Goal: Task Accomplishment & Management: Manage account settings

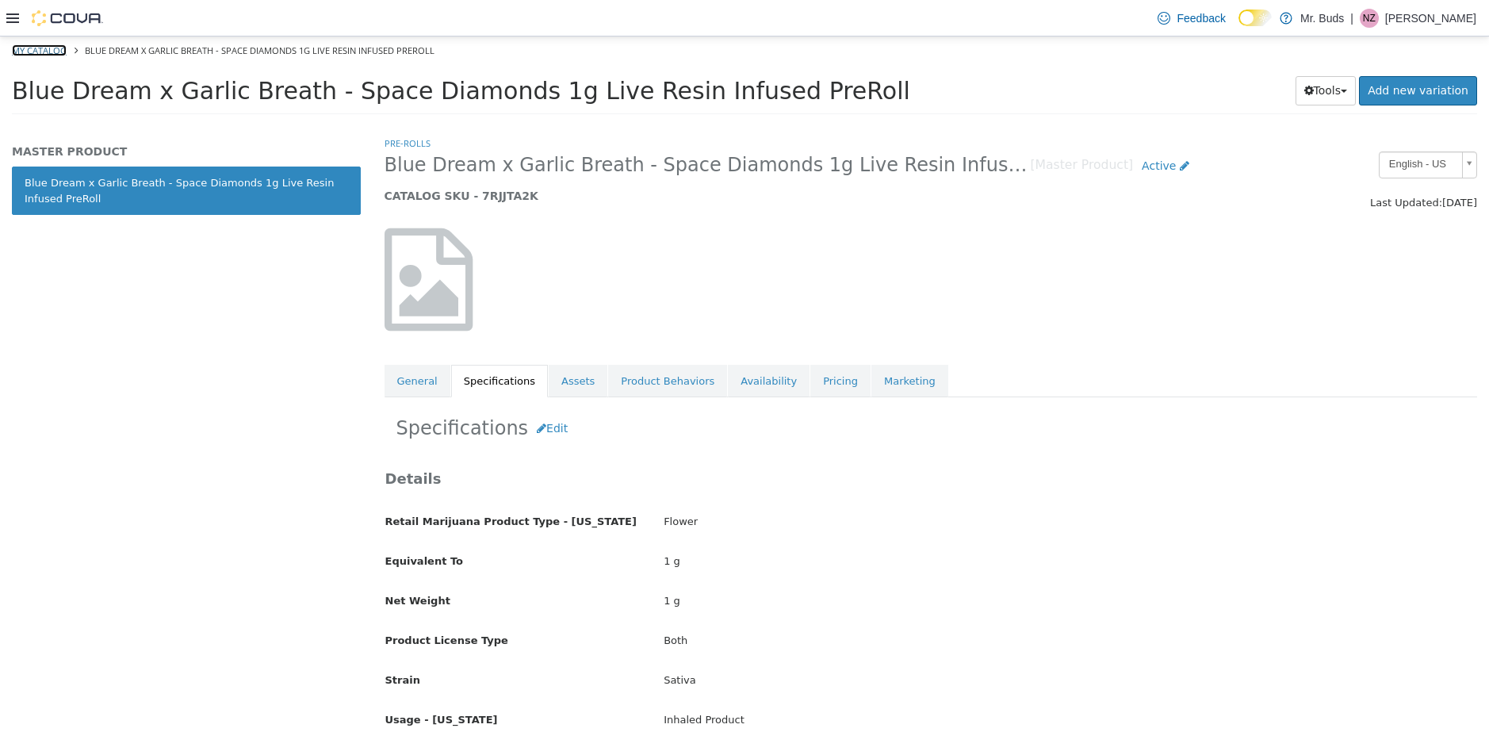
click at [52, 53] on link "My Catalog" at bounding box center [39, 50] width 55 height 12
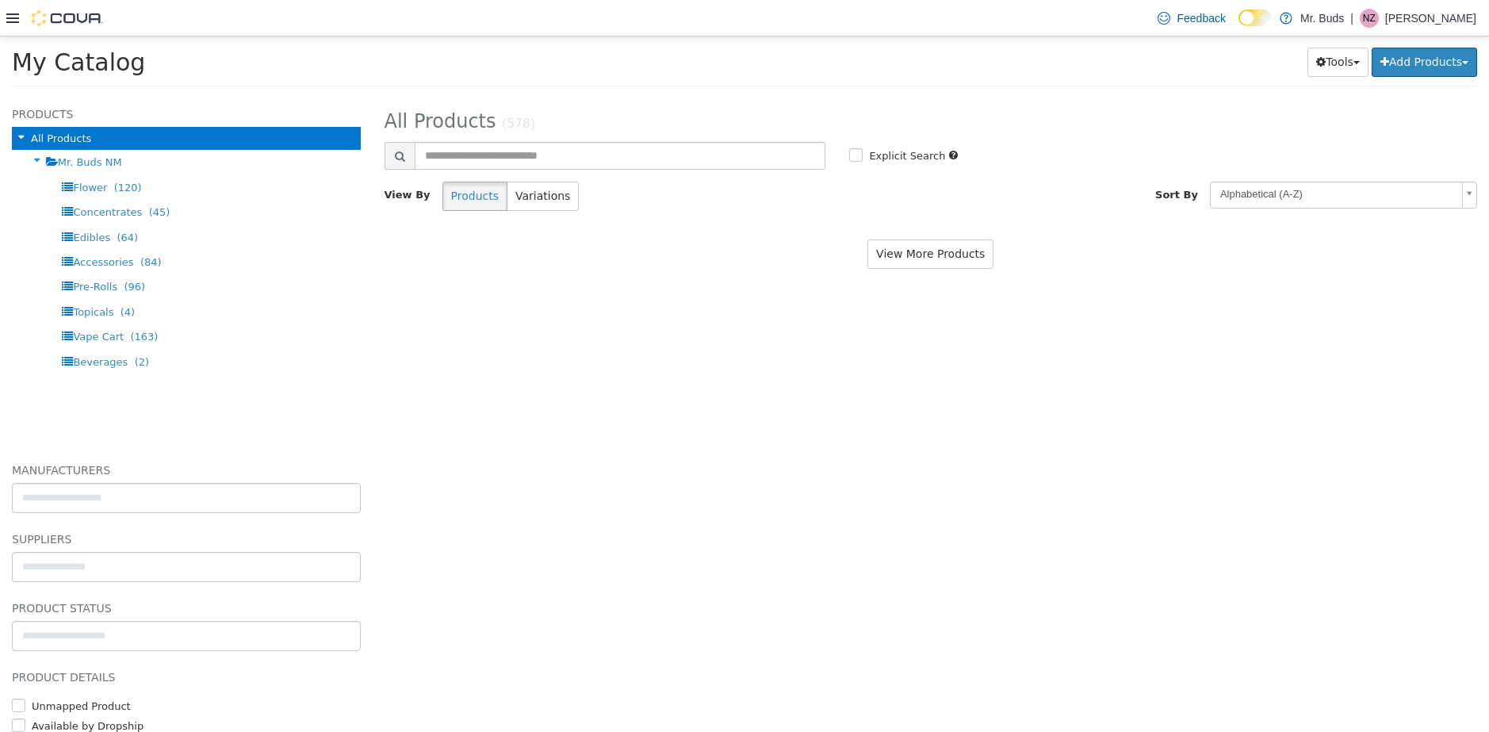
click at [16, 15] on icon at bounding box center [12, 18] width 13 height 13
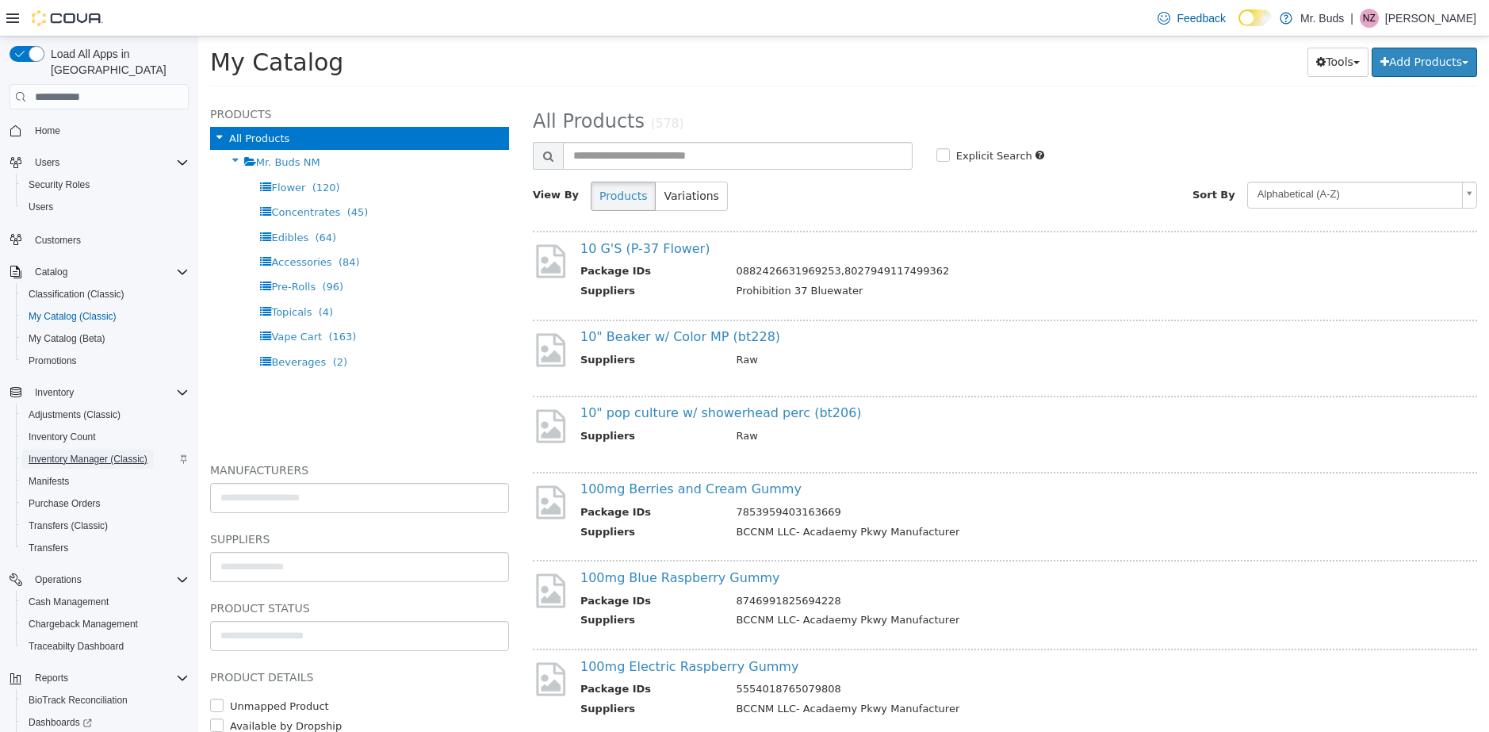
click at [70, 453] on span "Inventory Manager (Classic)" at bounding box center [88, 459] width 119 height 13
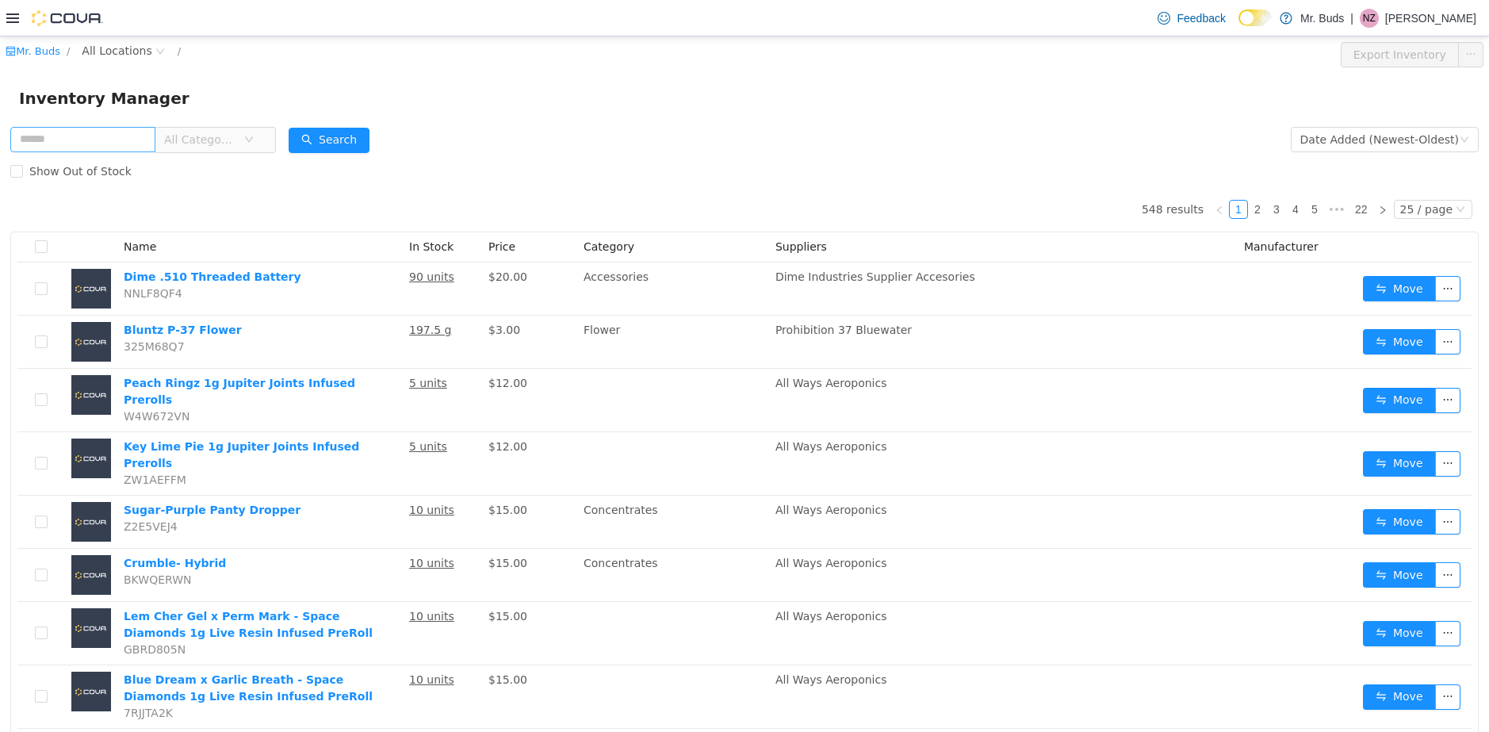
click at [141, 140] on input "text" at bounding box center [82, 139] width 145 height 25
type input "****"
click at [370, 132] on button "Search" at bounding box center [329, 140] width 81 height 25
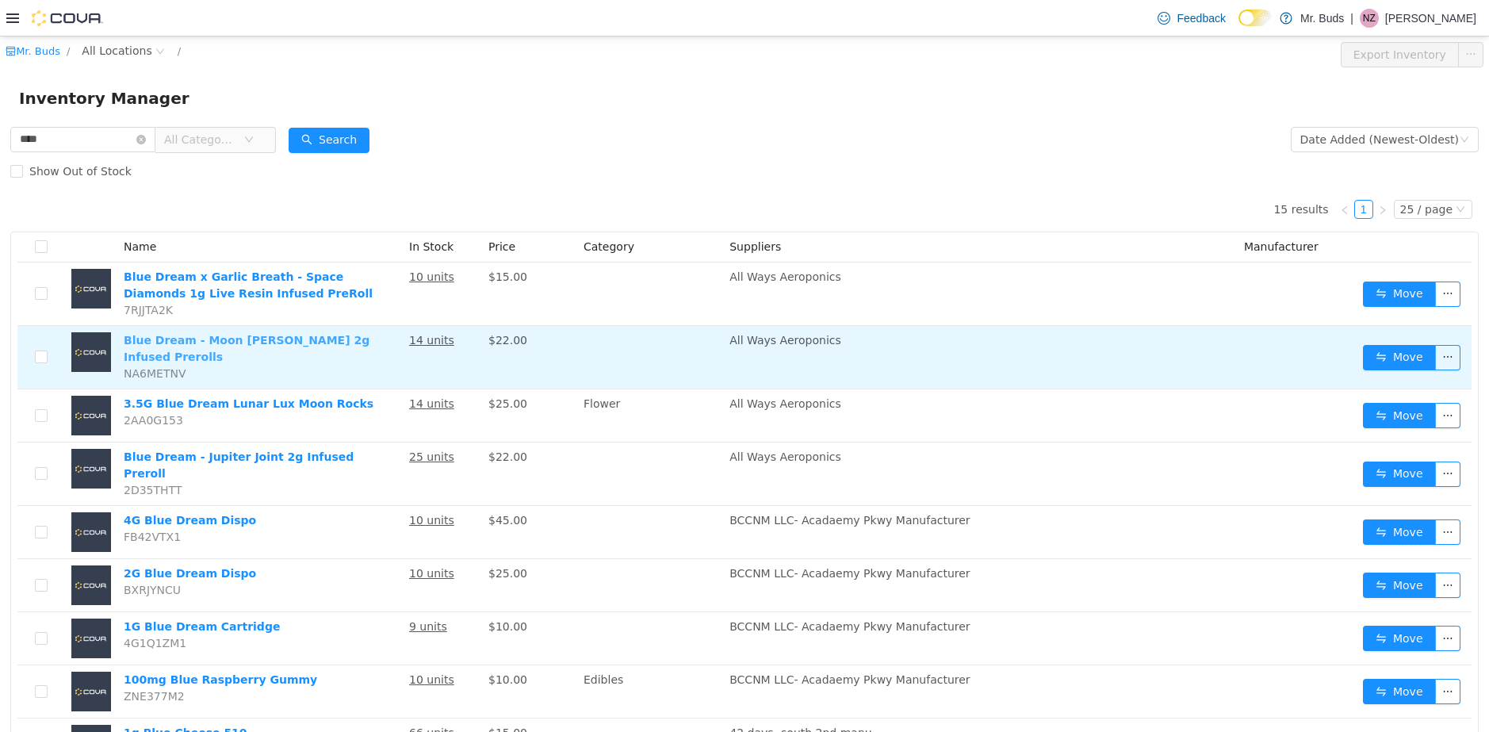
click at [278, 342] on link "Blue Dream - Moon Landers 2g Infused Prerolls" at bounding box center [247, 348] width 246 height 29
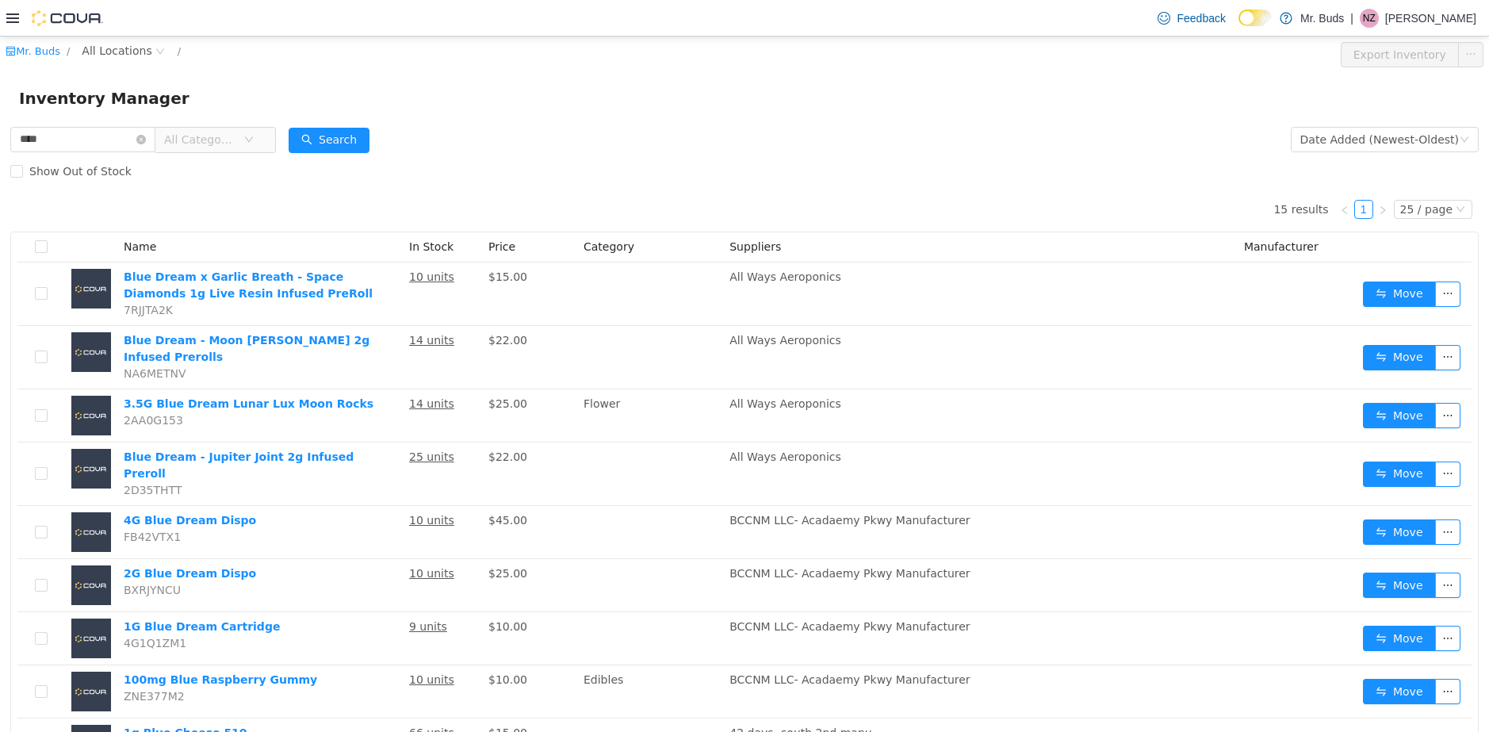
click at [72, 19] on img at bounding box center [67, 18] width 71 height 16
click at [45, 50] on link "Mr. Buds" at bounding box center [33, 51] width 55 height 12
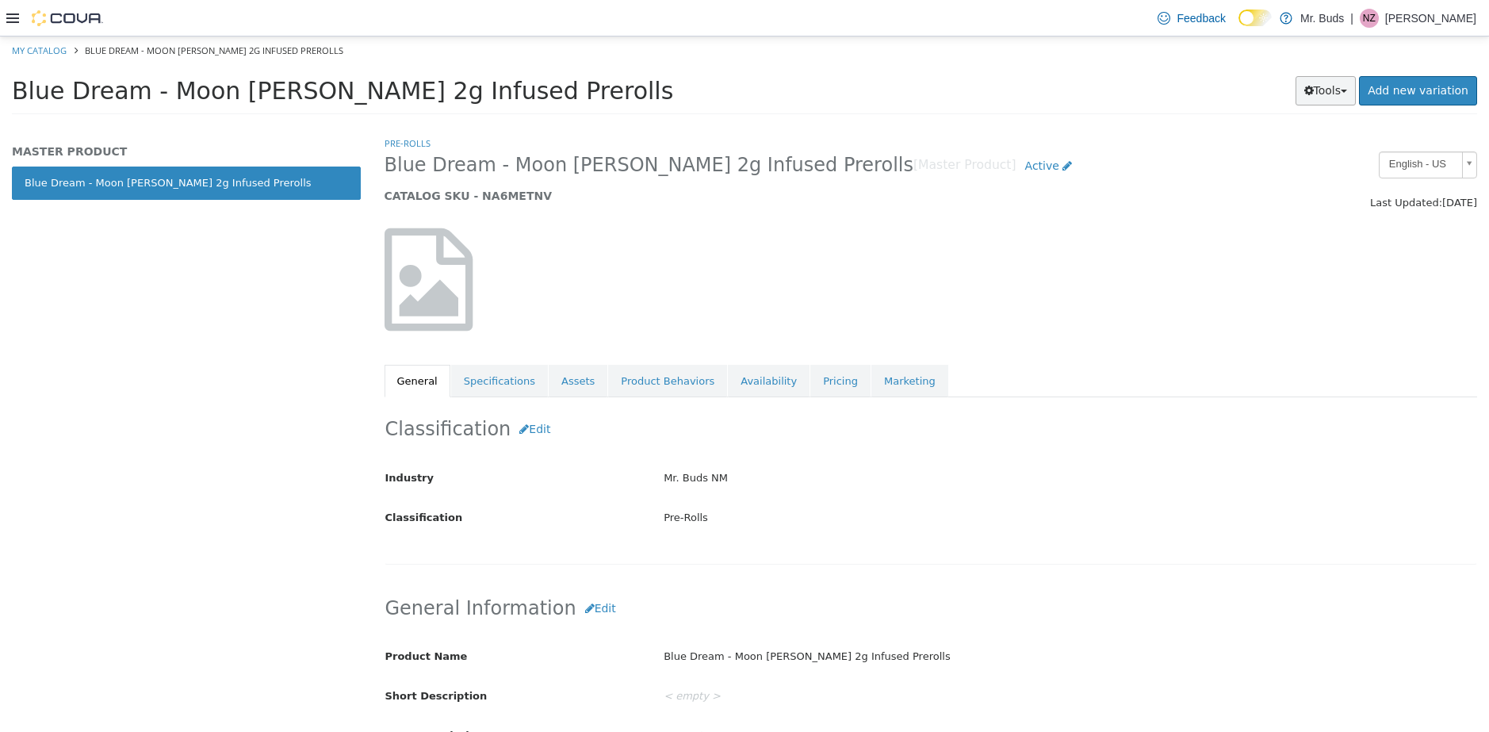
click at [1332, 89] on button "Tools" at bounding box center [1326, 90] width 61 height 29
click at [1308, 138] on link "Print Labels" at bounding box center [1292, 143] width 125 height 21
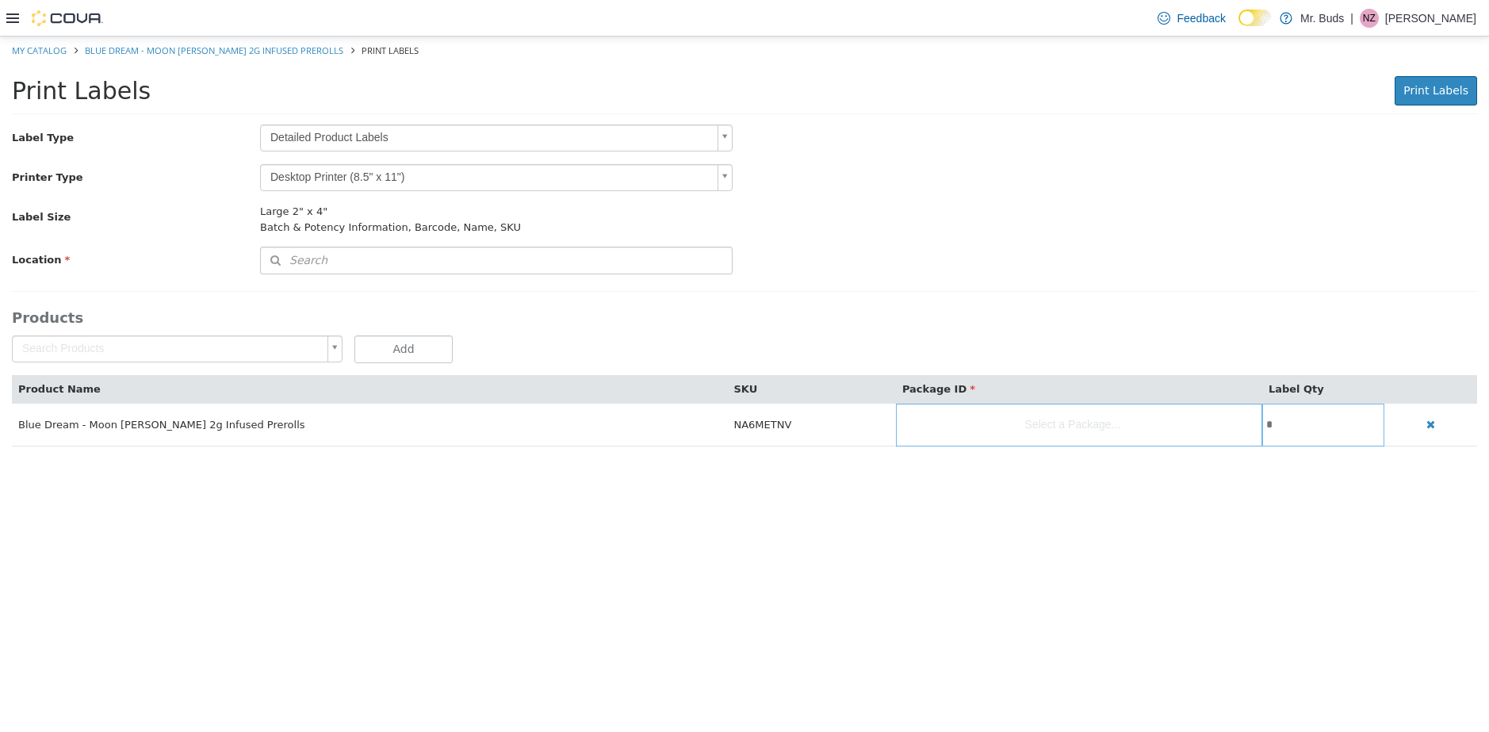
click at [520, 174] on body "Saving Bulk Changes... × My Catalog Blue Dream - Moon Landers 2g Infused Prerol…" at bounding box center [744, 249] width 1489 height 427
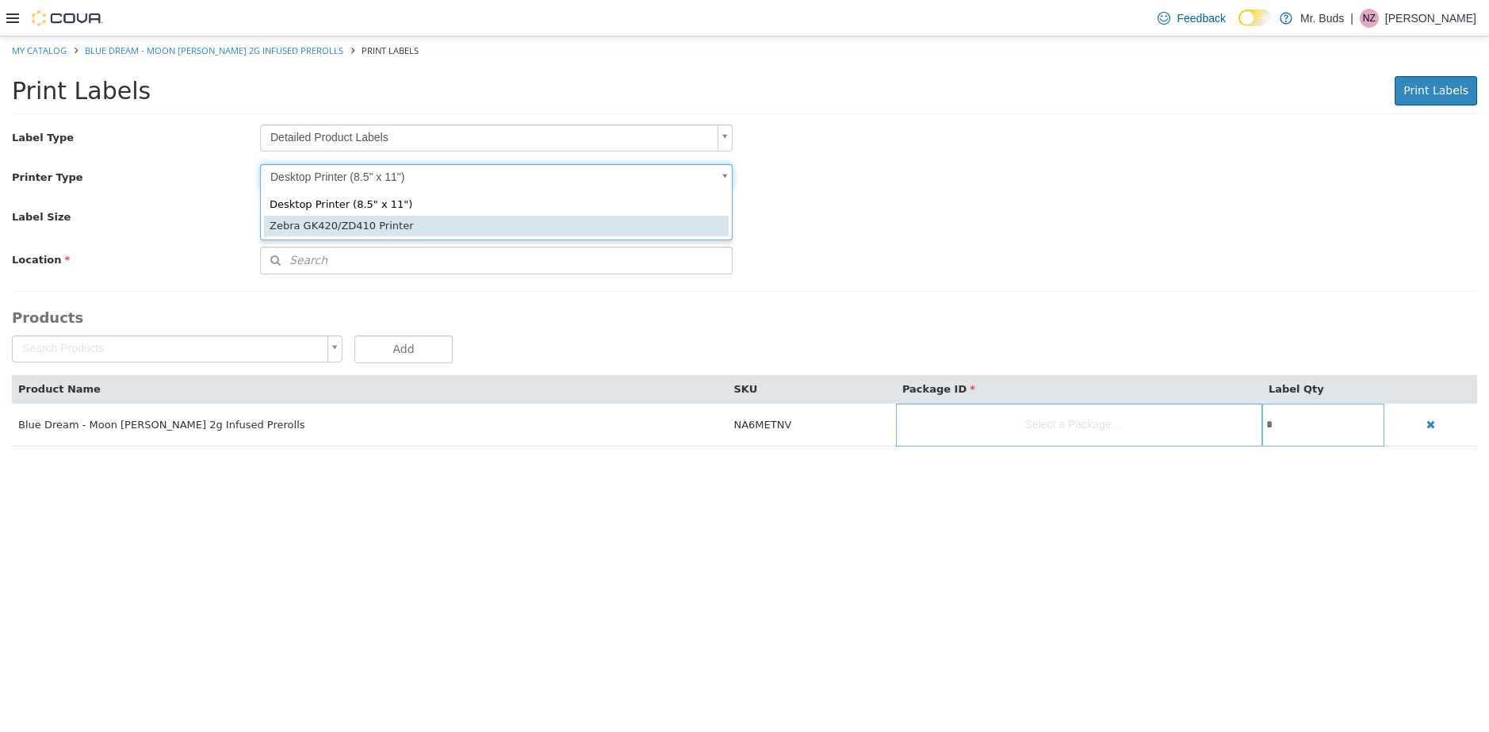
type input "*"
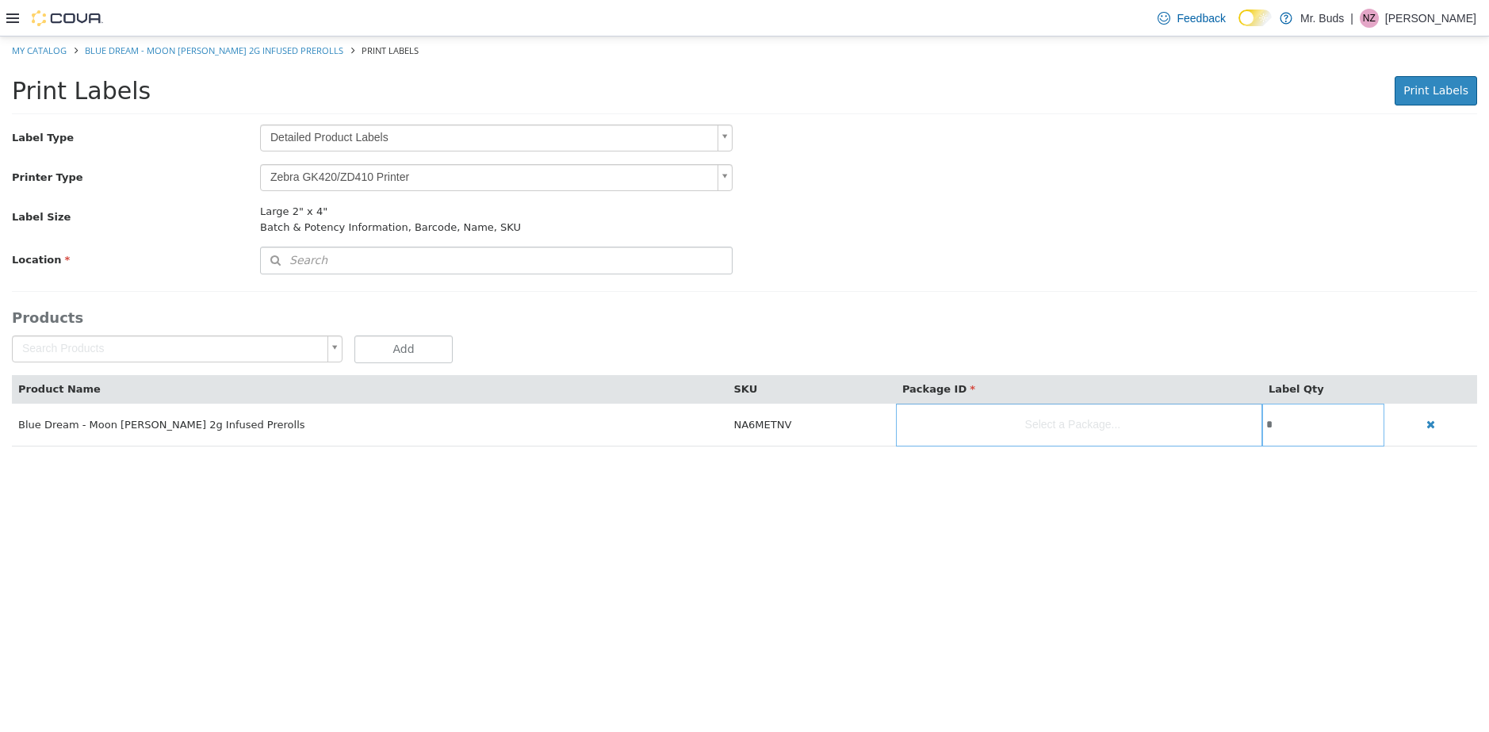
click at [434, 132] on body "Saving Bulk Changes... × My Catalog Blue Dream - Moon Landers 2g Infused Prerol…" at bounding box center [744, 249] width 1489 height 427
click at [376, 261] on button "Search" at bounding box center [496, 261] width 473 height 28
click at [692, 294] on span "or browse" at bounding box center [690, 289] width 82 height 28
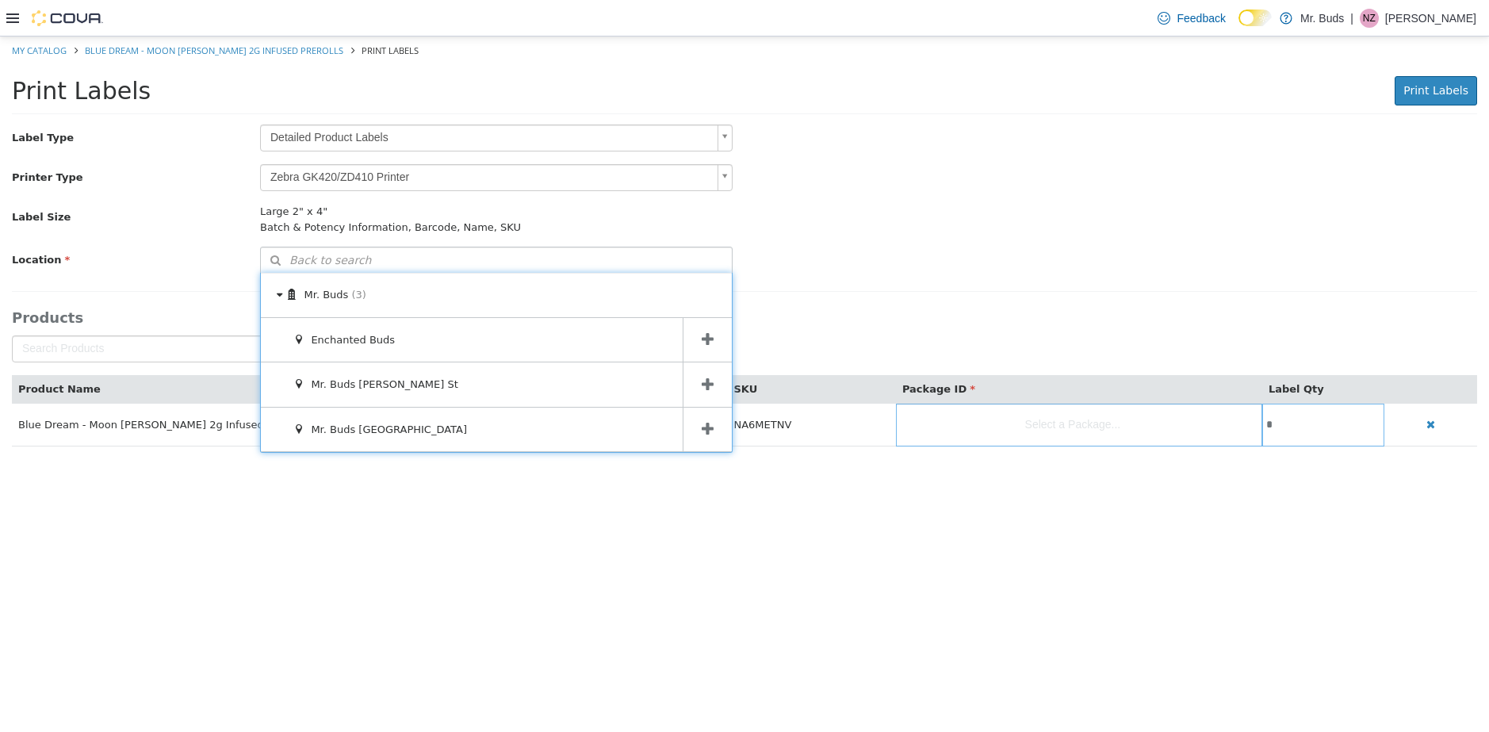
click at [711, 332] on span at bounding box center [707, 340] width 49 height 44
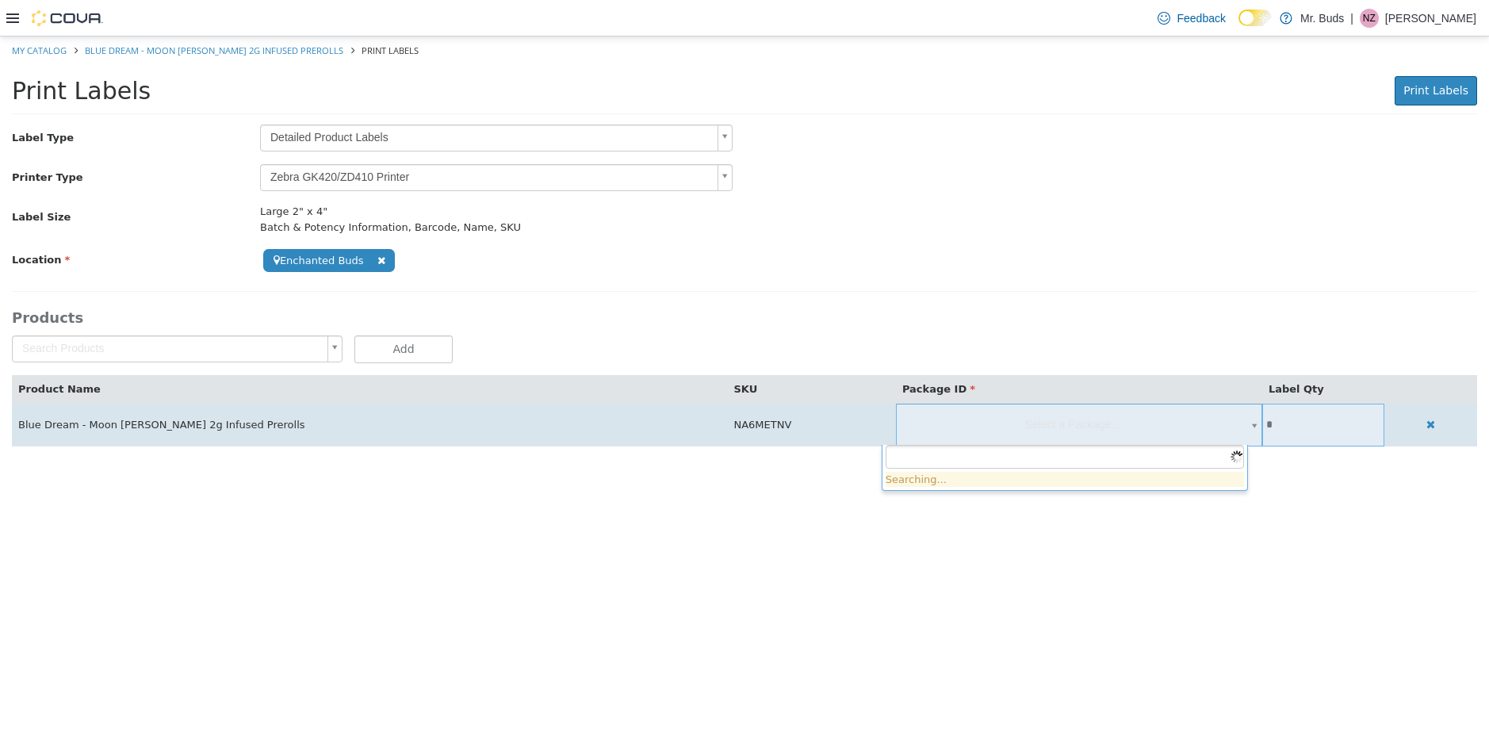
click at [1227, 435] on body "**********" at bounding box center [744, 249] width 1489 height 427
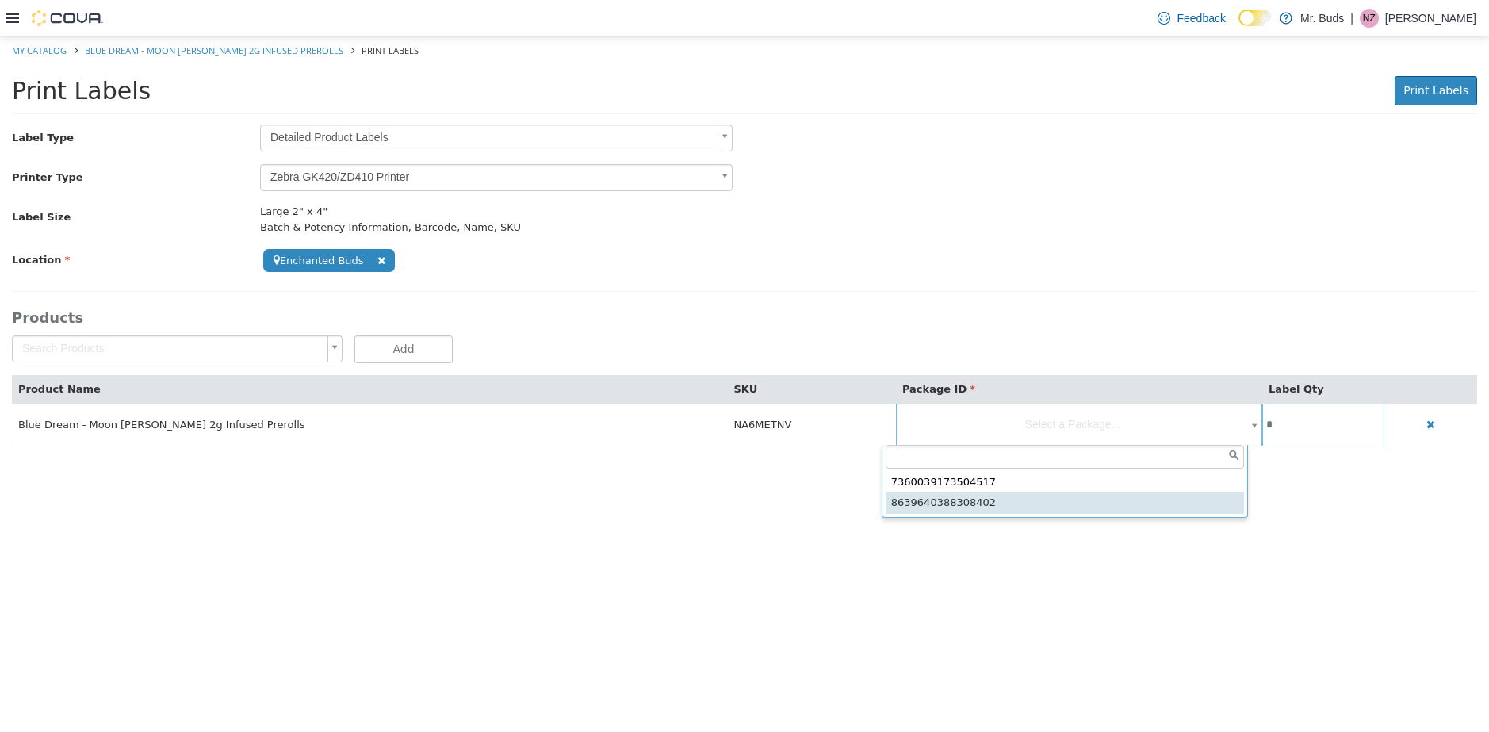
type input "**********"
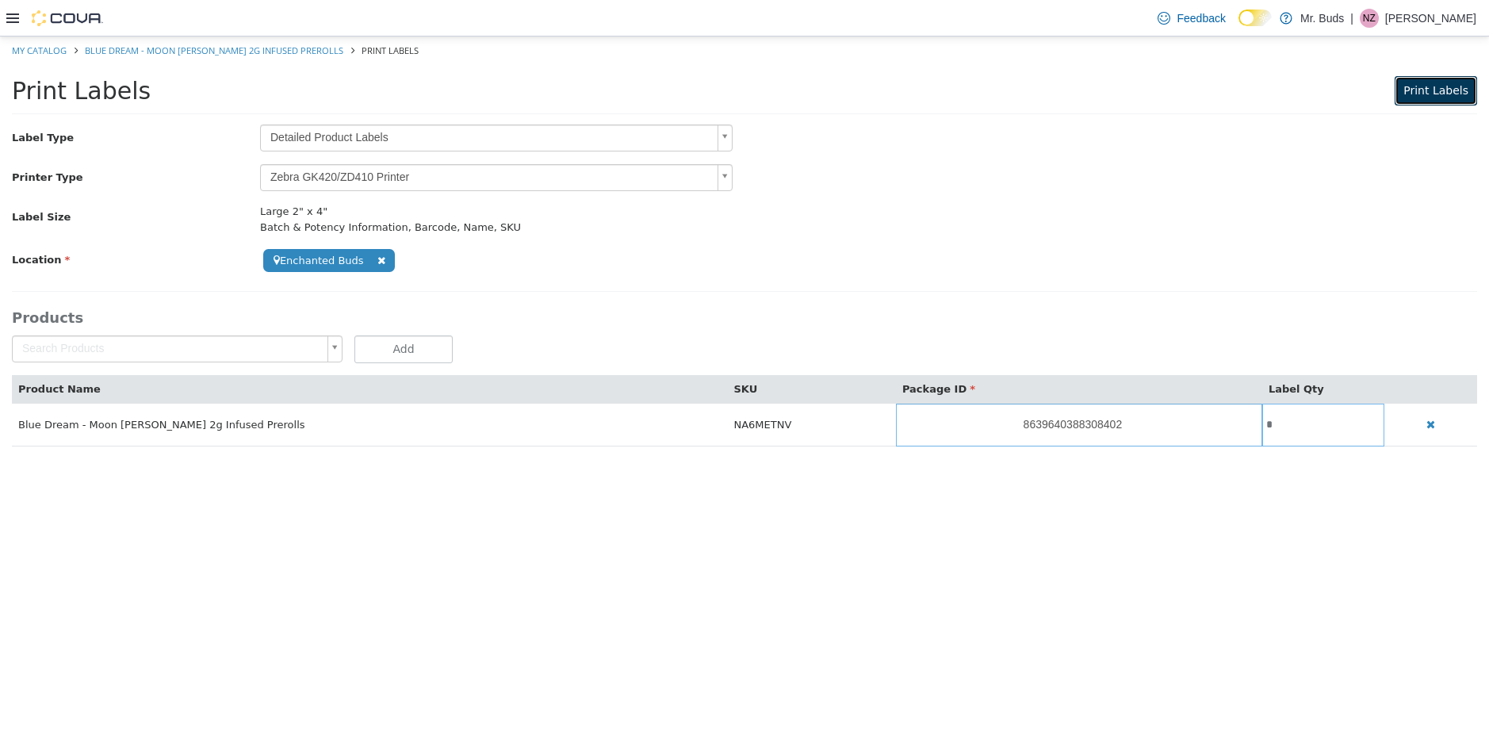
click at [1443, 94] on span "Print Labels" at bounding box center [1436, 90] width 65 height 13
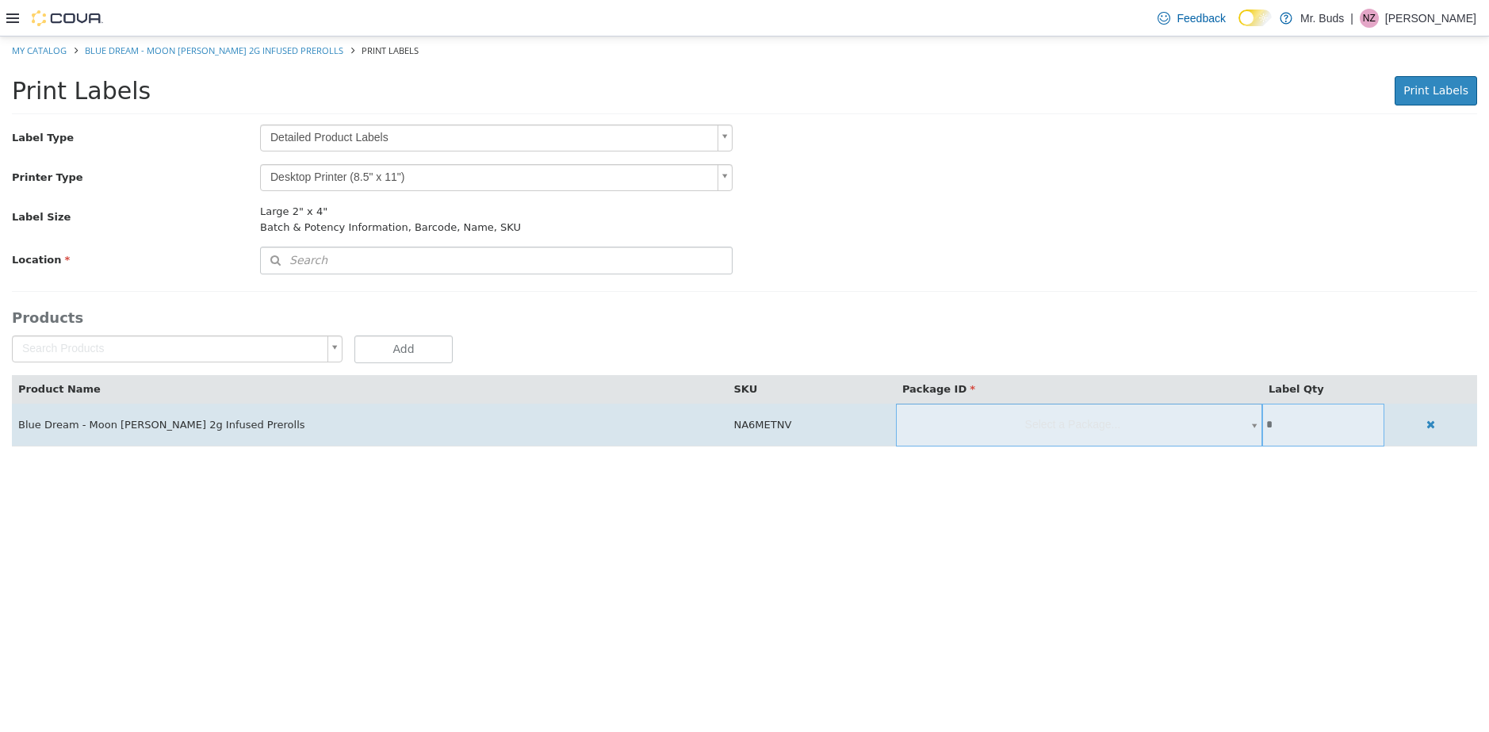
click at [1063, 433] on span "Select a Package..." at bounding box center [1079, 425] width 366 height 42
click at [1248, 430] on b at bounding box center [1255, 430] width 14 height 31
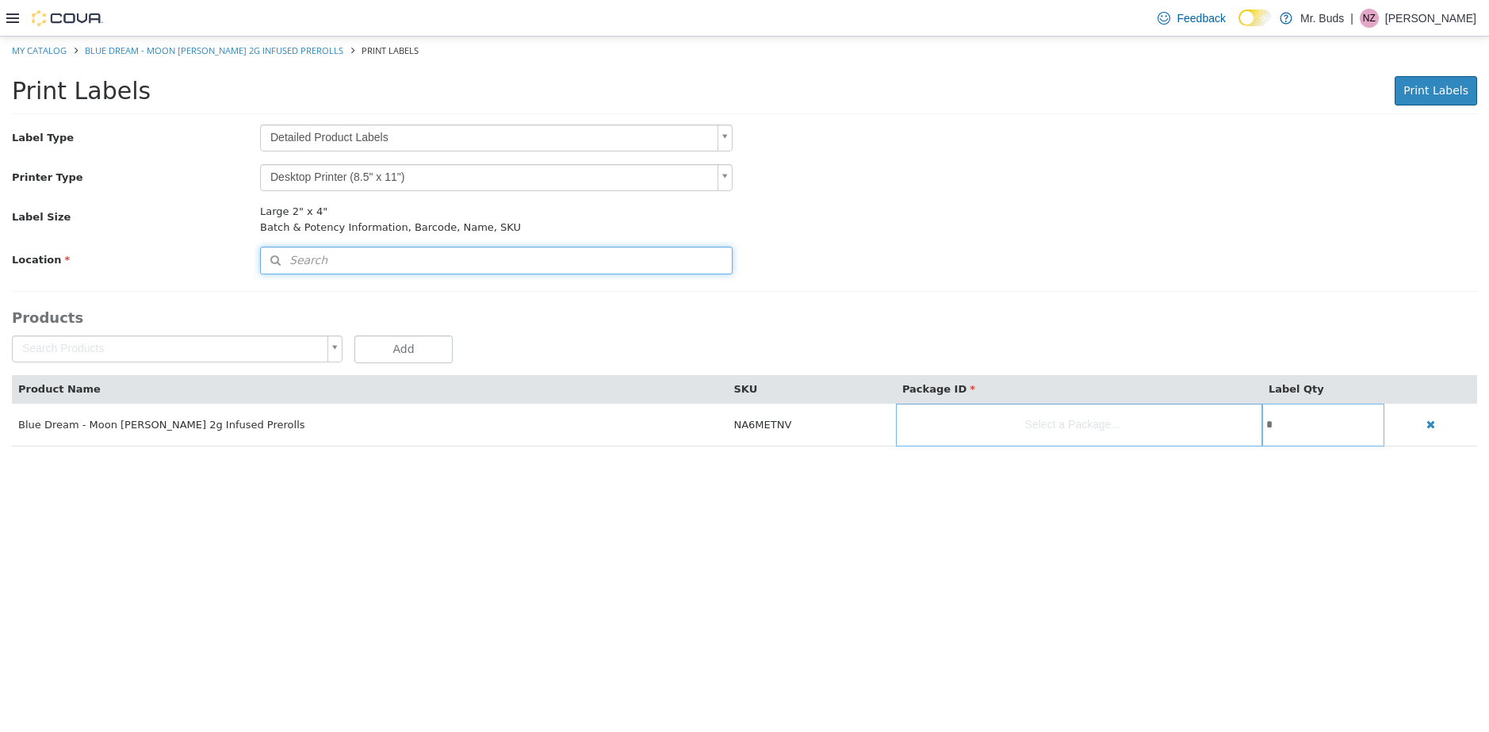
click at [393, 267] on button "Search" at bounding box center [496, 261] width 473 height 28
click at [668, 281] on span "or browse" at bounding box center [690, 289] width 82 height 28
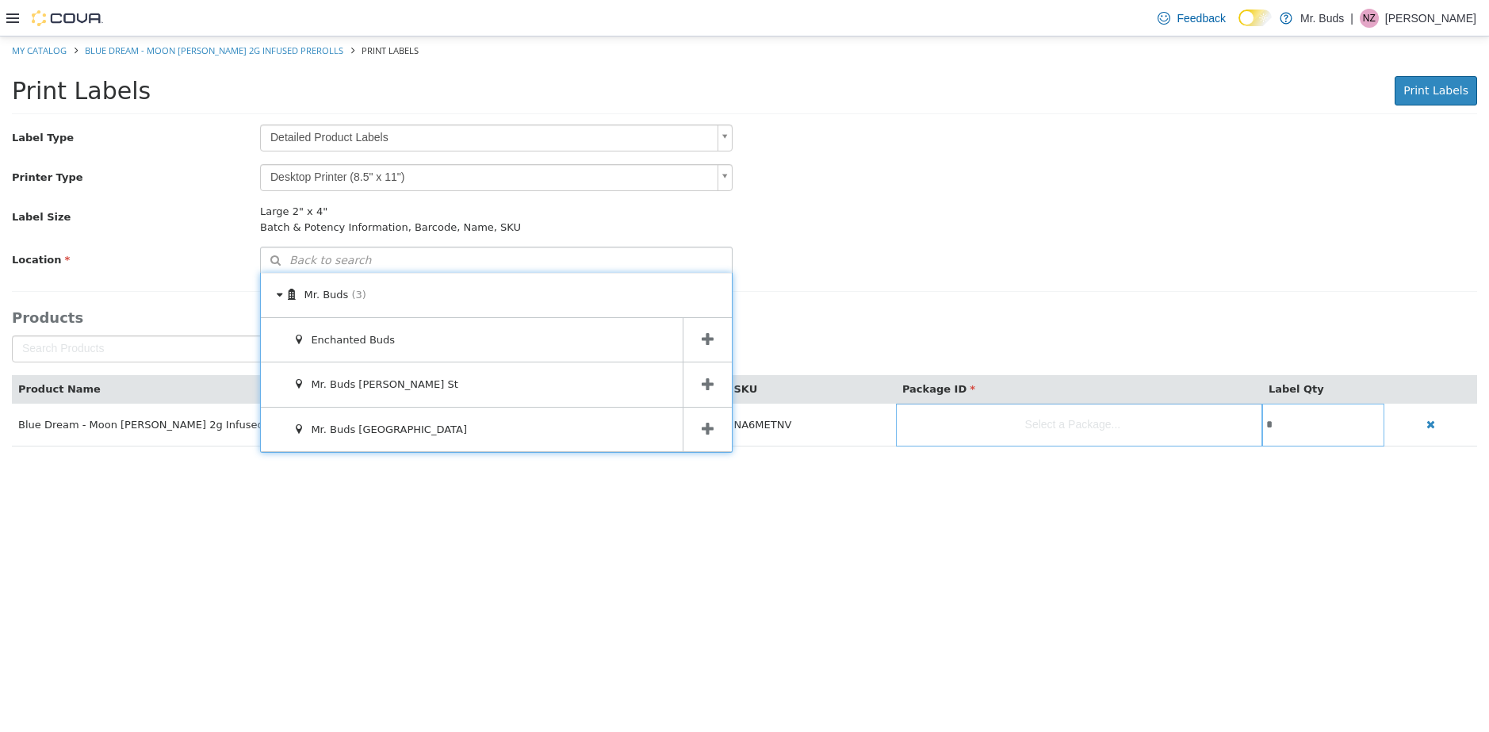
click at [698, 335] on span at bounding box center [707, 340] width 49 height 44
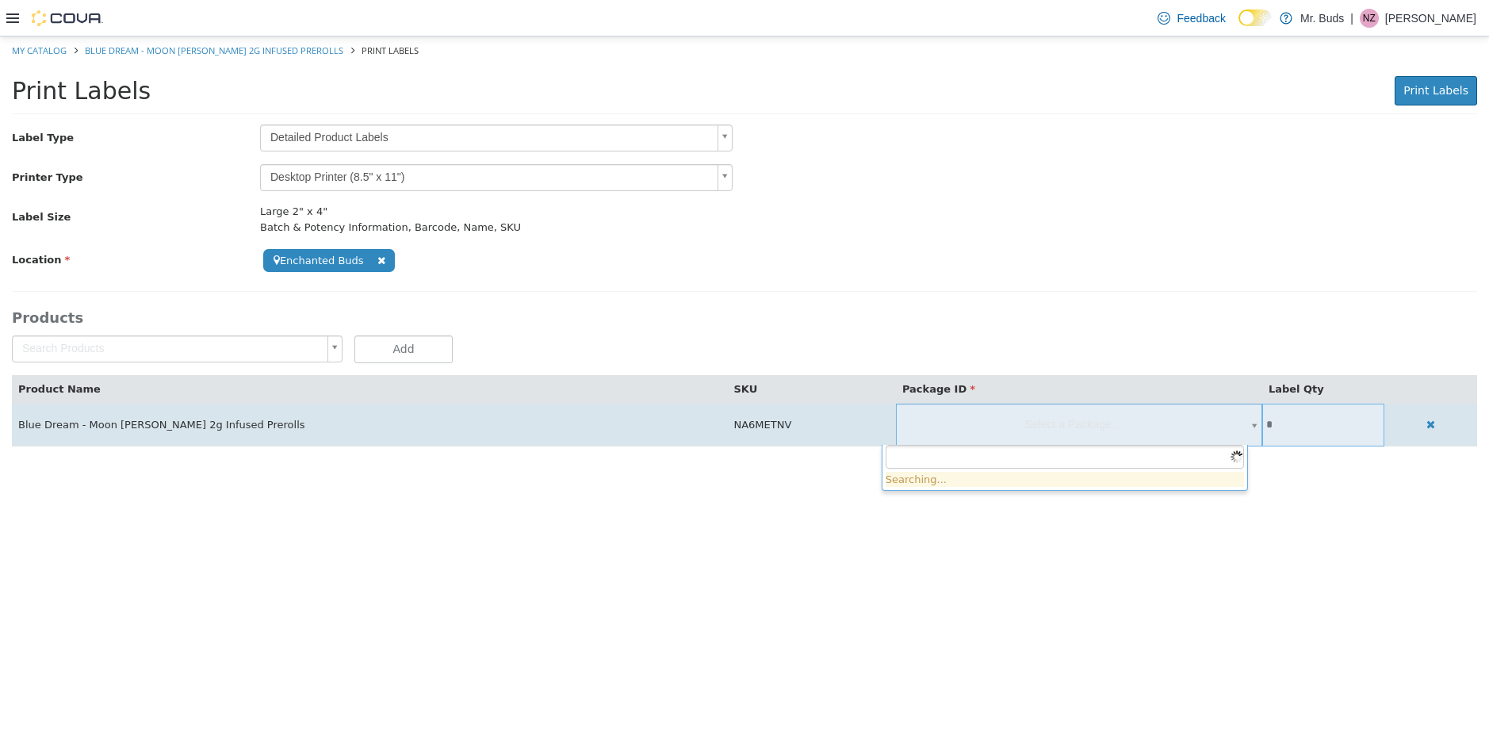
click at [1066, 426] on body "**********" at bounding box center [744, 249] width 1489 height 427
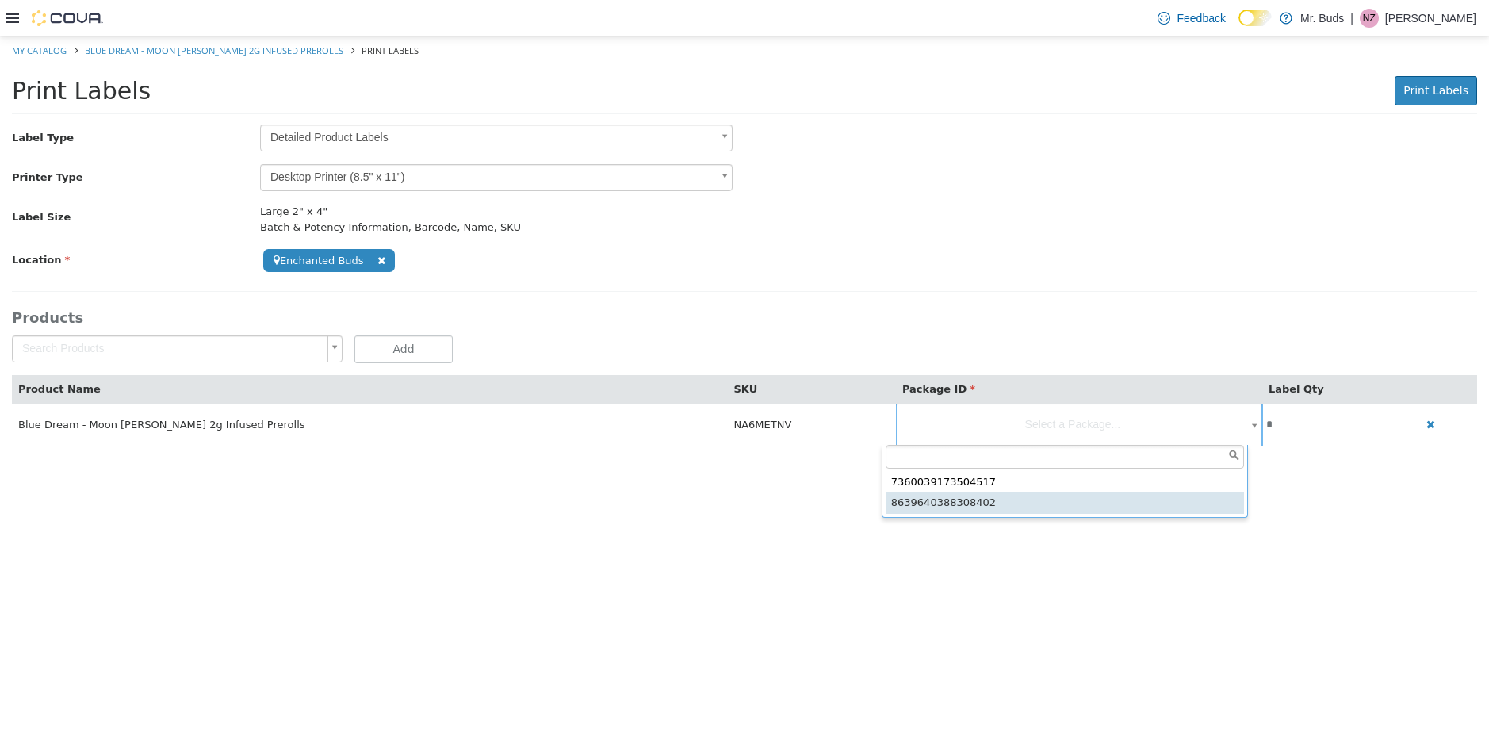
type input "**********"
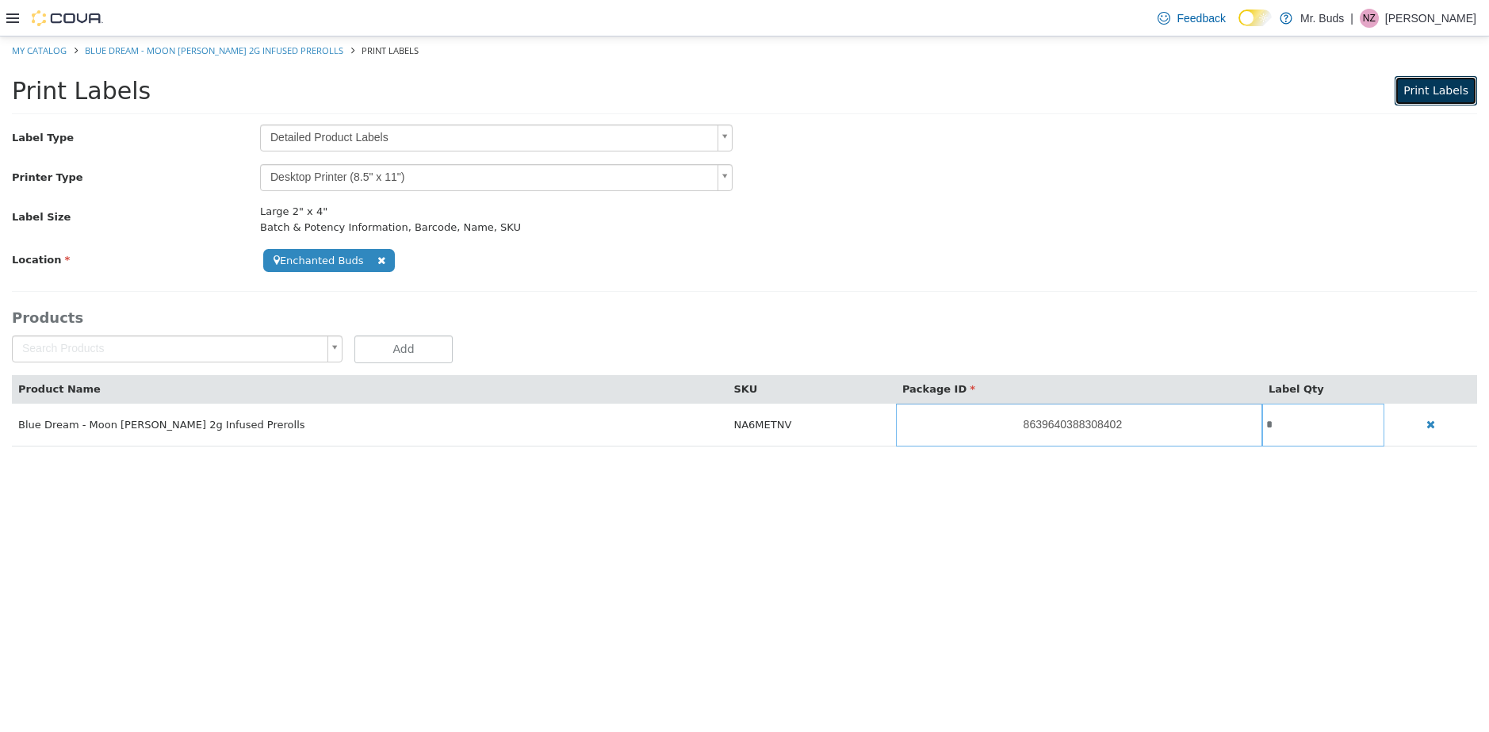
click at [1453, 95] on span "Print Labels" at bounding box center [1436, 90] width 65 height 13
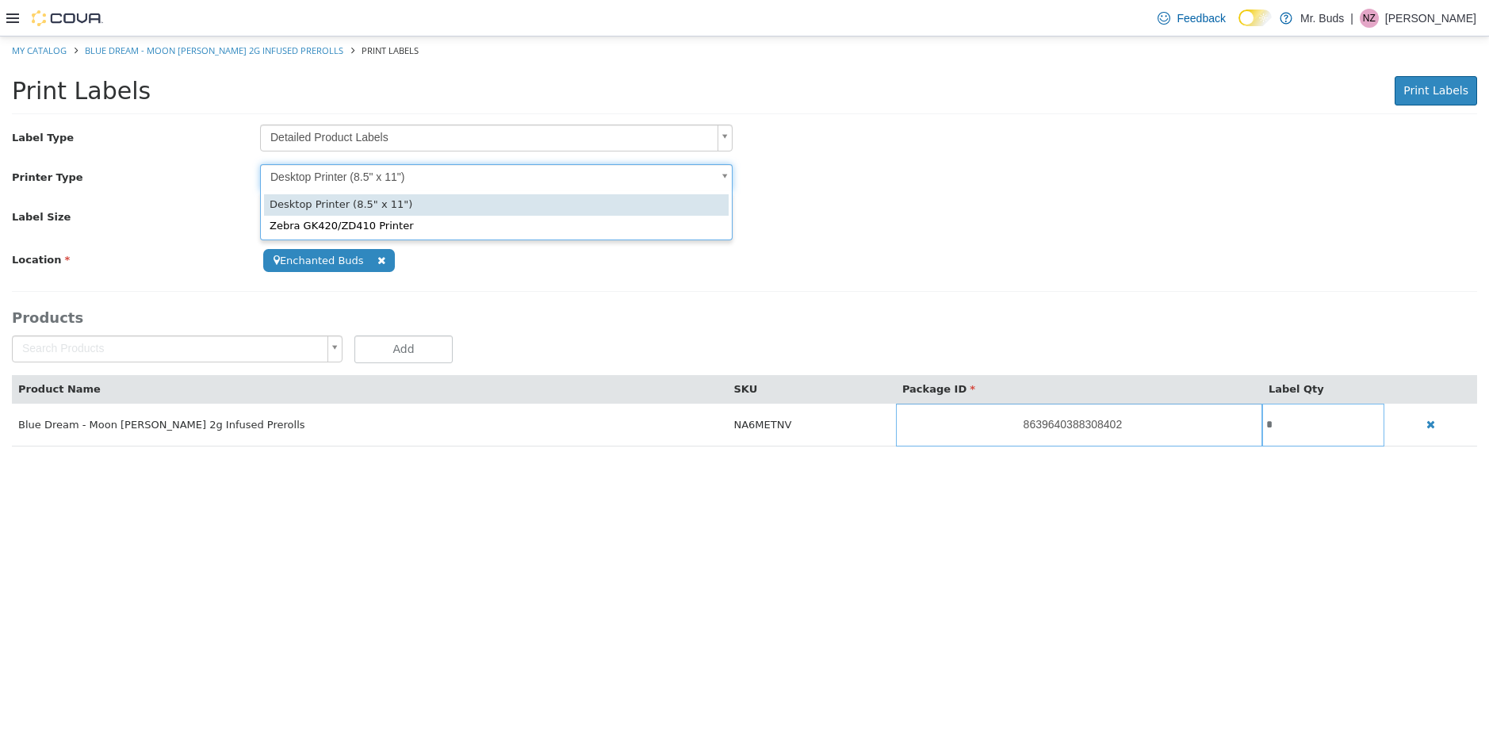
click at [537, 173] on body "**********" at bounding box center [744, 249] width 1489 height 427
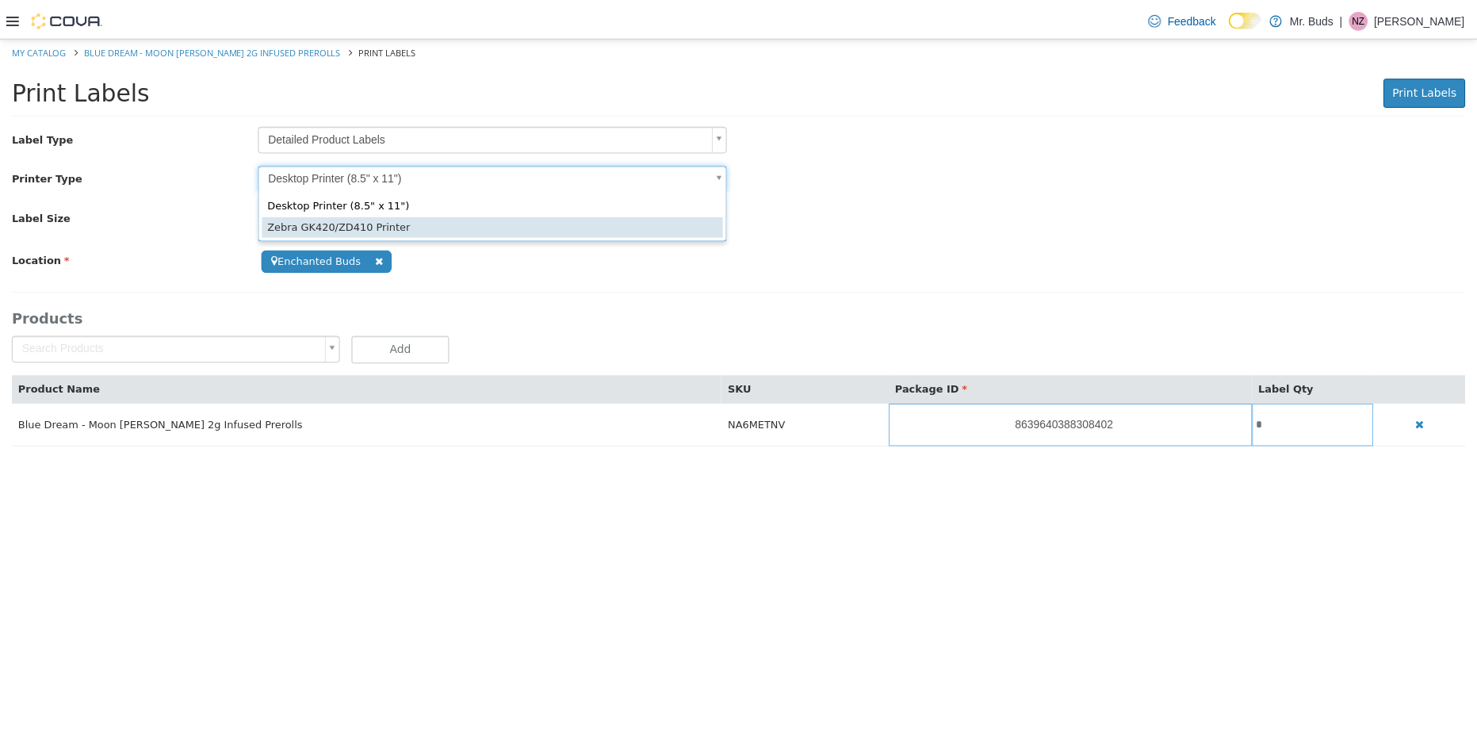
scroll to position [0, 5]
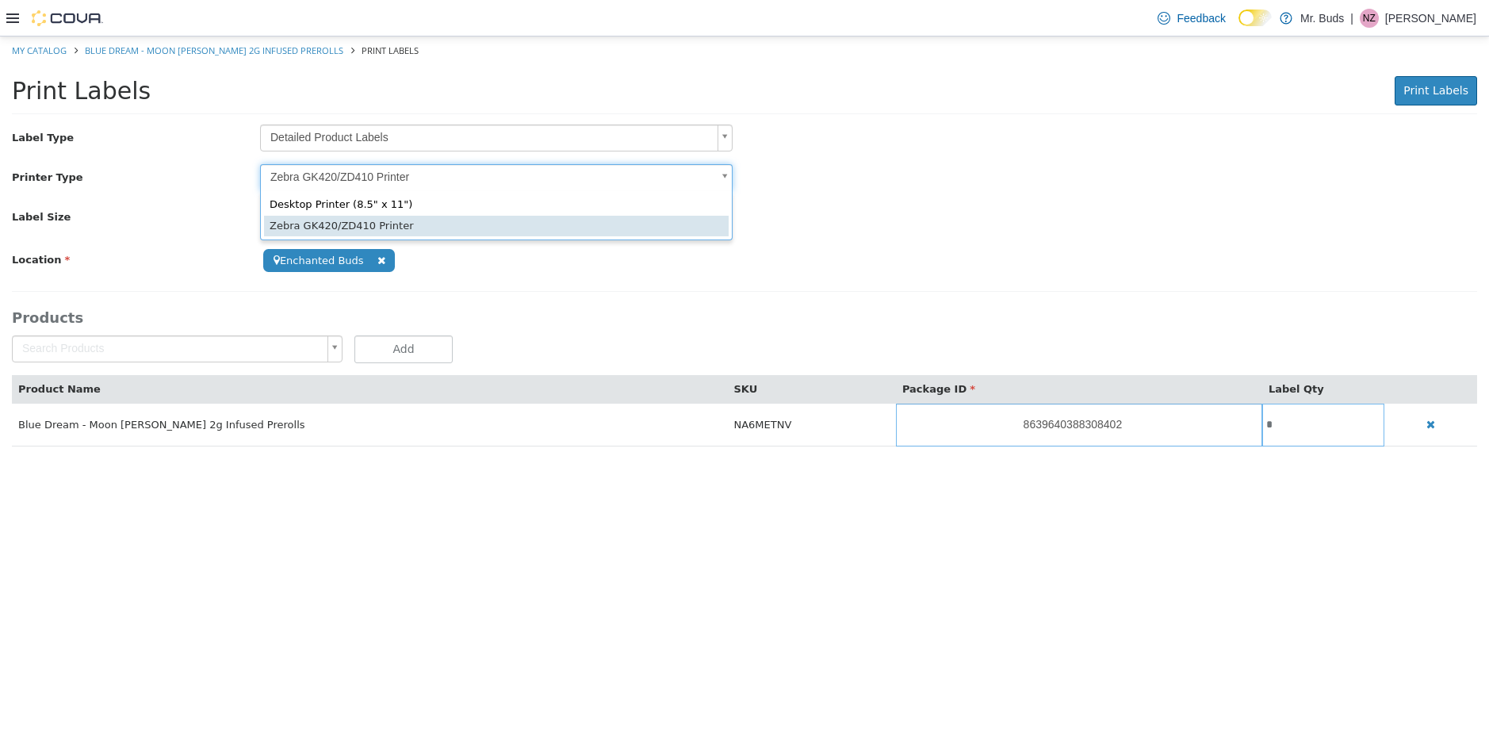
click at [579, 173] on body "**********" at bounding box center [744, 249] width 1489 height 427
click at [582, 173] on body "**********" at bounding box center [744, 249] width 1489 height 427
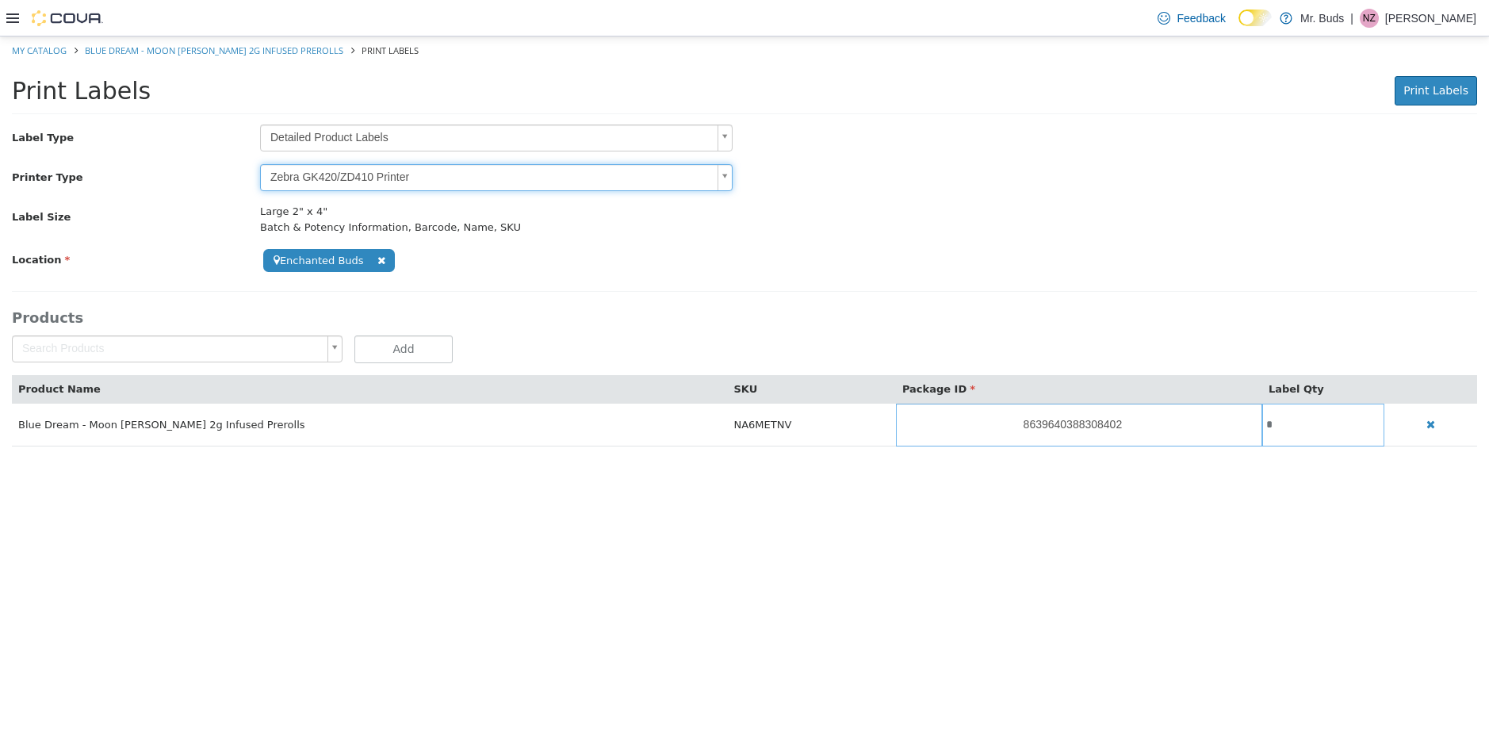
click at [580, 170] on body "**********" at bounding box center [744, 249] width 1489 height 427
click at [578, 169] on body "**********" at bounding box center [744, 249] width 1489 height 427
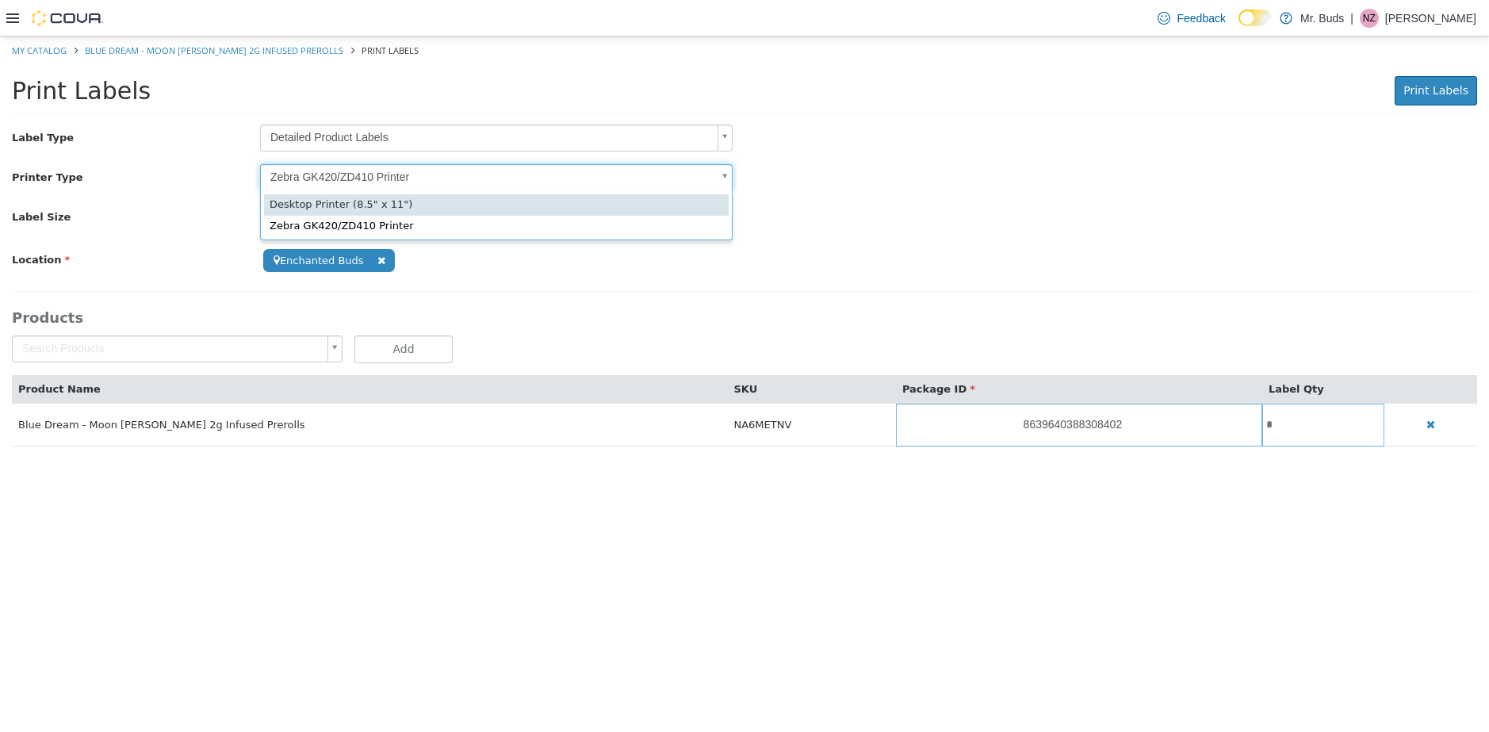
type input "*"
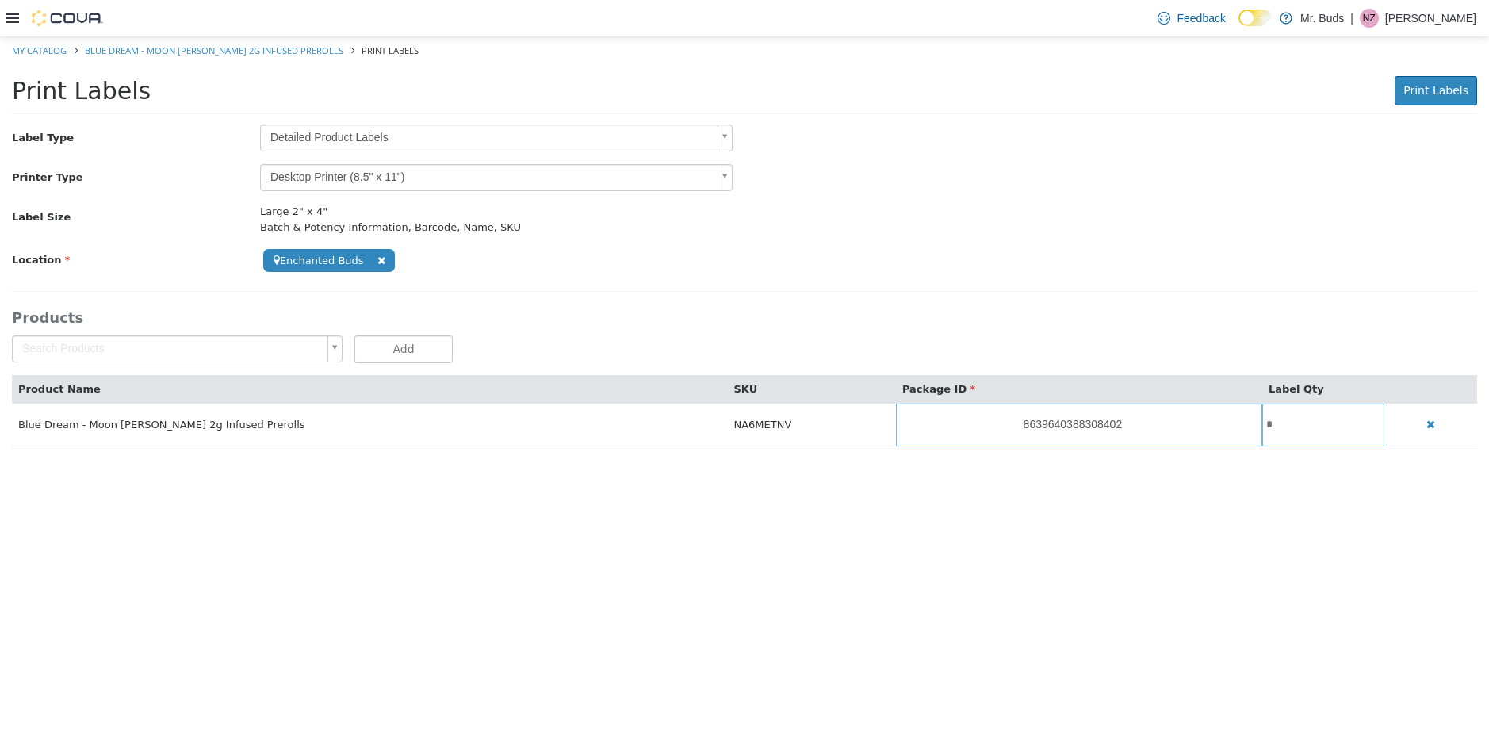
click at [12, 19] on icon at bounding box center [12, 18] width 13 height 13
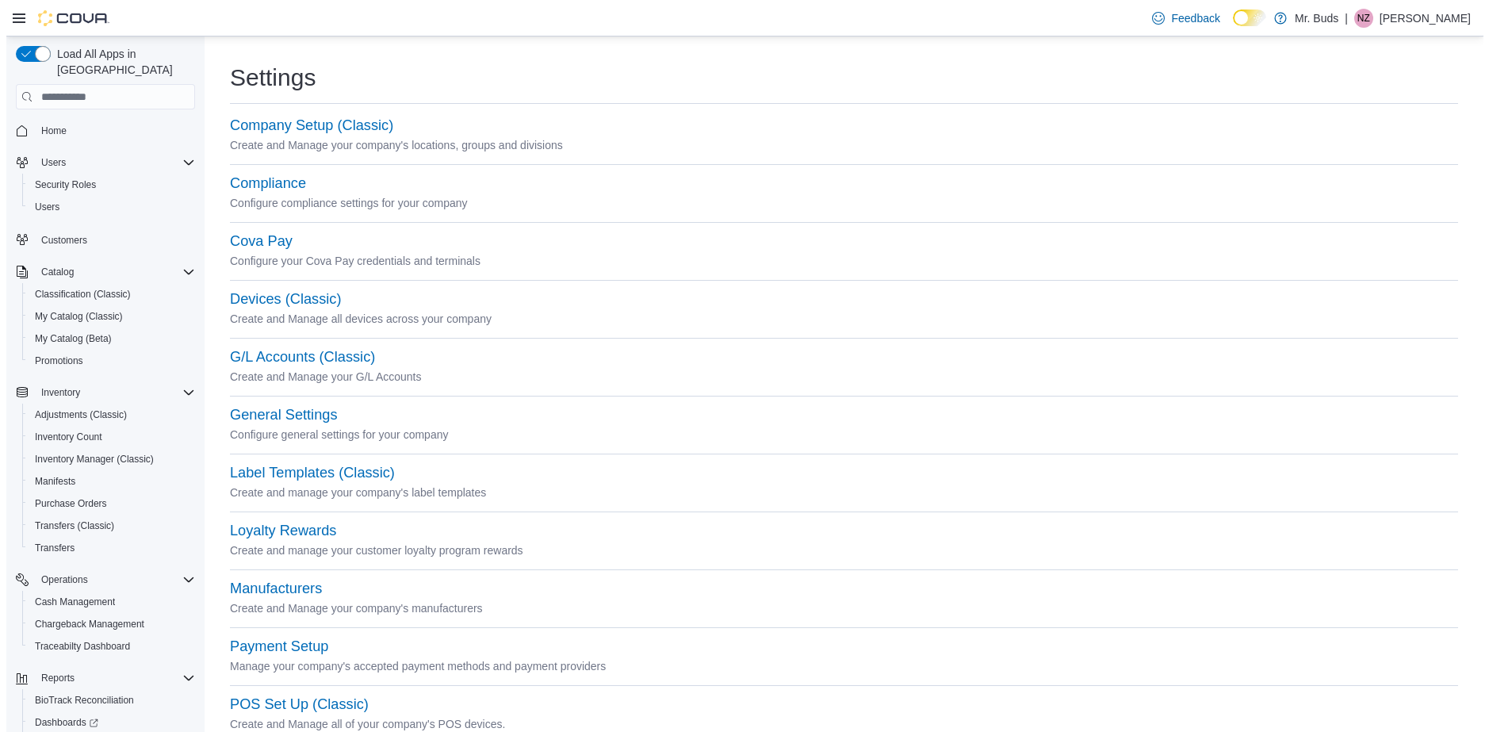
scroll to position [87, 0]
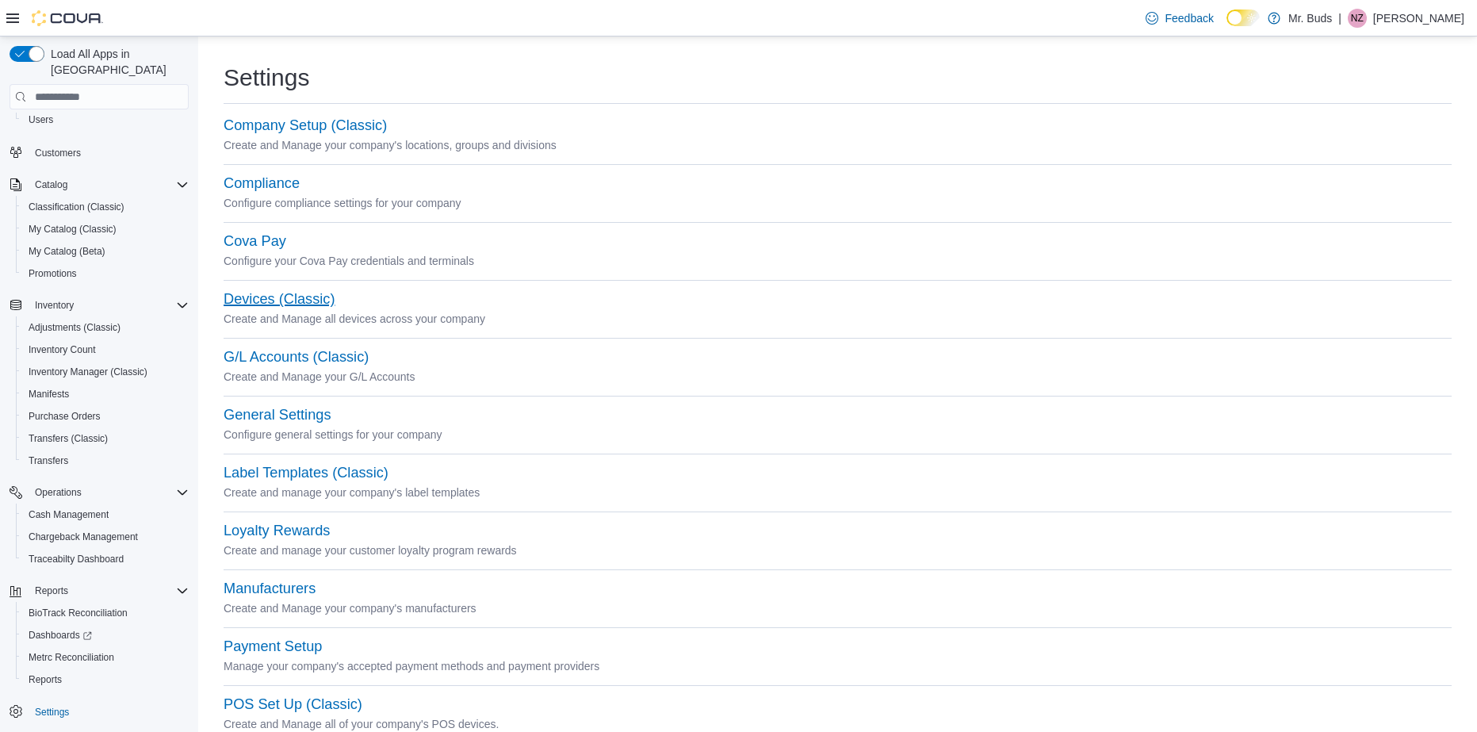
click at [293, 296] on button "Devices (Classic)" at bounding box center [279, 299] width 111 height 17
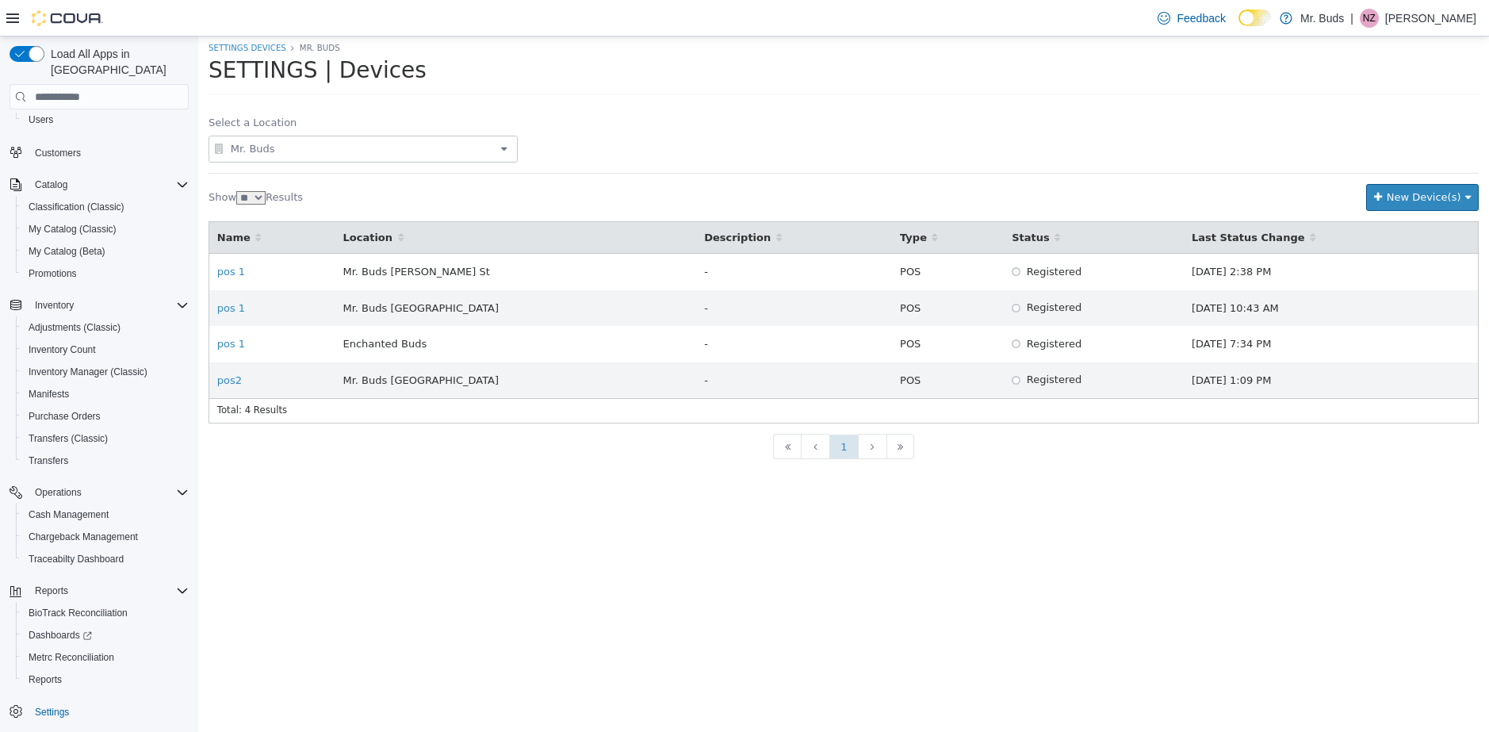
click at [413, 148] on span "Mr. Buds" at bounding box center [362, 149] width 269 height 19
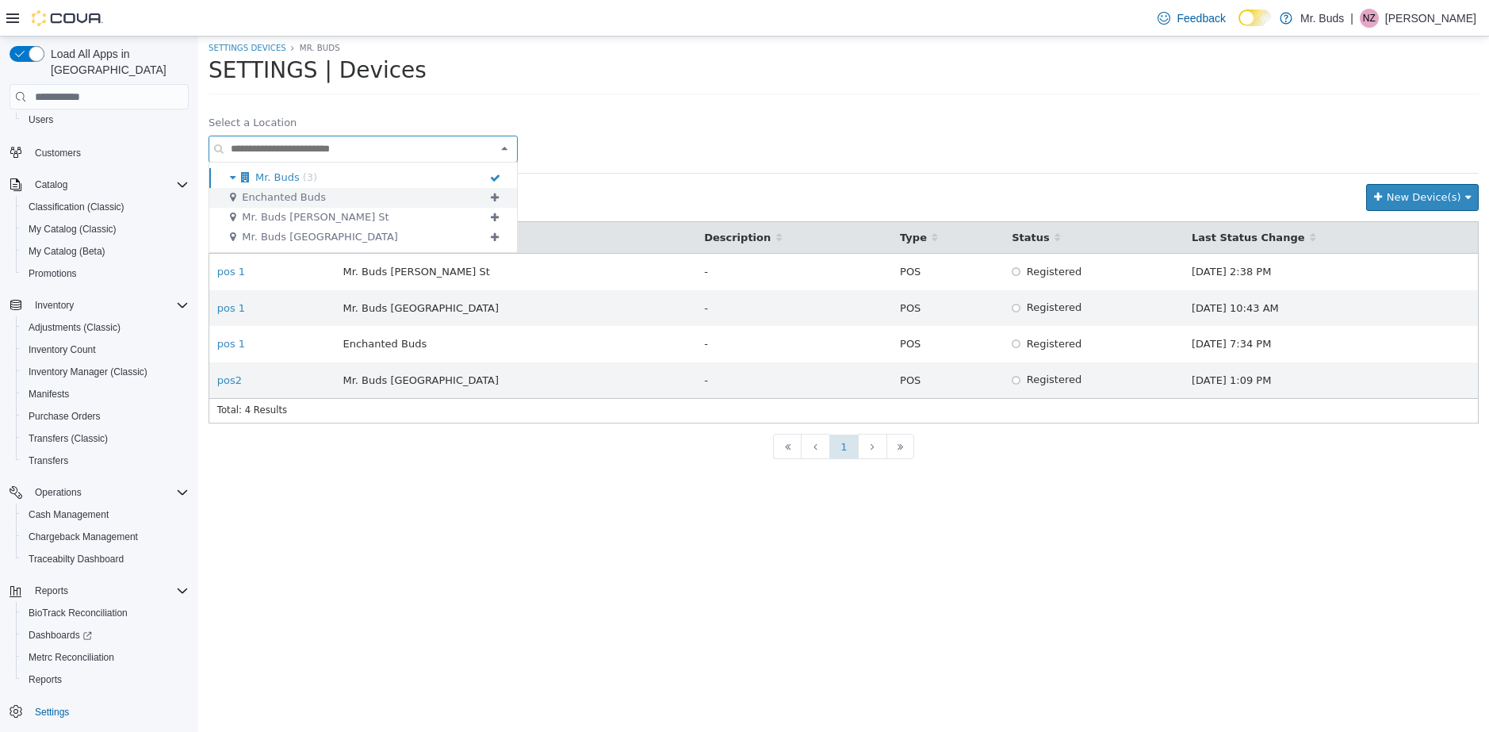
click at [304, 196] on span "Enchanted Buds" at bounding box center [284, 197] width 84 height 12
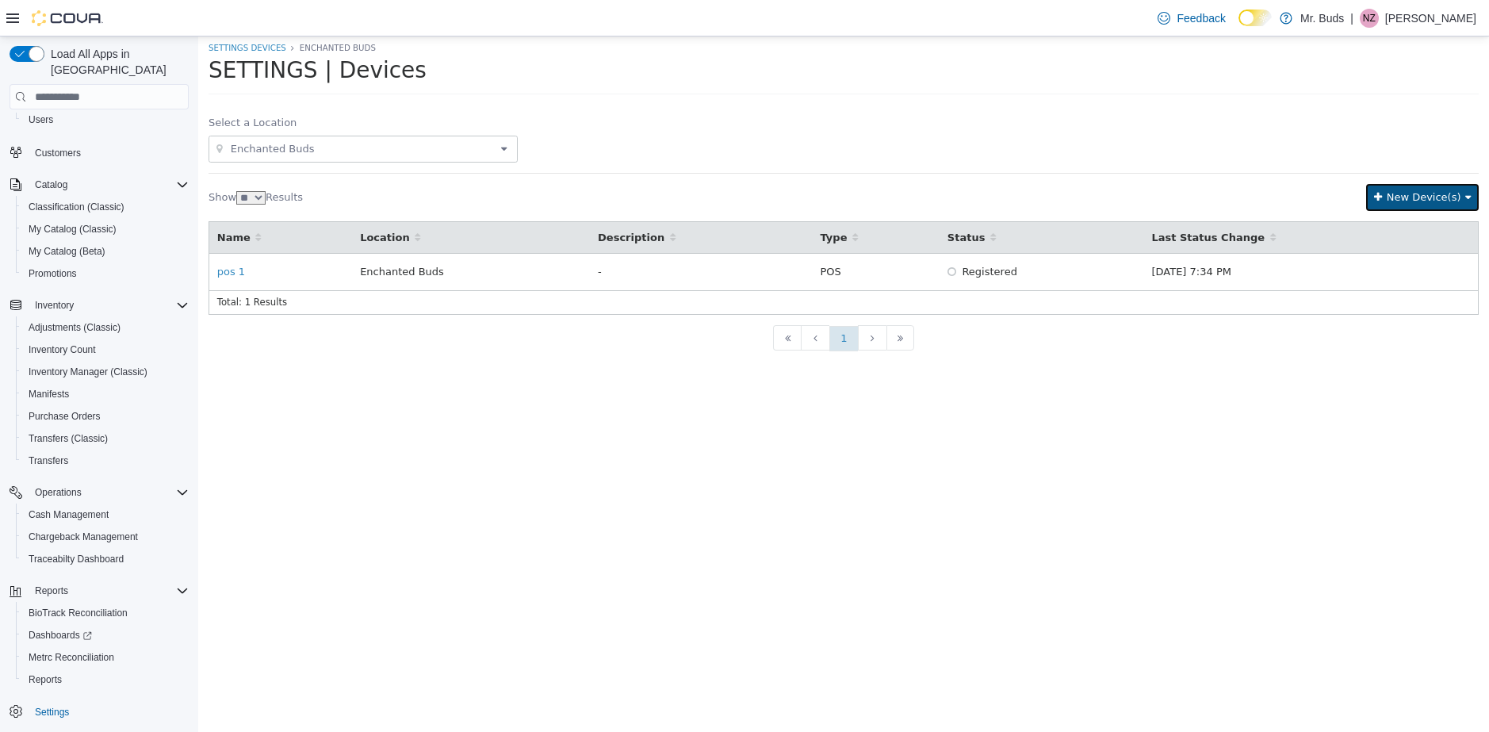
click at [1459, 192] on span "New Device(s)" at bounding box center [1424, 197] width 75 height 12
click at [1047, 79] on div at bounding box center [958, 71] width 1042 height 25
click at [57, 706] on span "Settings" at bounding box center [52, 712] width 34 height 13
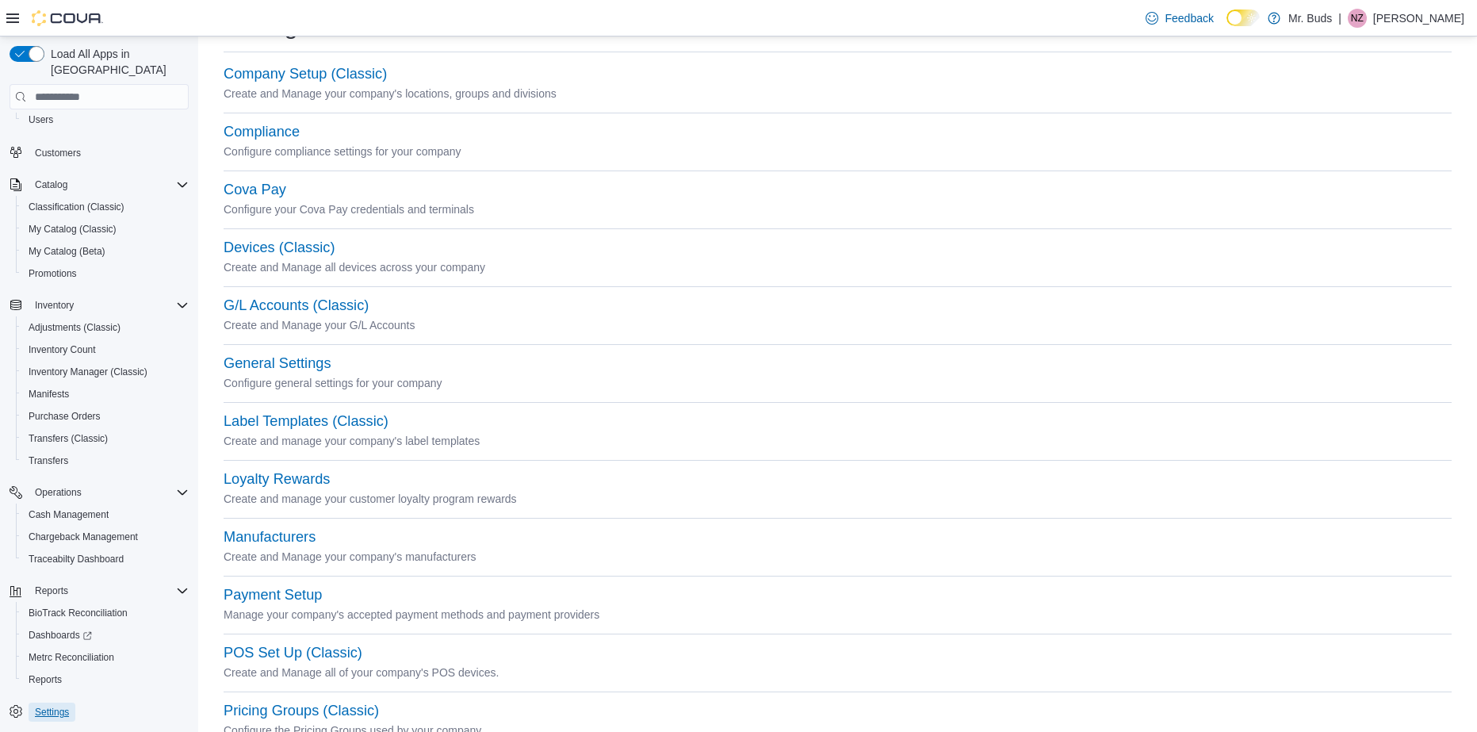
scroll to position [79, 0]
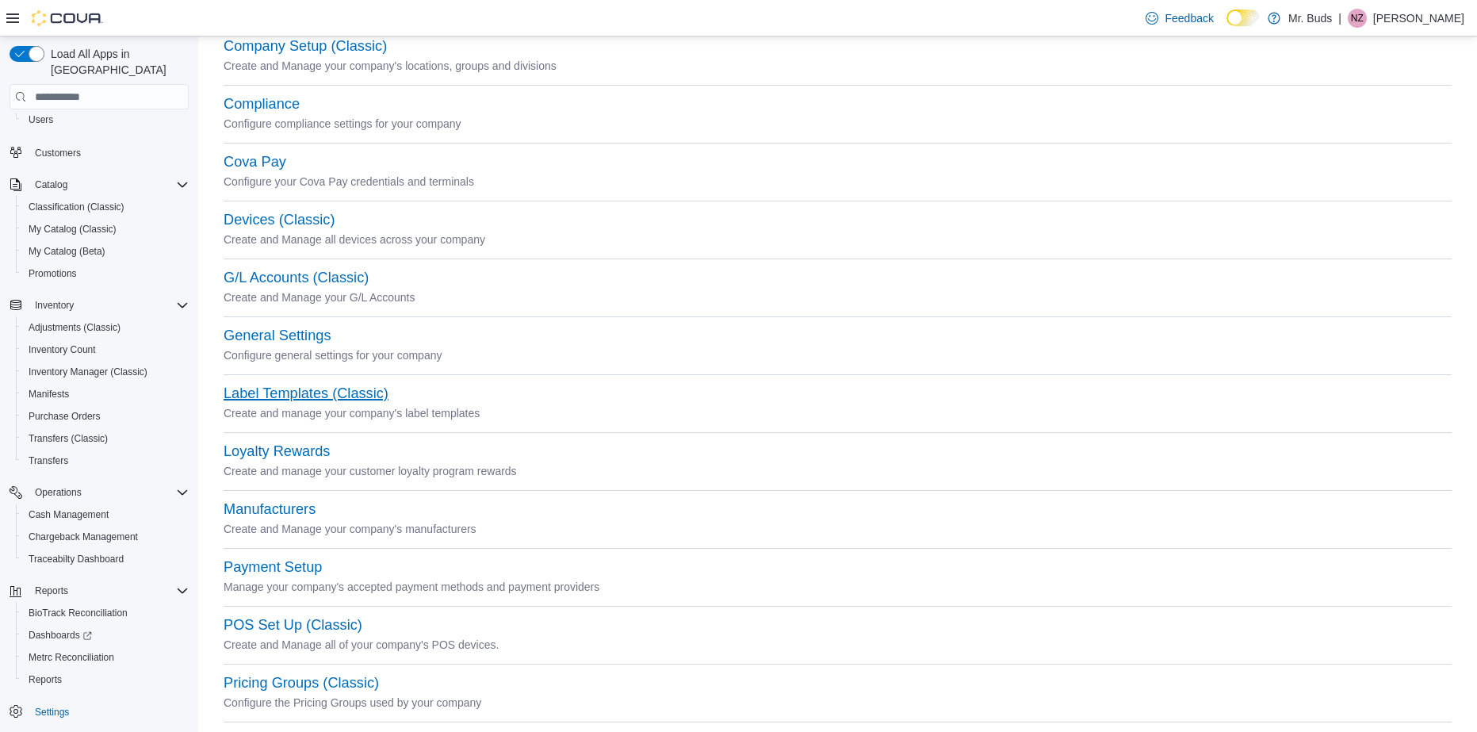
click at [328, 386] on button "Label Templates (Classic)" at bounding box center [306, 393] width 165 height 17
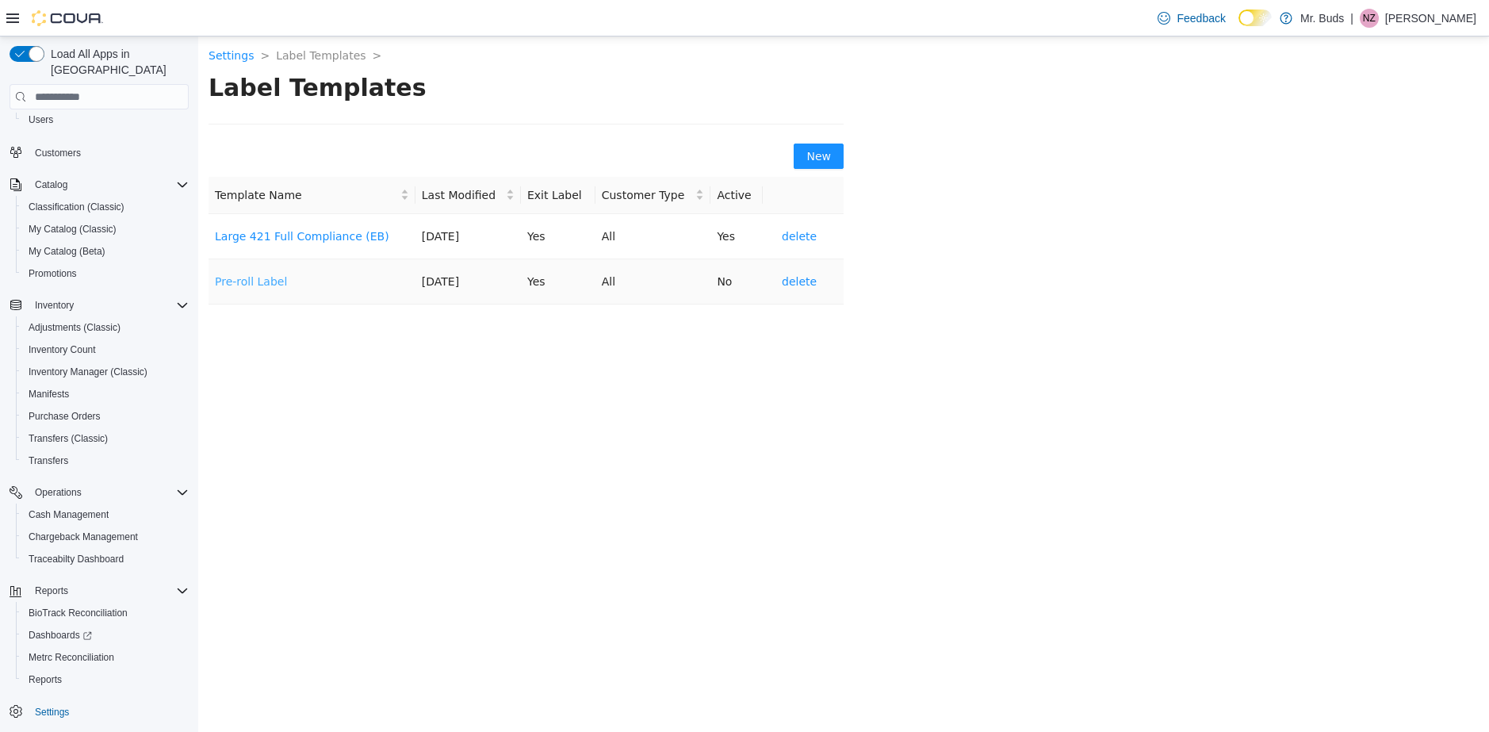
click at [258, 278] on link "Pre-roll Label" at bounding box center [251, 281] width 72 height 13
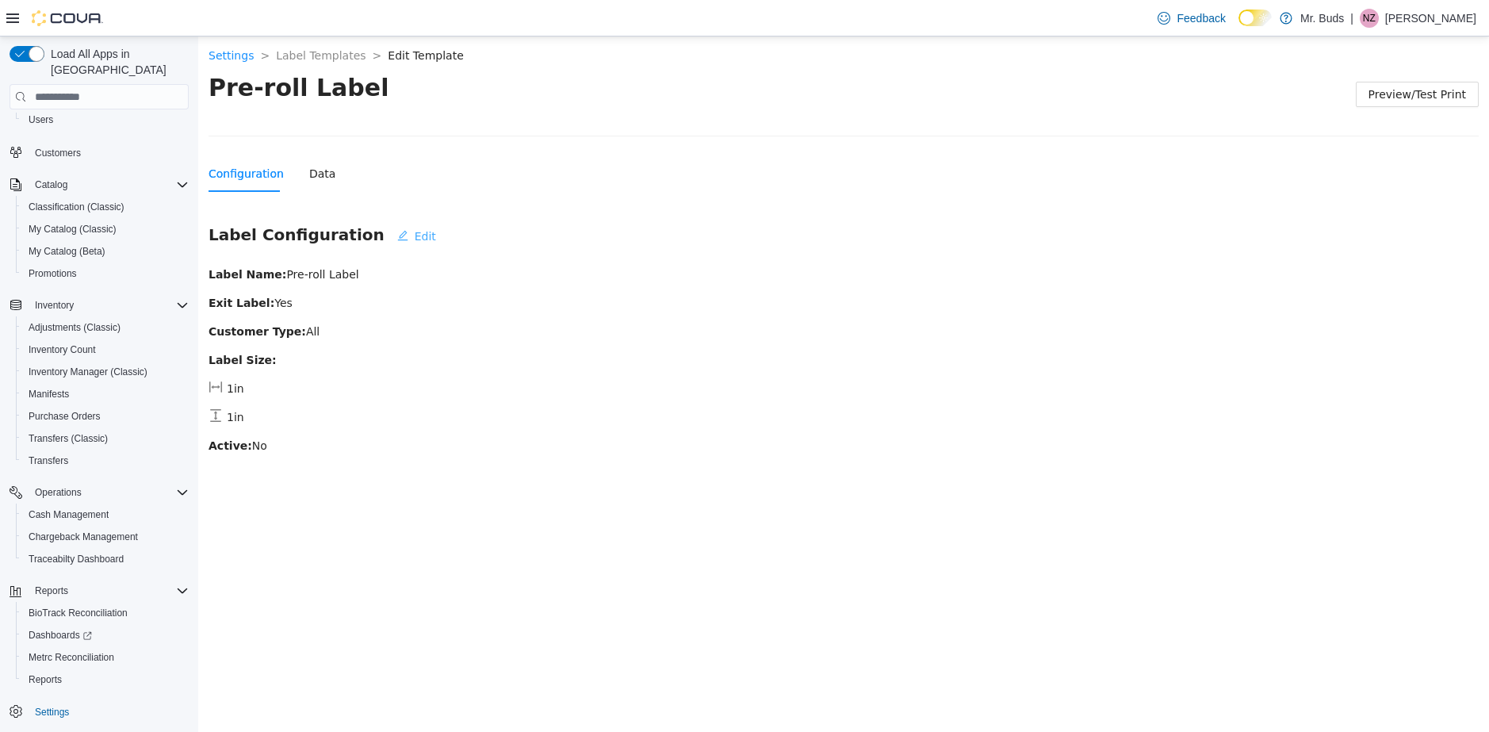
click at [415, 234] on span "Edit" at bounding box center [425, 236] width 21 height 17
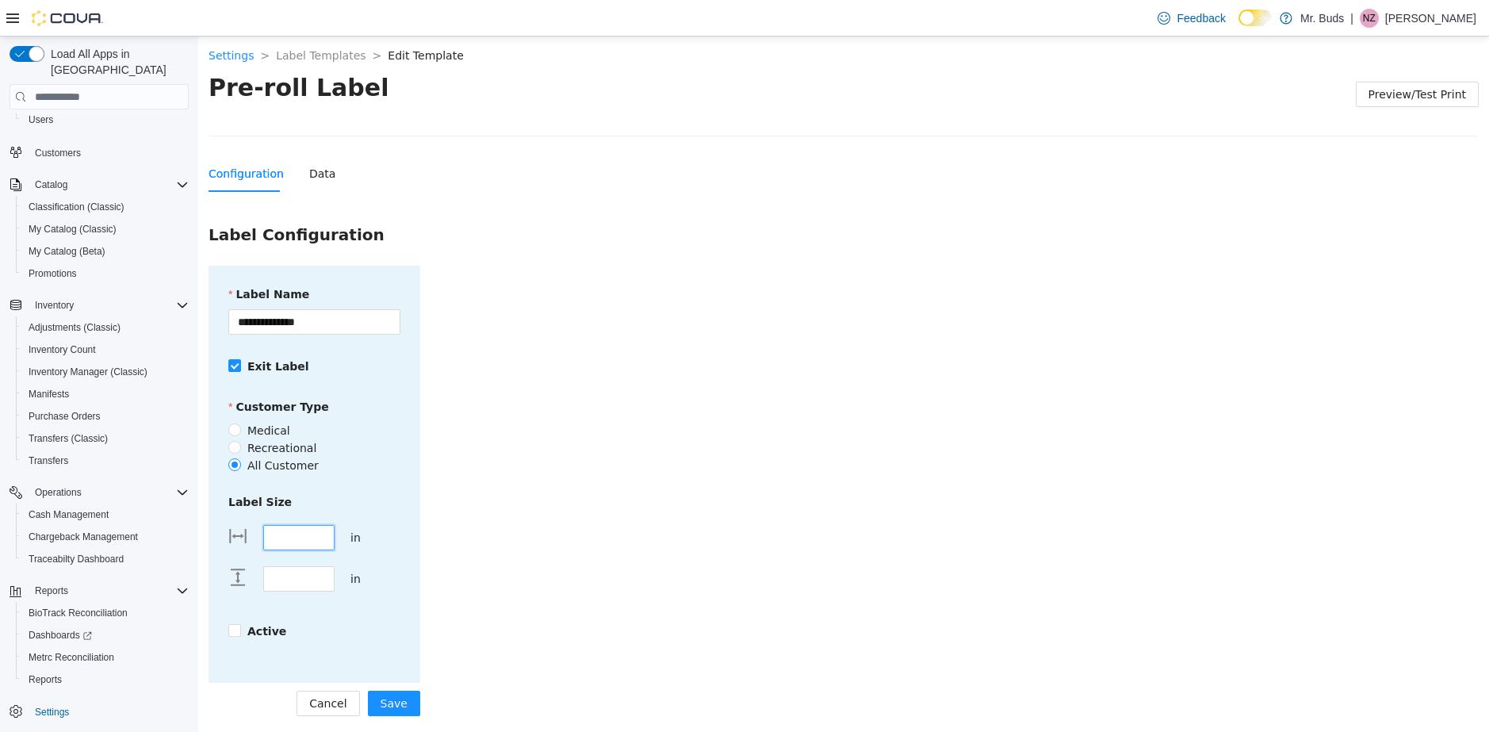
drag, startPoint x: 258, startPoint y: 515, endPoint x: 239, endPoint y: 513, distance: 19.1
click at [239, 517] on div "**** in" at bounding box center [302, 537] width 156 height 41
type input "****"
click at [398, 695] on span "Save" at bounding box center [394, 703] width 27 height 17
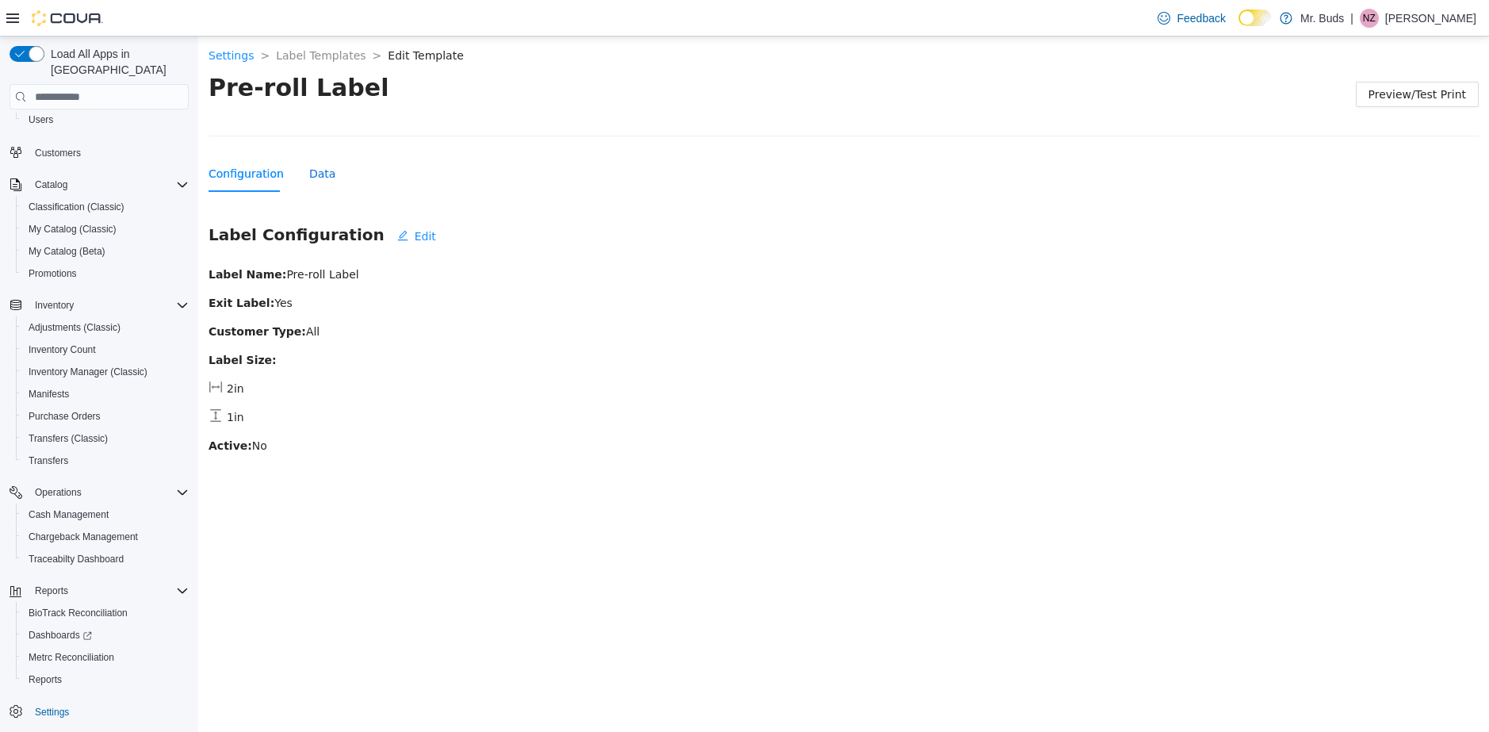
click at [313, 172] on div "Data" at bounding box center [322, 173] width 26 height 17
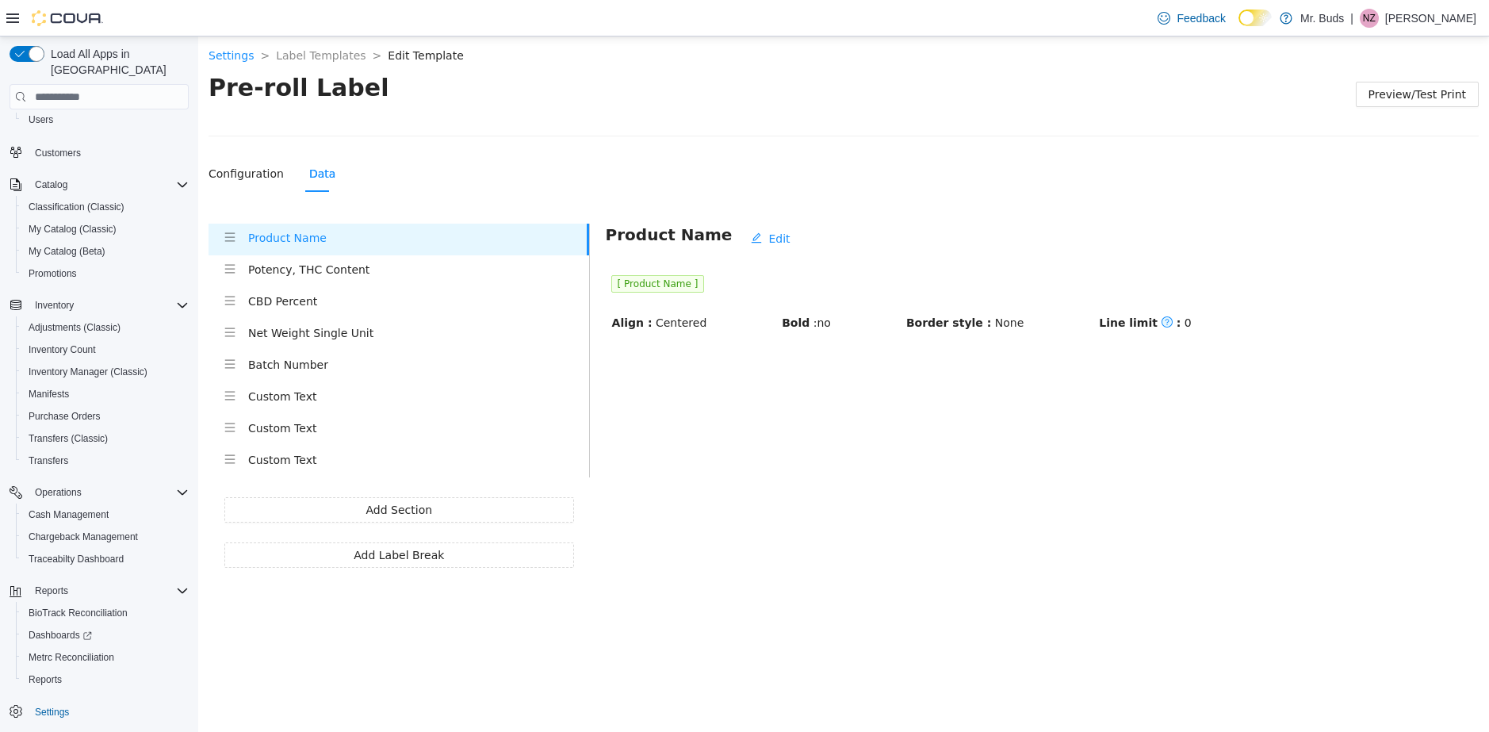
click at [305, 268] on h4 "Potency, THC Content" at bounding box center [418, 269] width 341 height 17
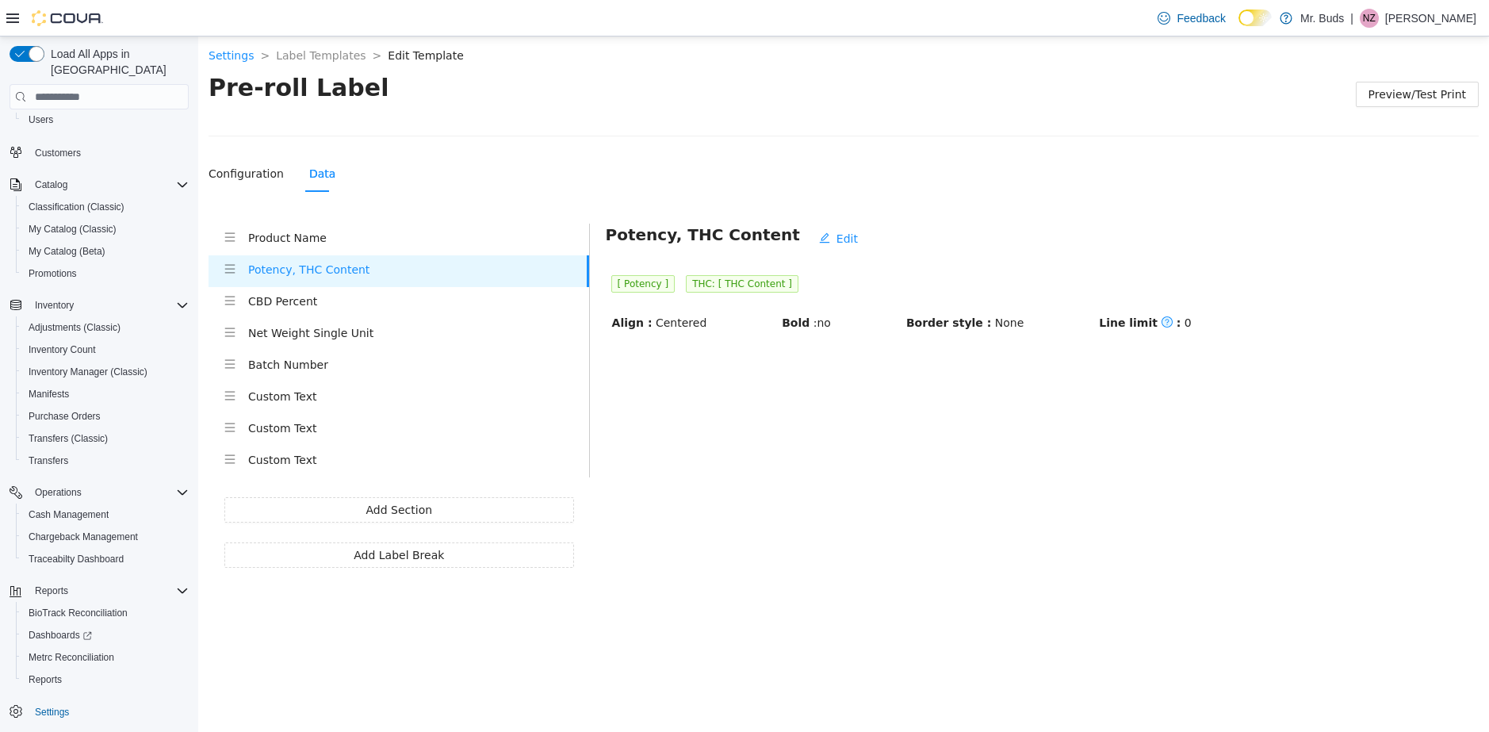
click at [290, 302] on h4 "CBD Percent" at bounding box center [418, 301] width 341 height 17
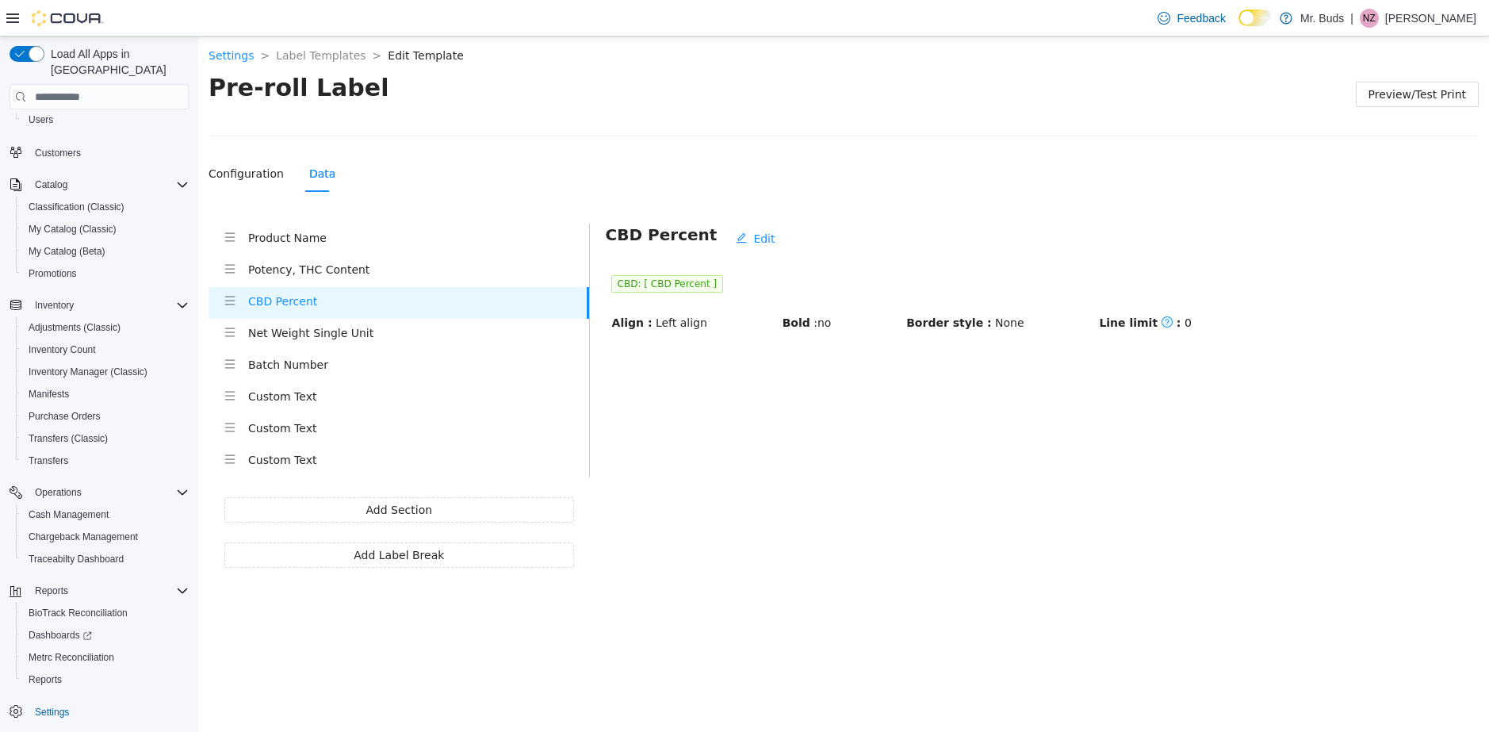
click at [308, 334] on h4 "Net Weight Single Unit" at bounding box center [418, 332] width 341 height 17
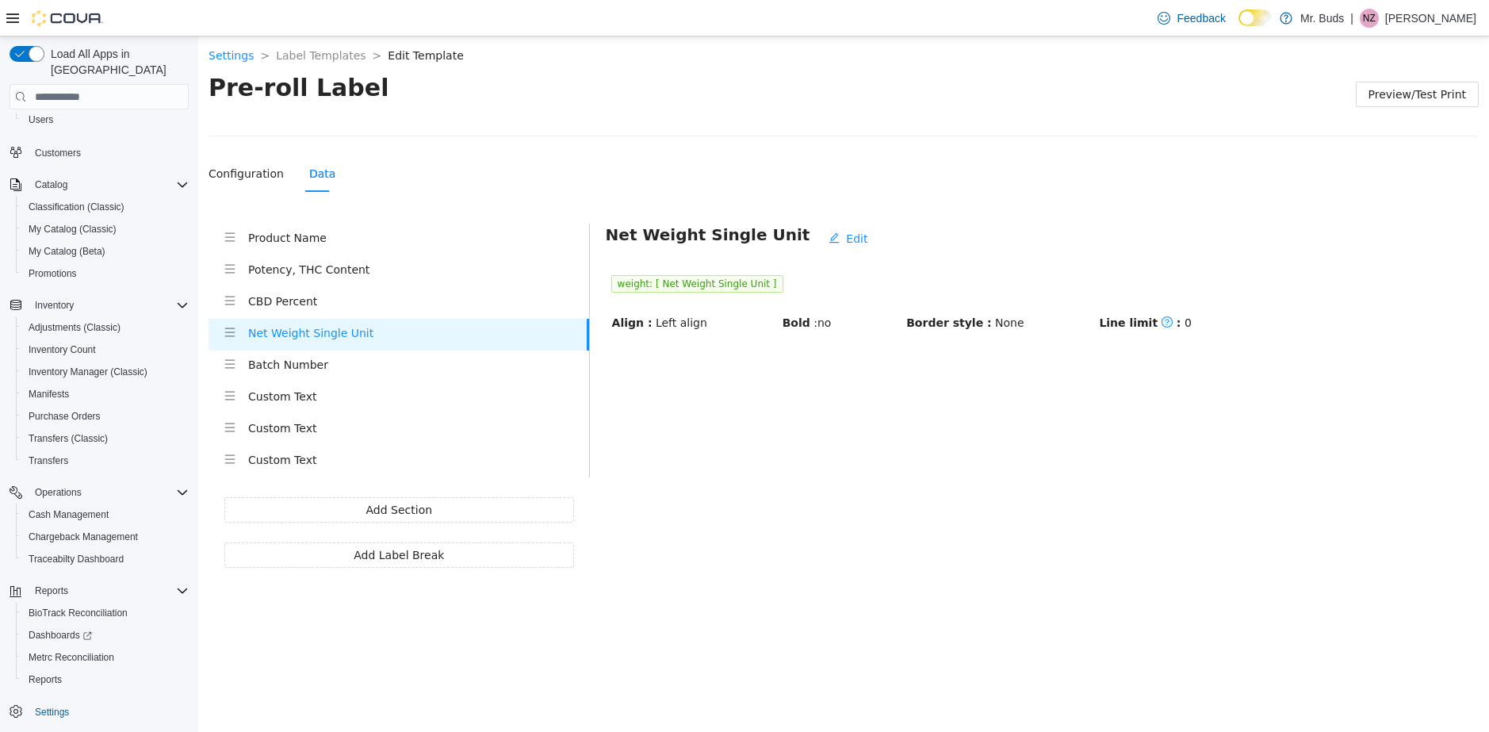
click at [286, 370] on h4 "Batch Number" at bounding box center [418, 364] width 341 height 17
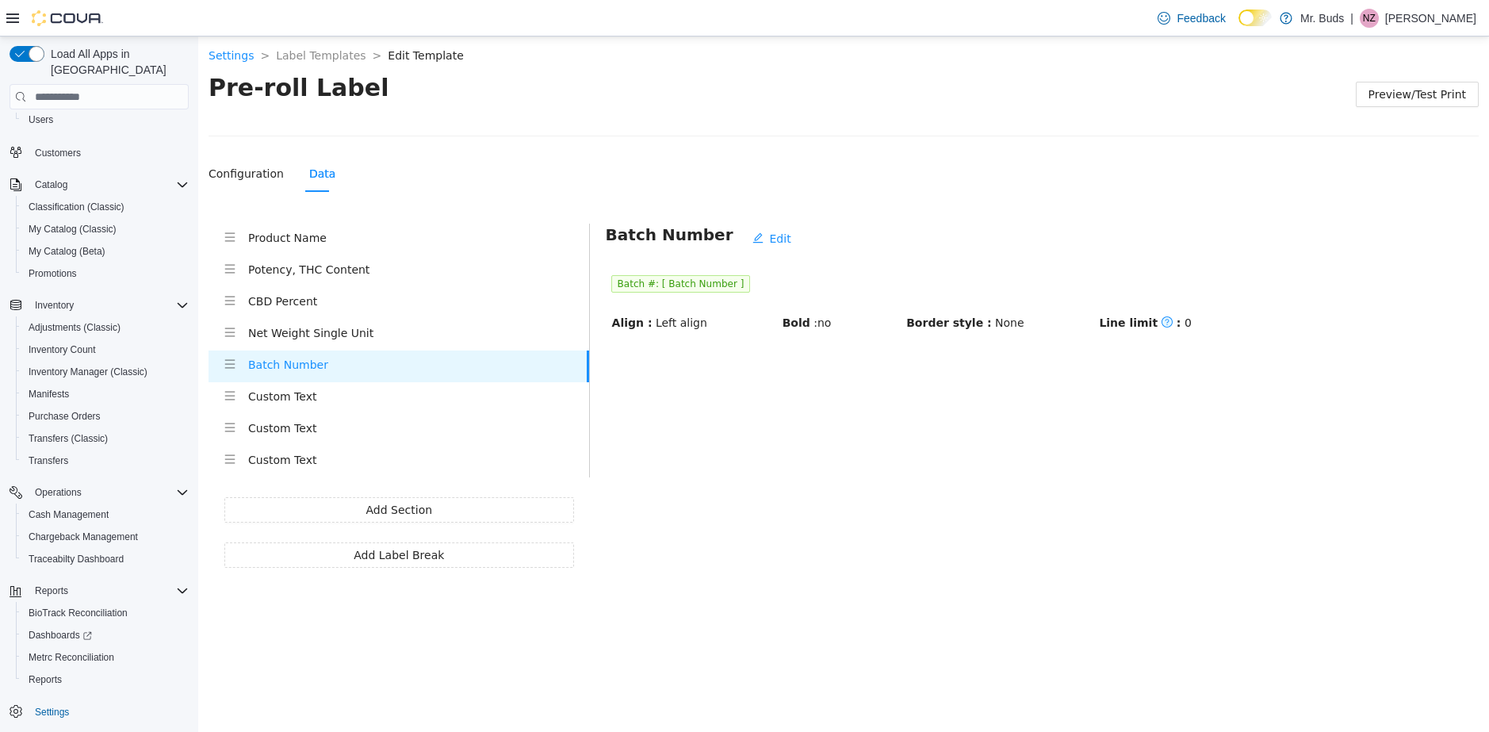
click at [277, 397] on h4 "Custom Text" at bounding box center [418, 396] width 341 height 17
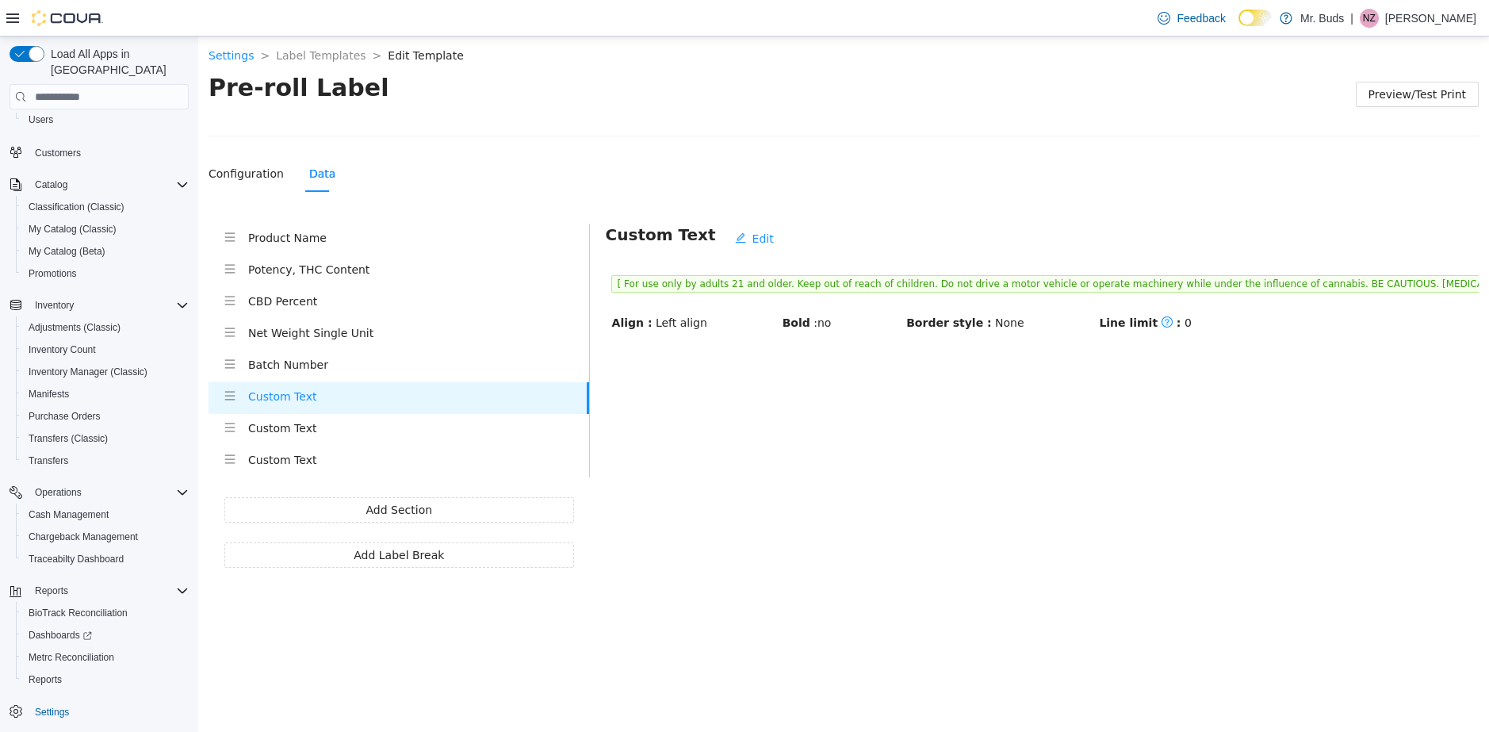
click at [280, 427] on h4 "Custom Text" at bounding box center [418, 427] width 341 height 17
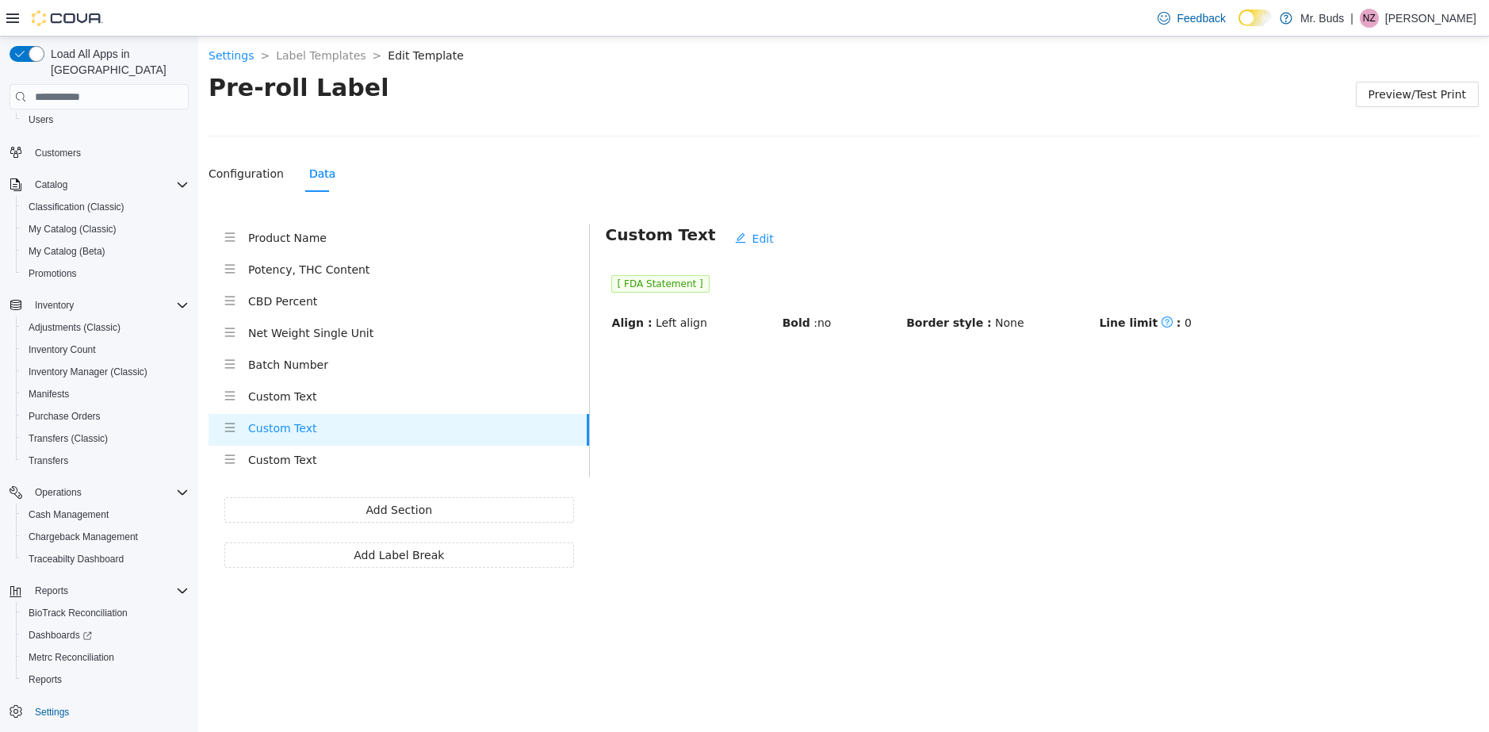
click at [294, 467] on h4 "Custom Text" at bounding box center [418, 459] width 341 height 17
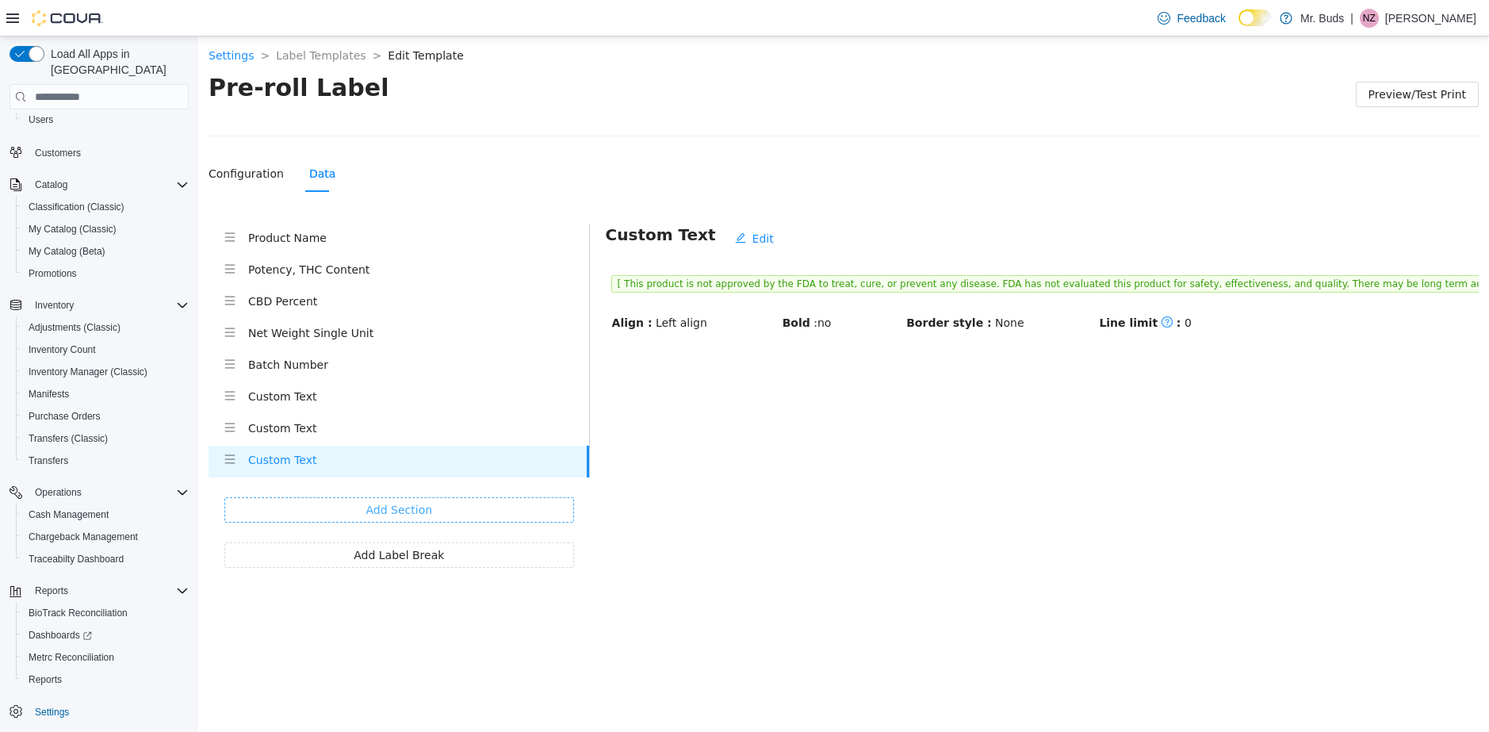
click at [399, 510] on span "Add Section" at bounding box center [399, 509] width 67 height 17
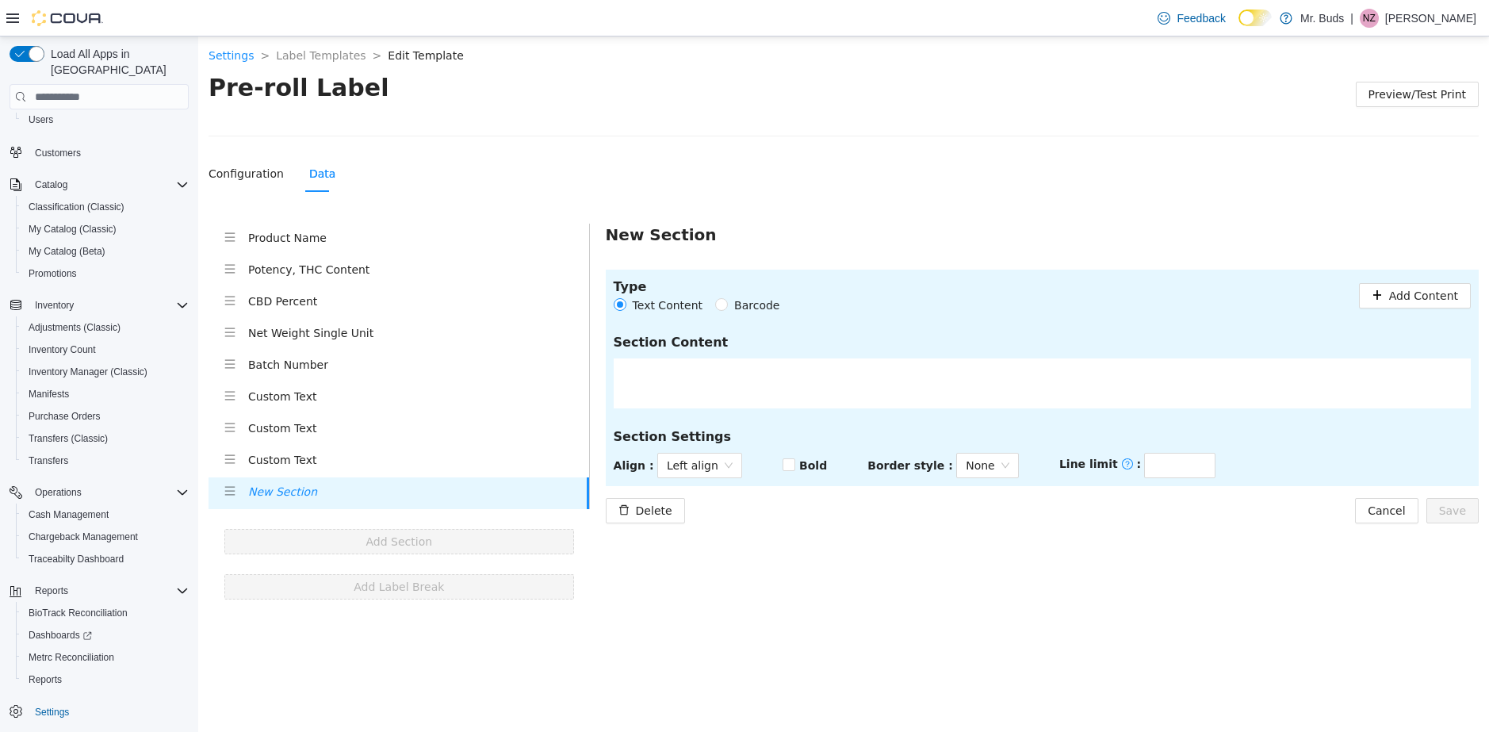
click at [741, 303] on span "Barcode" at bounding box center [757, 305] width 58 height 17
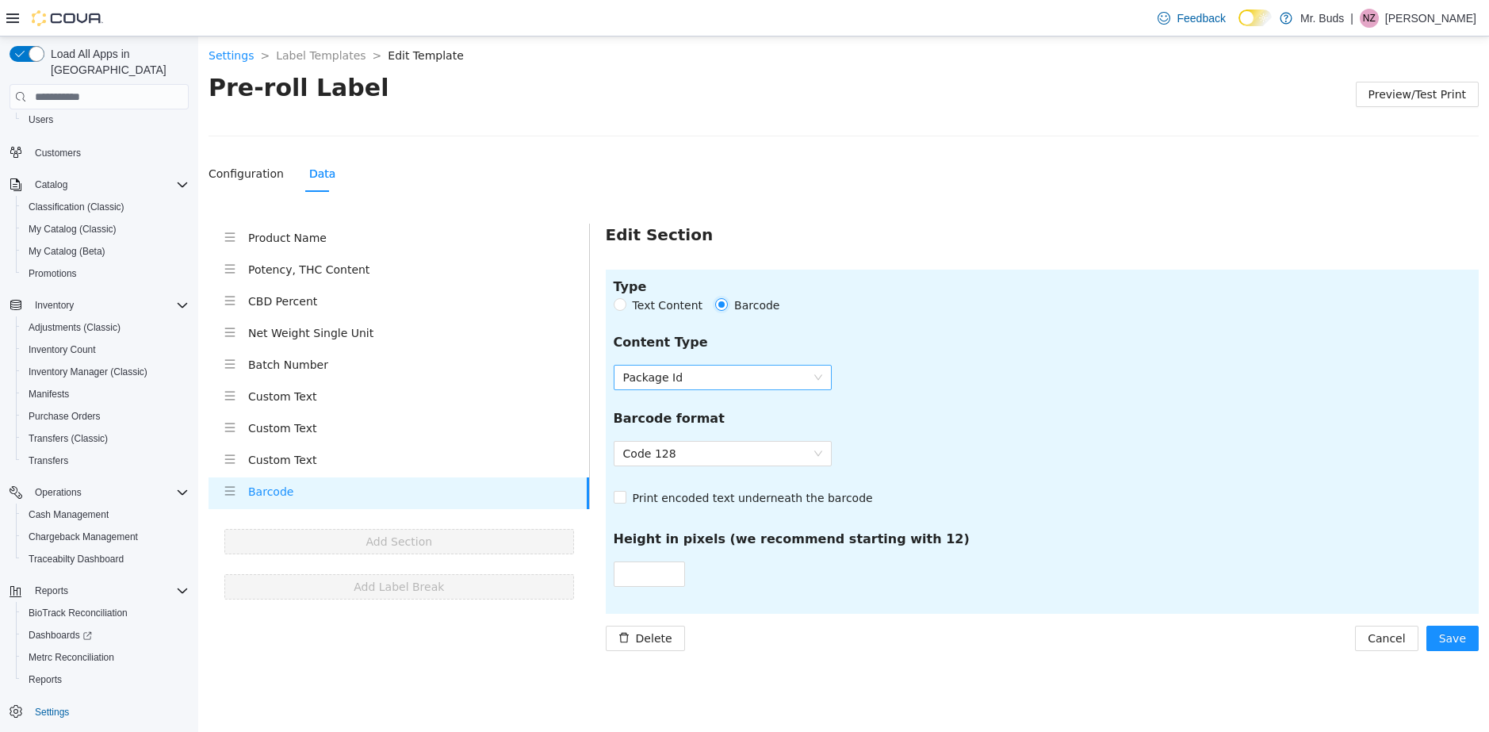
click at [739, 381] on span "Package Id" at bounding box center [722, 378] width 199 height 24
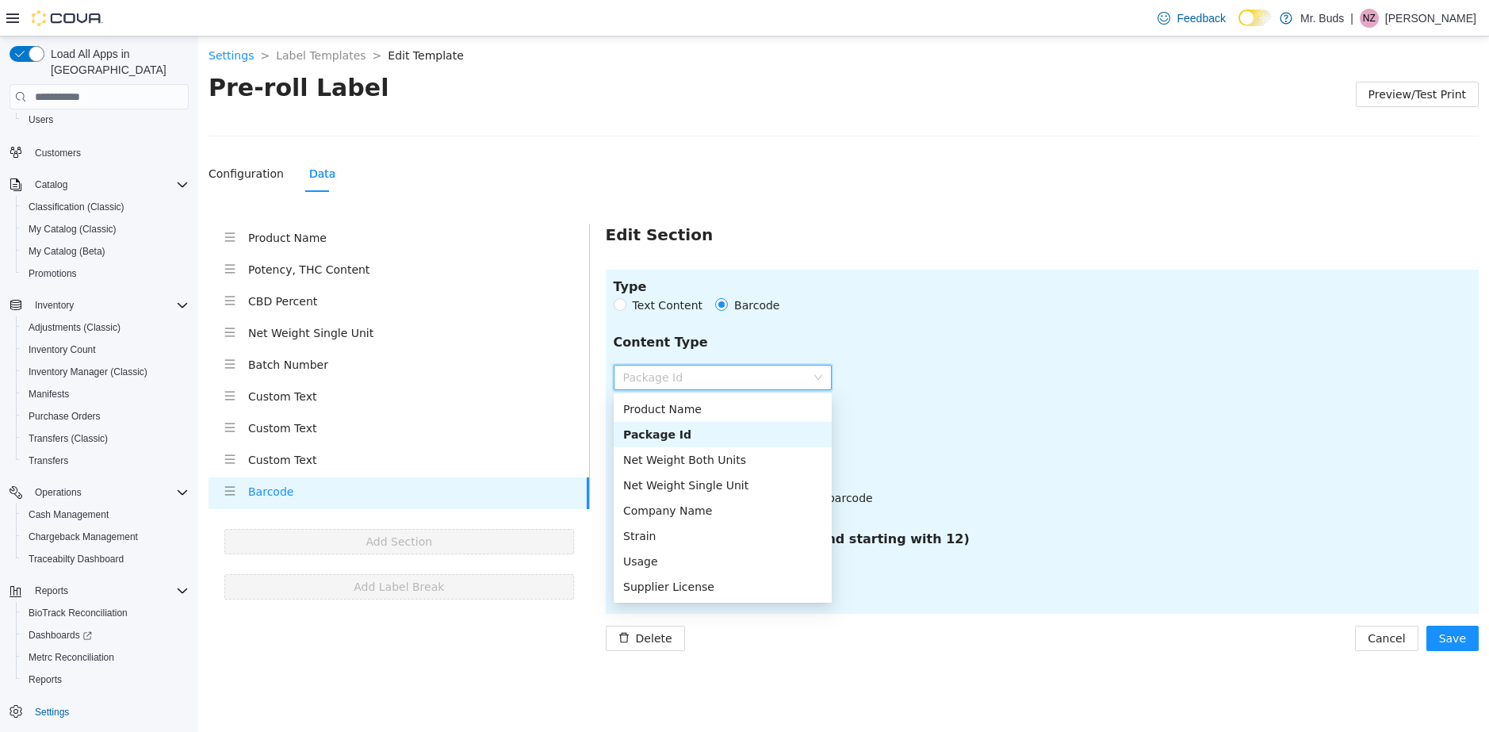
click at [675, 431] on div "Package Id" at bounding box center [722, 434] width 199 height 17
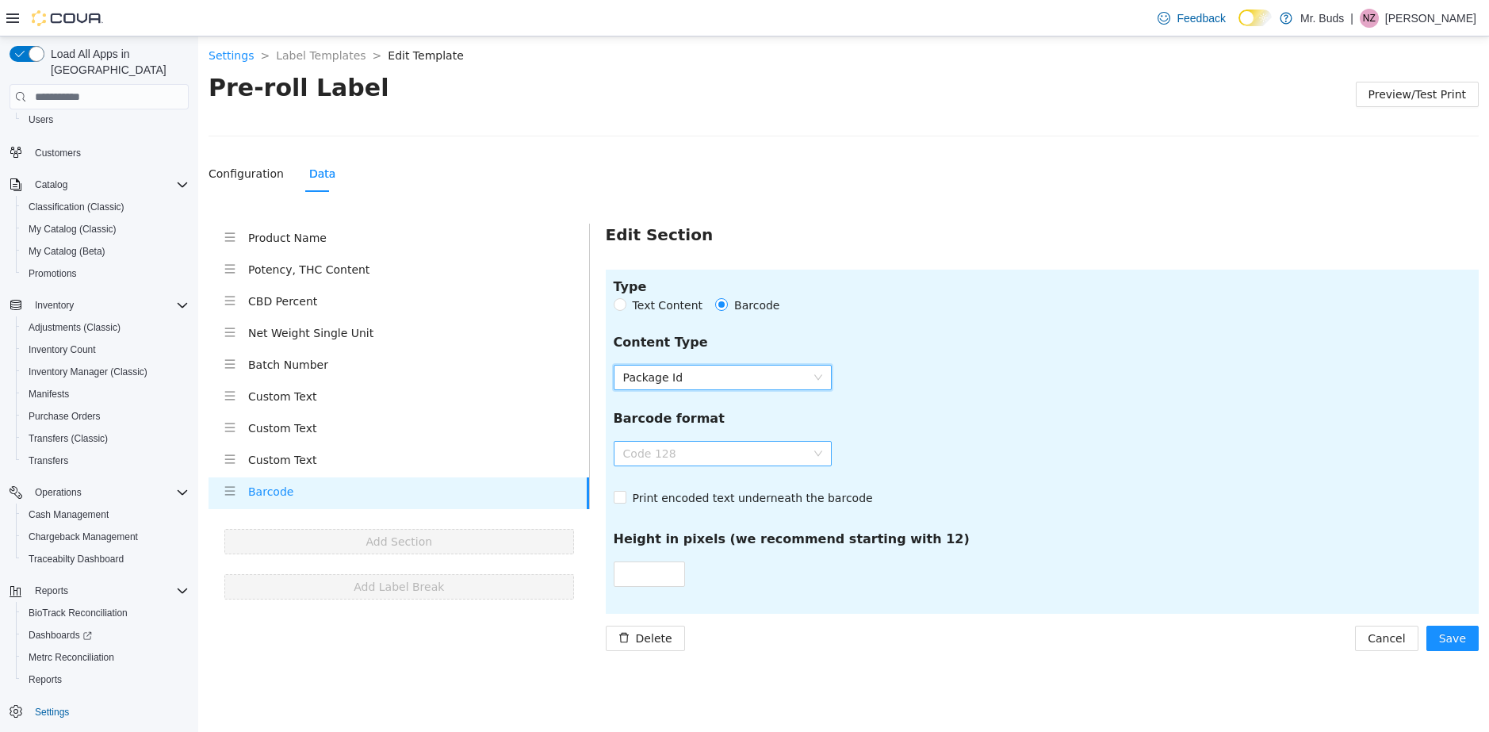
click at [730, 452] on span "Code 128" at bounding box center [722, 454] width 199 height 24
click at [696, 494] on span "Print encoded text underneath the barcode" at bounding box center [752, 497] width 253 height 17
click at [718, 497] on span "Print encoded text underneath the barcode" at bounding box center [752, 497] width 253 height 17
click at [1475, 640] on button "Save" at bounding box center [1453, 638] width 52 height 25
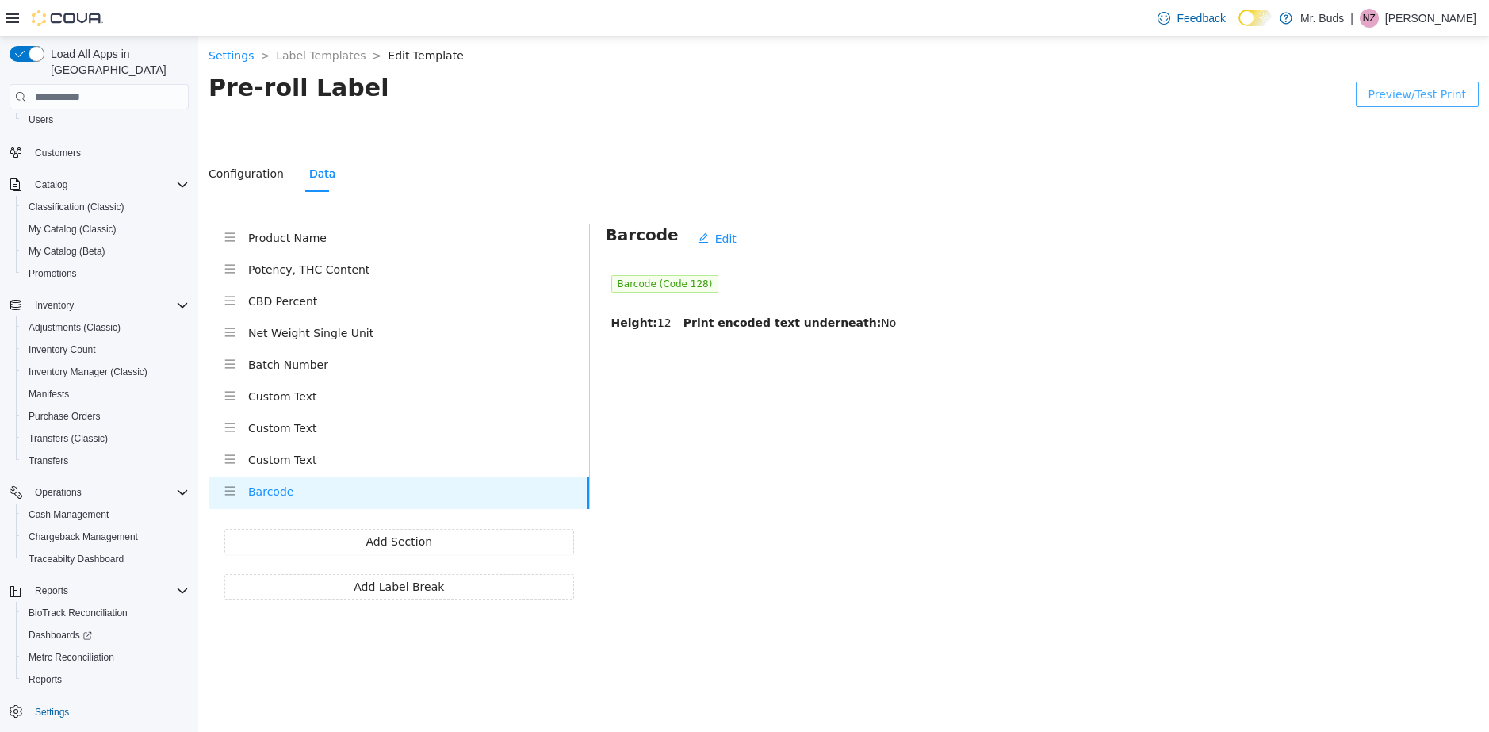
click at [1400, 93] on span "Preview/Test Print" at bounding box center [1418, 94] width 98 height 17
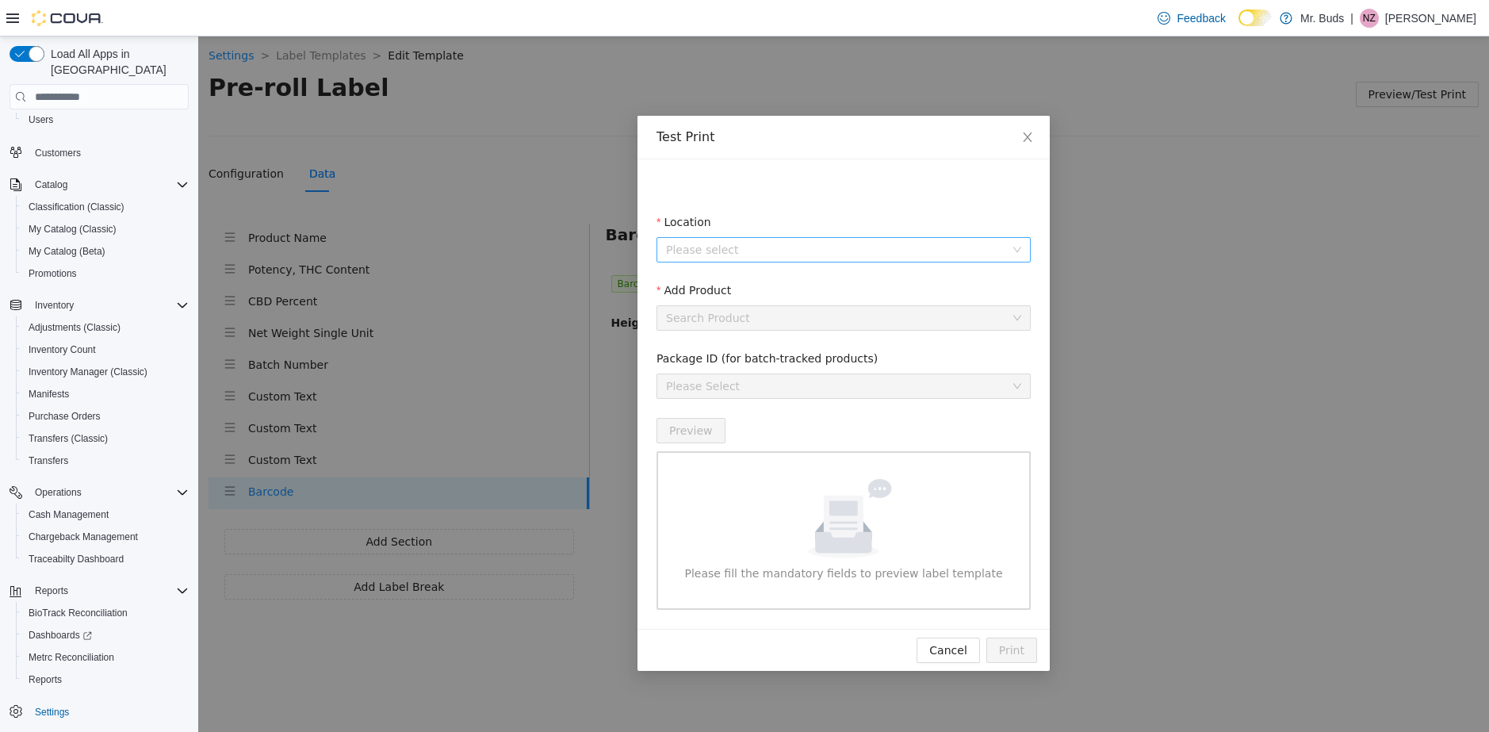
click at [810, 247] on input "Location" at bounding box center [838, 250] width 344 height 24
click at [786, 308] on span "Enchanted Buds" at bounding box center [746, 307] width 90 height 13
click at [765, 320] on input "Add Product" at bounding box center [838, 318] width 344 height 24
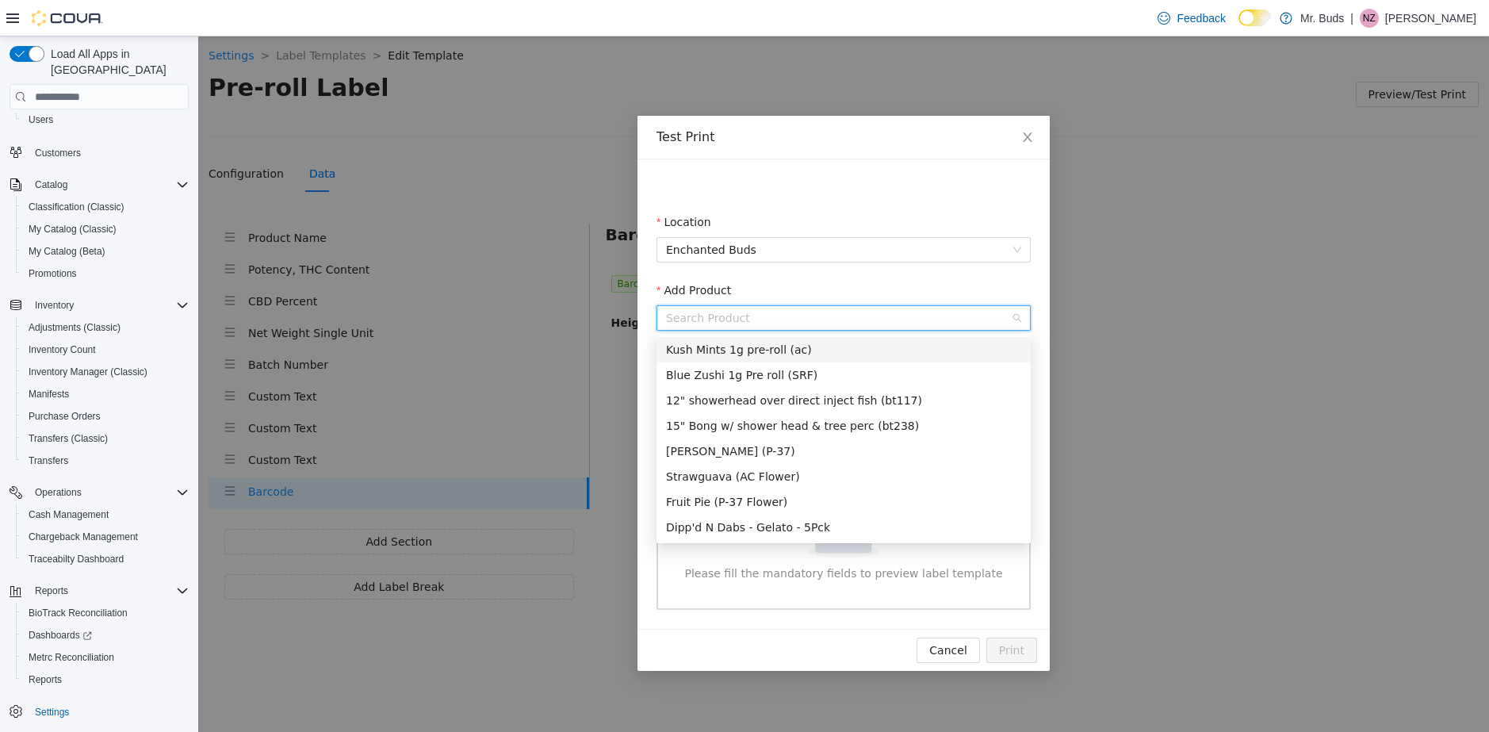
click at [764, 313] on input "Add Product" at bounding box center [838, 318] width 344 height 24
type input "****"
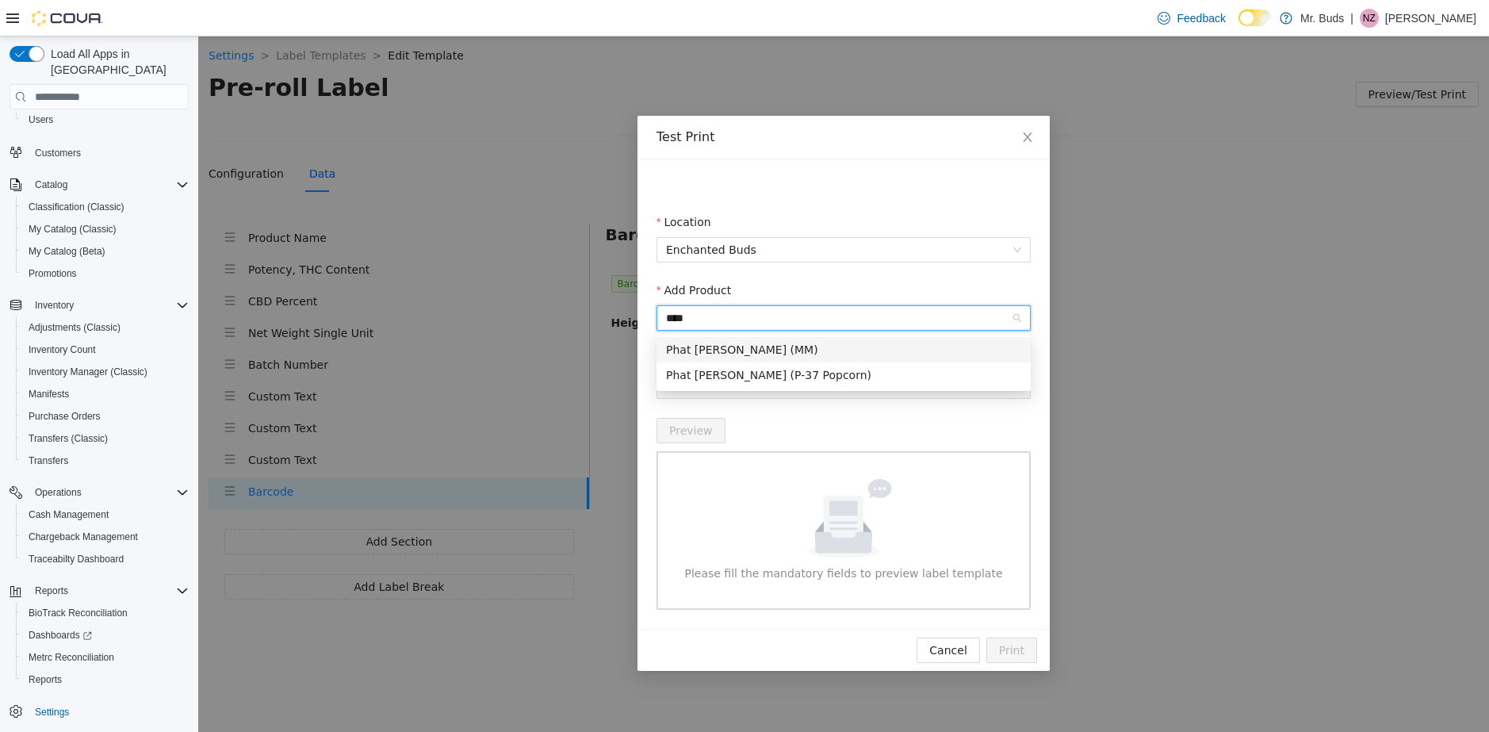
click at [767, 350] on div "Phat [PERSON_NAME] (MM)" at bounding box center [843, 349] width 355 height 17
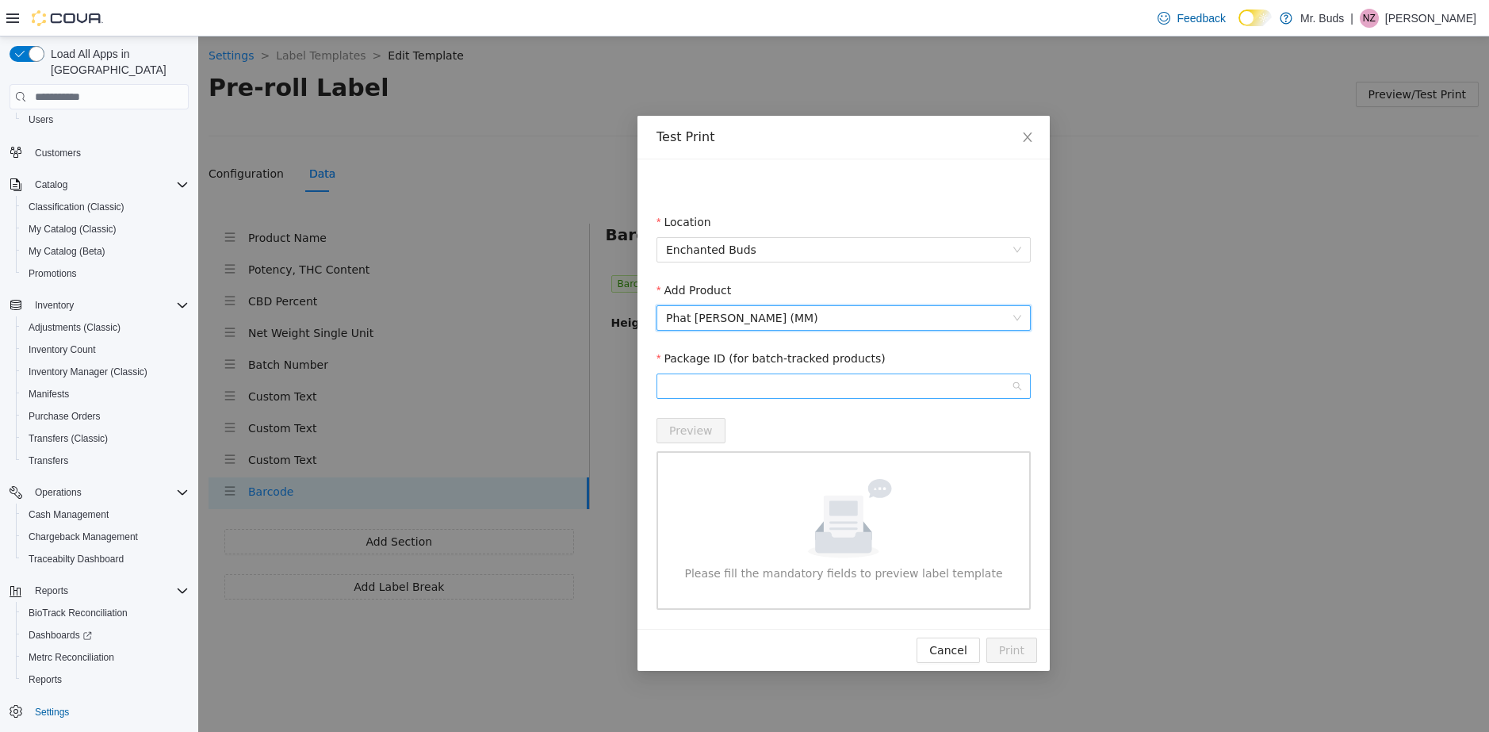
click at [750, 393] on span at bounding box center [843, 386] width 355 height 24
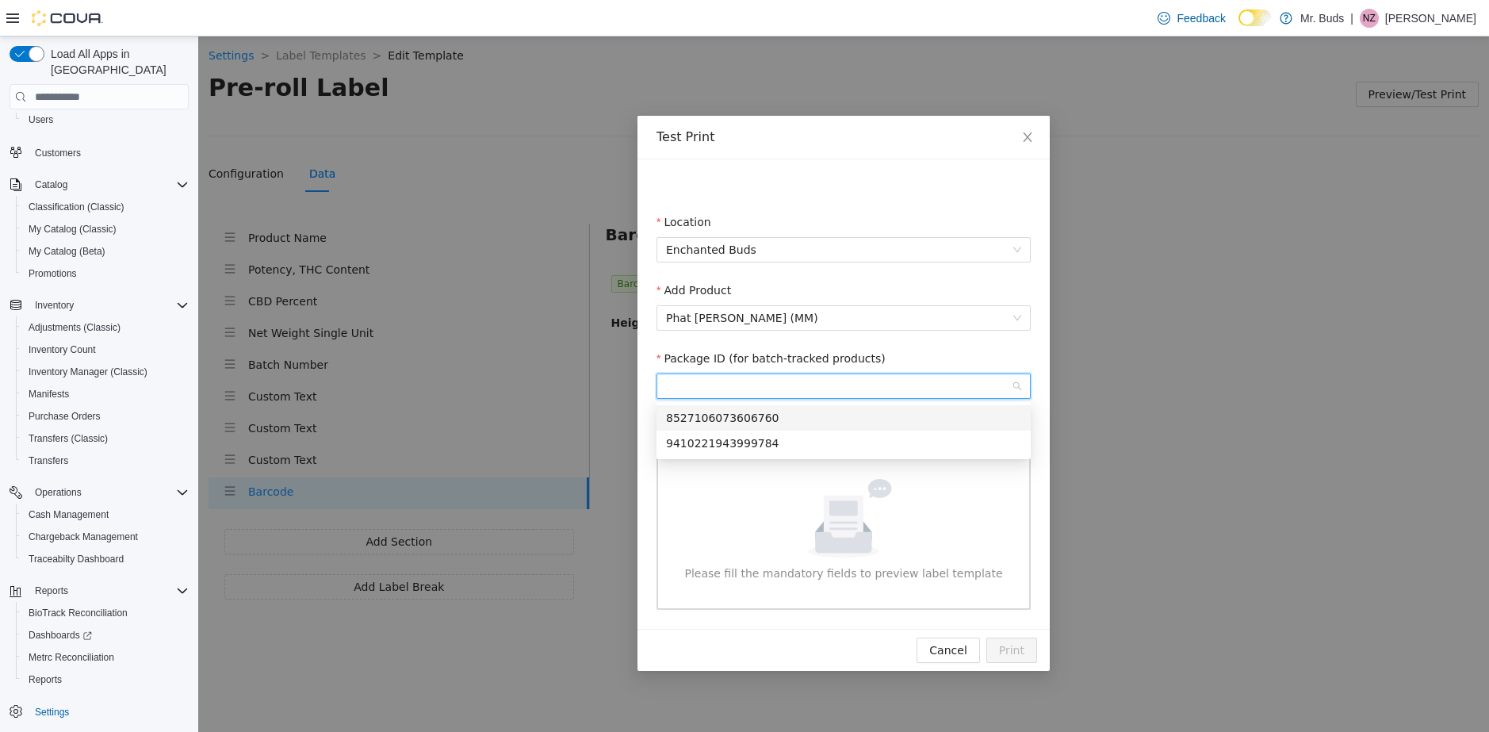
click at [737, 418] on div "8527106073606760" at bounding box center [843, 417] width 355 height 17
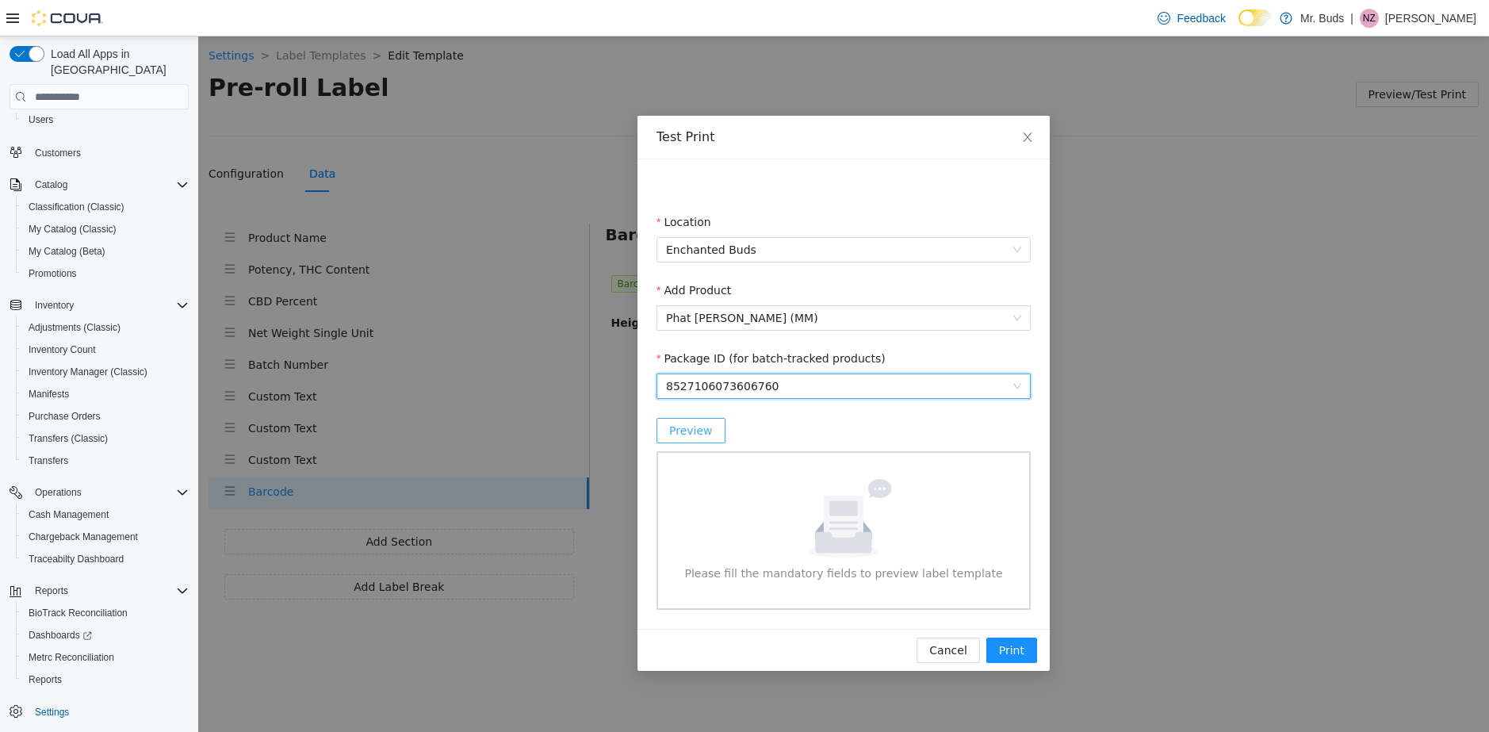
click at [698, 431] on span "Preview" at bounding box center [691, 430] width 44 height 17
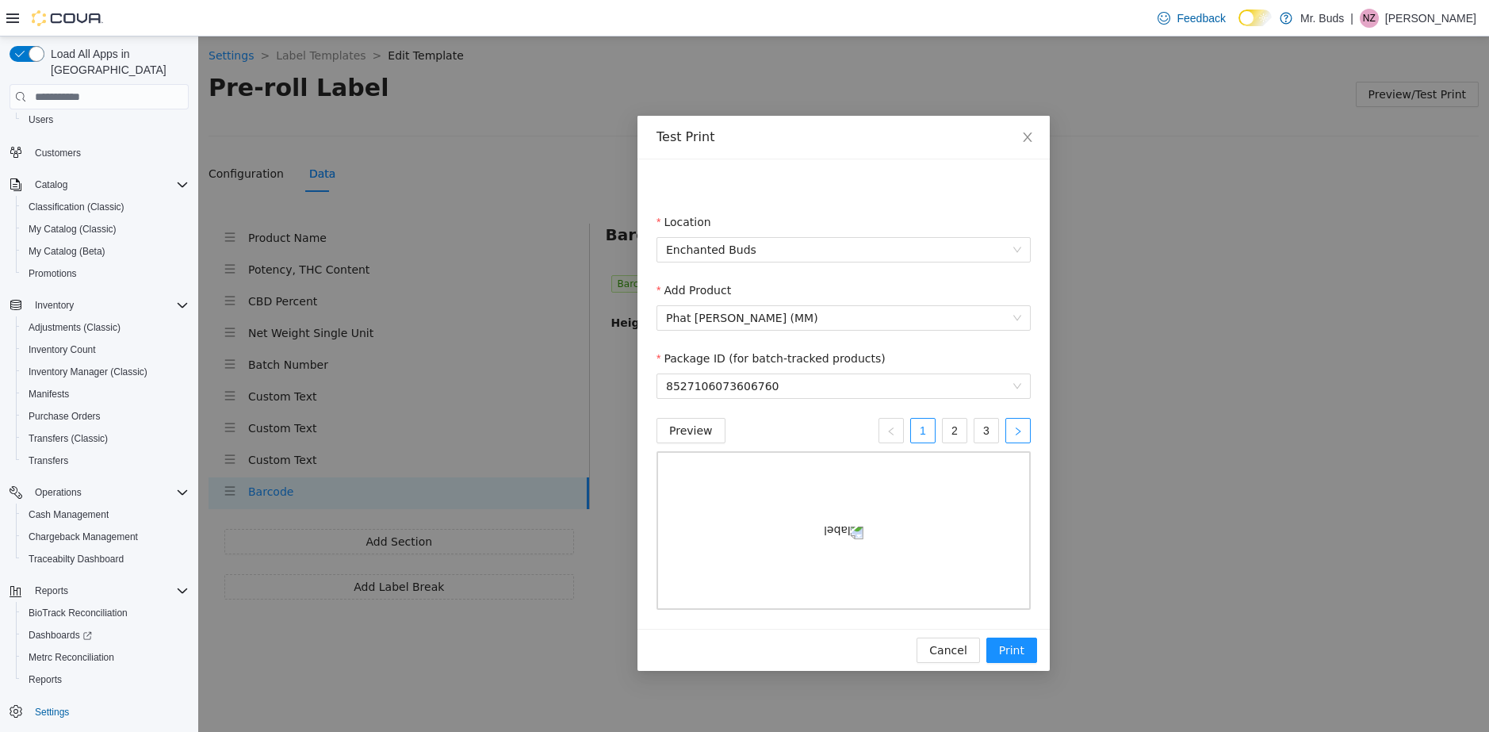
click at [1019, 427] on icon "right" at bounding box center [1018, 432] width 10 height 10
click at [921, 431] on link "1" at bounding box center [923, 431] width 24 height 24
click at [956, 659] on span "Cancel" at bounding box center [947, 650] width 37 height 17
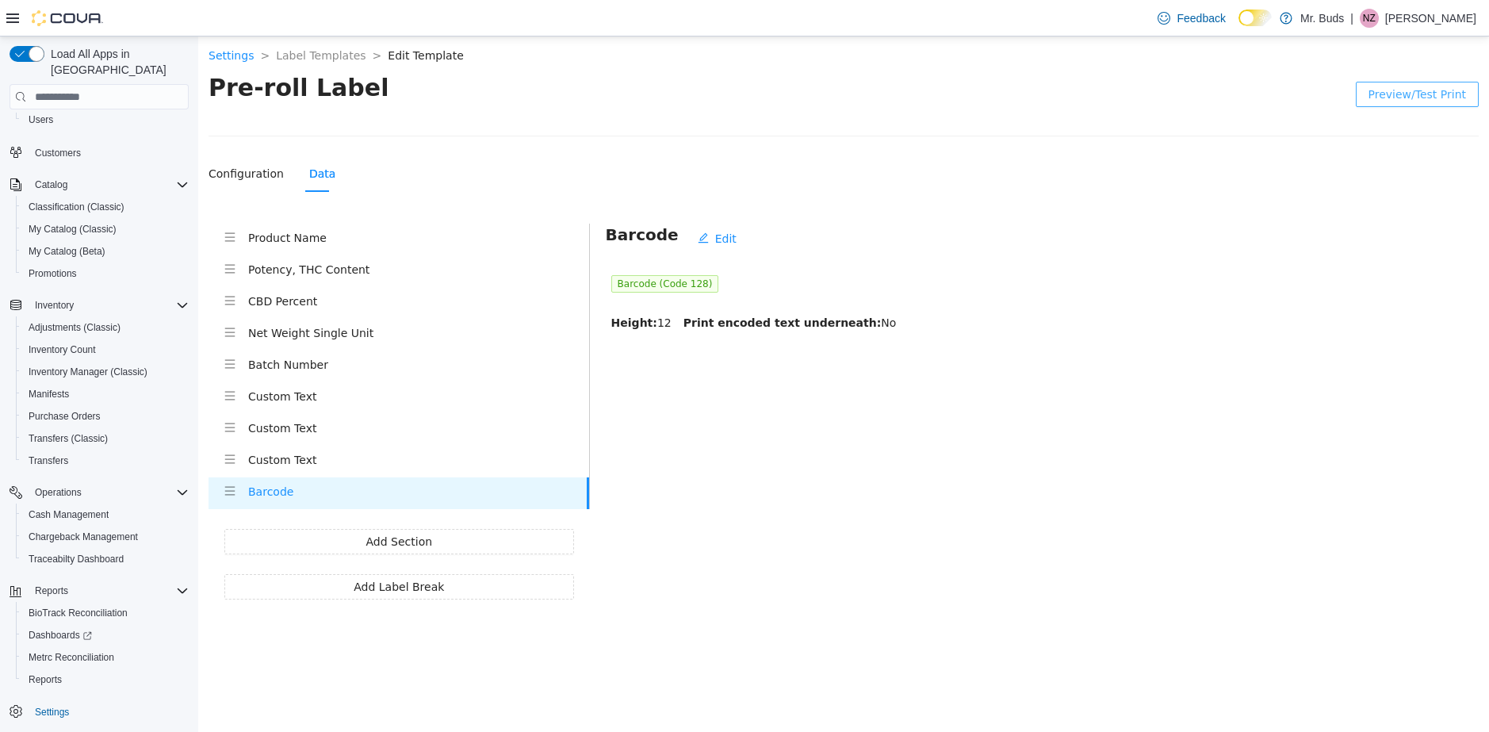
click at [332, 327] on h4 "Net Weight Single Unit" at bounding box center [418, 332] width 341 height 17
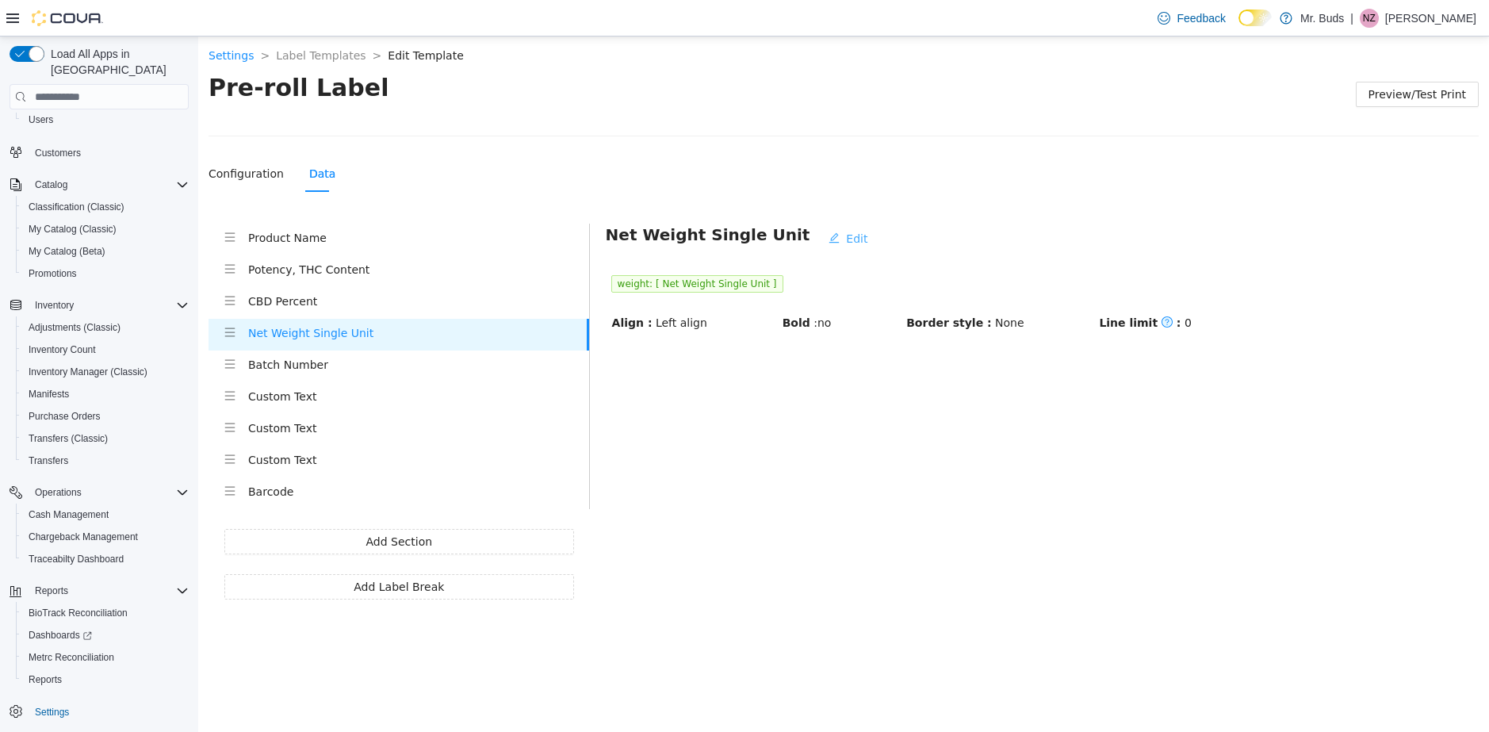
click at [846, 235] on span "Edit" at bounding box center [856, 238] width 21 height 17
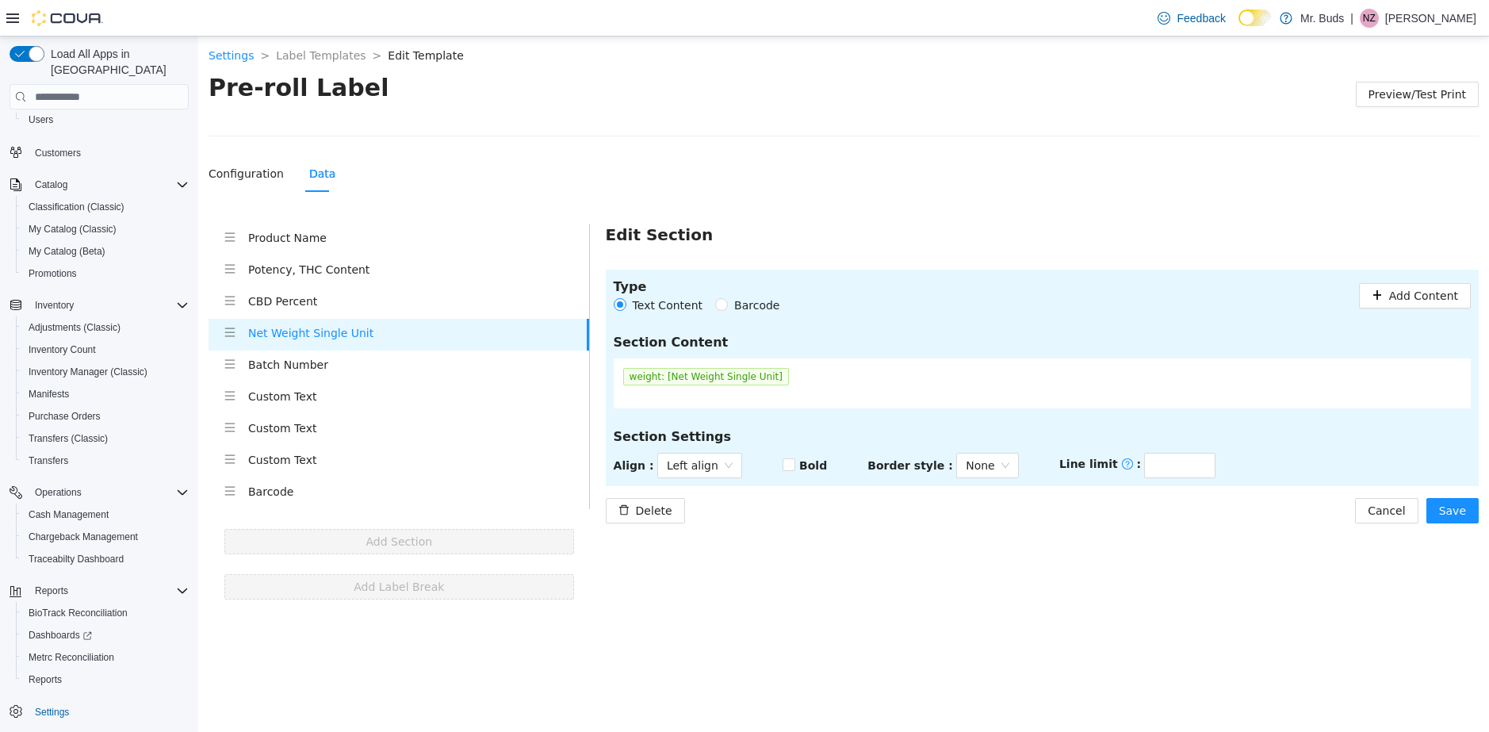
click at [637, 377] on span "weight: [Net Weight Single Unit]" at bounding box center [706, 376] width 166 height 17
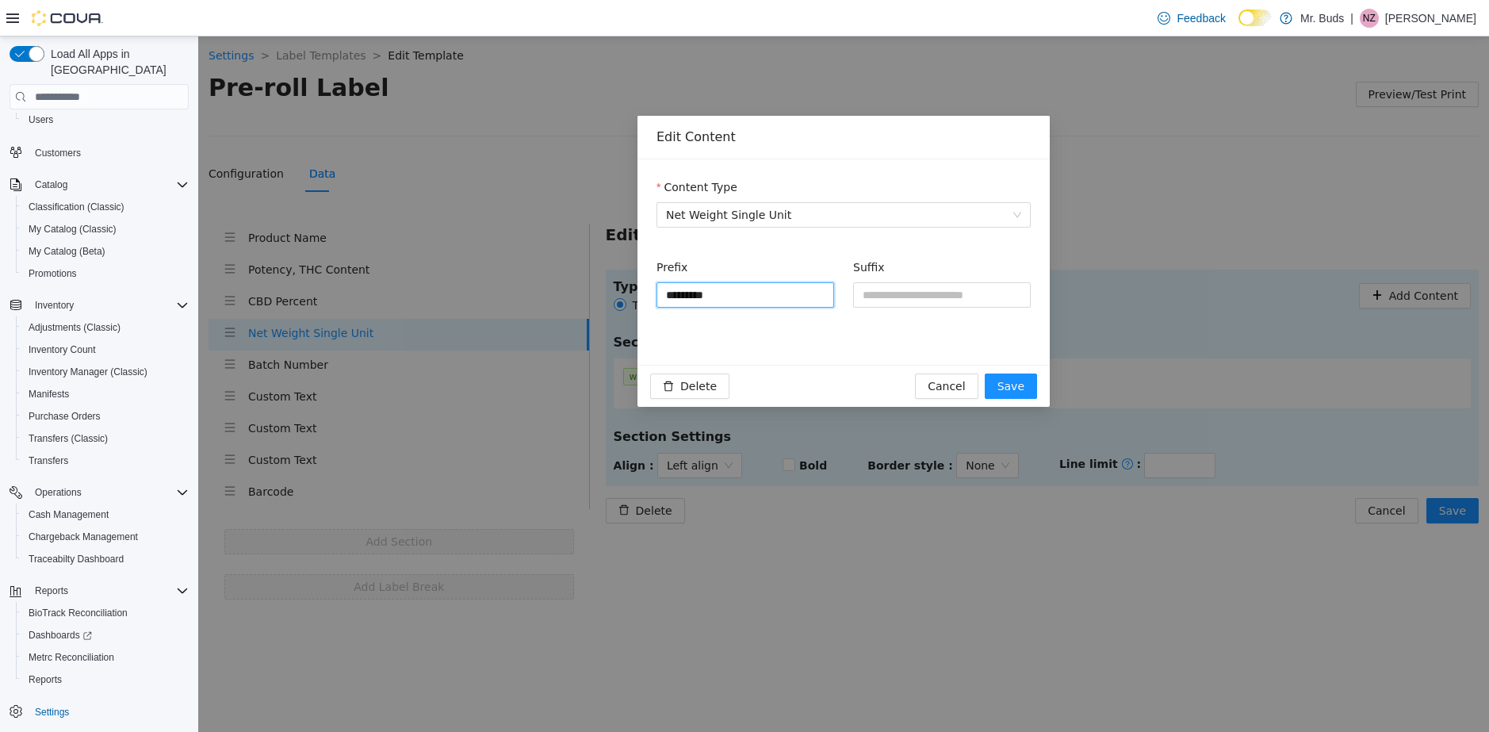
click at [676, 297] on input "*******" at bounding box center [746, 294] width 178 height 25
type input "*******"
click at [1017, 386] on span "Save" at bounding box center [1011, 385] width 27 height 17
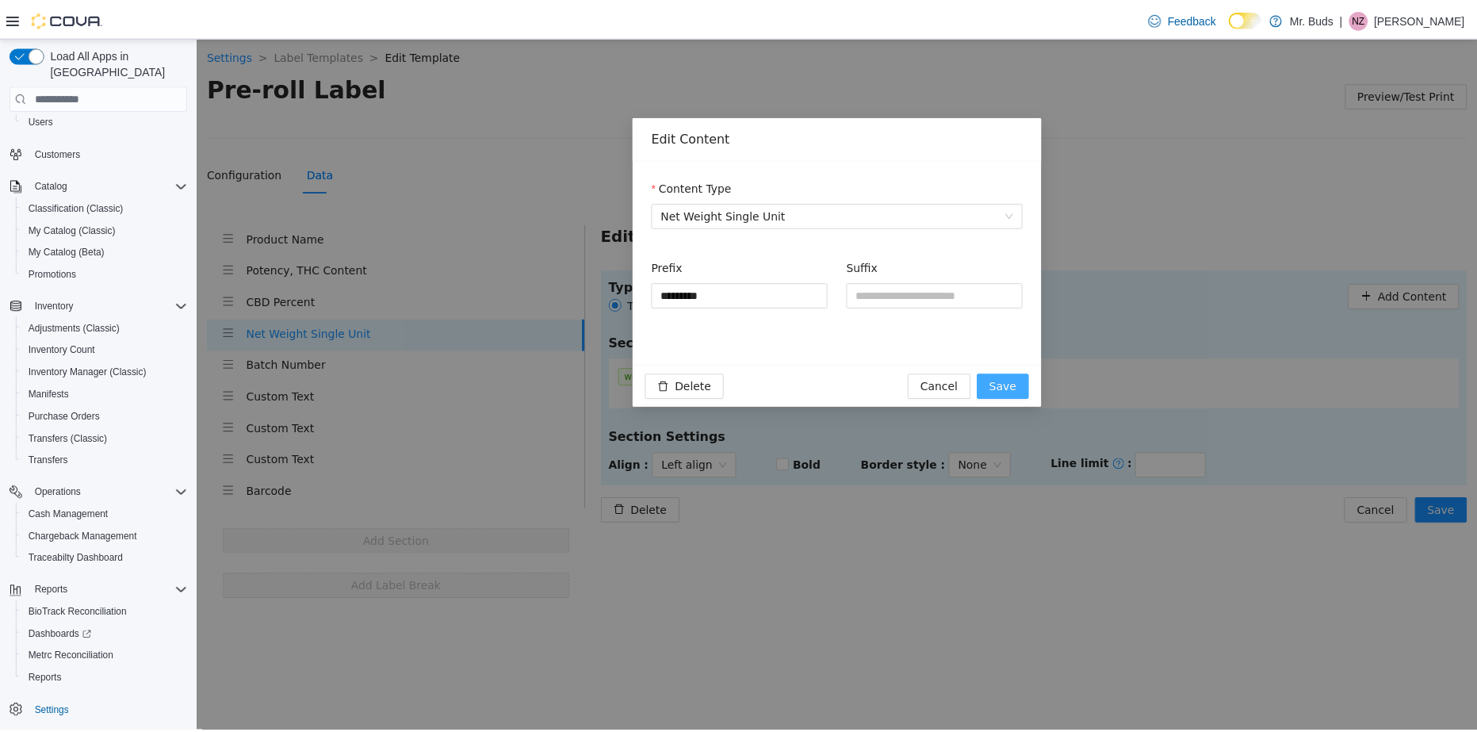
scroll to position [2, 0]
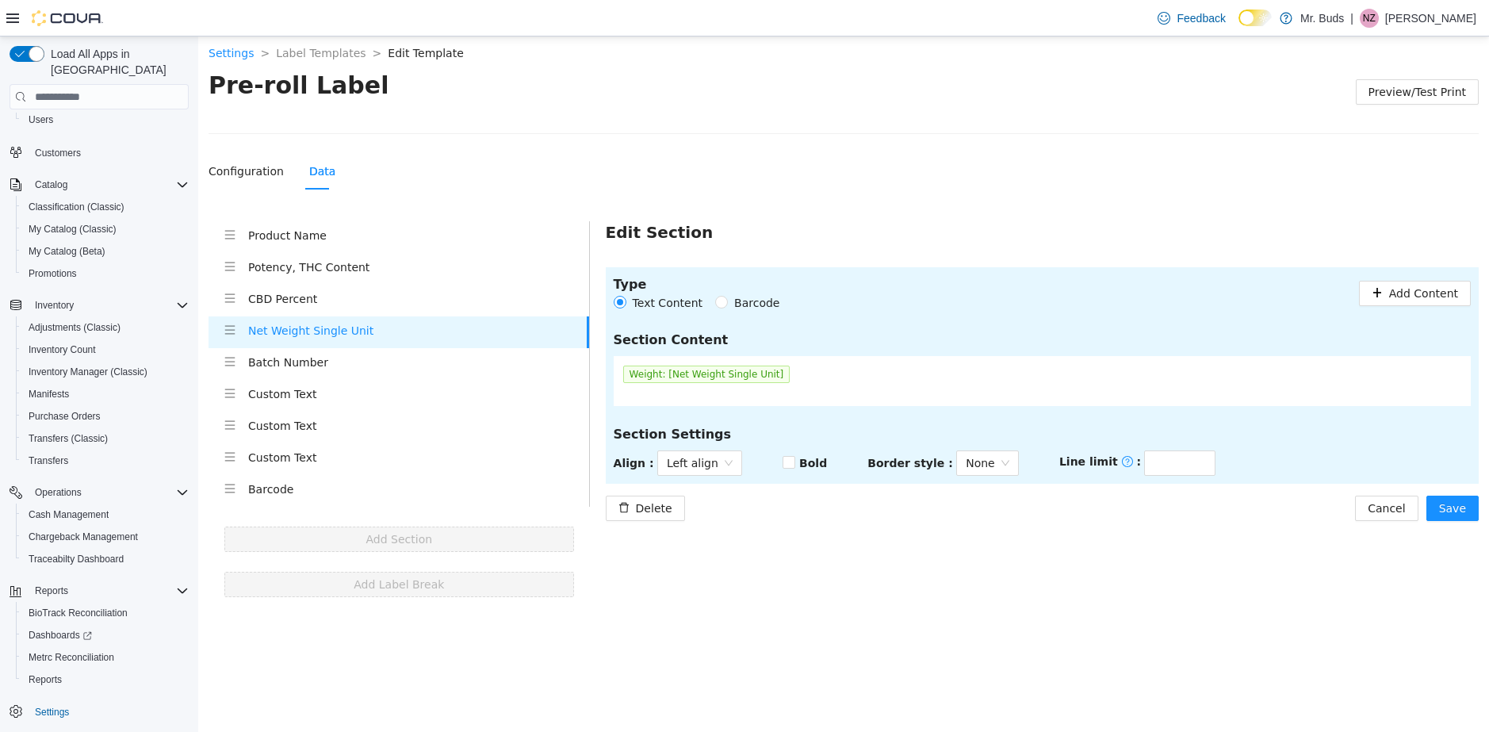
click at [282, 359] on h4 "Batch Number" at bounding box center [418, 362] width 341 height 17
click at [1468, 504] on button "Save" at bounding box center [1453, 508] width 52 height 25
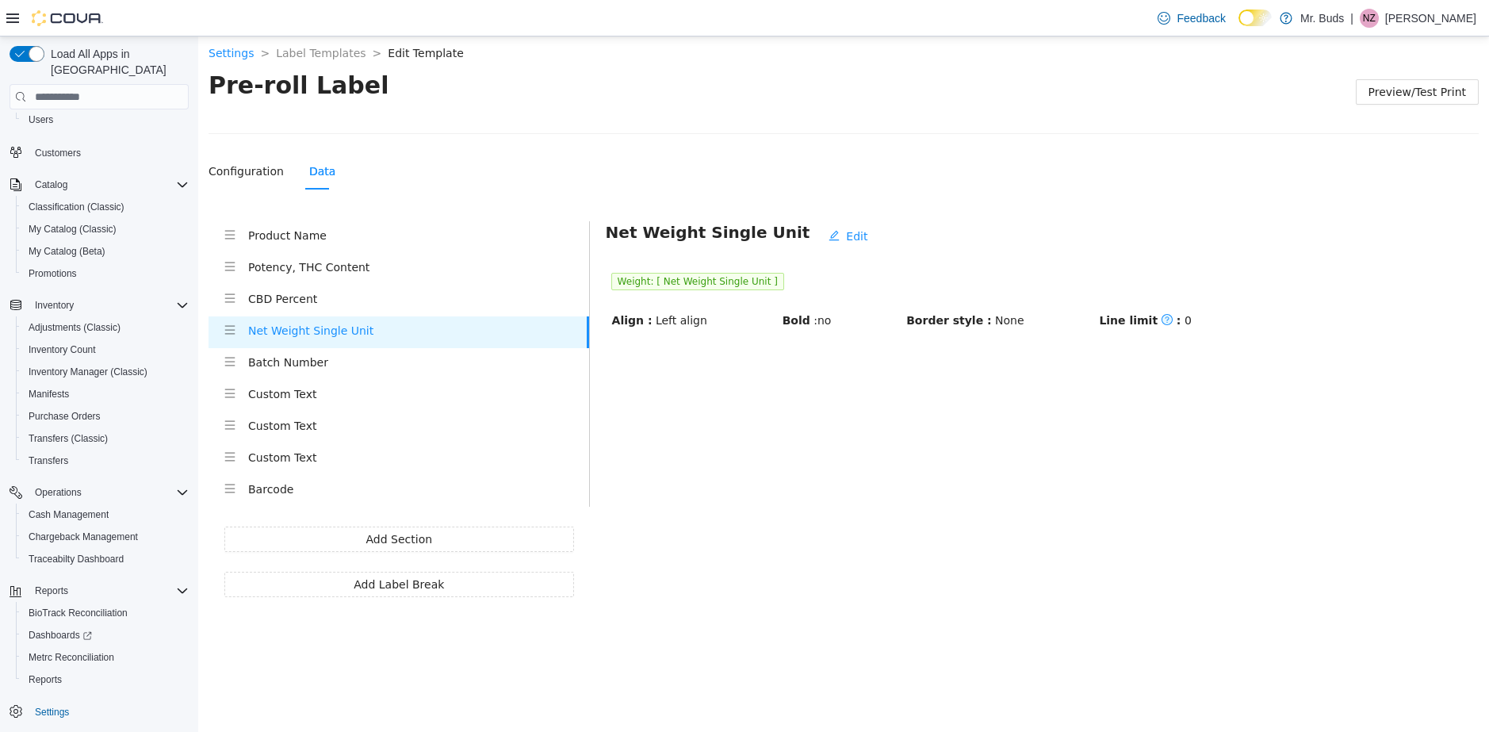
click at [299, 369] on h4 "Batch Number" at bounding box center [418, 362] width 341 height 17
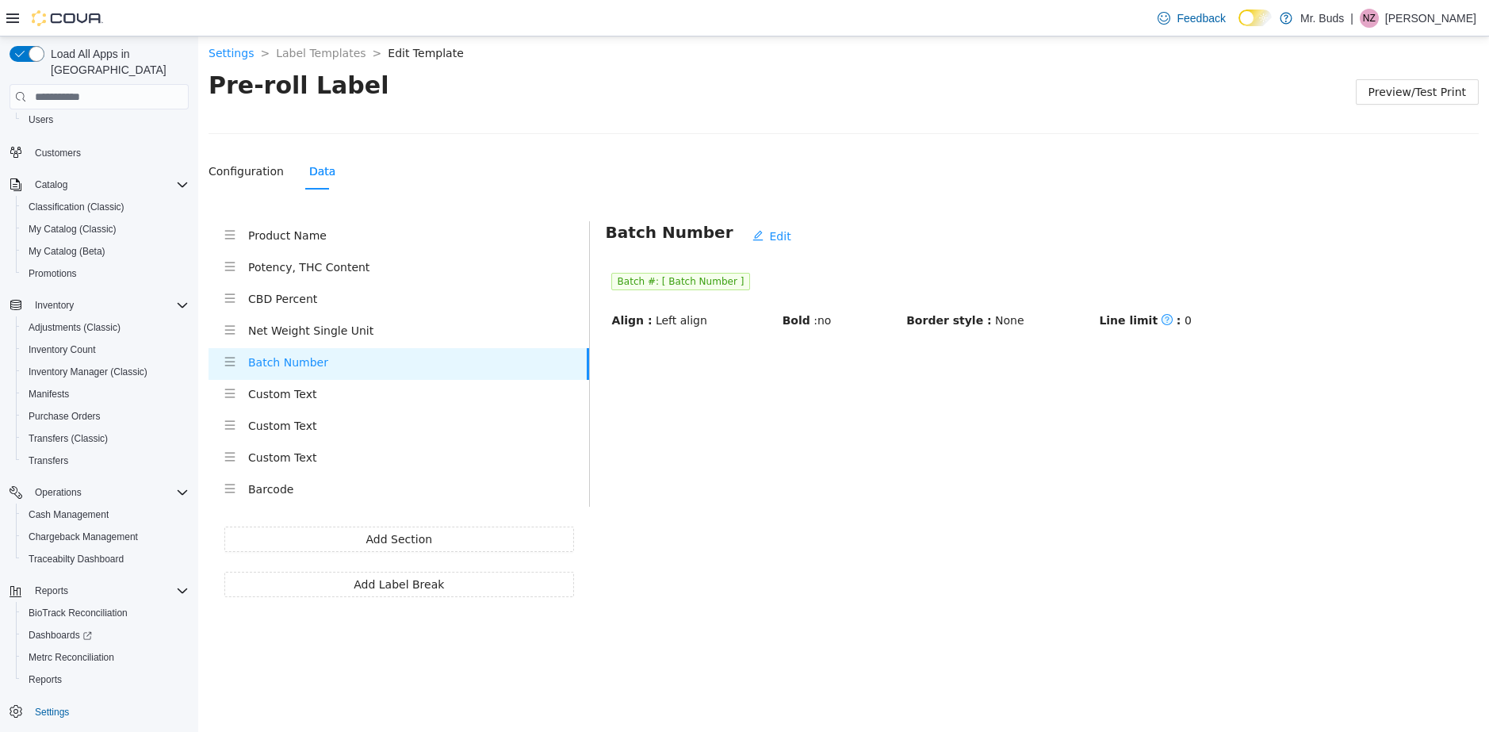
click at [301, 266] on h4 "Potency, THC Content" at bounding box center [418, 267] width 341 height 17
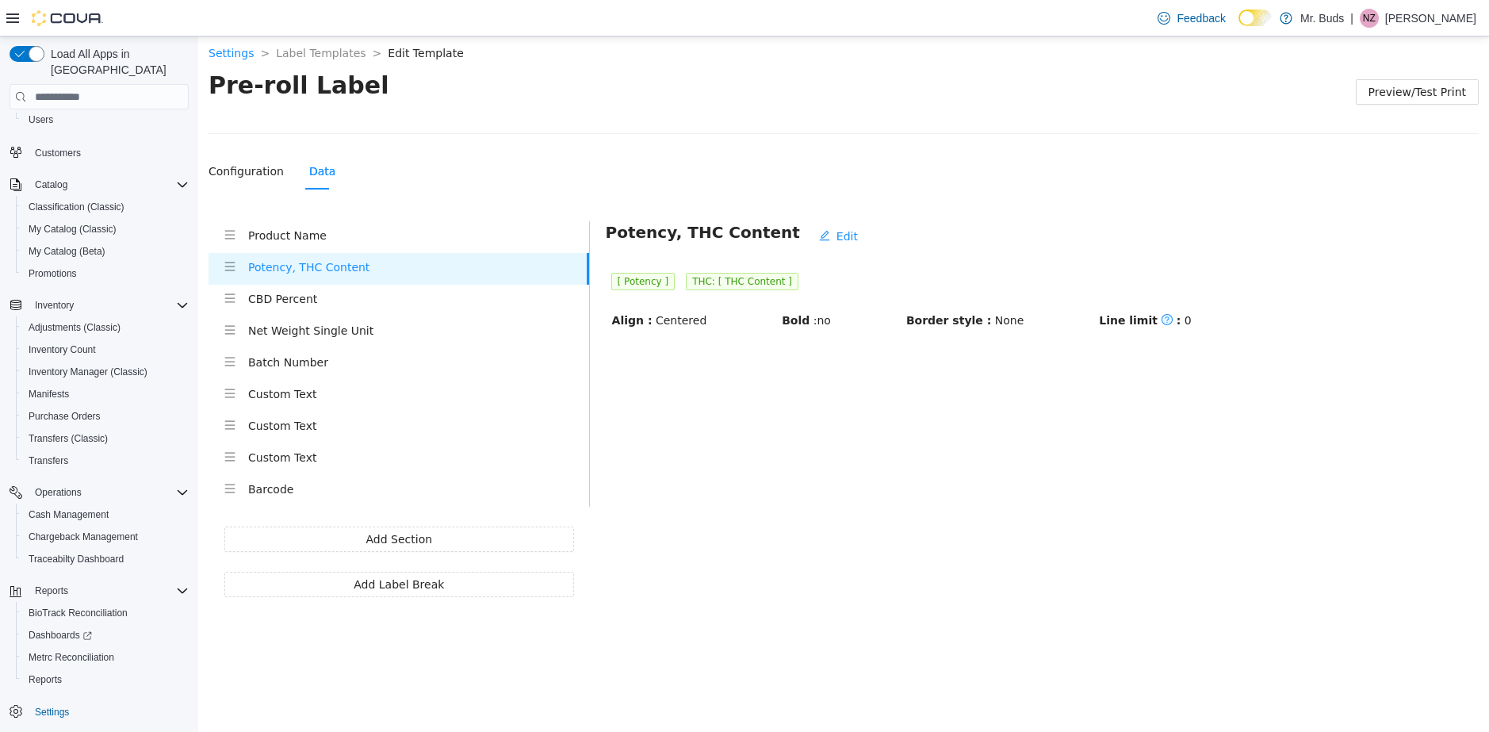
click at [302, 301] on h4 "CBD Percent" at bounding box center [418, 298] width 341 height 17
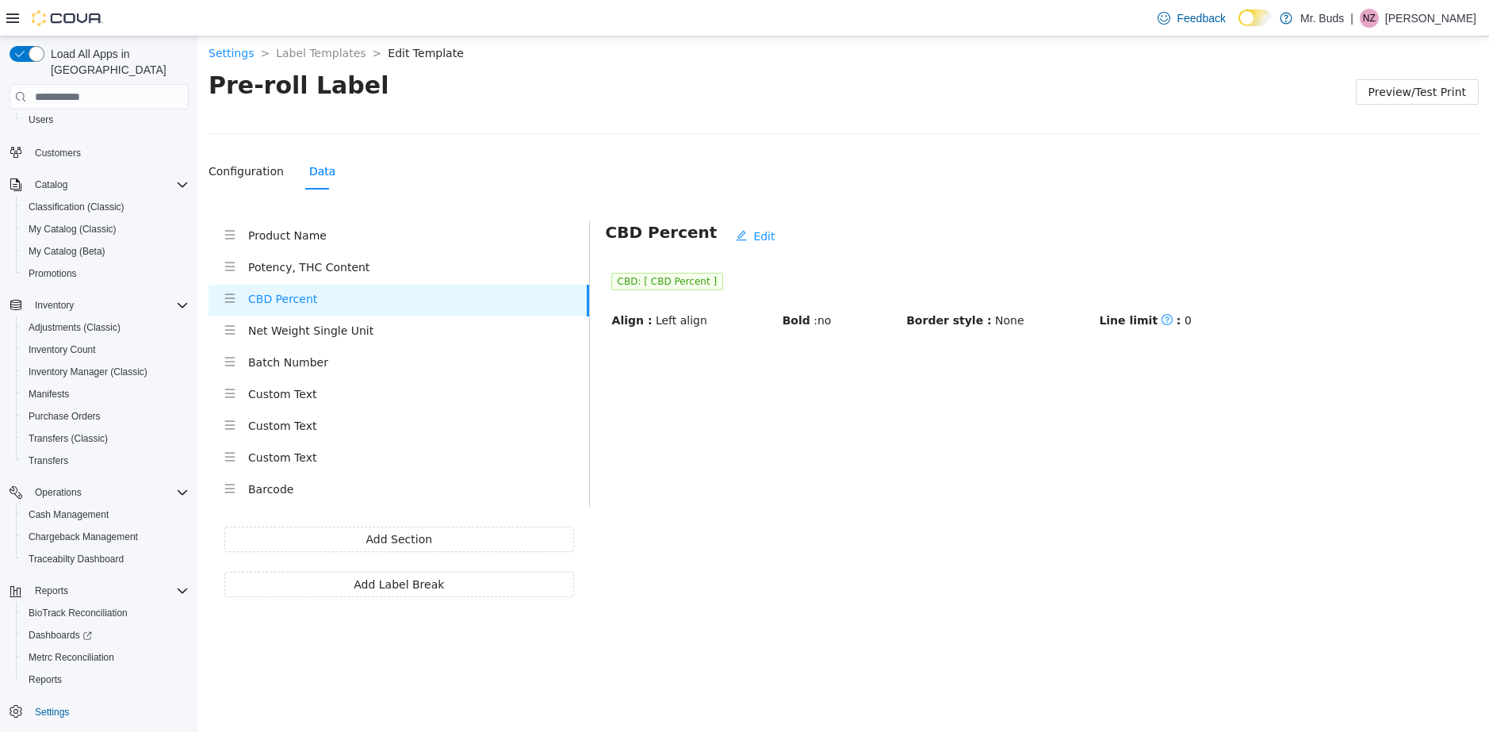
click at [316, 331] on h4 "Net Weight Single Unit" at bounding box center [418, 330] width 341 height 17
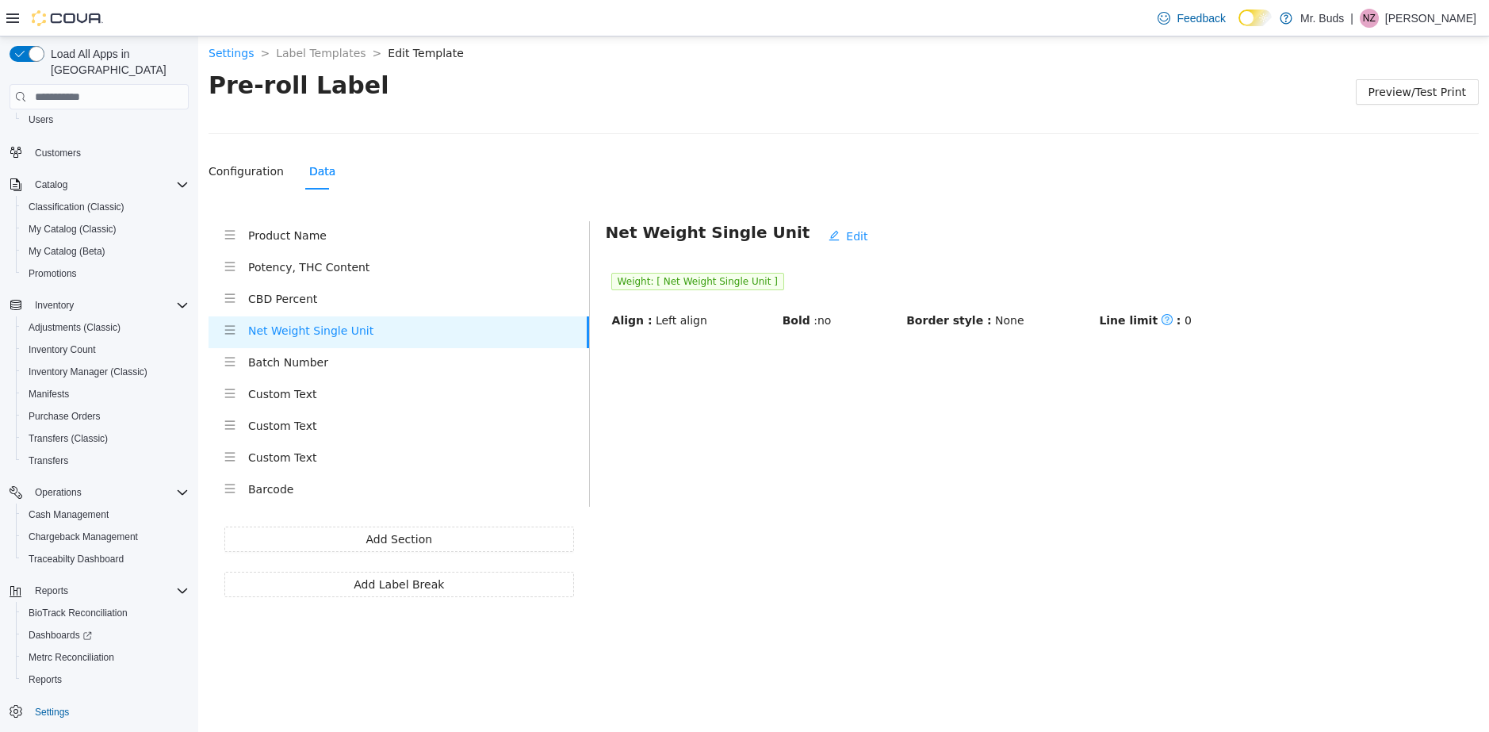
click at [299, 365] on h4 "Batch Number" at bounding box center [418, 362] width 341 height 17
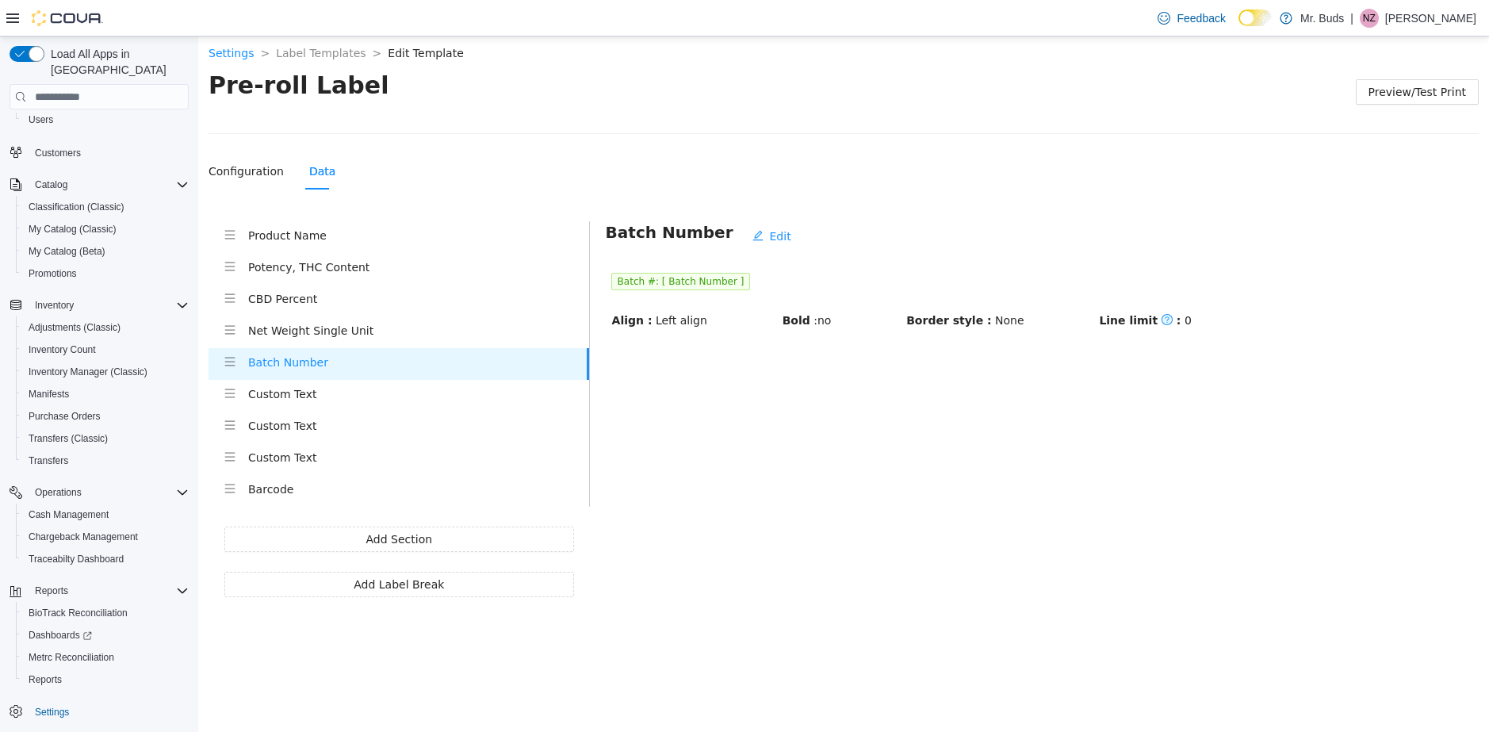
click at [286, 395] on h4 "Custom Text" at bounding box center [418, 393] width 341 height 17
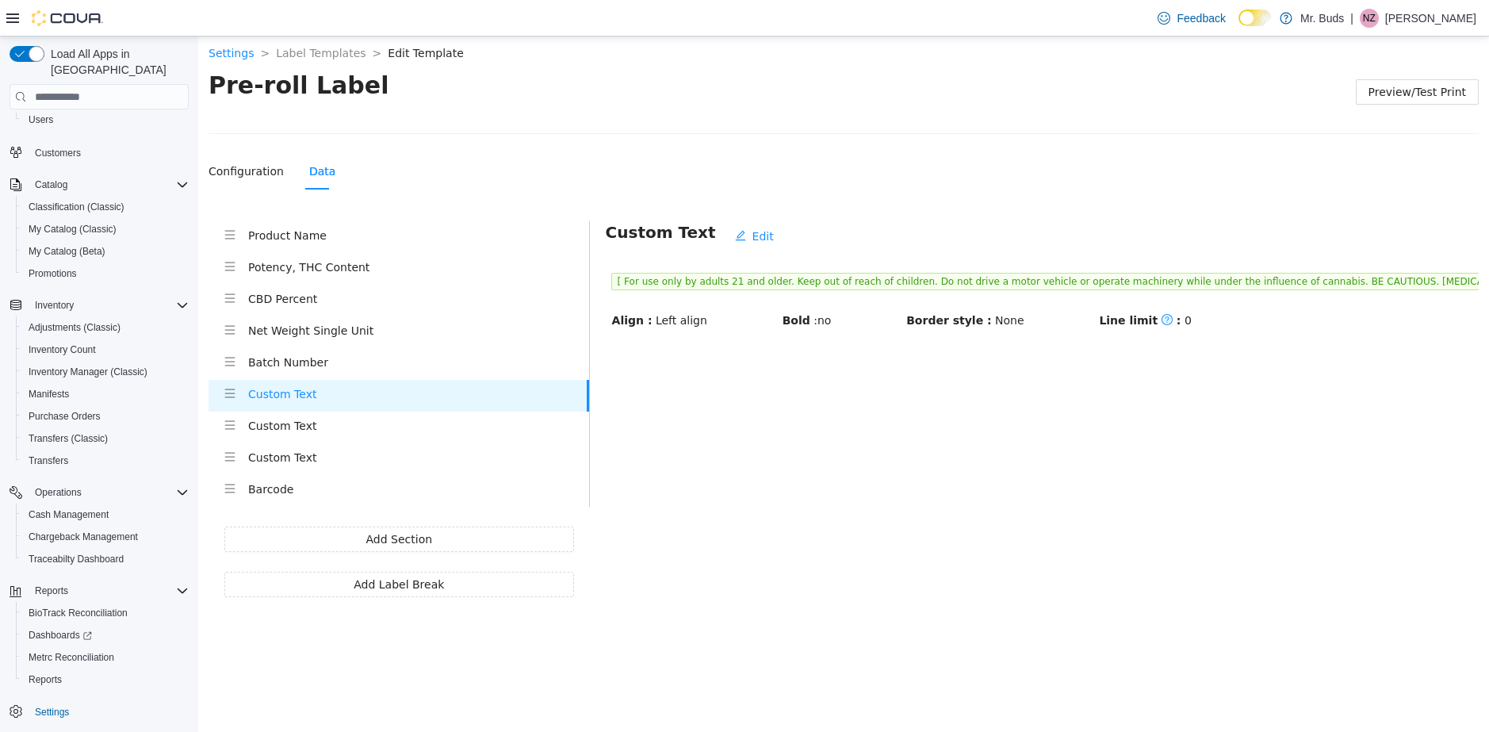
click at [288, 427] on h4 "Custom Text" at bounding box center [418, 425] width 341 height 17
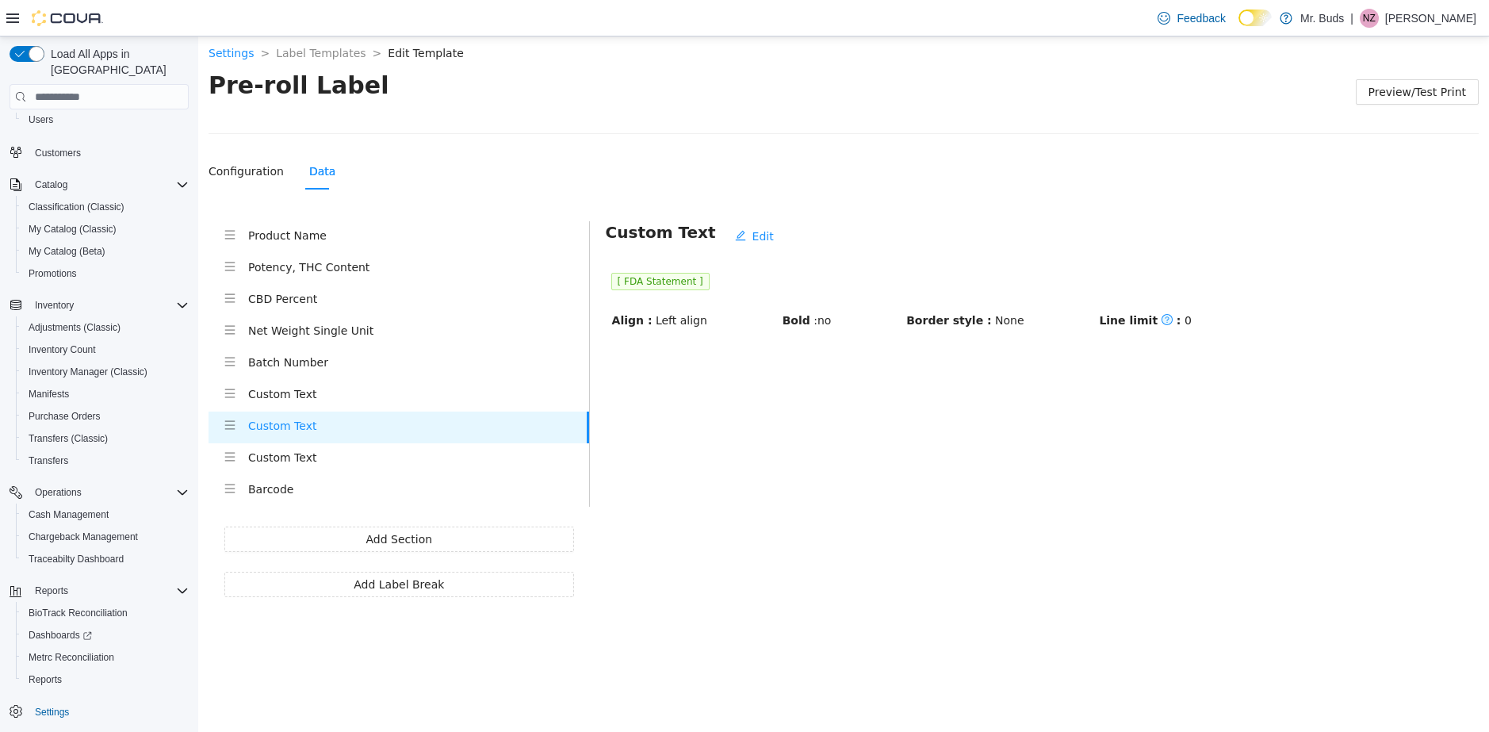
click at [281, 462] on h4 "Custom Text" at bounding box center [418, 457] width 341 height 17
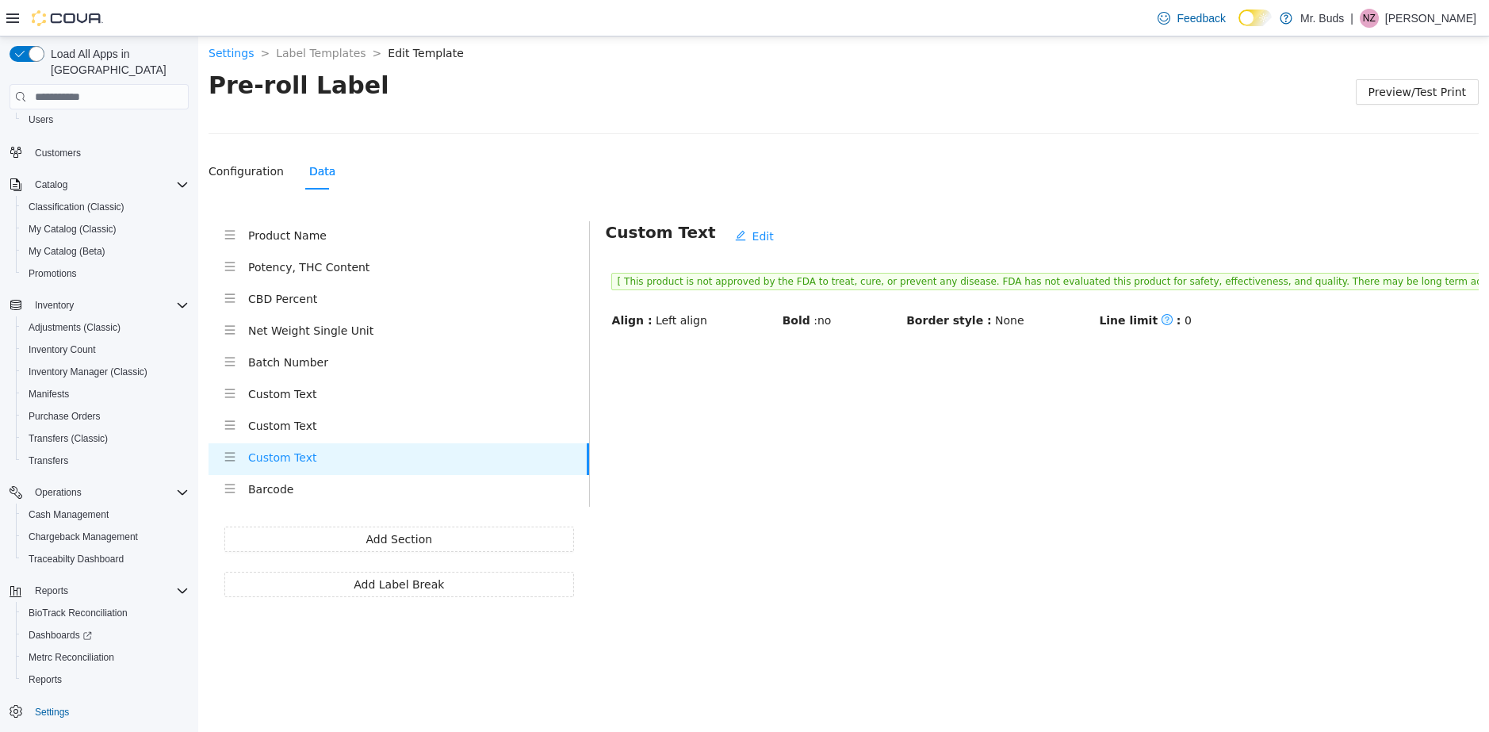
click at [281, 427] on h4 "Custom Text" at bounding box center [418, 425] width 341 height 17
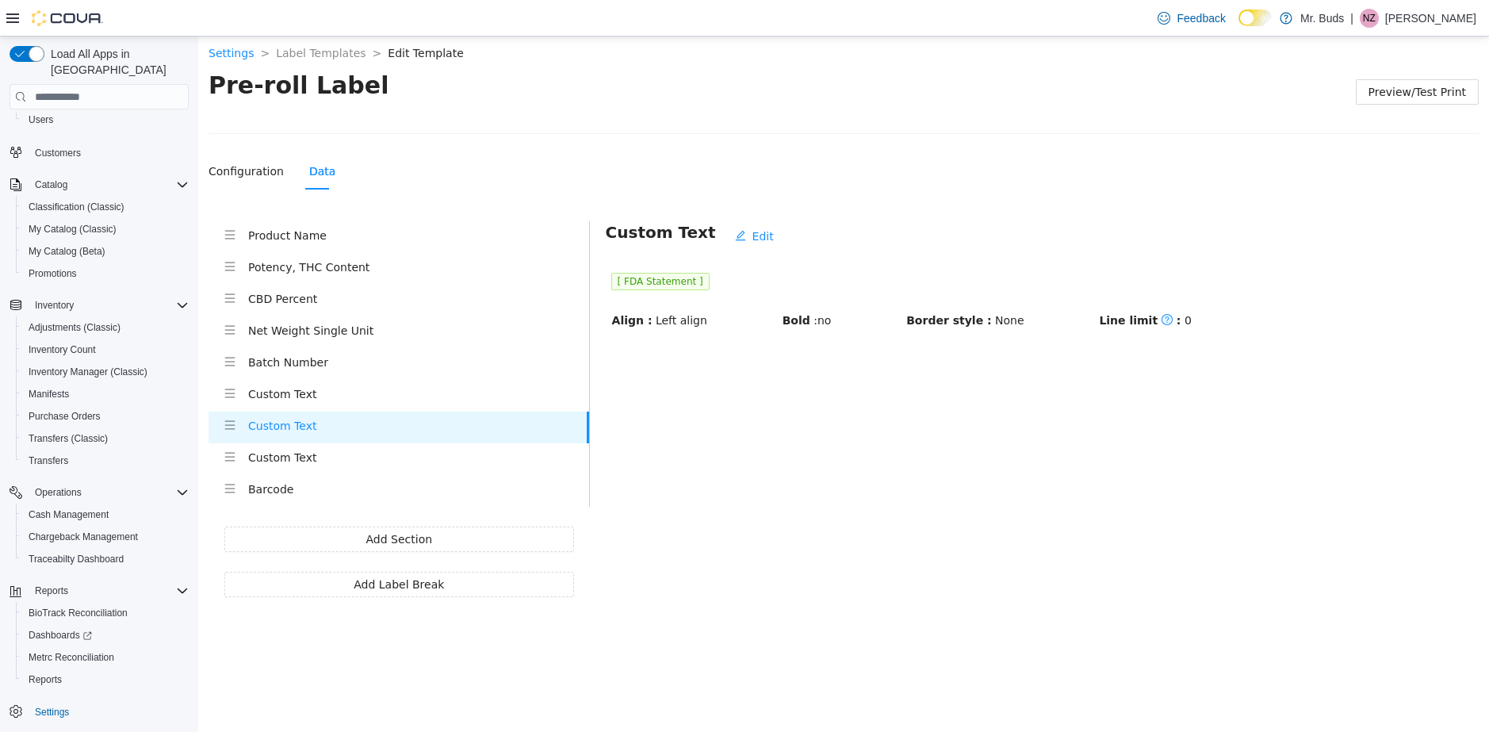
click at [281, 398] on h4 "Custom Text" at bounding box center [418, 393] width 341 height 17
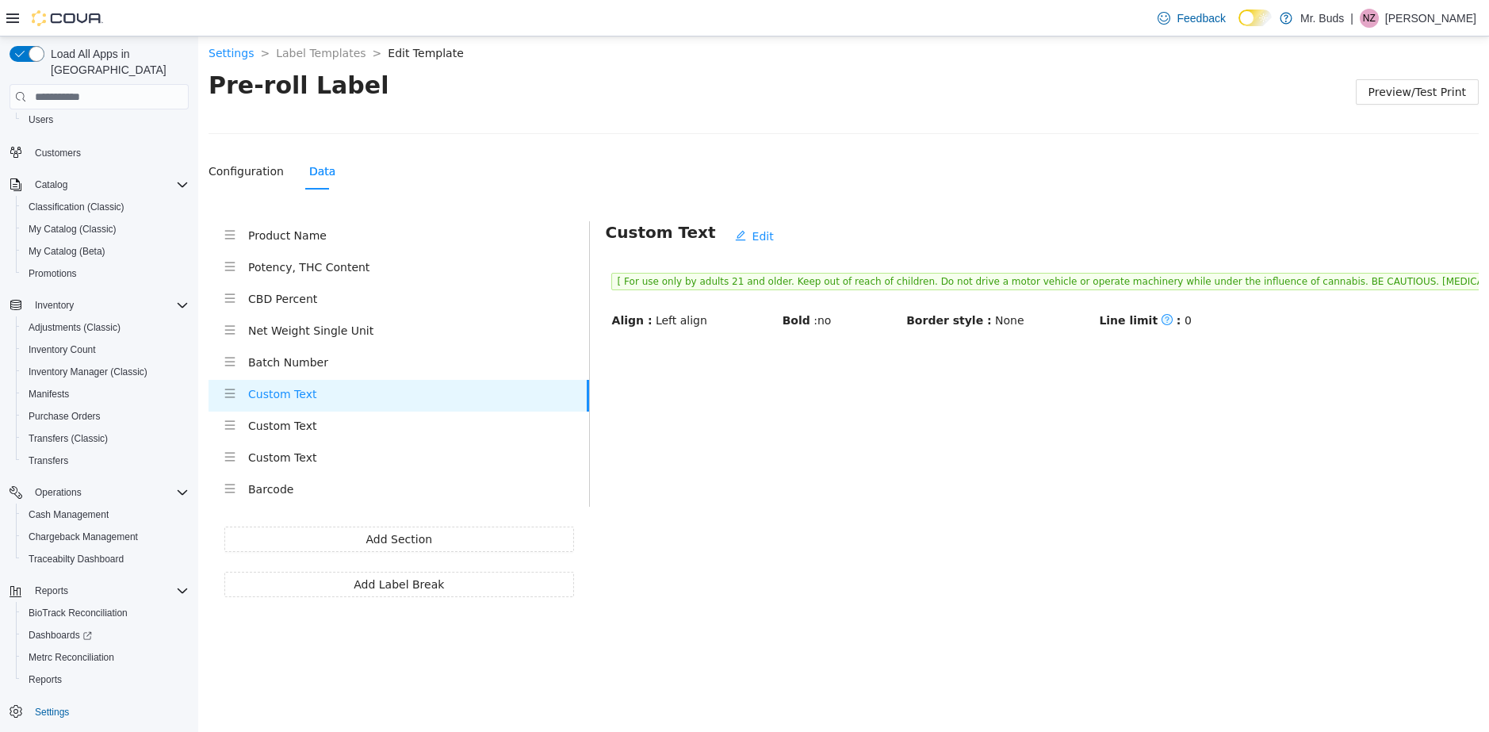
drag, startPoint x: 291, startPoint y: 400, endPoint x: 226, endPoint y: 391, distance: 65.7
click at [226, 391] on icon "menu" at bounding box center [229, 393] width 11 height 11
click at [235, 396] on icon "menu" at bounding box center [229, 393] width 11 height 11
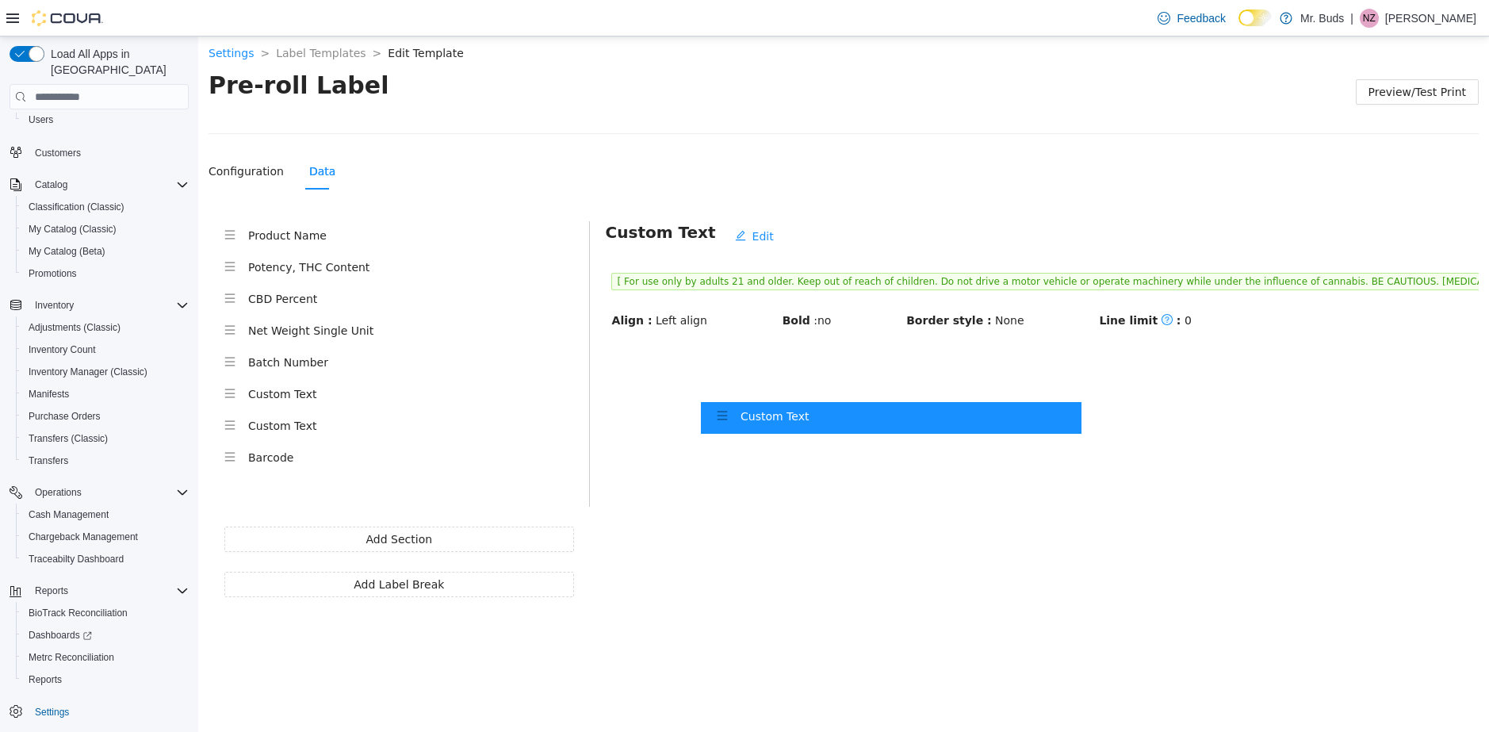
drag, startPoint x: 232, startPoint y: 396, endPoint x: 731, endPoint y: 417, distance: 500.0
click at [731, 417] on section "Product Name Potency, THC Content CBD Percent Net Weight Single Unit Batch Numb…" at bounding box center [844, 409] width 1270 height 376
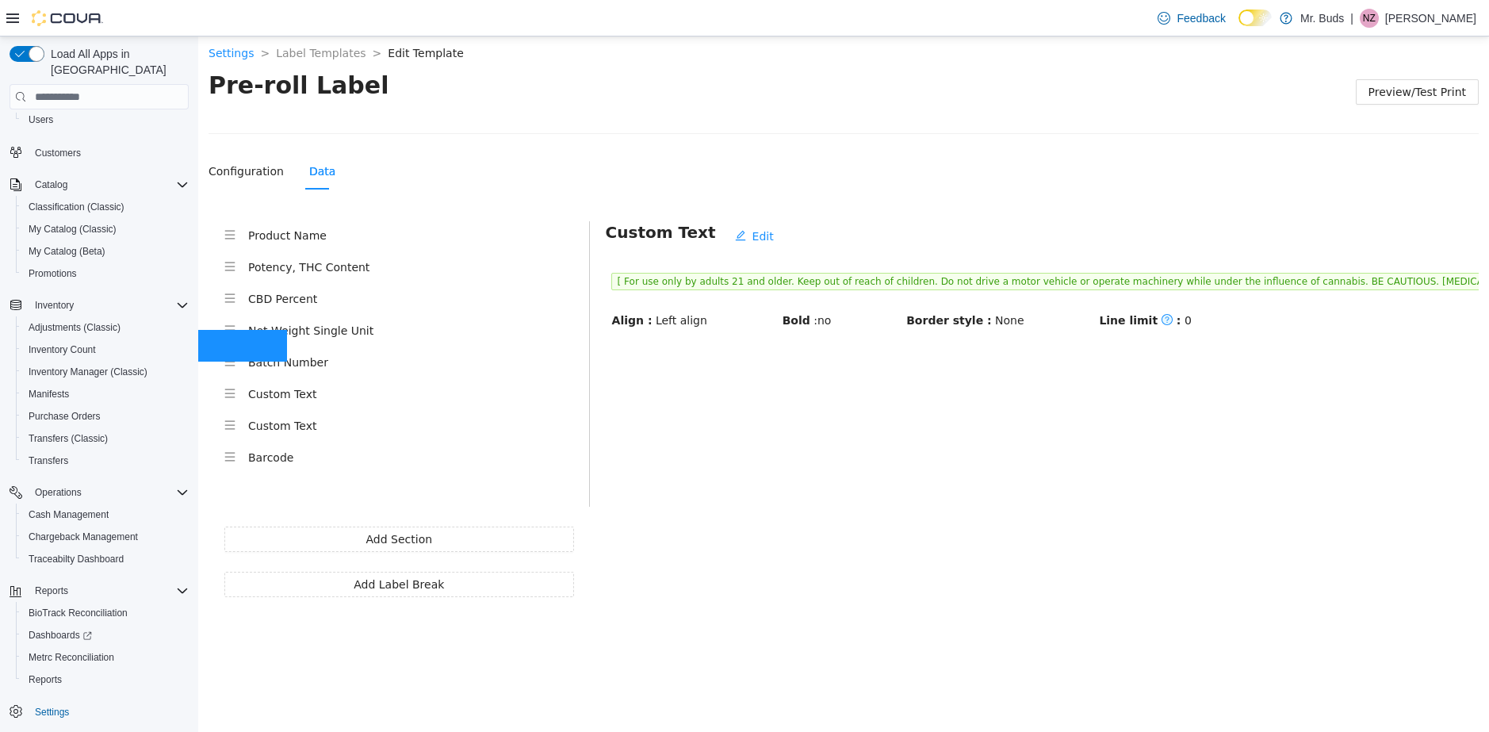
drag, startPoint x: 301, startPoint y: 396, endPoint x: -10, endPoint y: 345, distance: 315.7
click at [198, 345] on html "Settings > Label Templates > Edit Template > Pre-roll Label Preview/Test Print …" at bounding box center [843, 381] width 1291 height 695
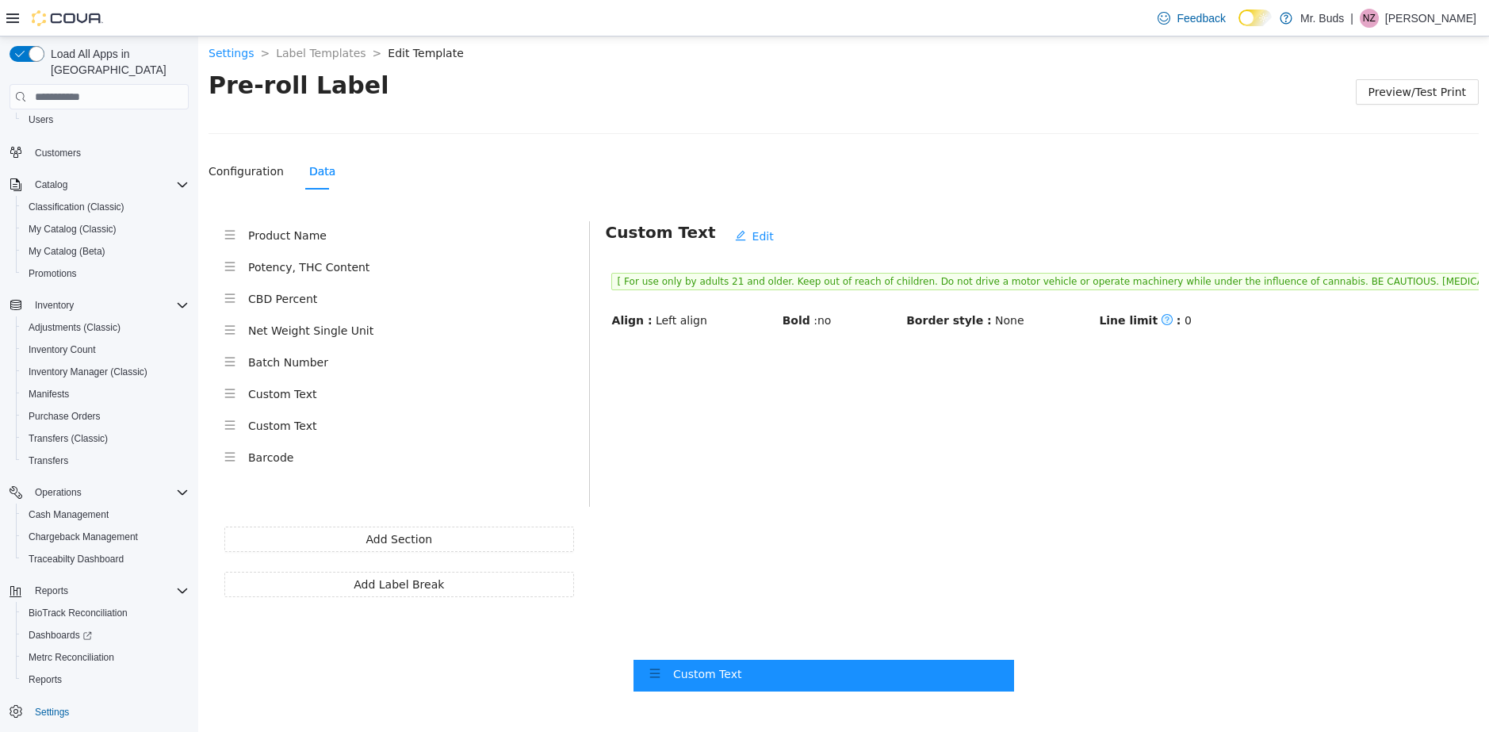
drag, startPoint x: 306, startPoint y: 415, endPoint x: 722, endPoint y: 683, distance: 494.5
click at [722, 683] on body "Settings > Label Templates > Edit Template > Pre-roll Label Preview/Test Print …" at bounding box center [843, 381] width 1291 height 695
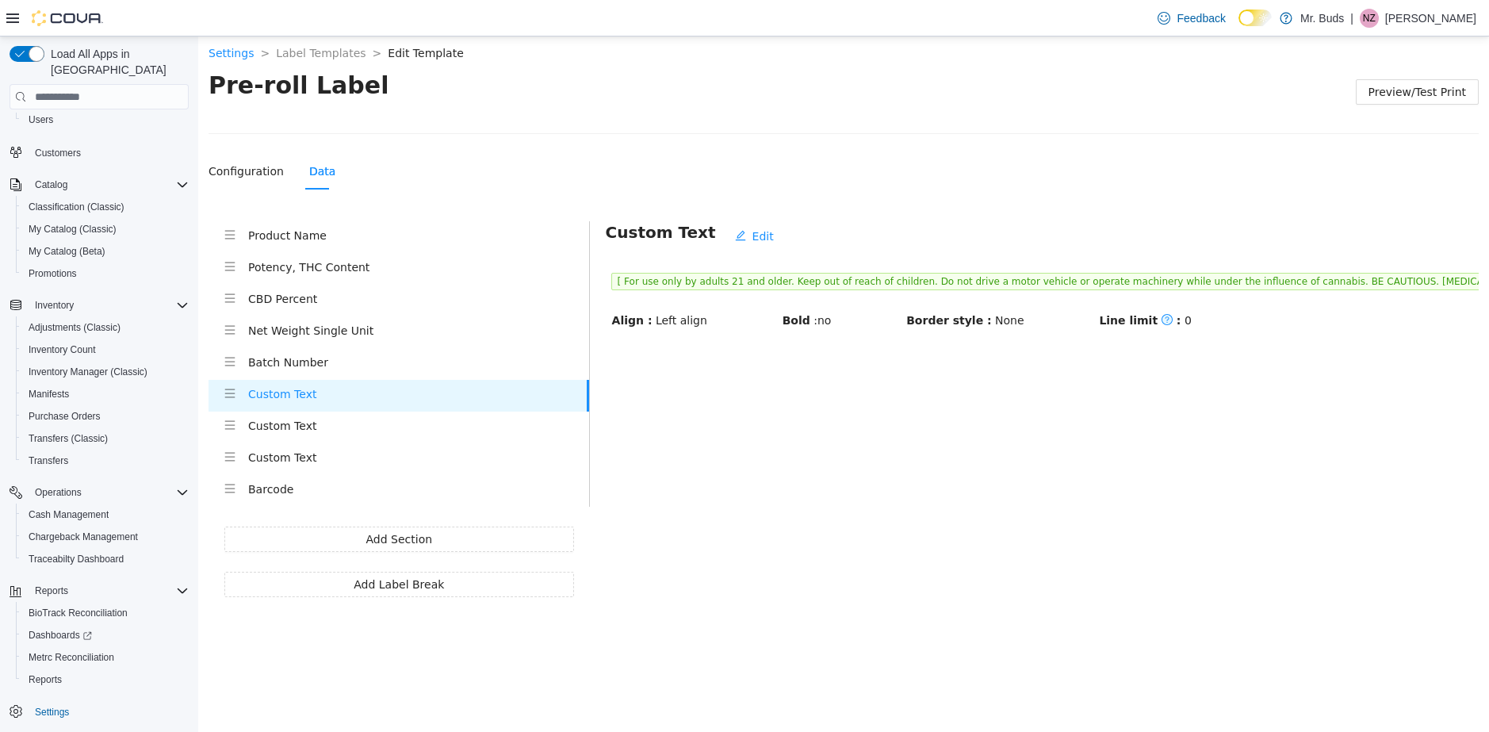
drag, startPoint x: 322, startPoint y: 385, endPoint x: 270, endPoint y: 393, distance: 52.1
drag, startPoint x: 270, startPoint y: 393, endPoint x: 529, endPoint y: 399, distance: 258.6
click at [530, 399] on h4 "Custom Text" at bounding box center [417, 393] width 339 height 17
click at [373, 399] on h4 "Custom Text" at bounding box center [417, 393] width 339 height 17
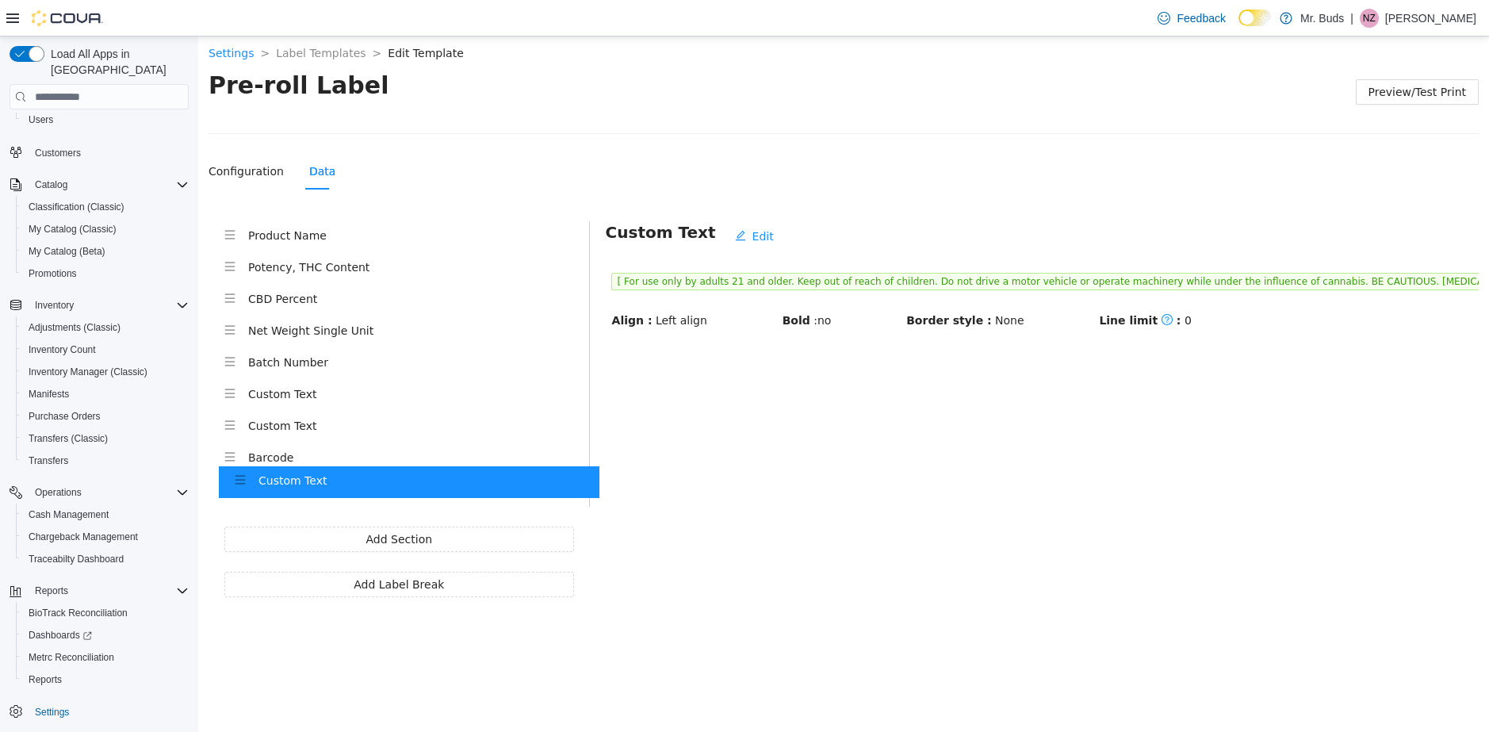
drag, startPoint x: 268, startPoint y: 394, endPoint x: 279, endPoint y: 494, distance: 100.5
click at [279, 494] on div "Product Name Potency, THC Content CBD Percent Net Weight Single Unit Batch Numb…" at bounding box center [399, 363] width 381 height 285
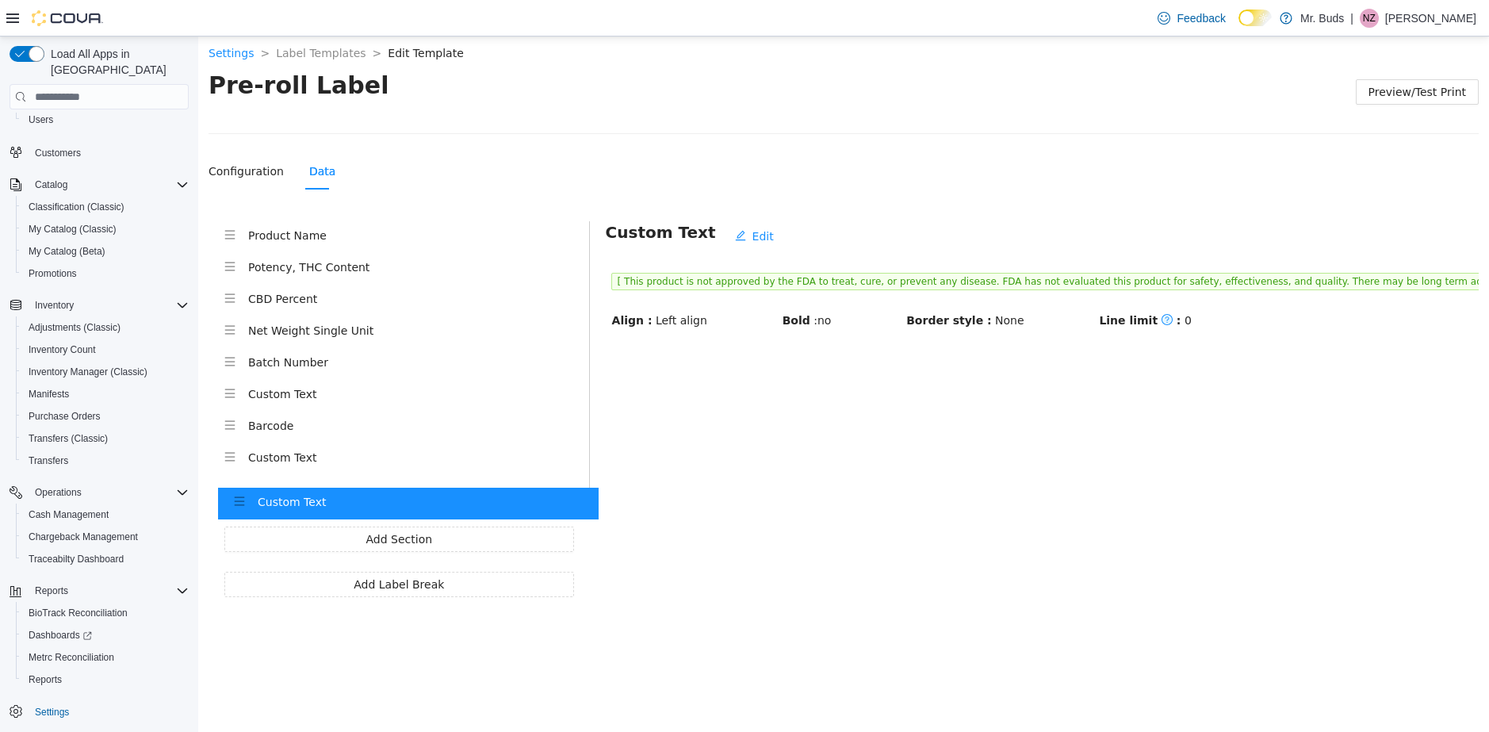
drag, startPoint x: 275, startPoint y: 428, endPoint x: 285, endPoint y: 508, distance: 80.7
click at [285, 508] on div "Product Name Potency, THC Content CBD Percent Net Weight Single Unit Batch Numb…" at bounding box center [399, 409] width 381 height 376
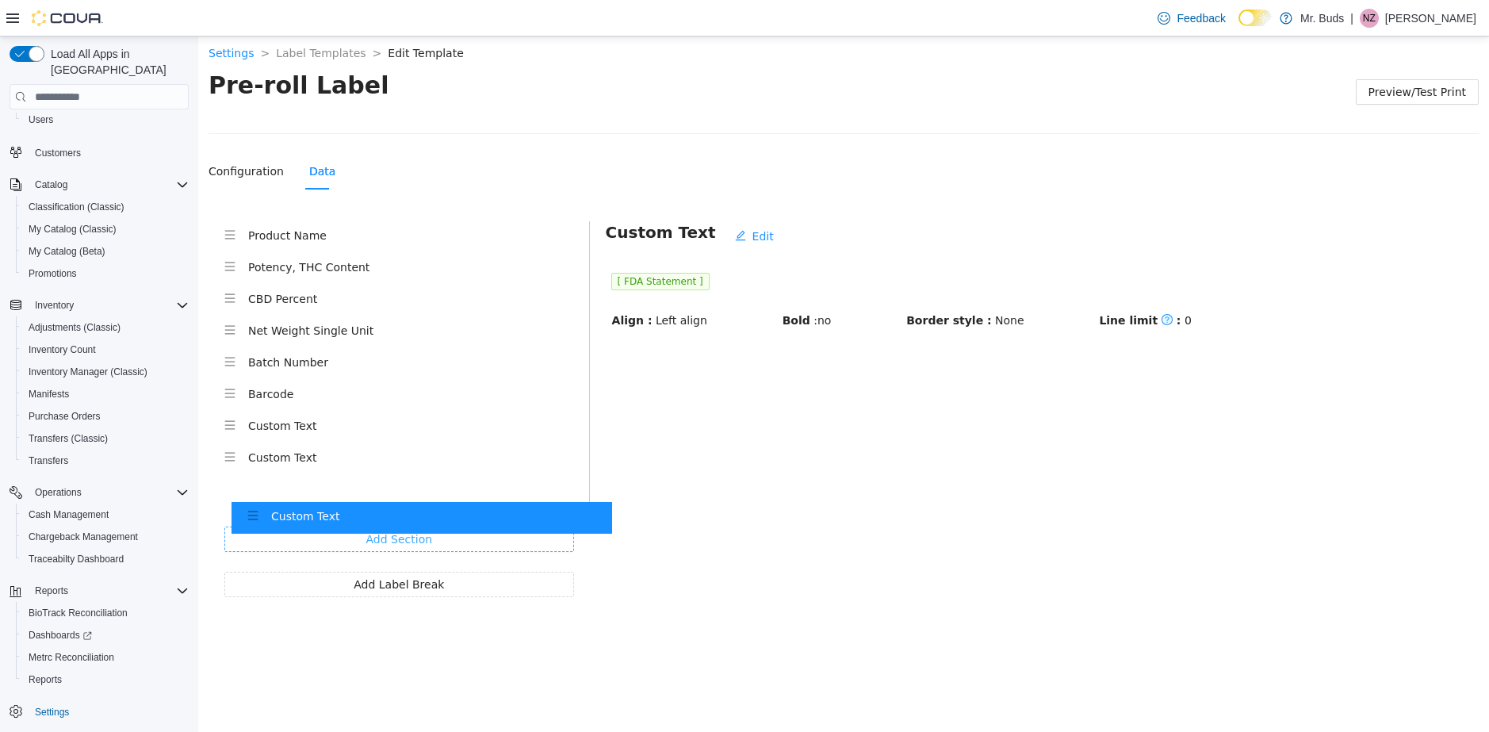
drag, startPoint x: 287, startPoint y: 399, endPoint x: 311, endPoint y: 528, distance: 131.4
click at [311, 528] on div "Product Name Potency, THC Content CBD Percent Net Weight Single Unit Batch Numb…" at bounding box center [399, 409] width 381 height 376
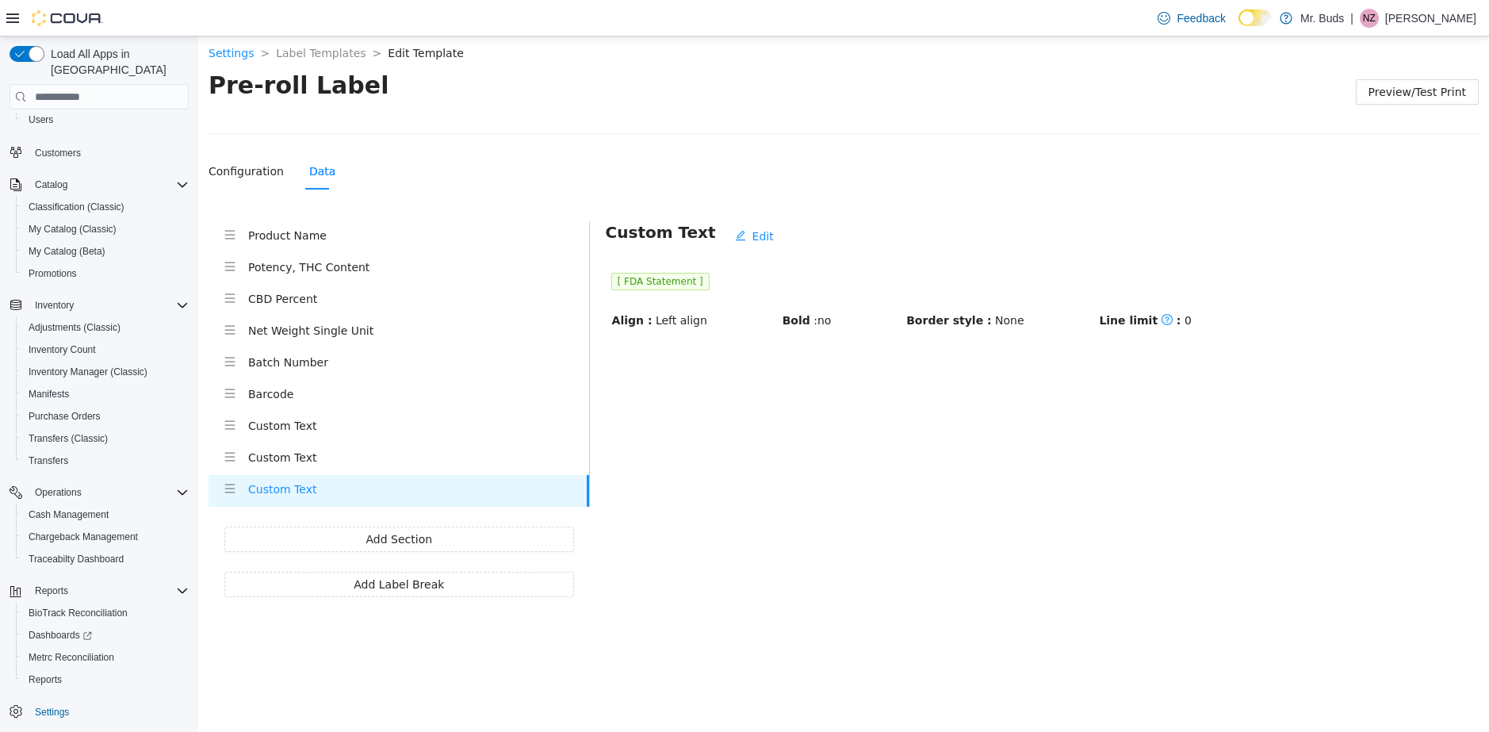
click at [269, 429] on h4 "Custom Text" at bounding box center [418, 425] width 341 height 17
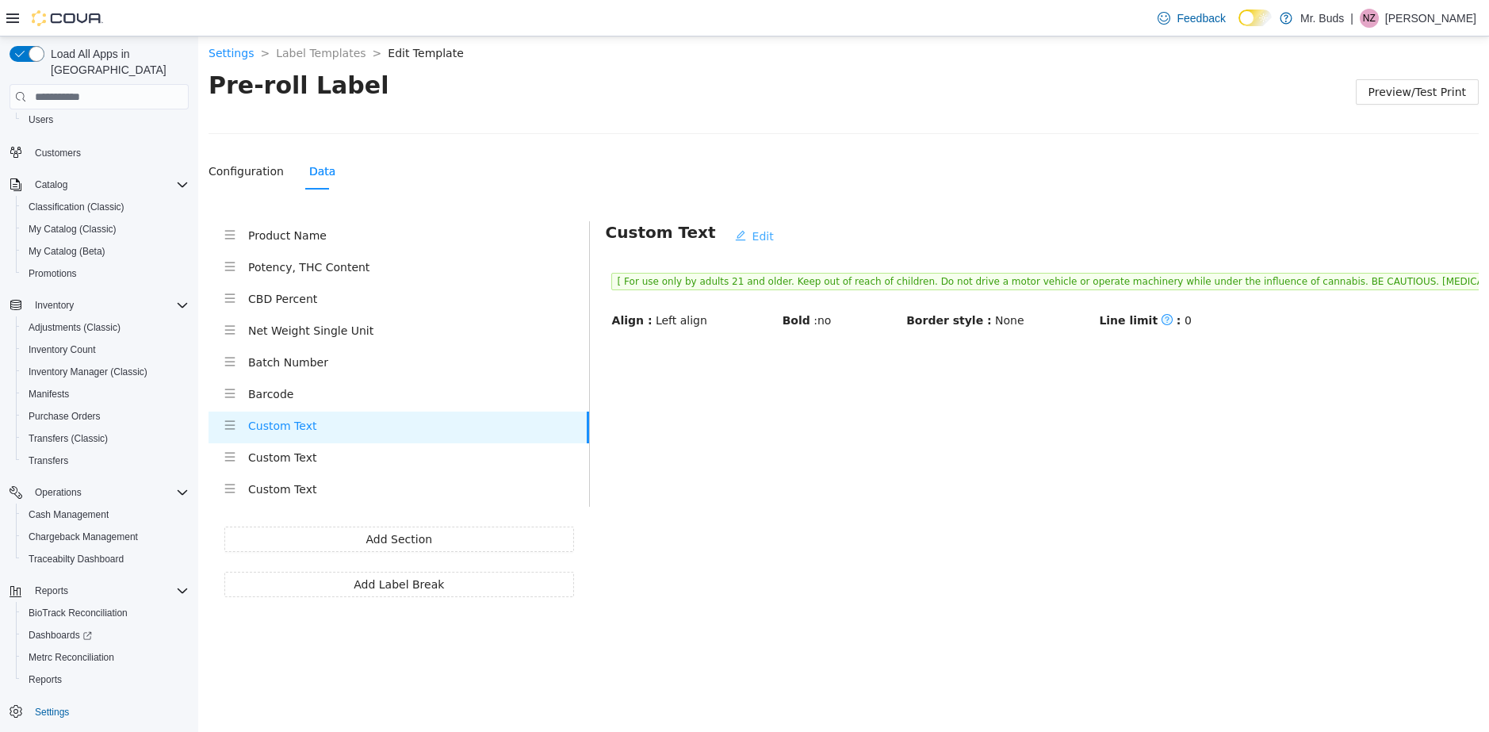
click at [753, 237] on span "Edit" at bounding box center [763, 236] width 21 height 17
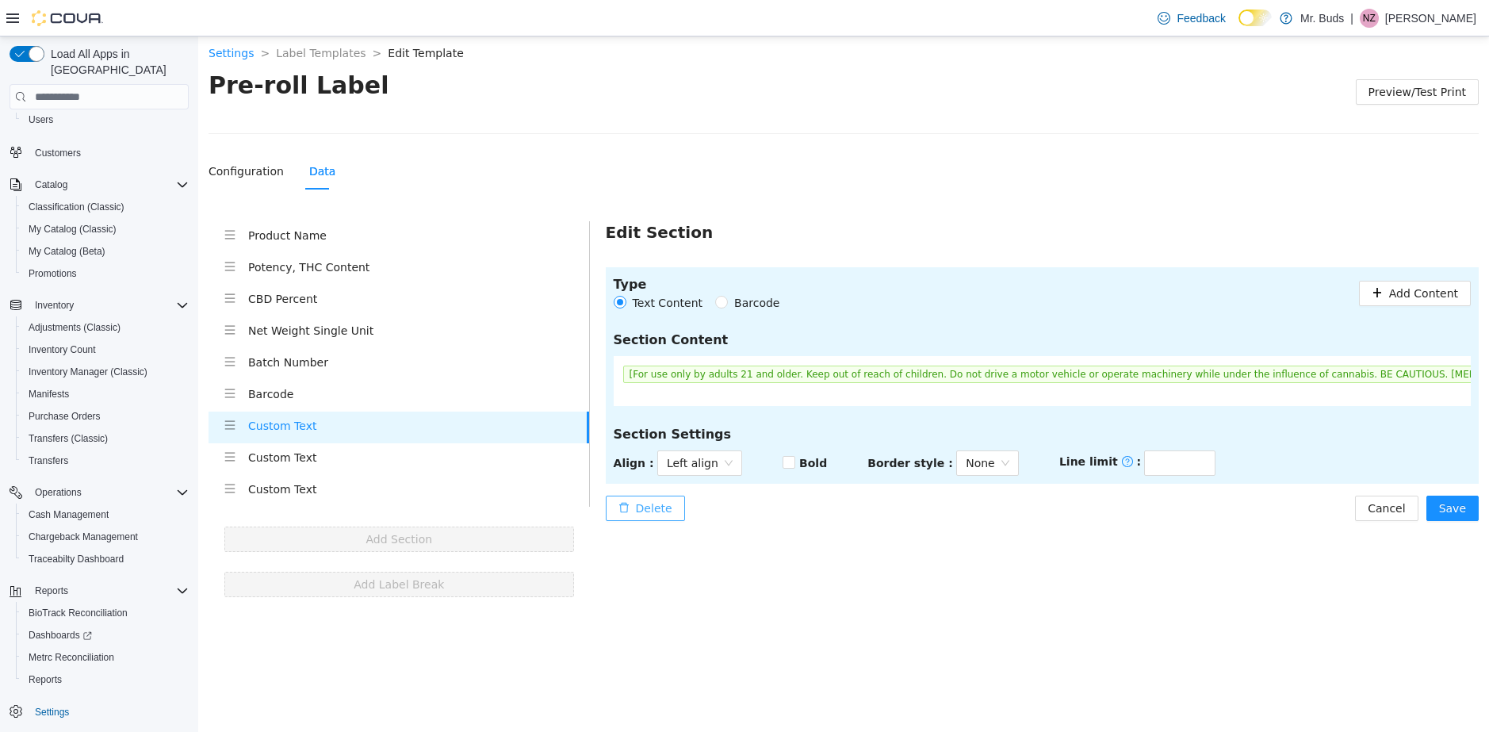
click at [664, 506] on span "Delete" at bounding box center [654, 508] width 36 height 17
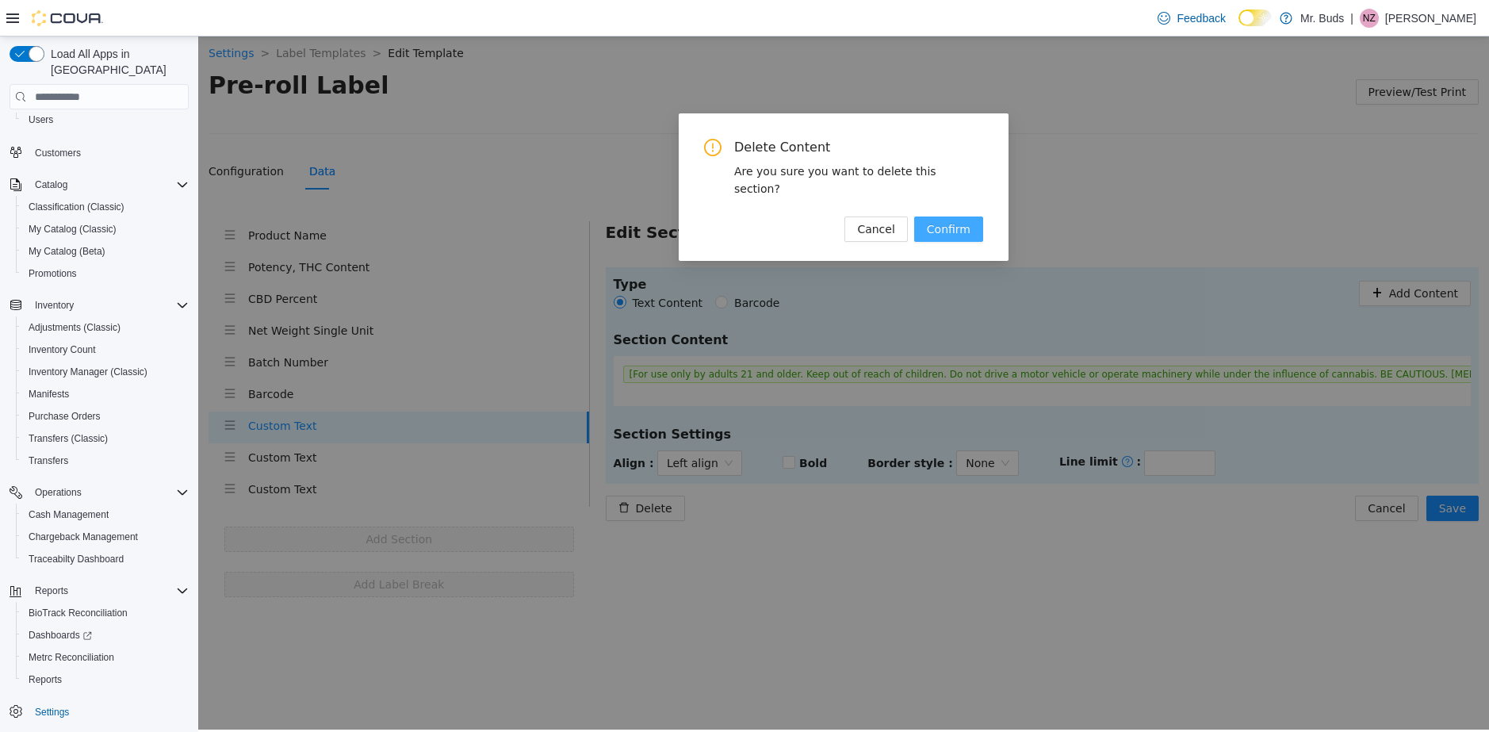
click at [950, 216] on button "Confirm" at bounding box center [948, 228] width 69 height 25
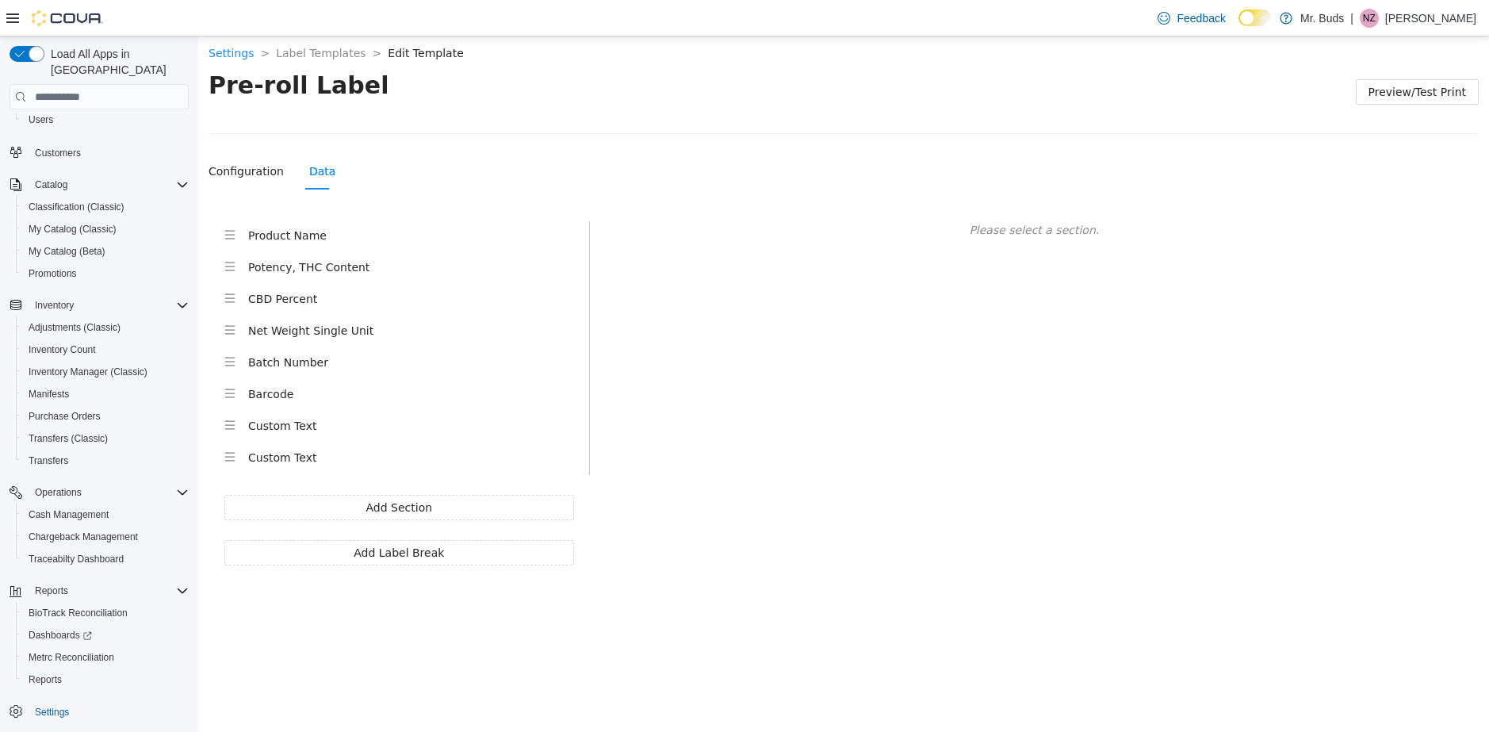
click at [327, 426] on h4 "Custom Text" at bounding box center [418, 425] width 341 height 17
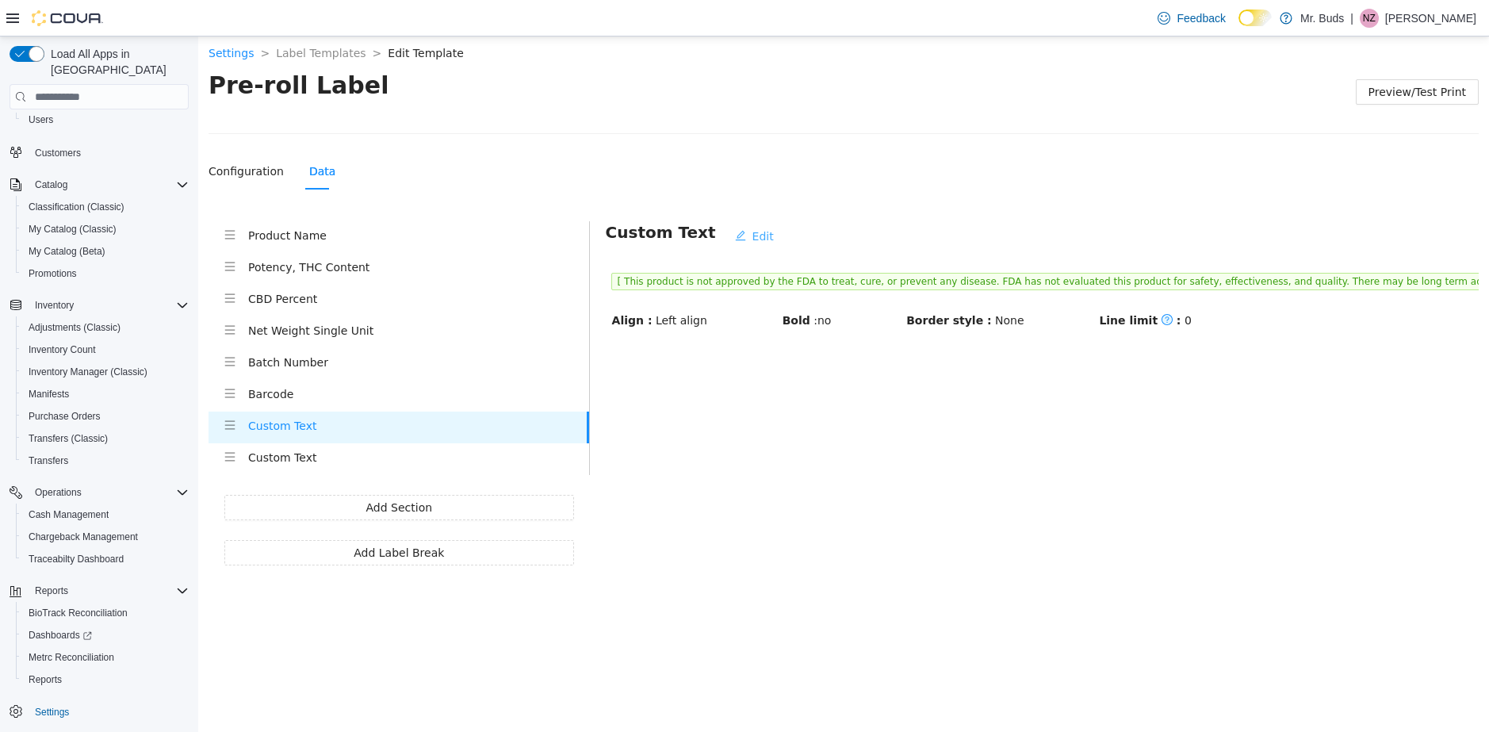
click at [753, 240] on span "Edit" at bounding box center [763, 236] width 21 height 17
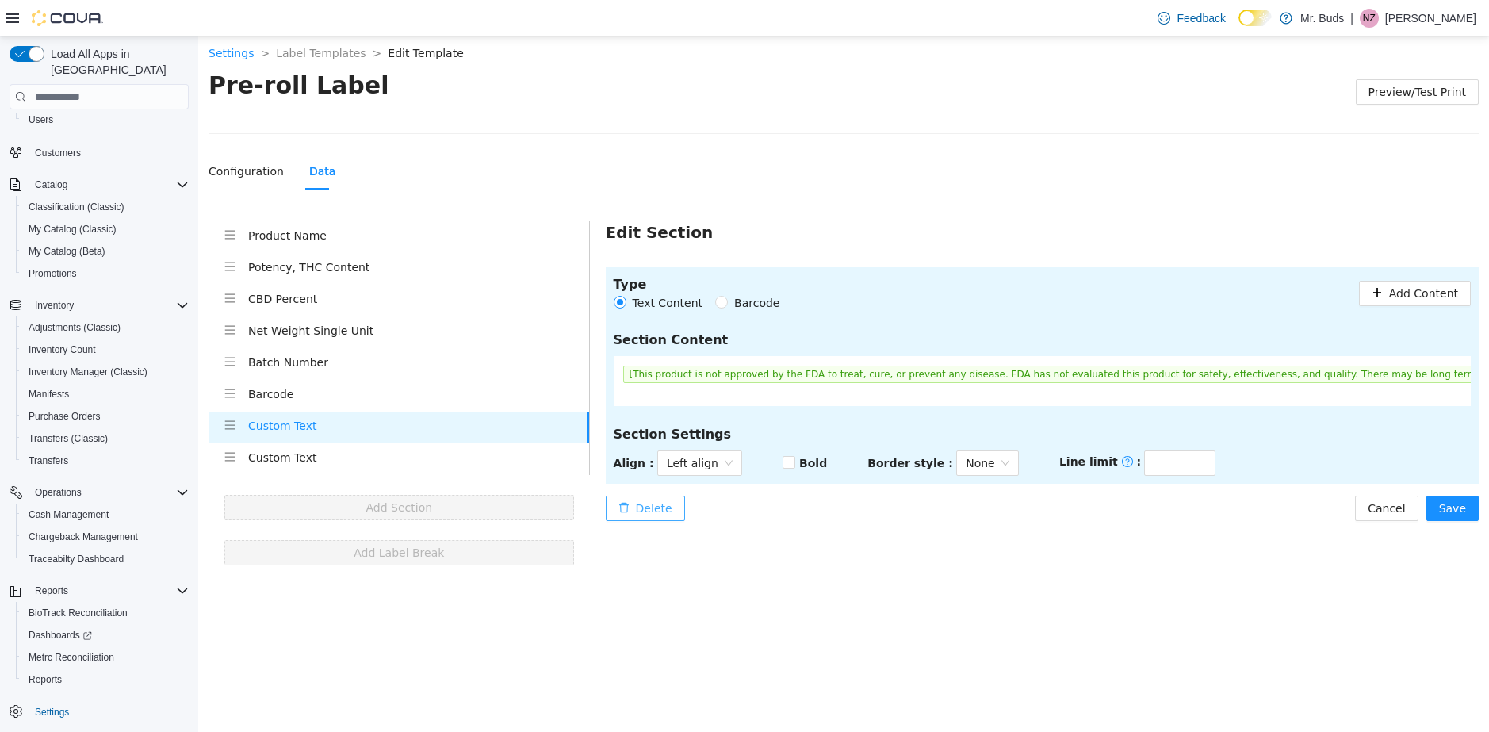
click at [653, 500] on span "Delete" at bounding box center [654, 508] width 36 height 17
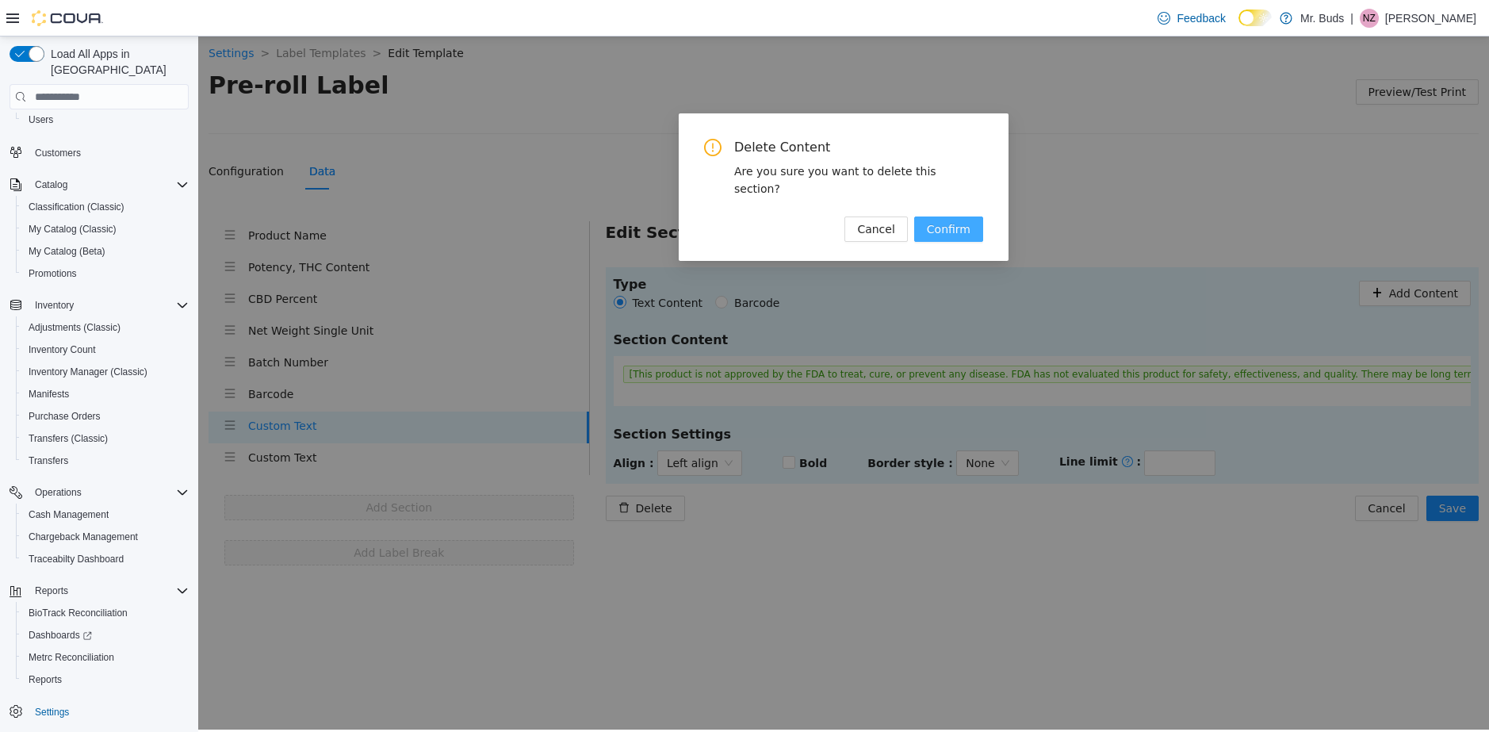
drag, startPoint x: 955, startPoint y: 213, endPoint x: 844, endPoint y: 232, distance: 112.8
click at [954, 220] on span "Confirm" at bounding box center [949, 228] width 44 height 17
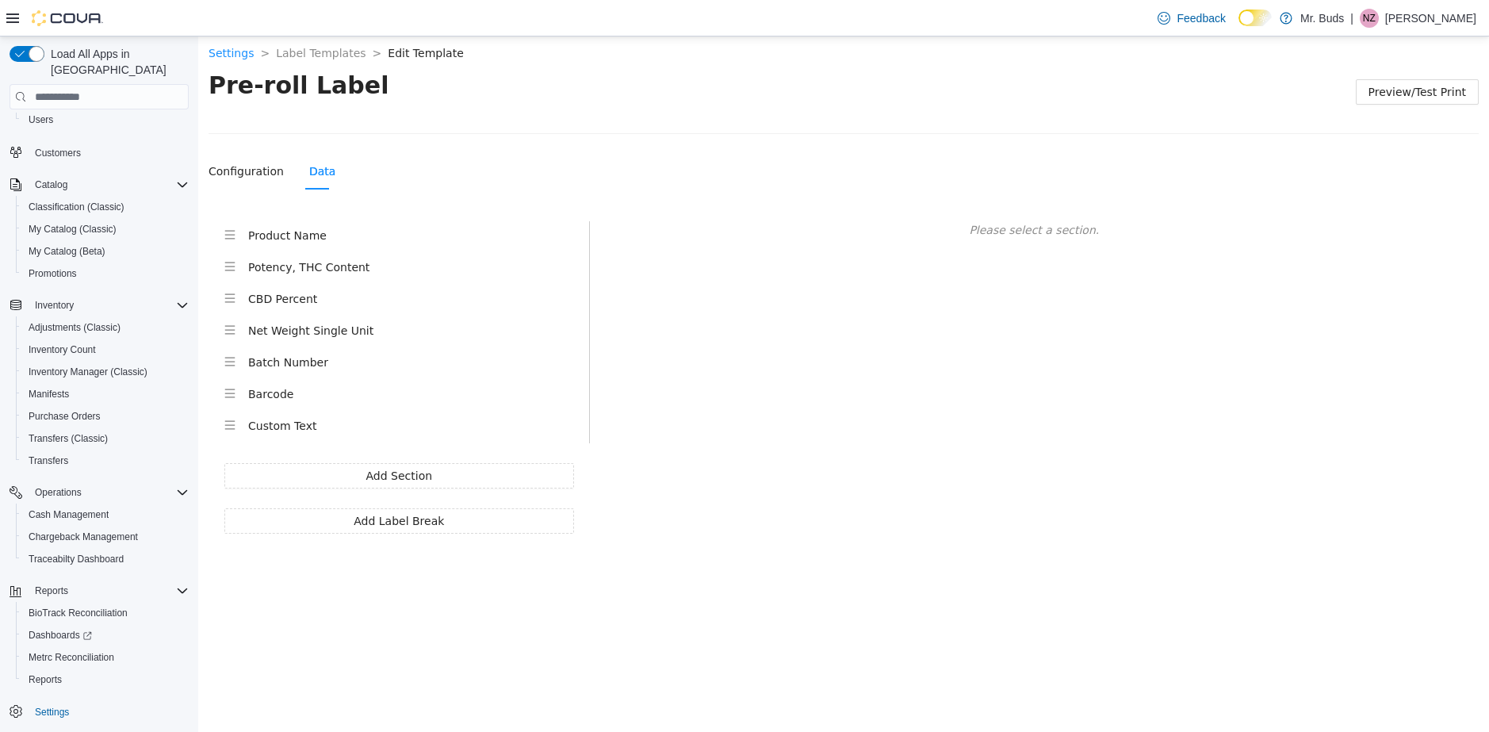
click at [300, 430] on h4 "Custom Text" at bounding box center [418, 425] width 341 height 17
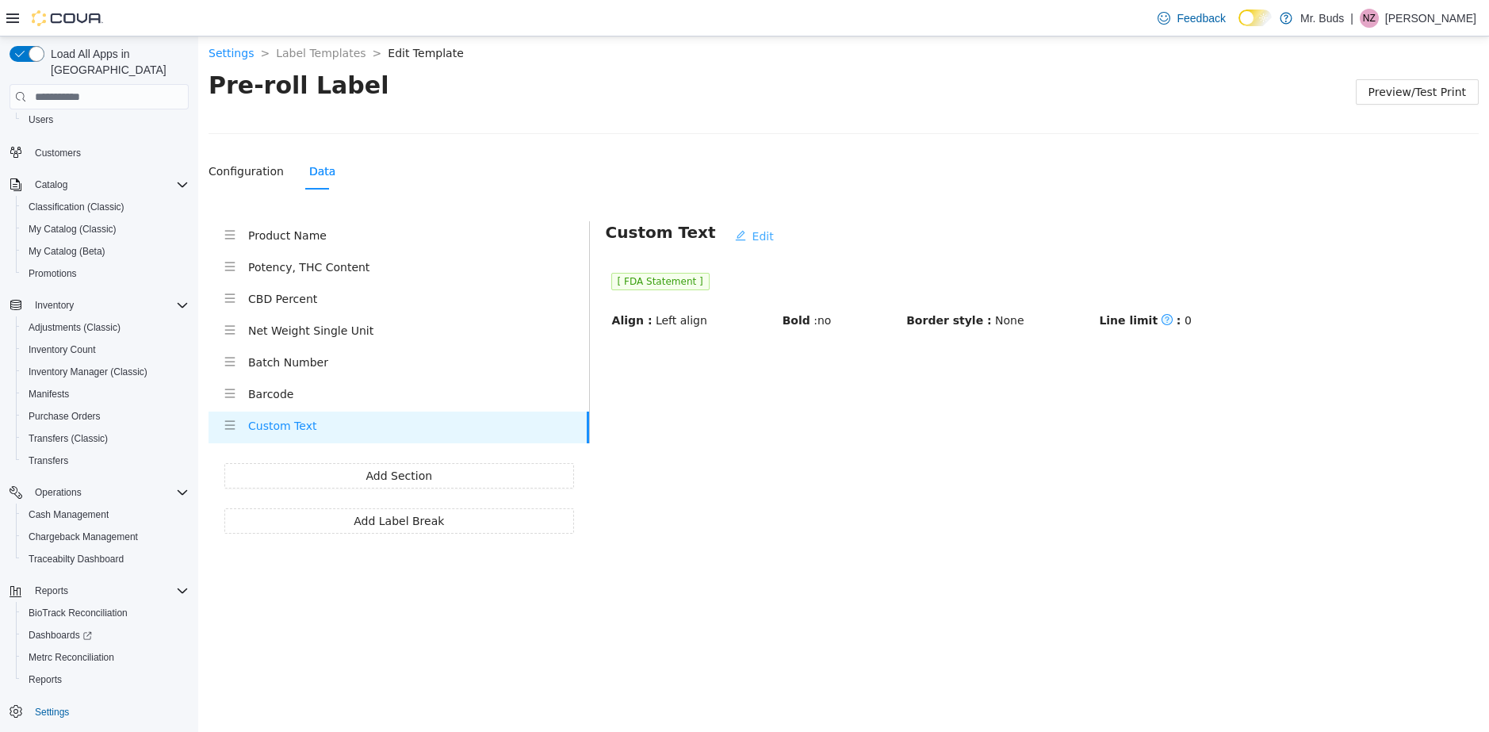
click at [753, 234] on span "Edit" at bounding box center [763, 236] width 21 height 17
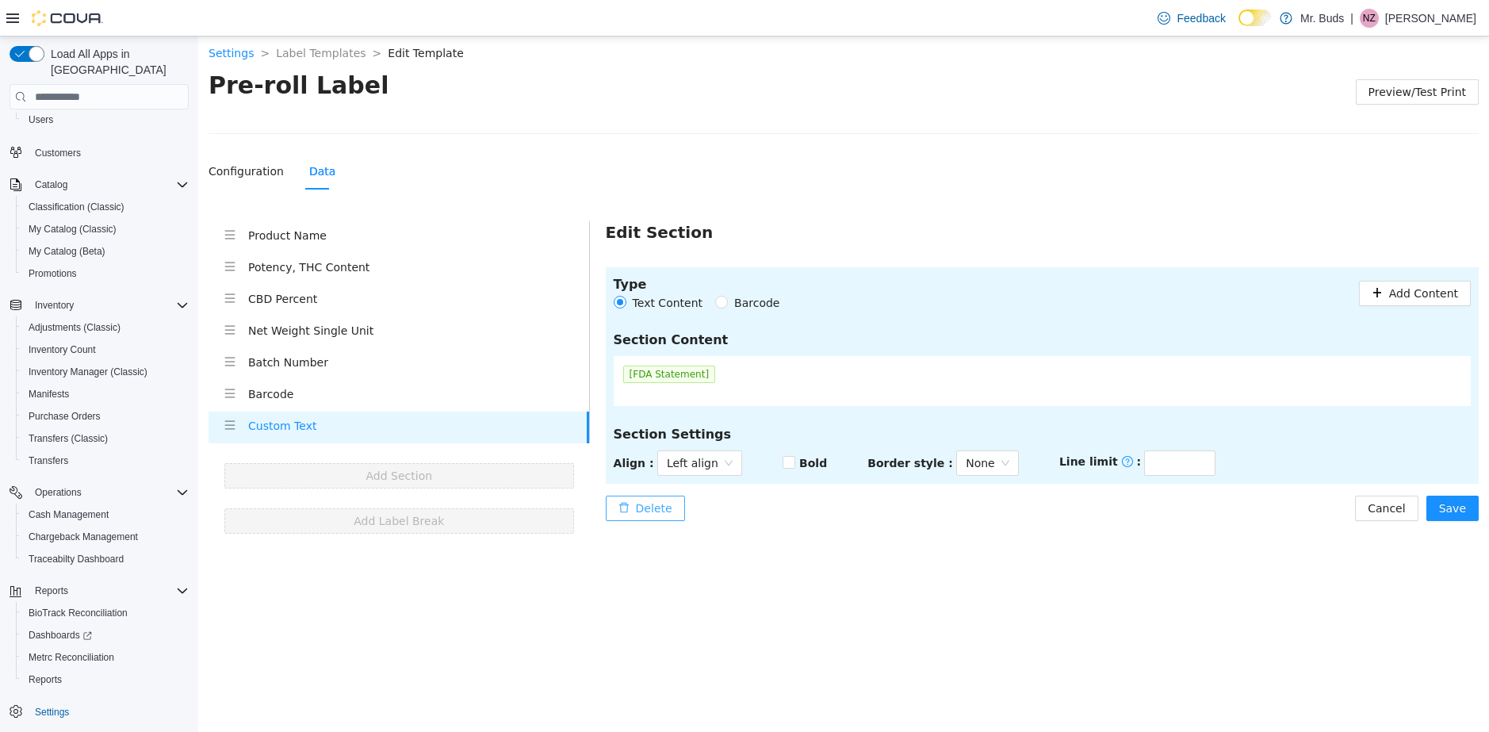
click at [656, 507] on span "Delete" at bounding box center [654, 508] width 36 height 17
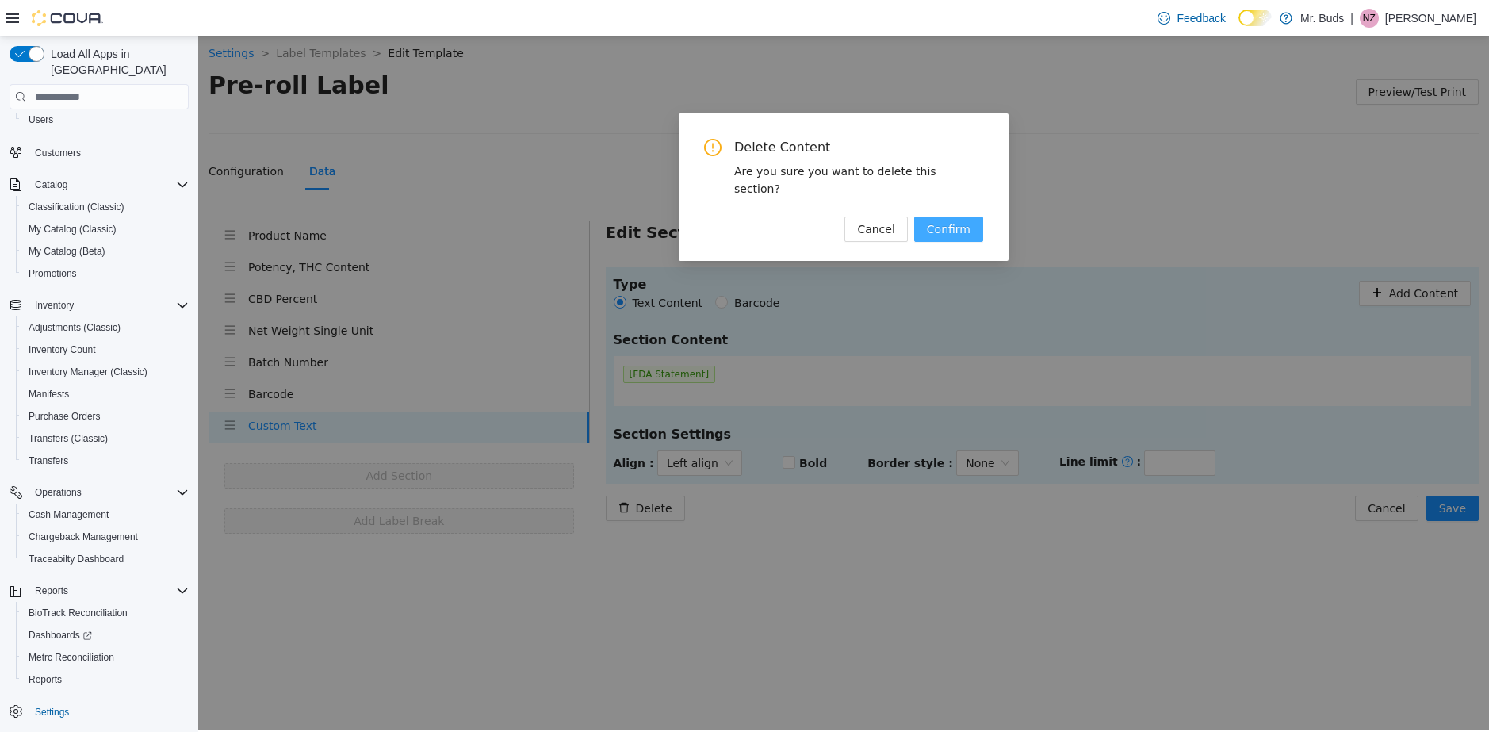
click at [956, 220] on span "Confirm" at bounding box center [949, 228] width 44 height 17
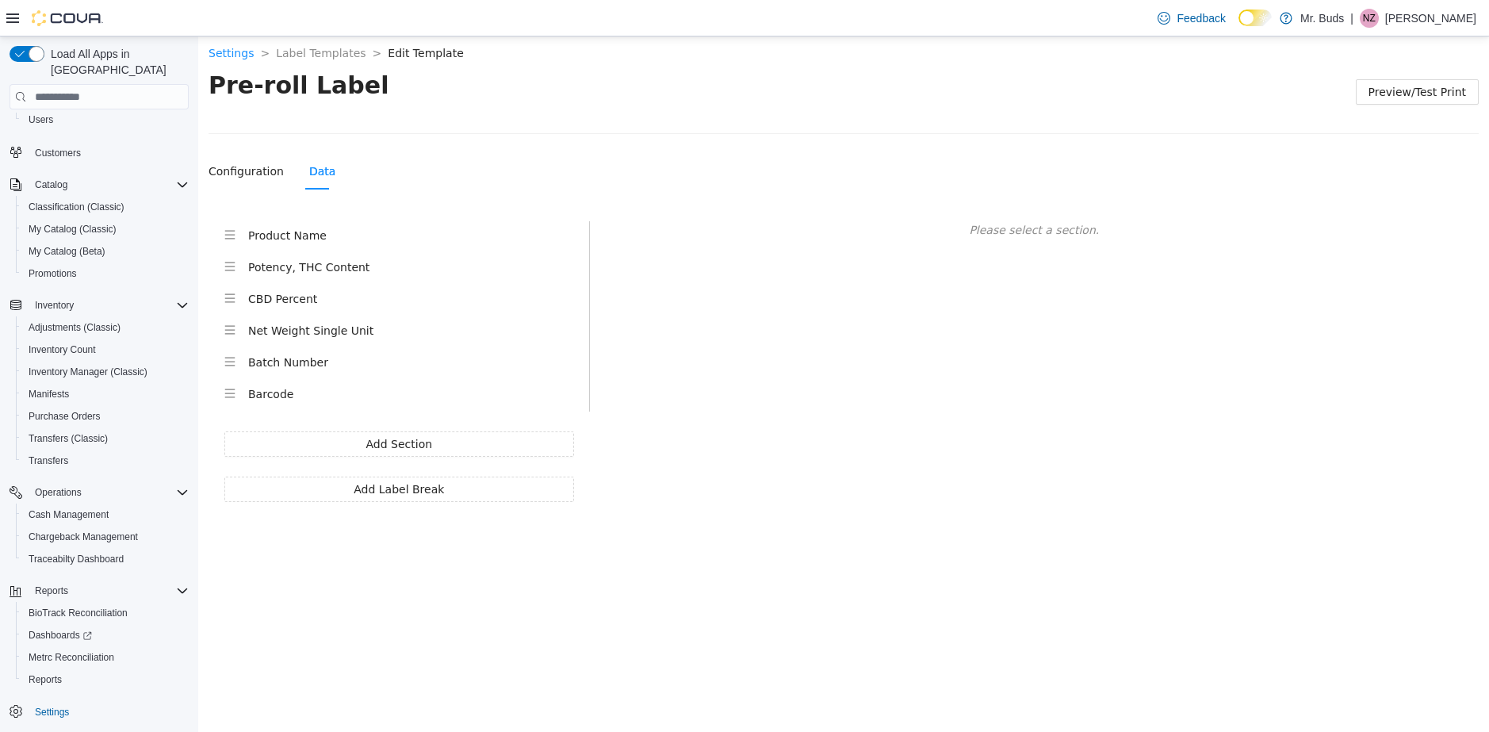
click at [287, 399] on h4 "Barcode" at bounding box center [418, 393] width 341 height 17
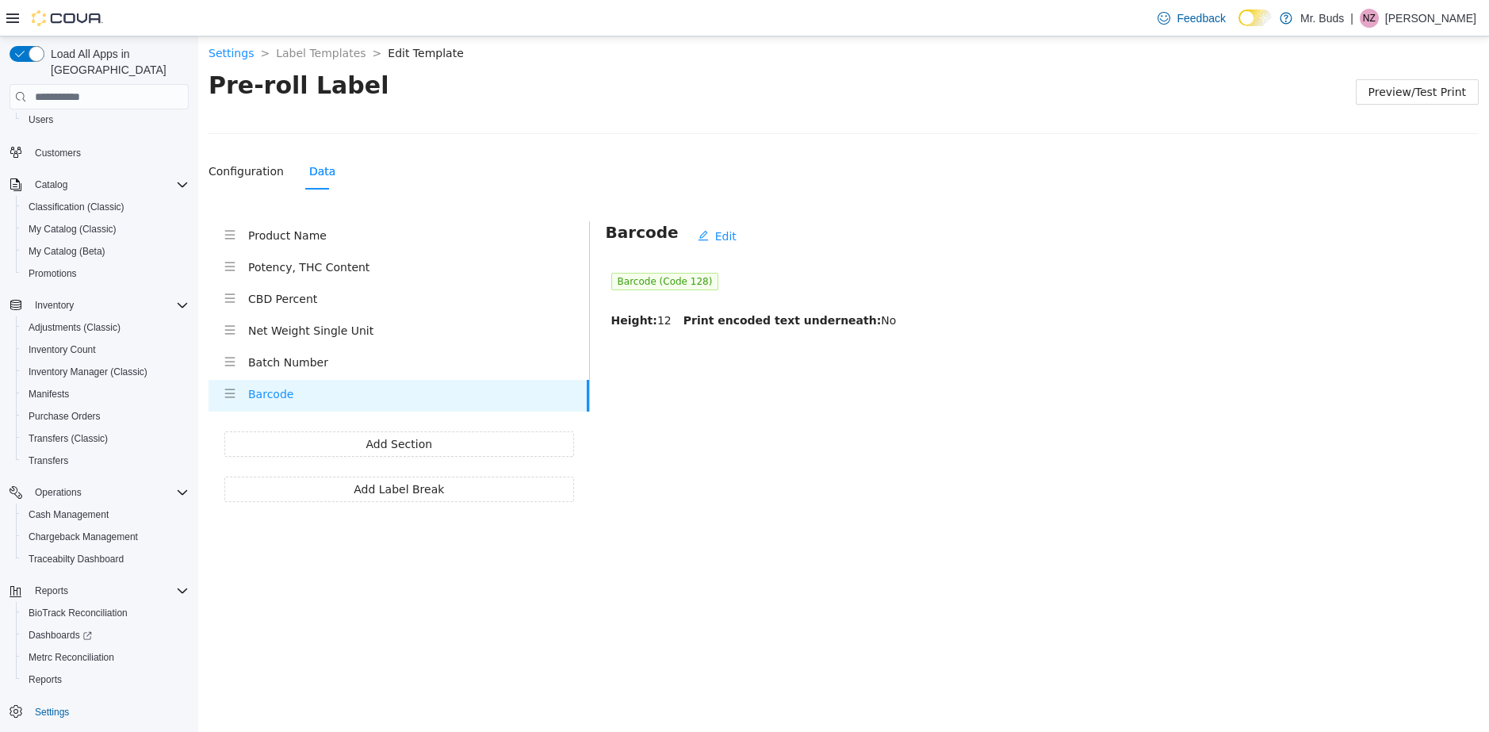
click at [289, 364] on h4 "Batch Number" at bounding box center [418, 362] width 341 height 17
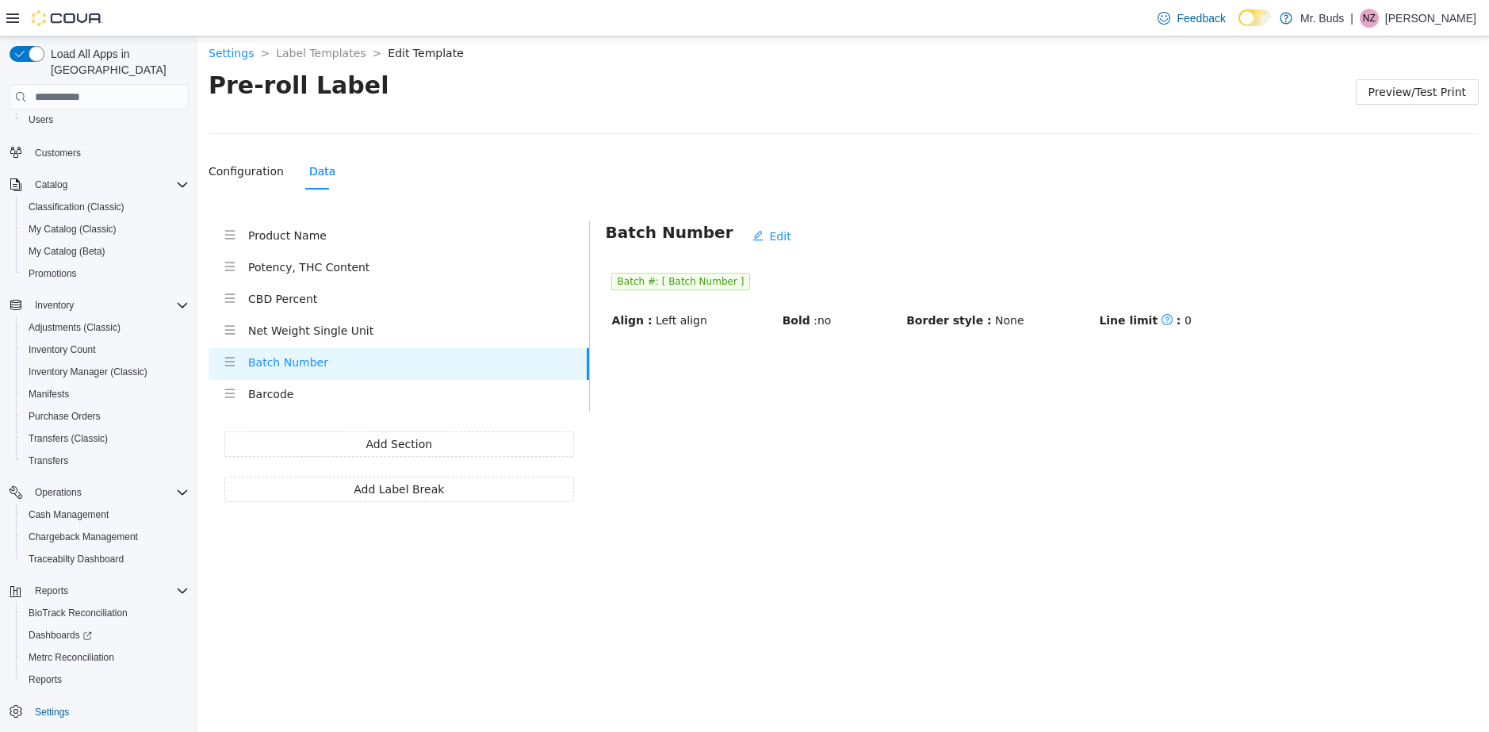
click at [302, 329] on h4 "Net Weight Single Unit" at bounding box center [418, 330] width 341 height 17
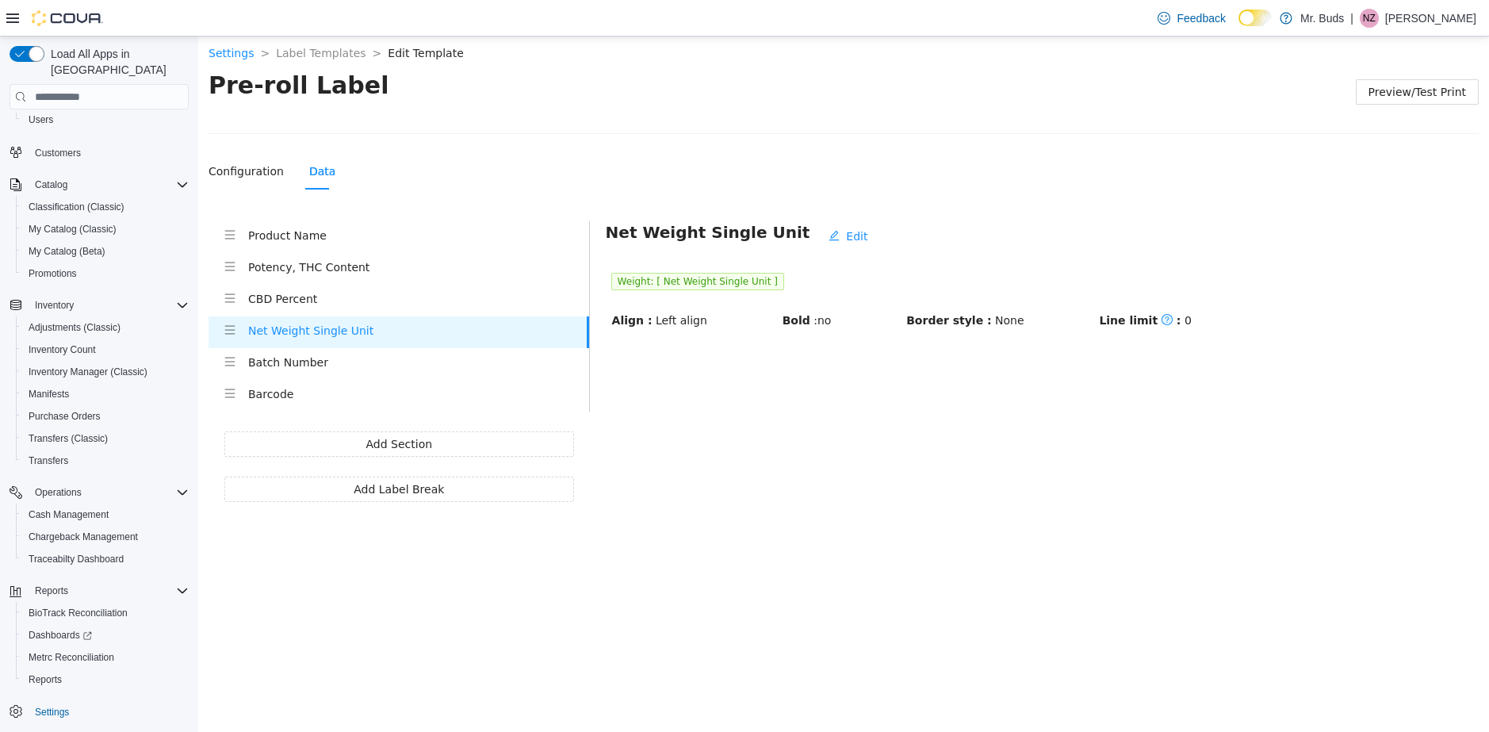
click at [288, 295] on h4 "CBD Percent" at bounding box center [418, 298] width 341 height 17
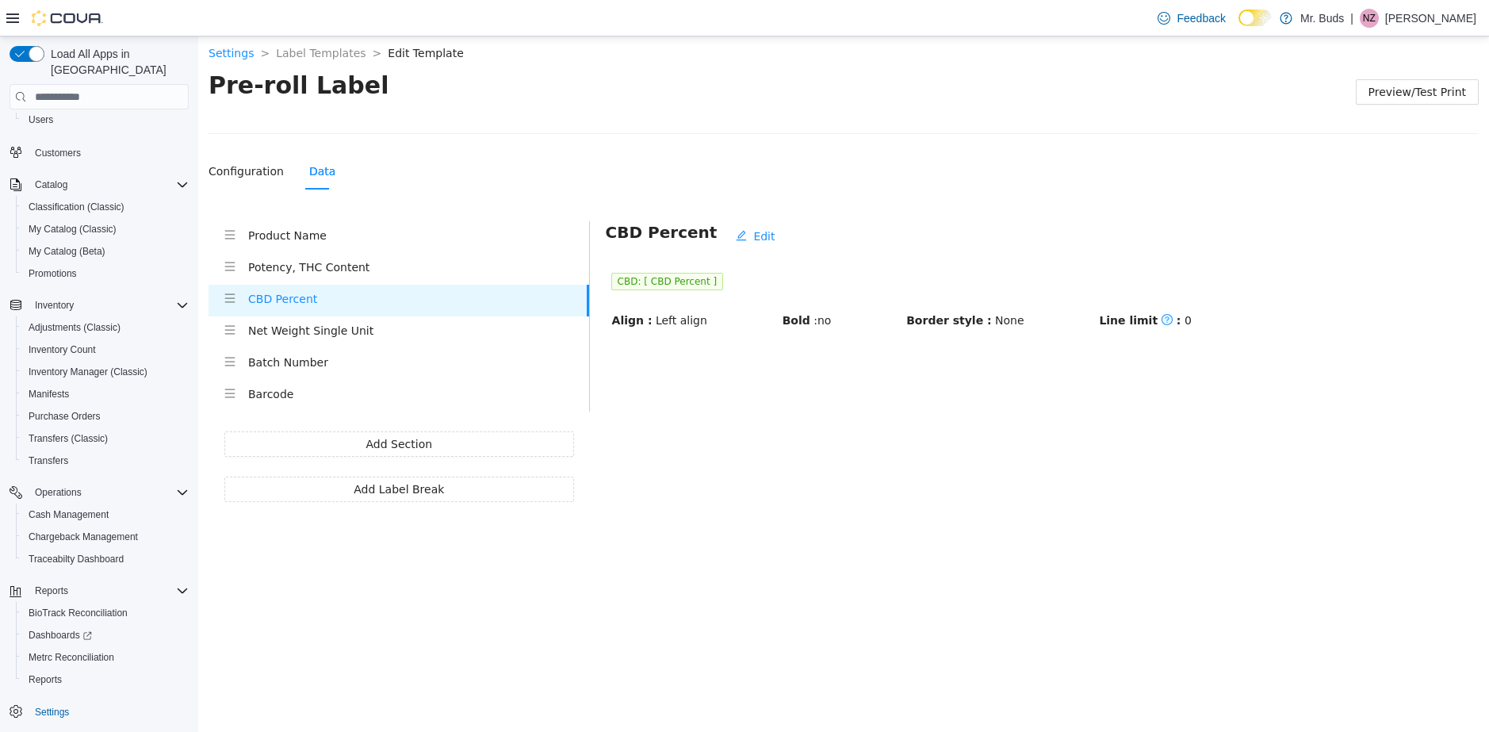
click at [289, 270] on h4 "Potency, THC Content" at bounding box center [418, 267] width 341 height 17
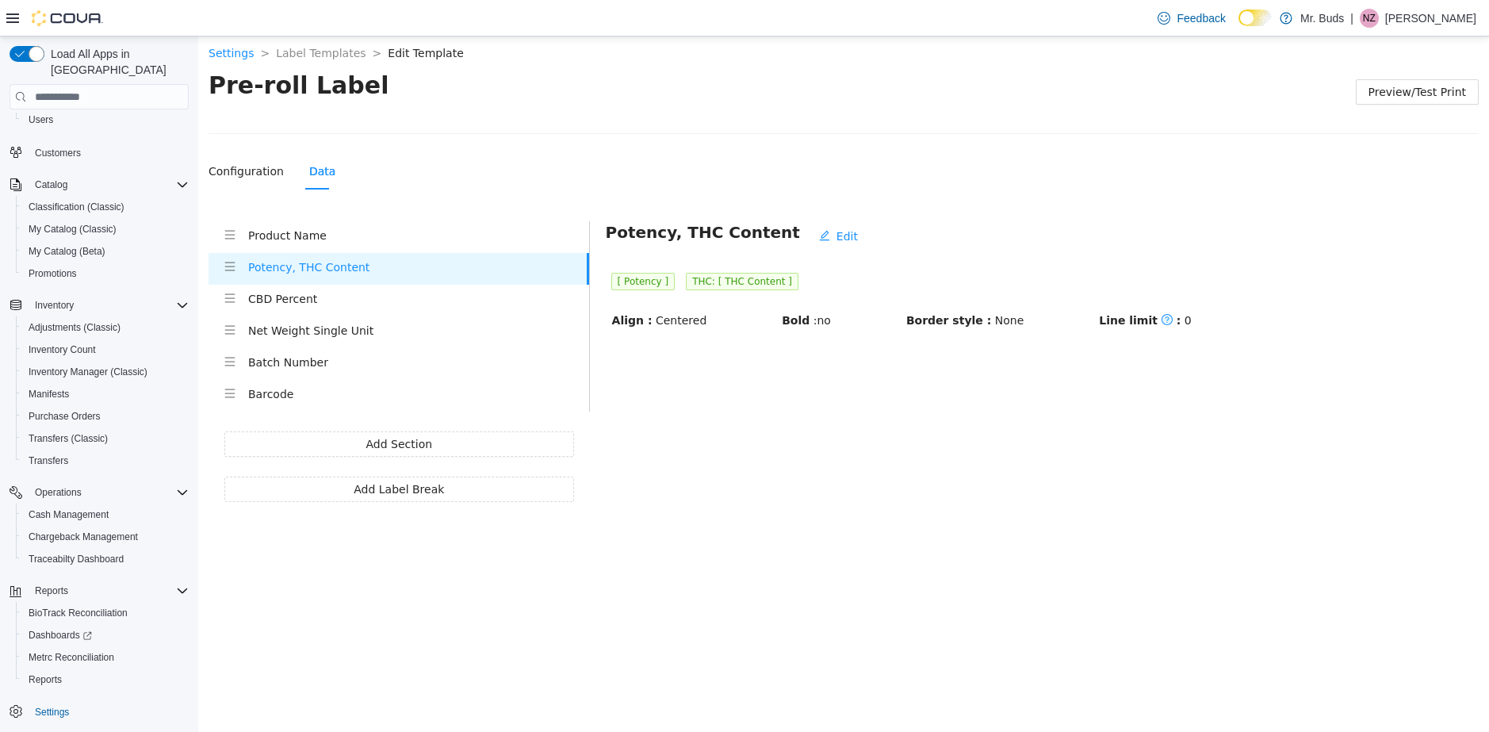
click at [306, 232] on h4 "Product Name" at bounding box center [418, 235] width 341 height 17
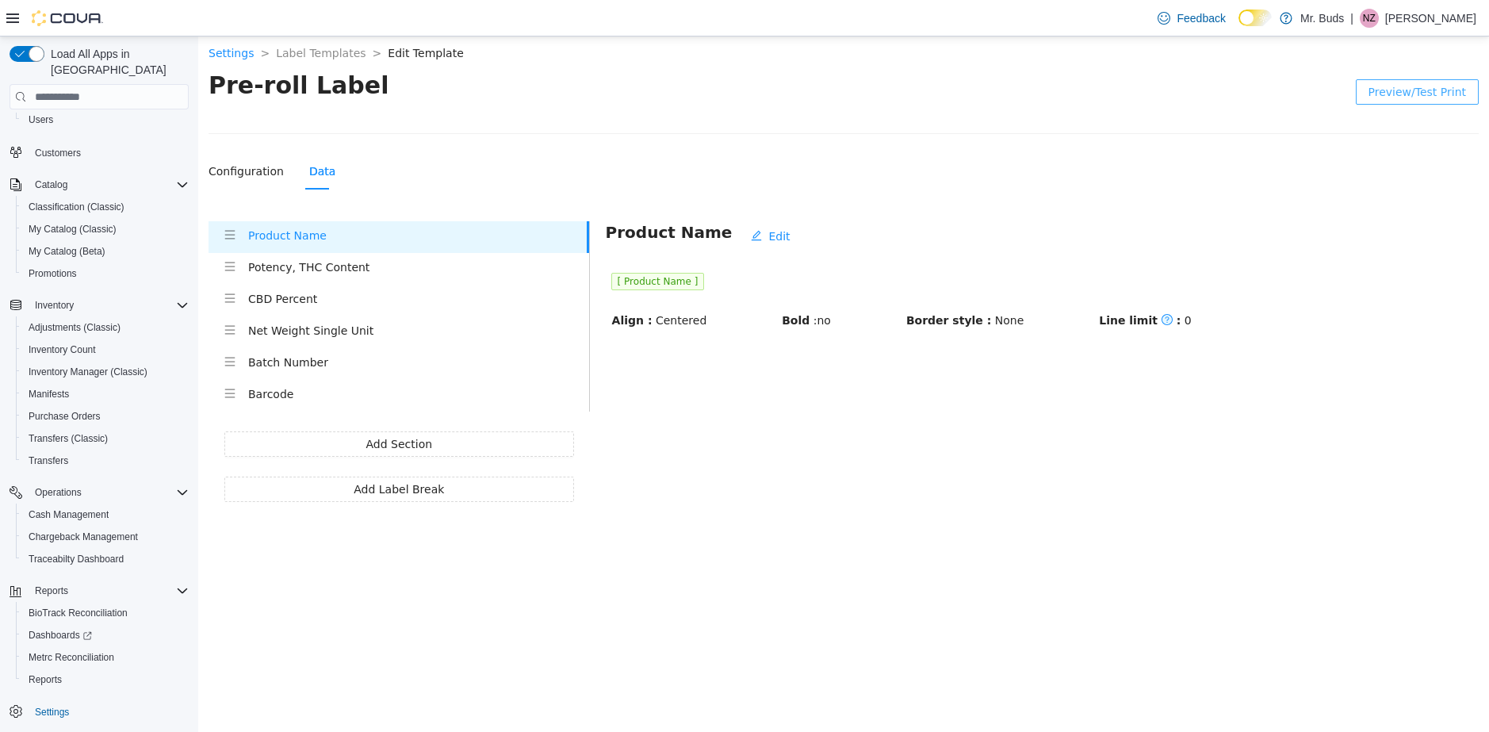
click at [1409, 91] on span "Preview/Test Print" at bounding box center [1418, 91] width 98 height 17
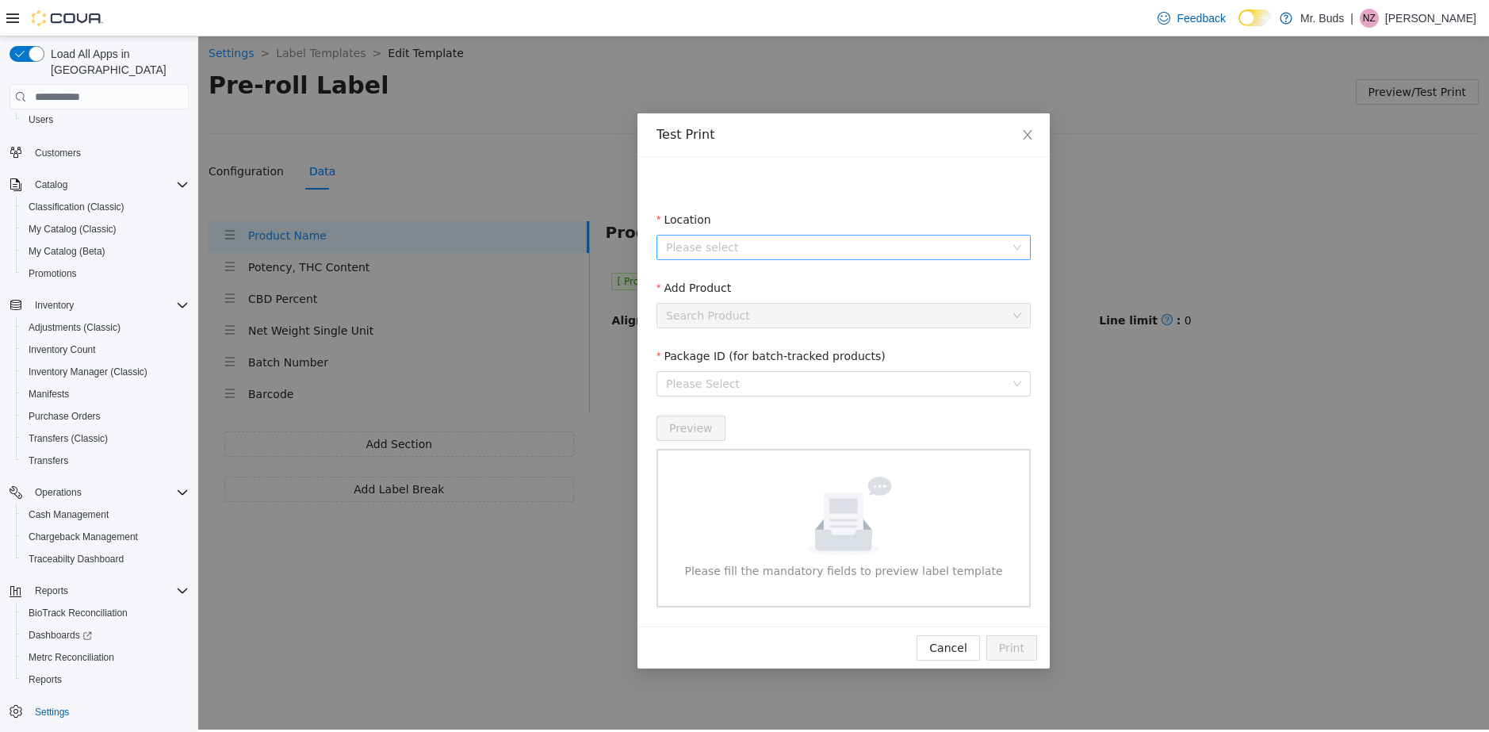
click at [773, 242] on input "Location" at bounding box center [838, 248] width 344 height 24
click at [801, 297] on span "Enchanted Buds" at bounding box center [863, 304] width 330 height 19
click at [799, 322] on input "Add Product" at bounding box center [838, 316] width 344 height 24
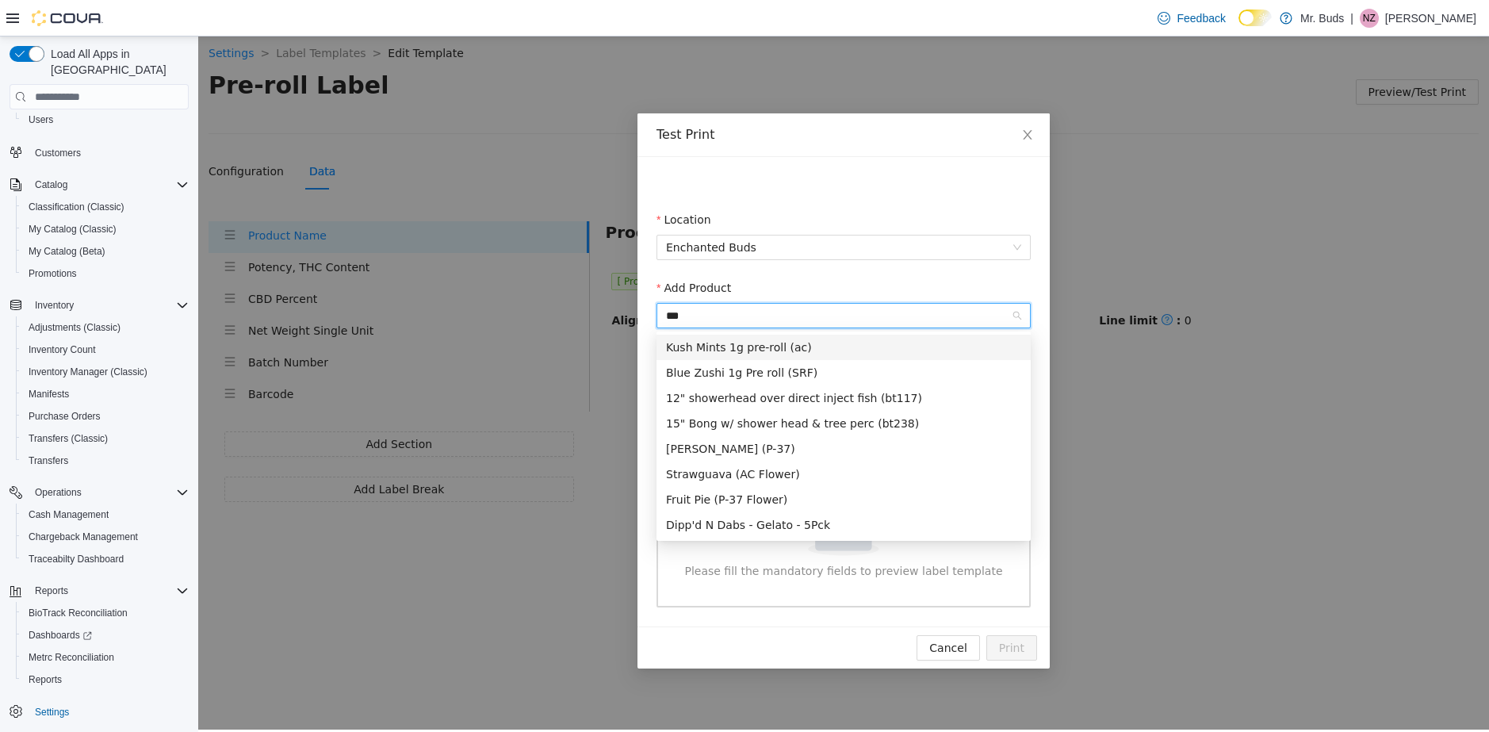
type input "****"
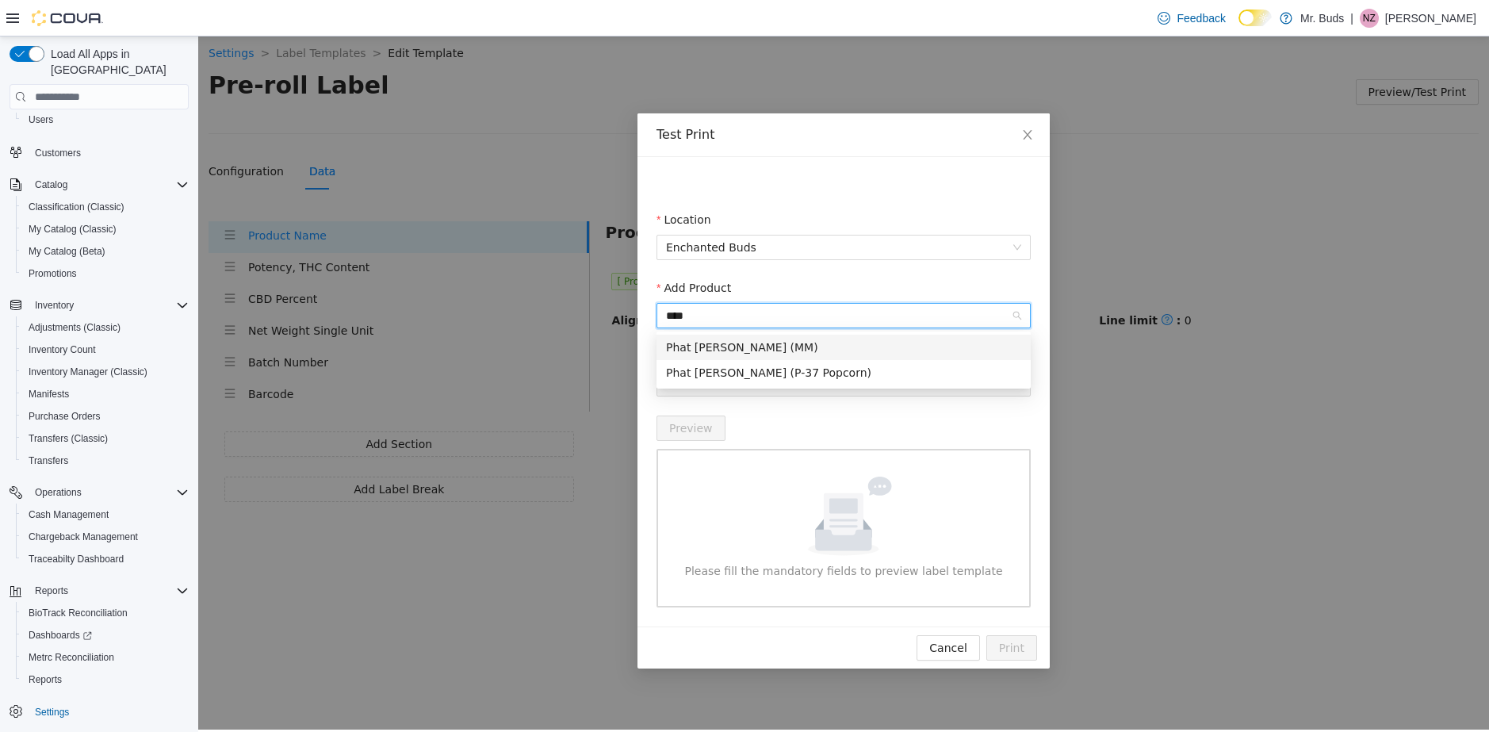
click at [792, 349] on div "Phat [PERSON_NAME] (MM)" at bounding box center [843, 347] width 355 height 17
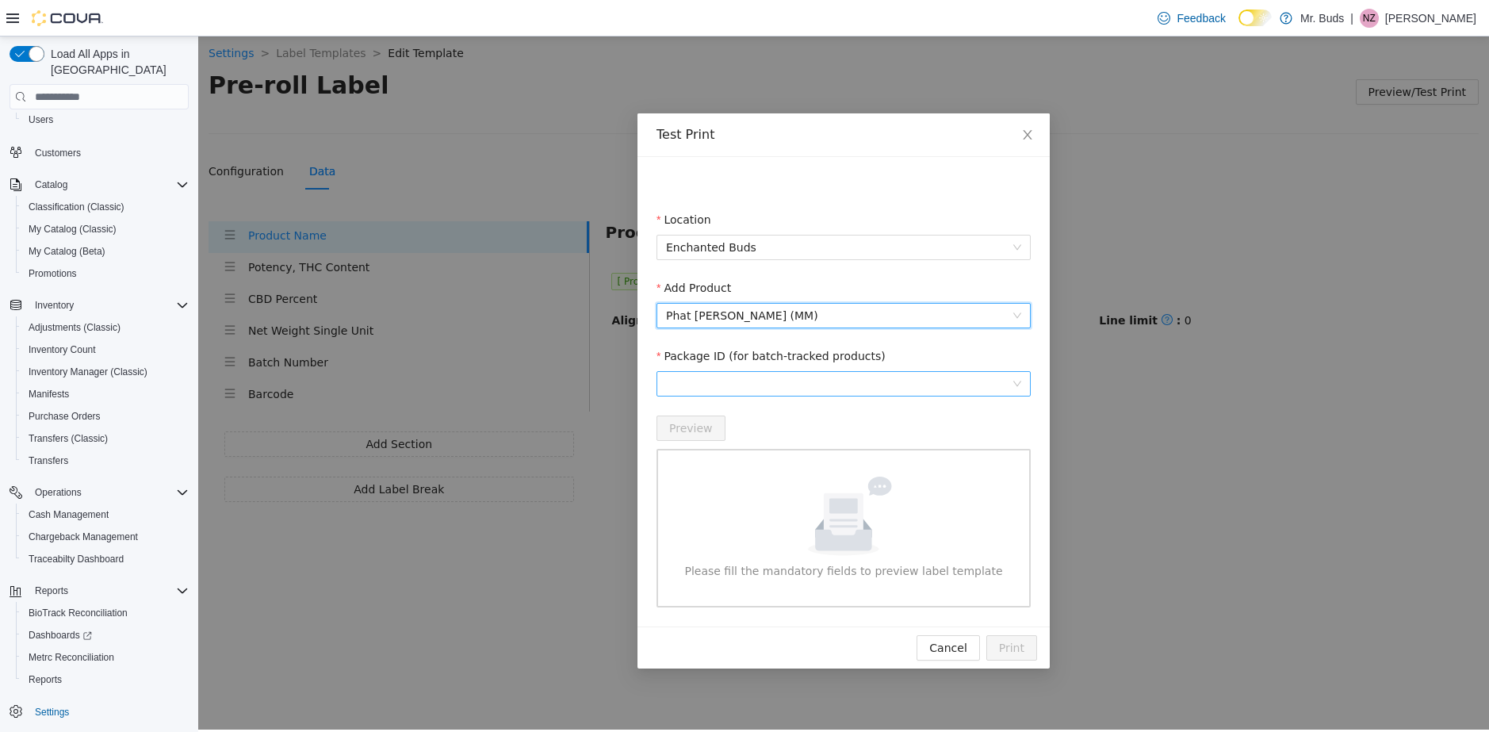
click at [768, 384] on span at bounding box center [843, 384] width 355 height 24
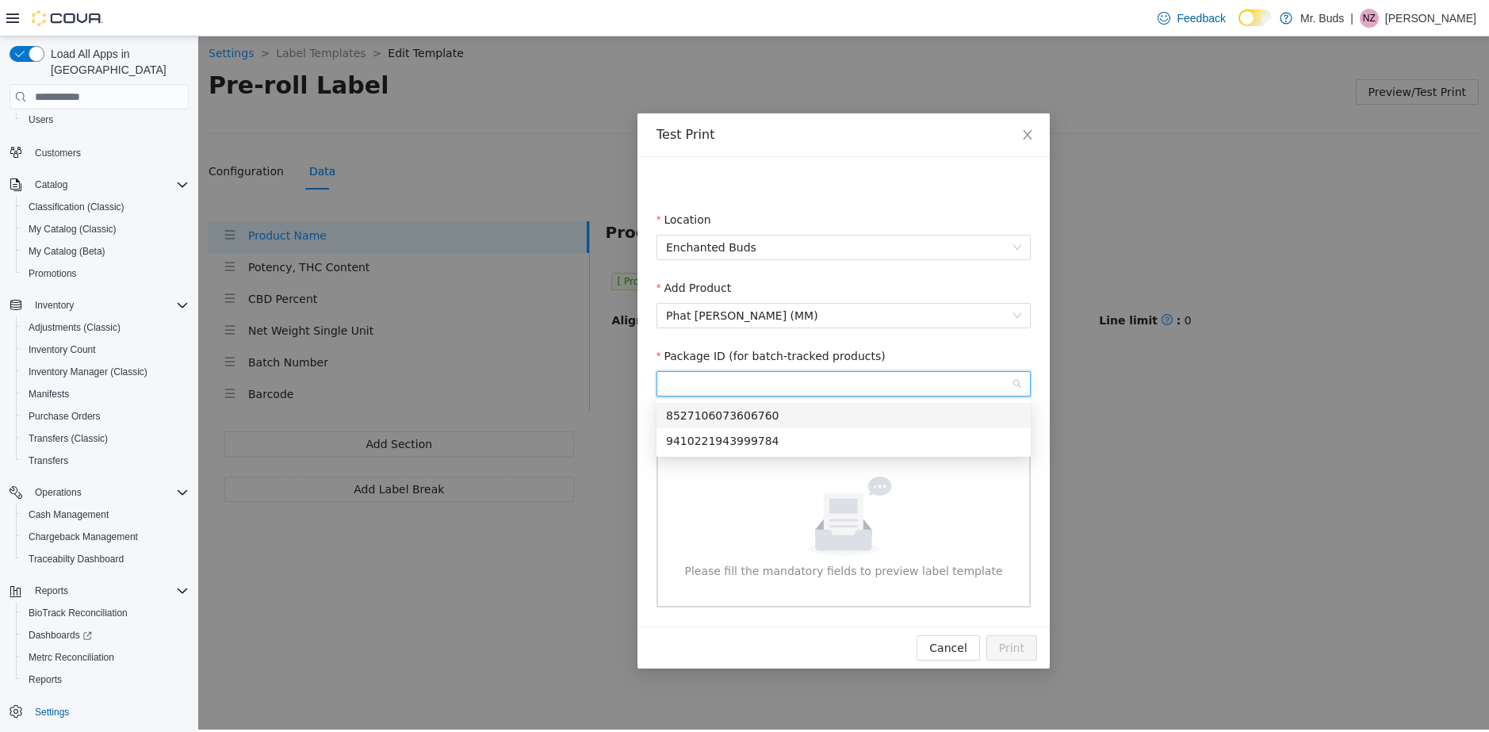
click at [782, 419] on div "8527106073606760" at bounding box center [843, 415] width 355 height 17
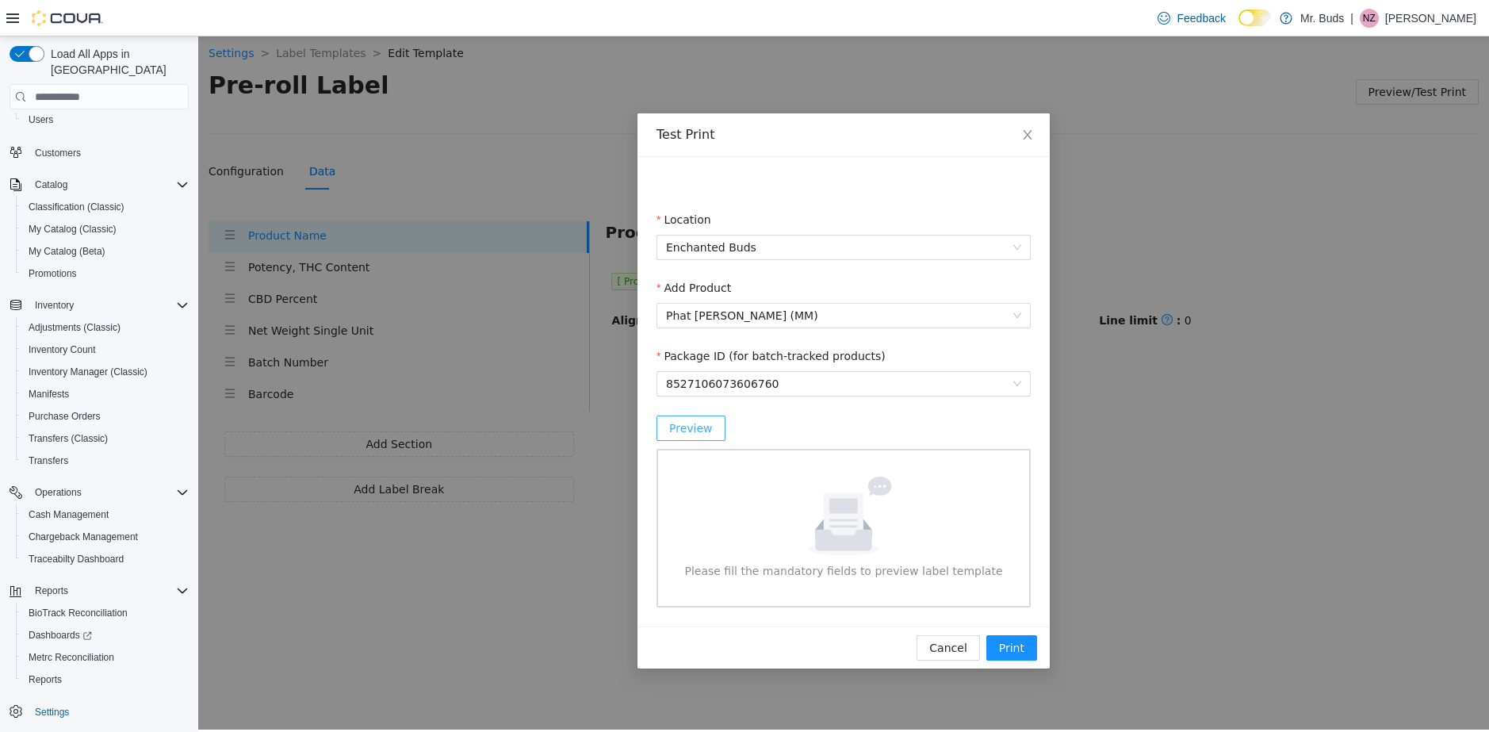
click at [710, 425] on span "Preview" at bounding box center [691, 427] width 44 height 17
click at [954, 657] on span "Cancel" at bounding box center [947, 647] width 37 height 17
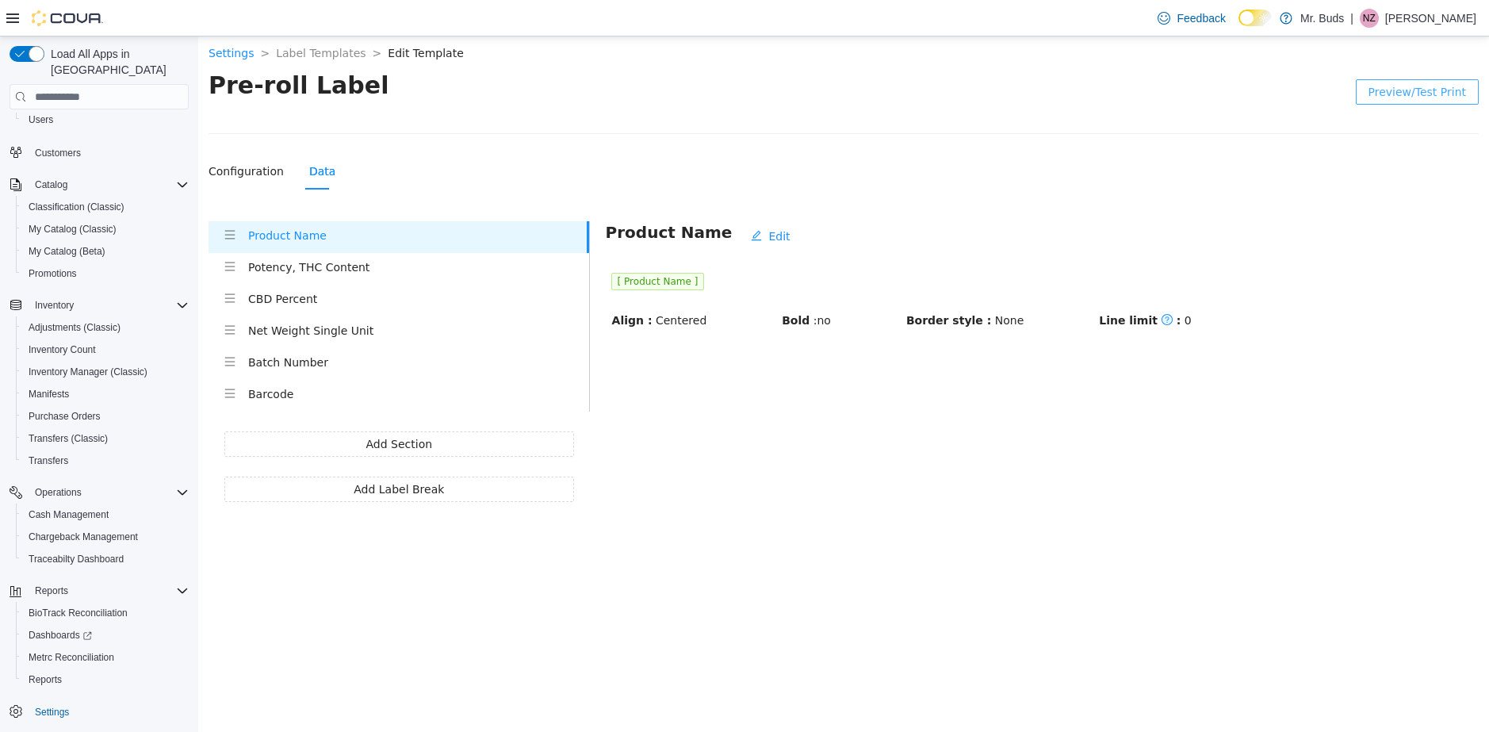
click at [273, 392] on h4 "Barcode" at bounding box center [418, 393] width 341 height 17
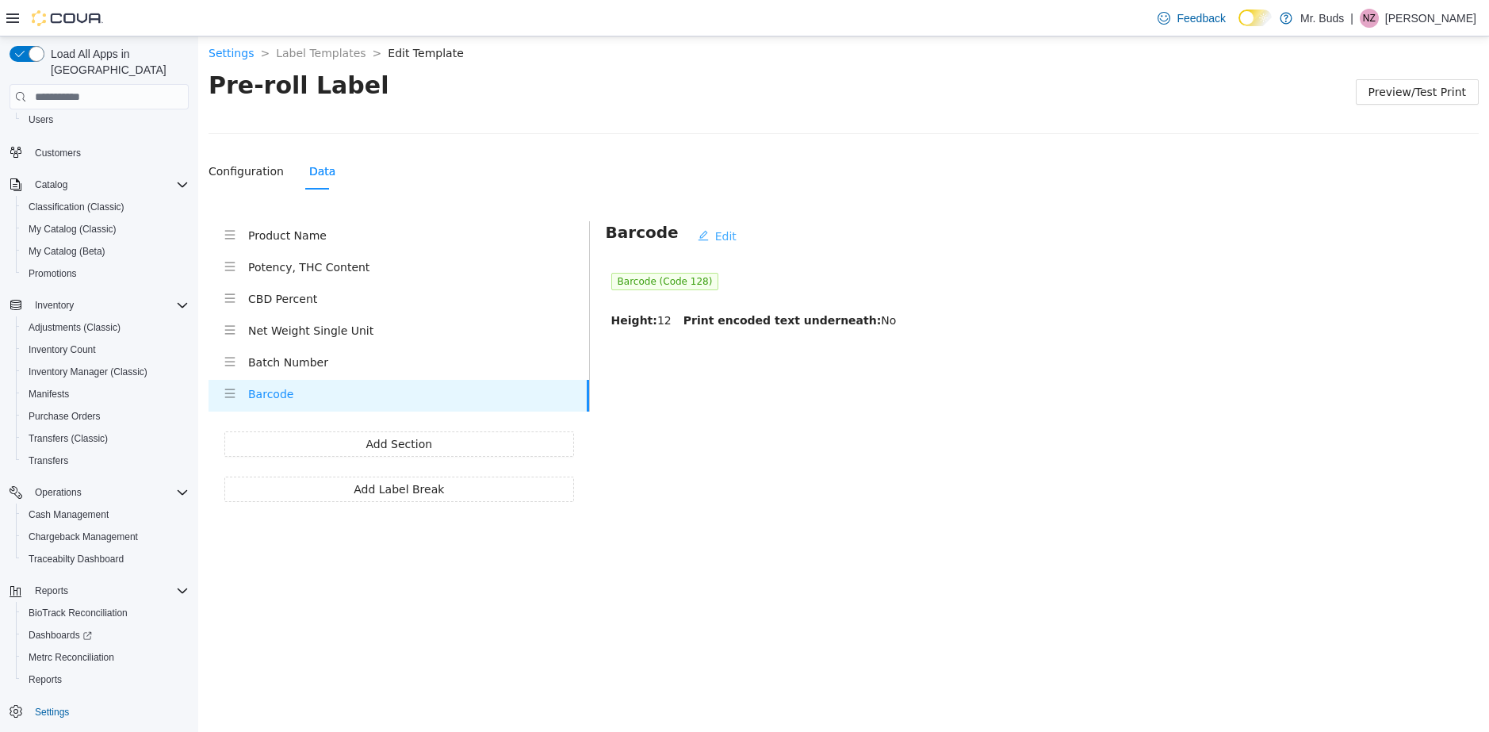
click at [716, 229] on span "Edit" at bounding box center [725, 236] width 21 height 17
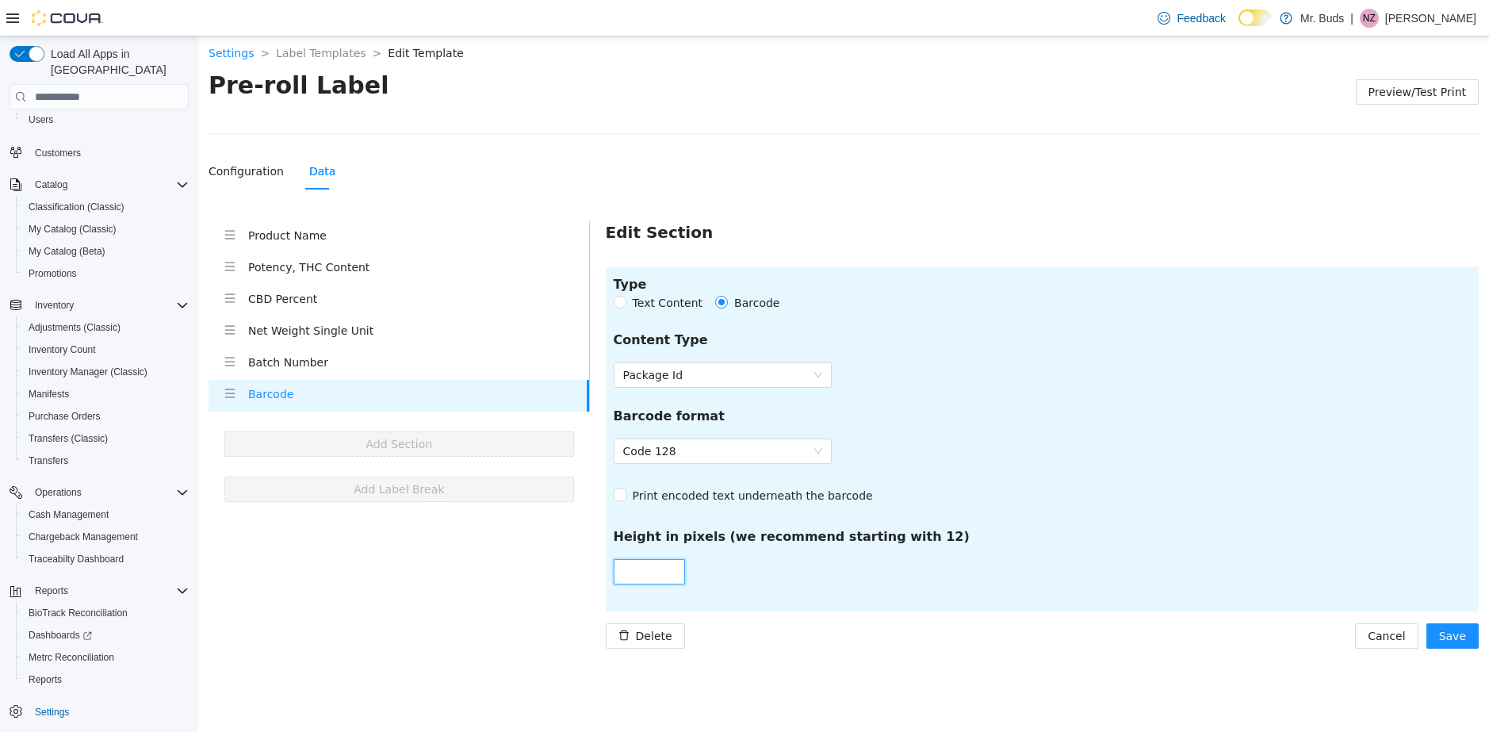
drag, startPoint x: 650, startPoint y: 570, endPoint x: 606, endPoint y: 576, distance: 44.8
click at [606, 576] on section "Type Text Content Barcode Content Type Package Id Barcode format Code 128 Print…" at bounding box center [1042, 439] width 873 height 344
type input "**"
click at [1468, 638] on button "Save" at bounding box center [1453, 635] width 52 height 25
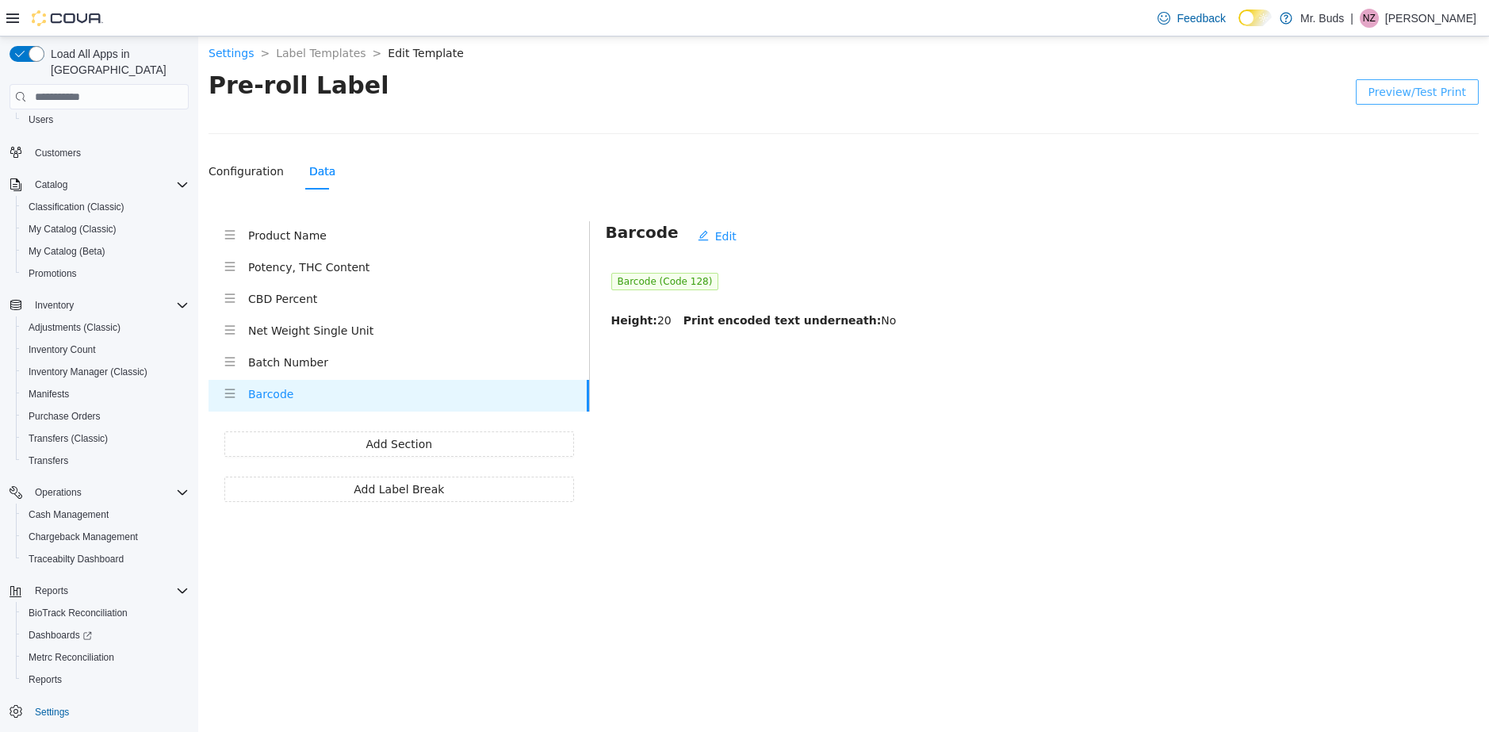
click at [1452, 94] on span "Preview/Test Print" at bounding box center [1418, 91] width 98 height 17
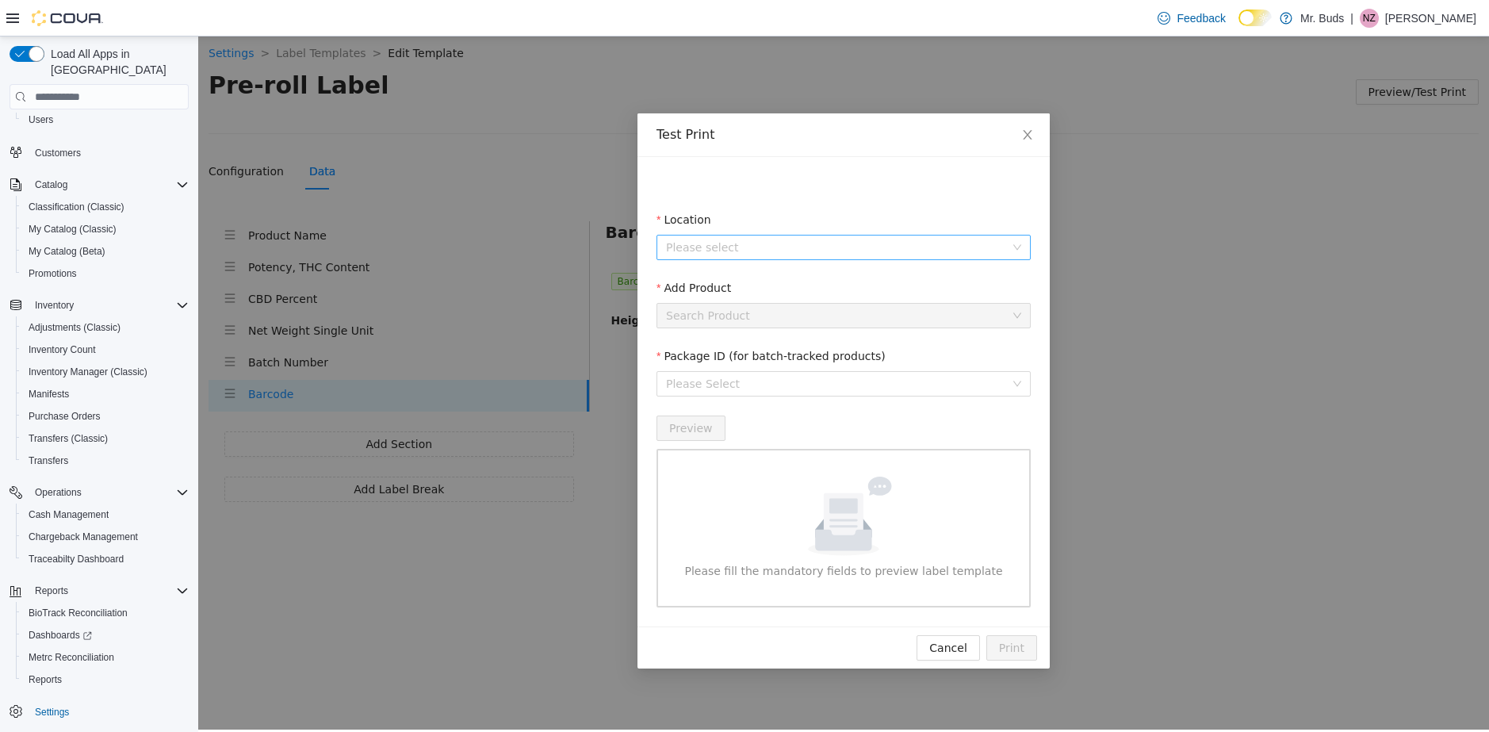
click at [744, 245] on input "Location" at bounding box center [838, 248] width 344 height 24
click at [764, 304] on span "Enchanted Buds" at bounding box center [746, 304] width 90 height 13
click at [760, 315] on input "Add Product" at bounding box center [838, 316] width 344 height 24
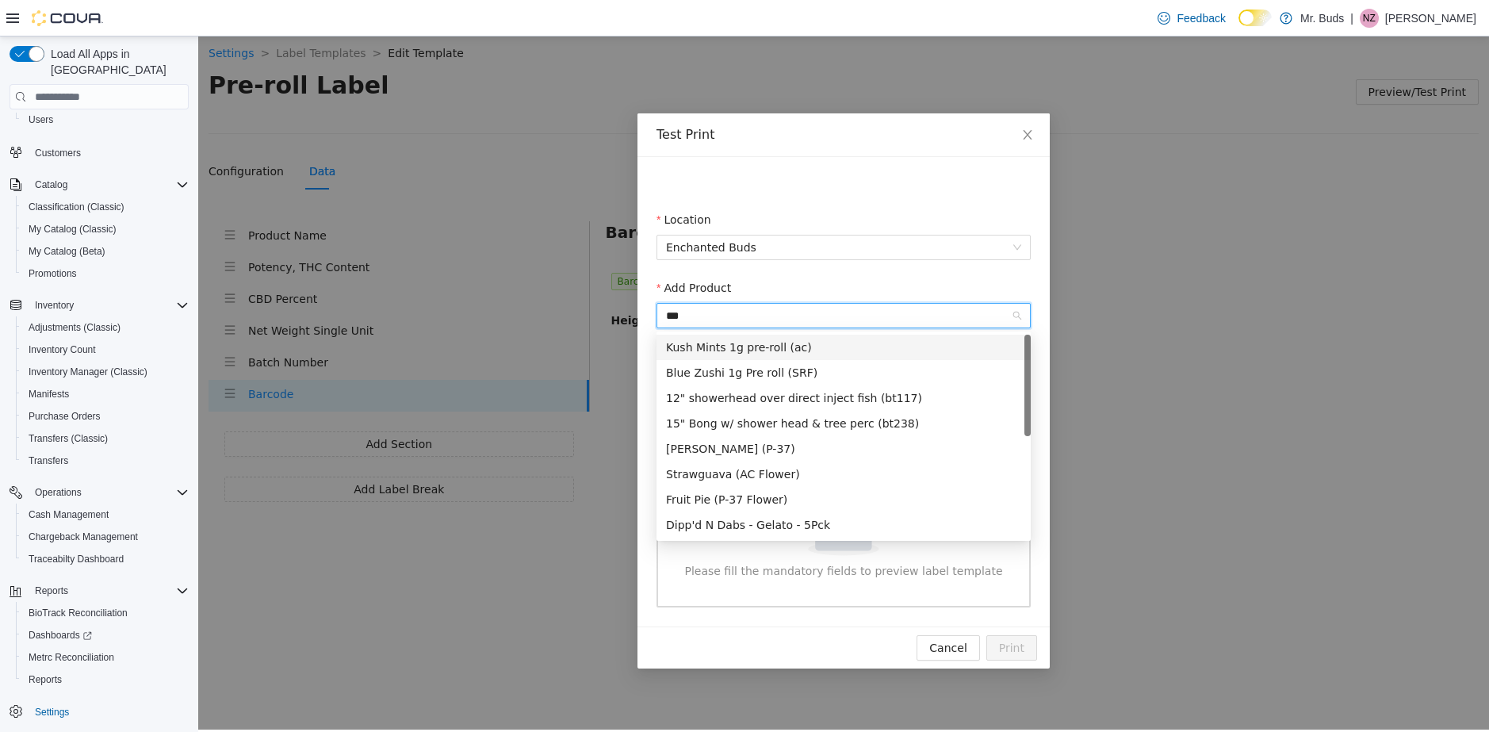
type input "****"
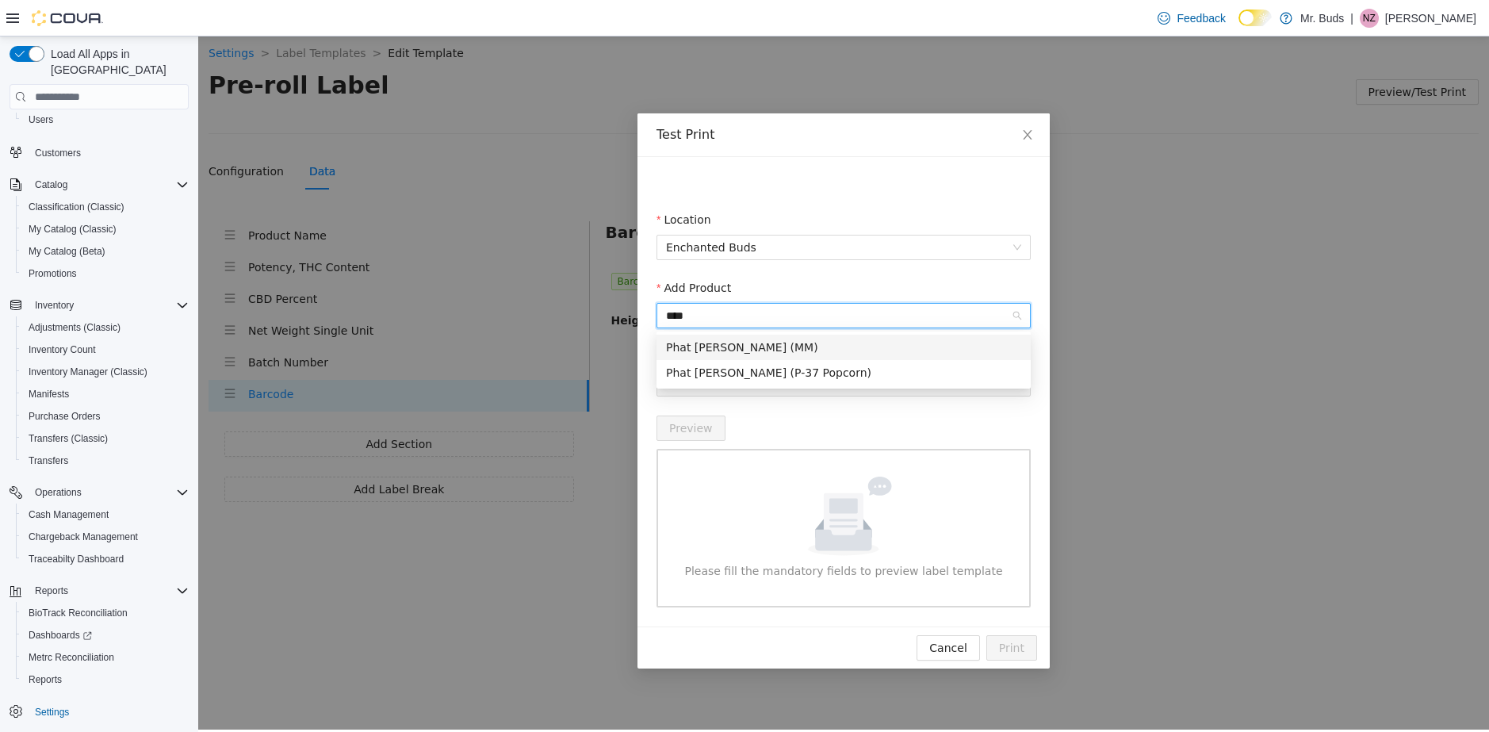
click at [740, 348] on div "Phat [PERSON_NAME] (MM)" at bounding box center [843, 347] width 355 height 17
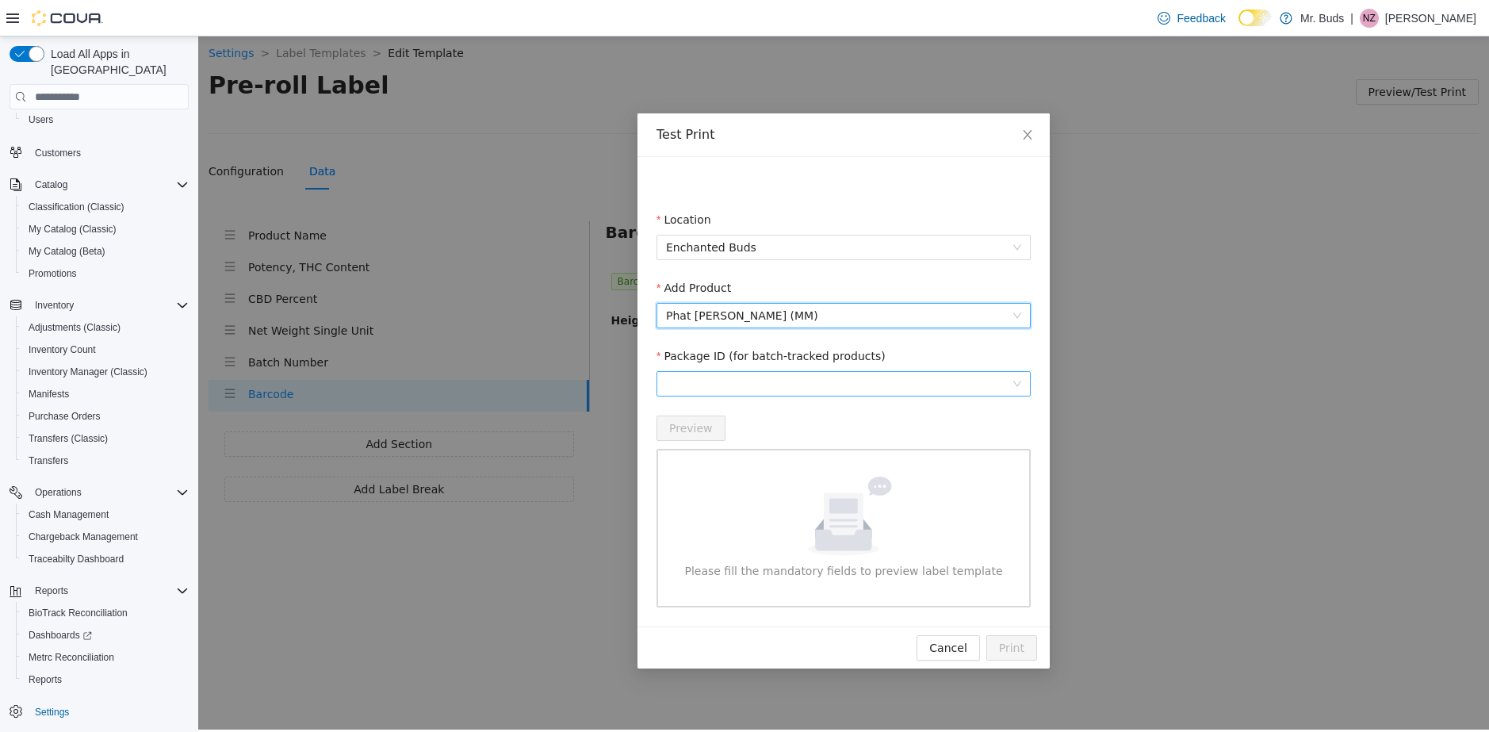
click at [752, 380] on span at bounding box center [843, 384] width 355 height 24
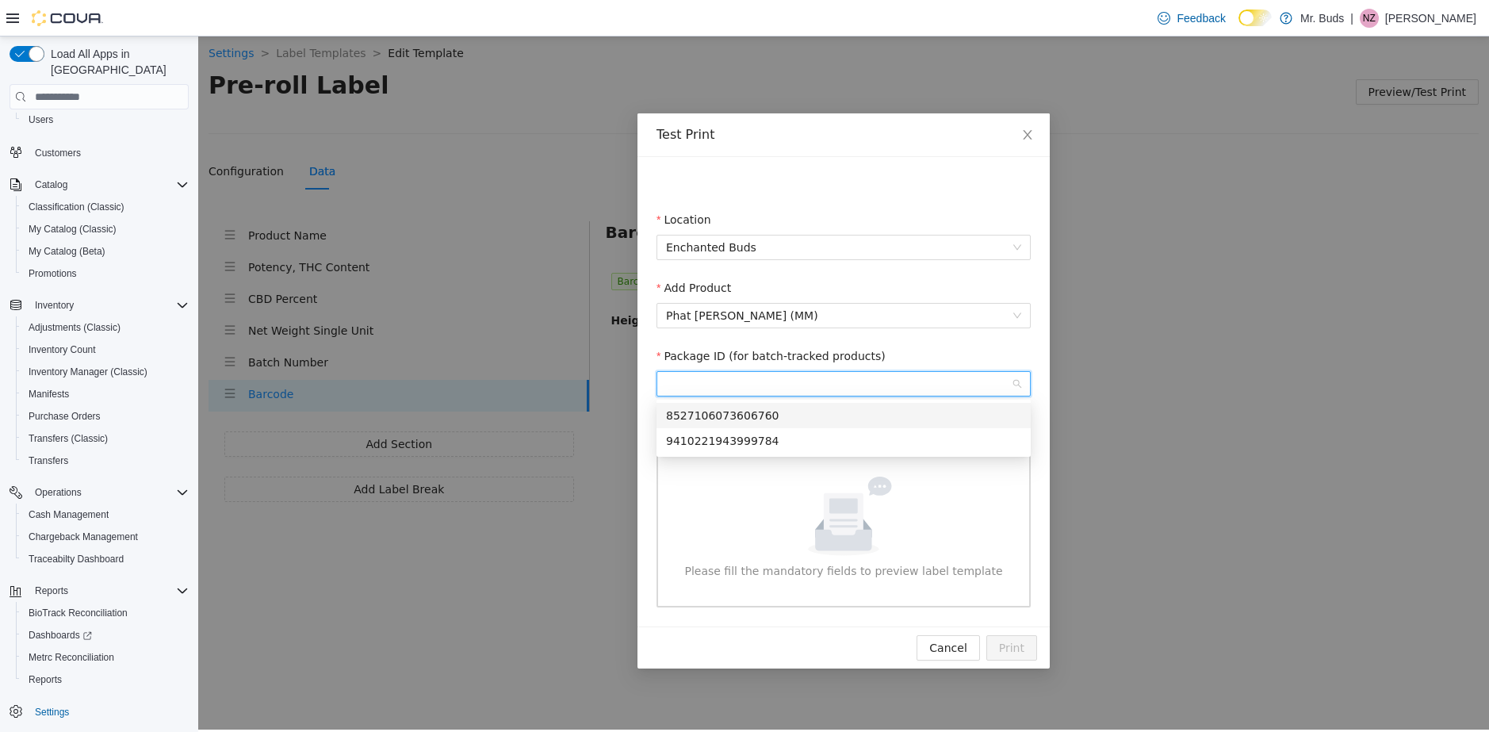
click at [759, 413] on div "8527106073606760" at bounding box center [843, 415] width 355 height 17
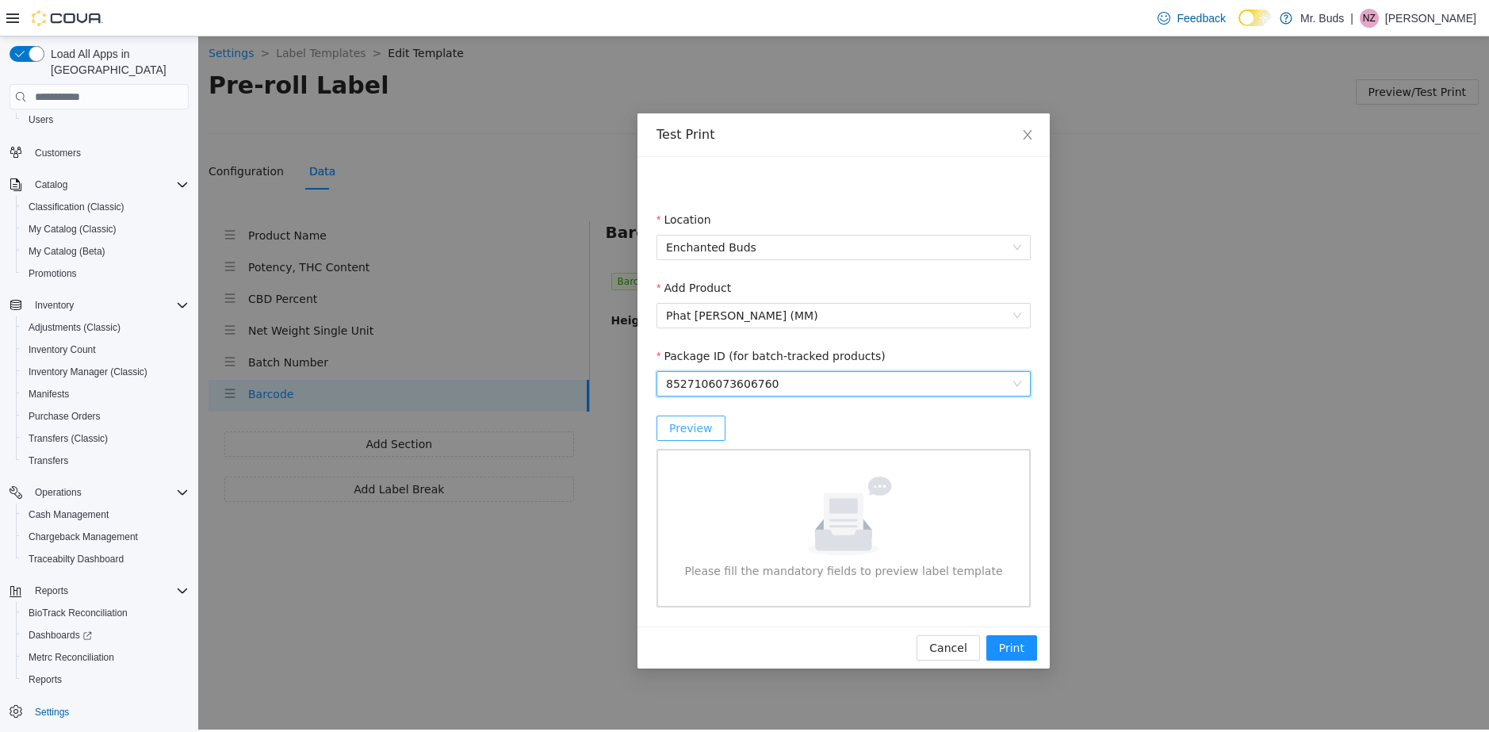
click at [704, 431] on span "Preview" at bounding box center [691, 427] width 44 height 17
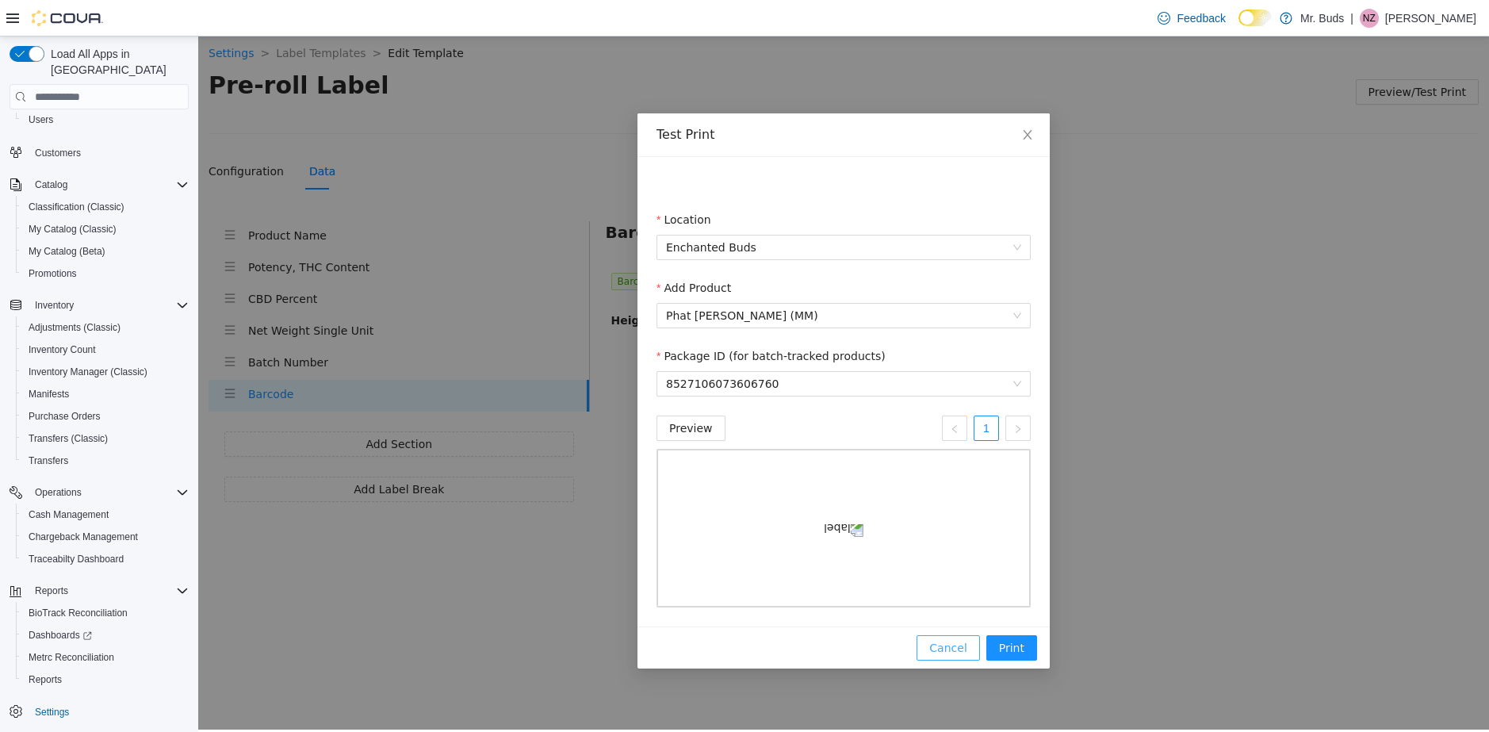
click at [969, 661] on button "Cancel" at bounding box center [948, 647] width 63 height 25
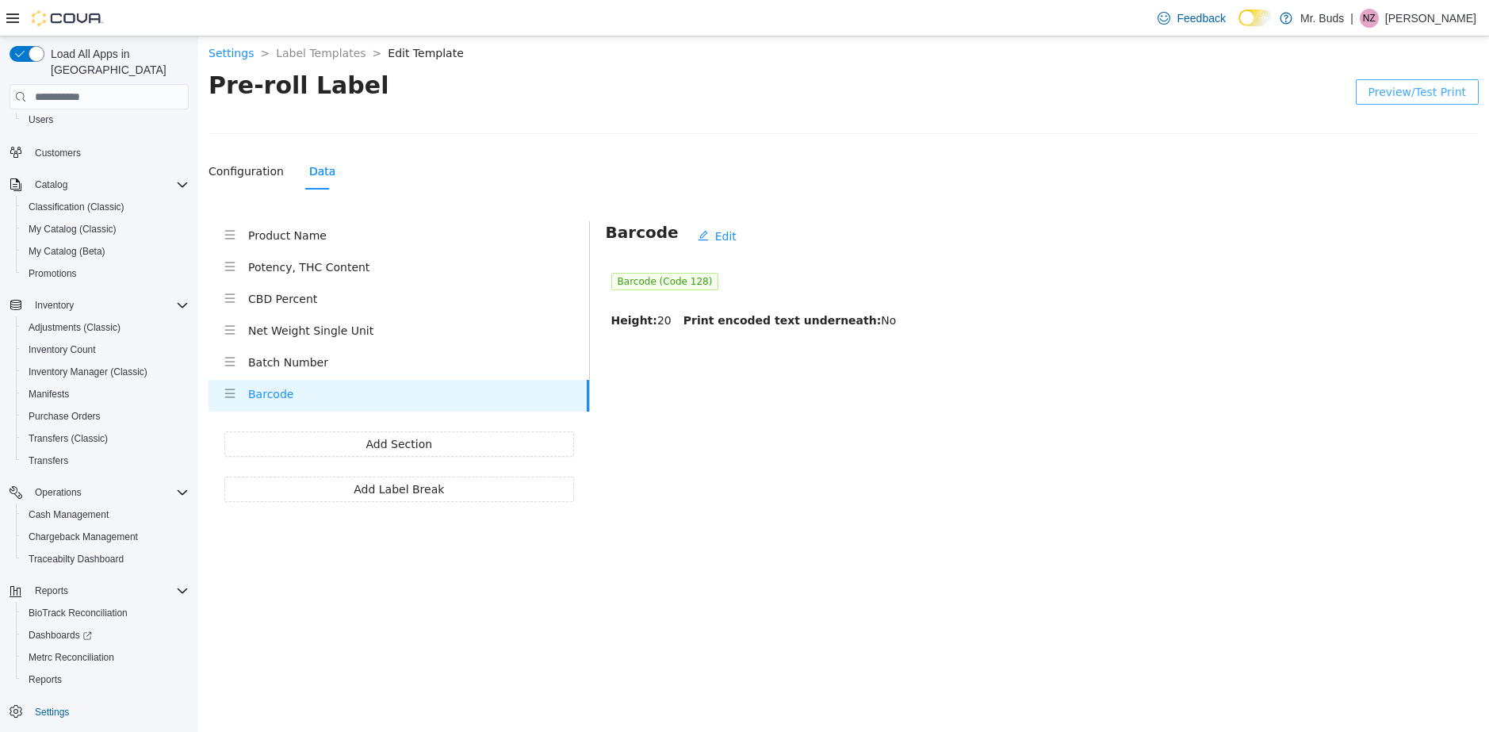
click at [419, 400] on h4 "Barcode" at bounding box center [417, 393] width 339 height 17
click at [726, 232] on button "Edit" at bounding box center [717, 236] width 64 height 25
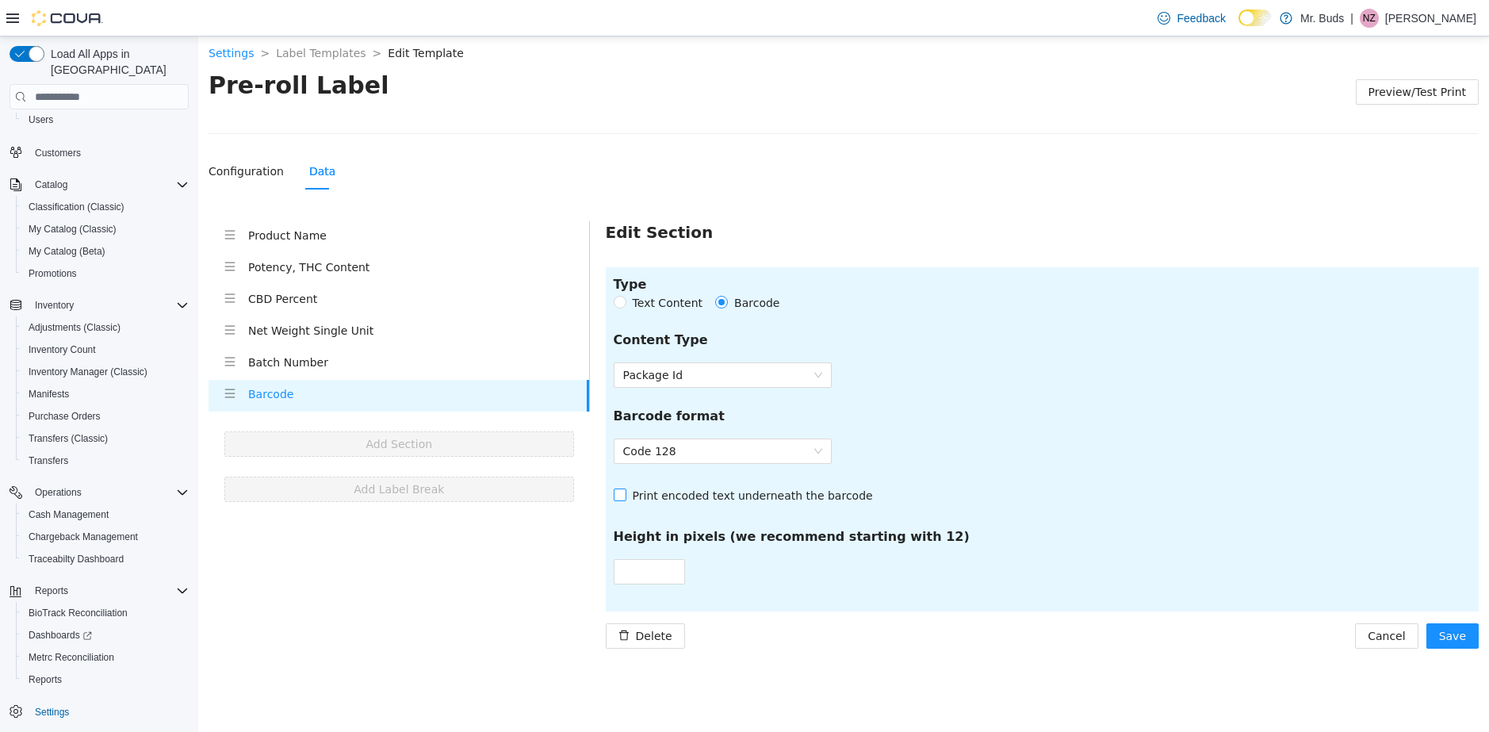
click at [643, 494] on span "Print encoded text underneath the barcode" at bounding box center [752, 495] width 253 height 17
drag, startPoint x: 654, startPoint y: 573, endPoint x: 578, endPoint y: 580, distance: 76.5
click at [566, 576] on section "Product Name Potency, THC Content CBD Percent Net Weight Single Unit Batch Numb…" at bounding box center [844, 434] width 1270 height 427
type input "**"
click at [1461, 634] on span "Save" at bounding box center [1452, 635] width 27 height 17
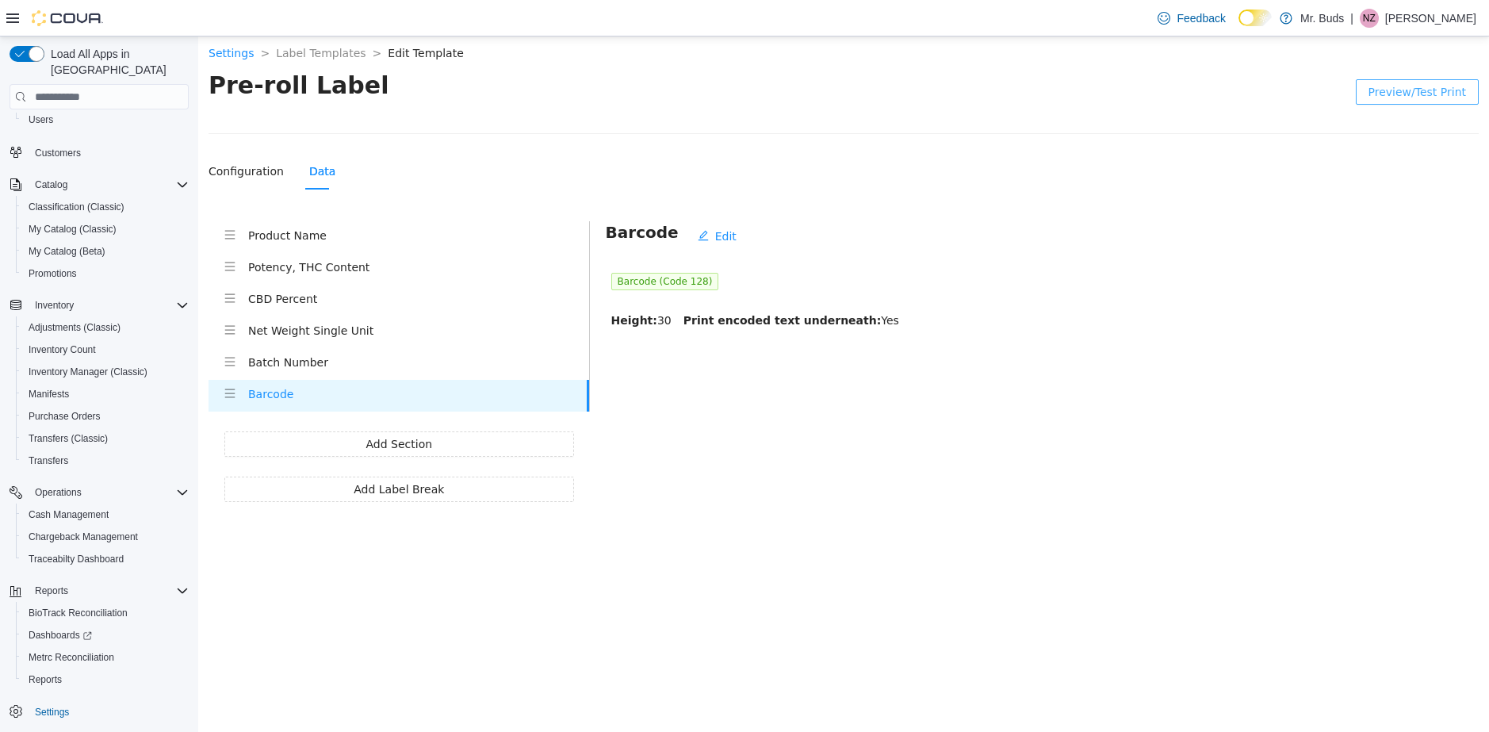
click at [1430, 88] on span "Preview/Test Print" at bounding box center [1418, 91] width 98 height 17
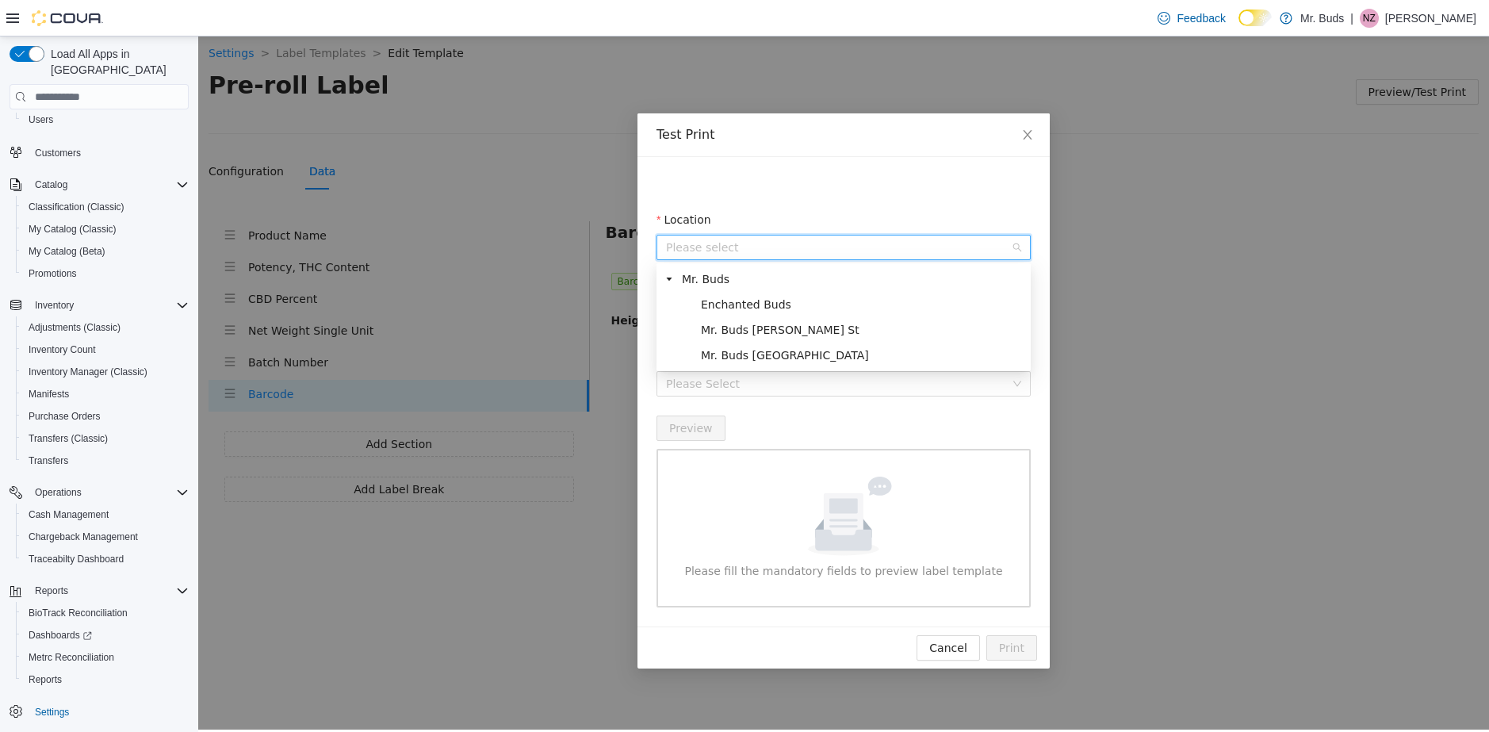
click at [775, 245] on input "Location" at bounding box center [838, 248] width 344 height 24
click at [754, 306] on span "Enchanted Buds" at bounding box center [746, 304] width 90 height 13
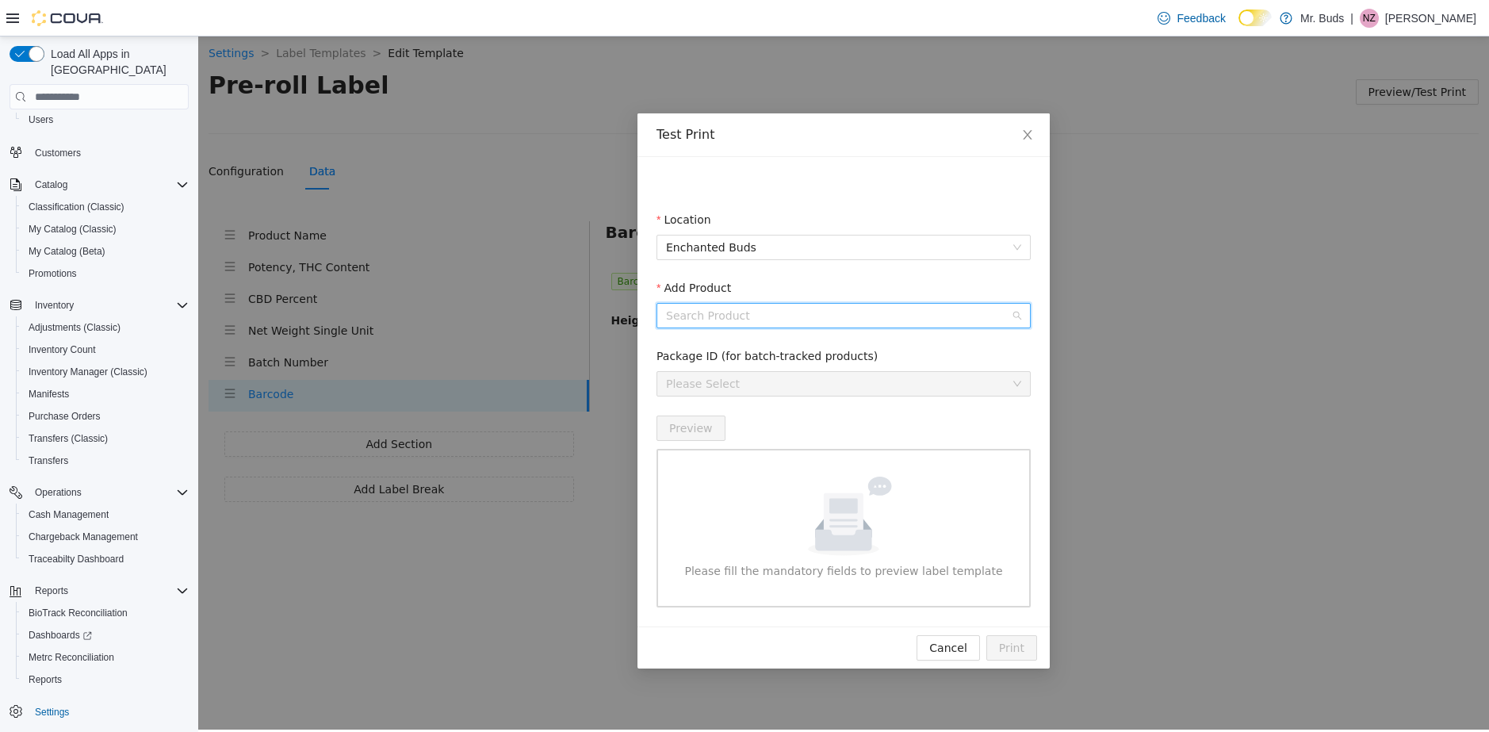
click at [748, 311] on input "Add Product" at bounding box center [838, 316] width 344 height 24
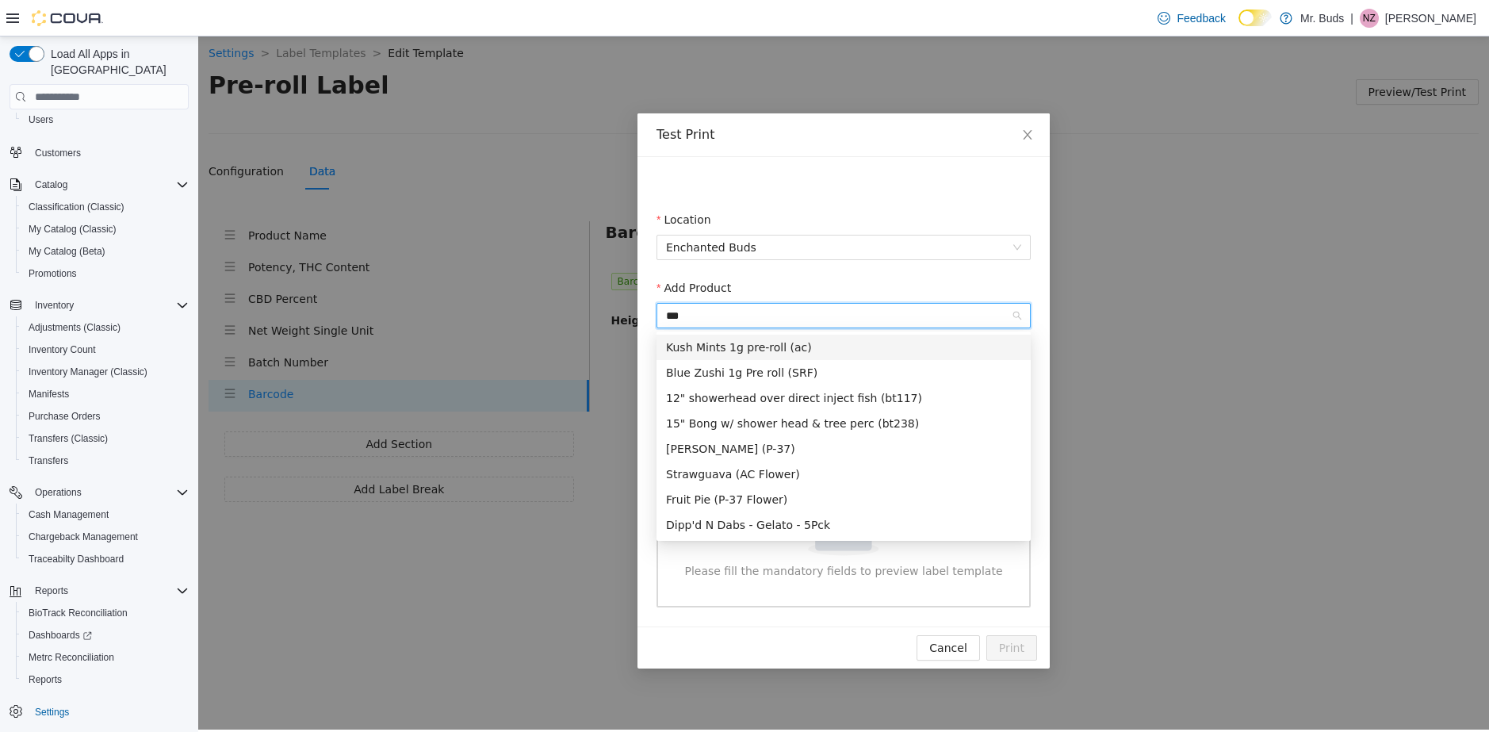
type input "****"
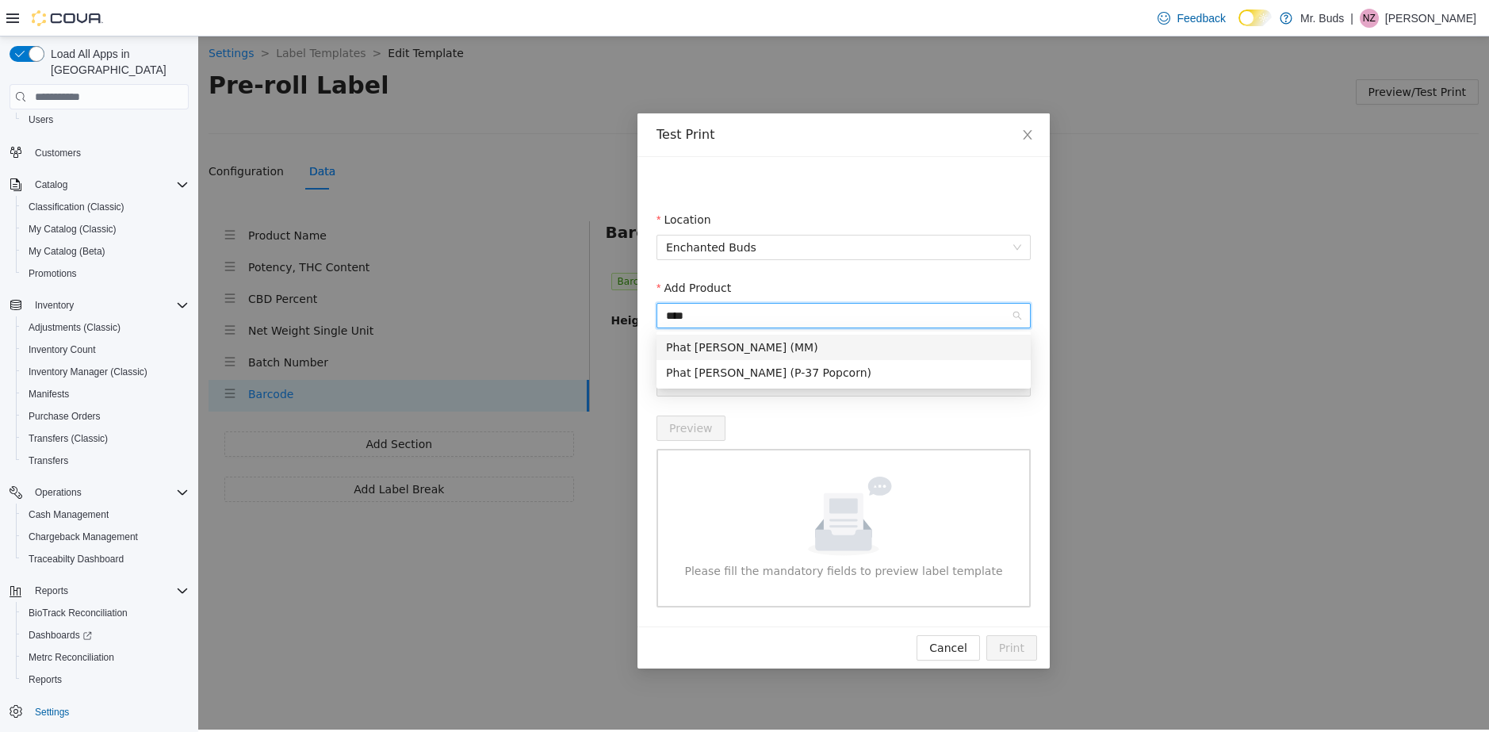
click at [784, 349] on div "Phat [PERSON_NAME] (MM)" at bounding box center [843, 347] width 355 height 17
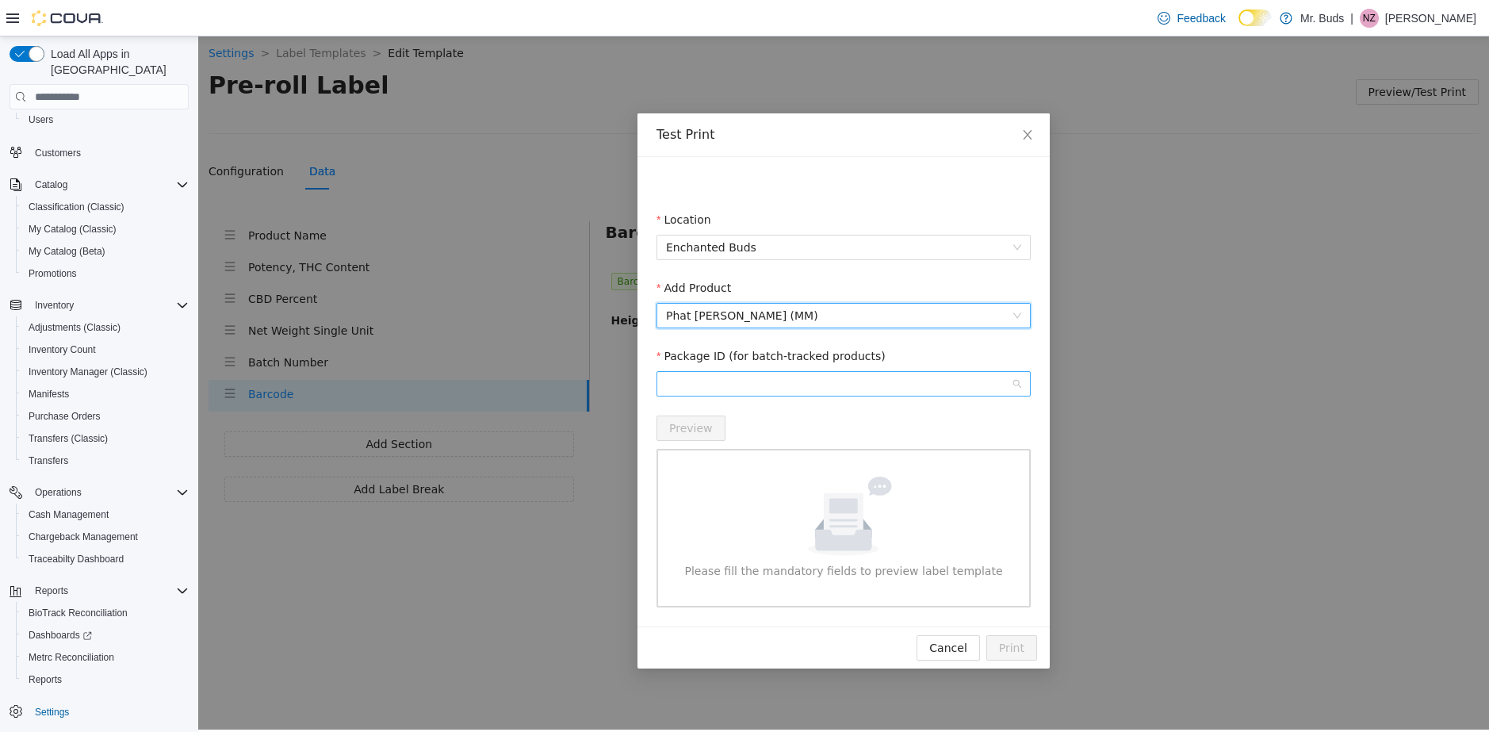
click at [757, 380] on span at bounding box center [843, 384] width 355 height 24
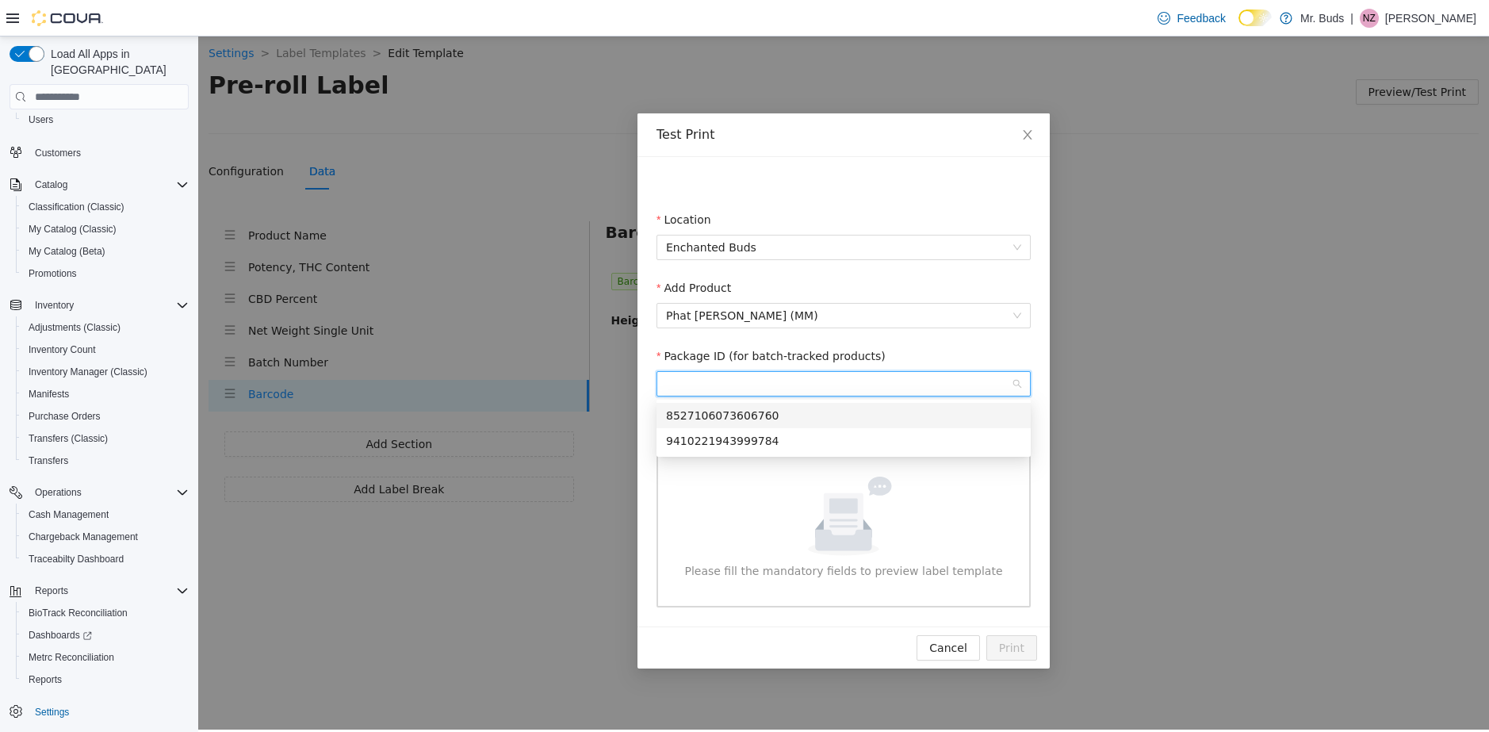
click at [757, 416] on div "8527106073606760" at bounding box center [843, 415] width 355 height 17
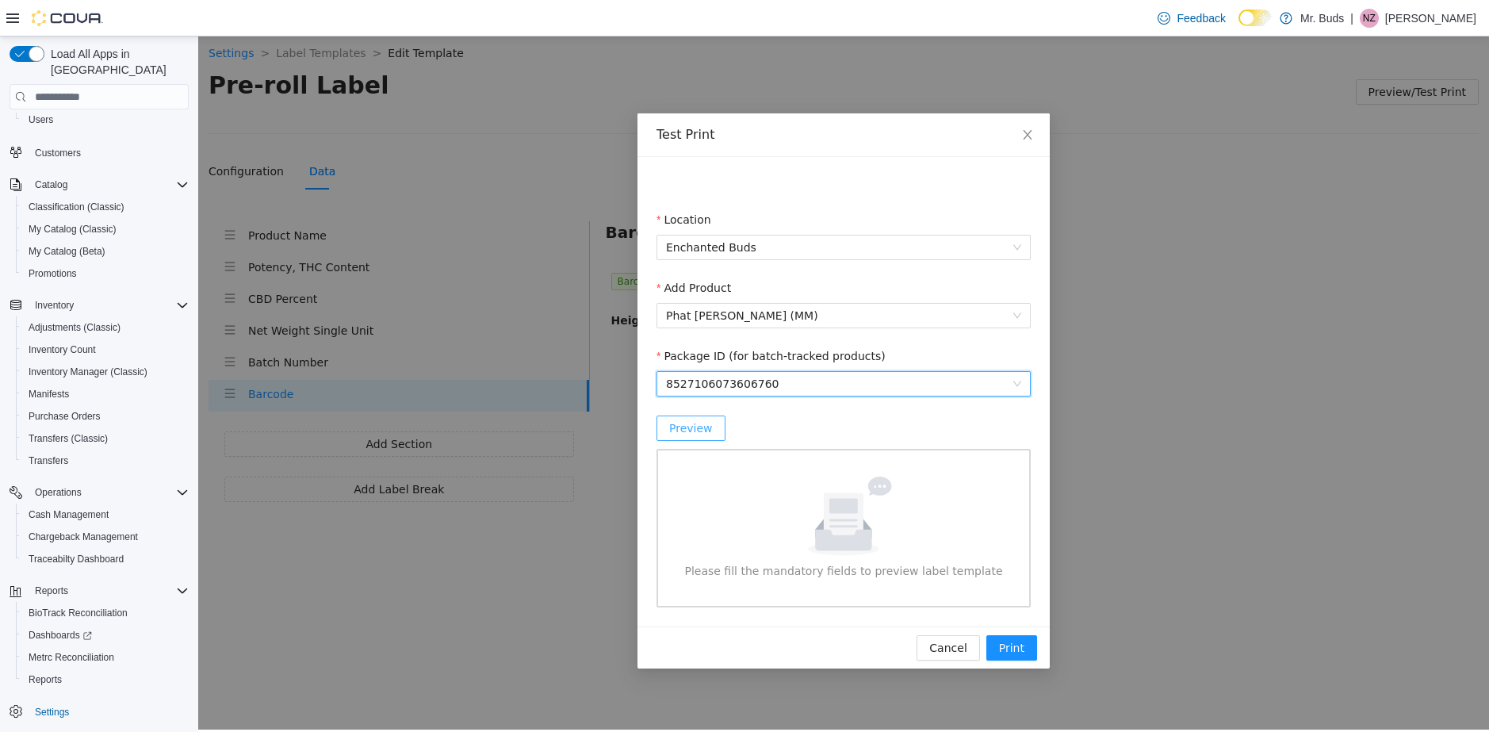
click at [692, 430] on span "Preview" at bounding box center [691, 427] width 44 height 17
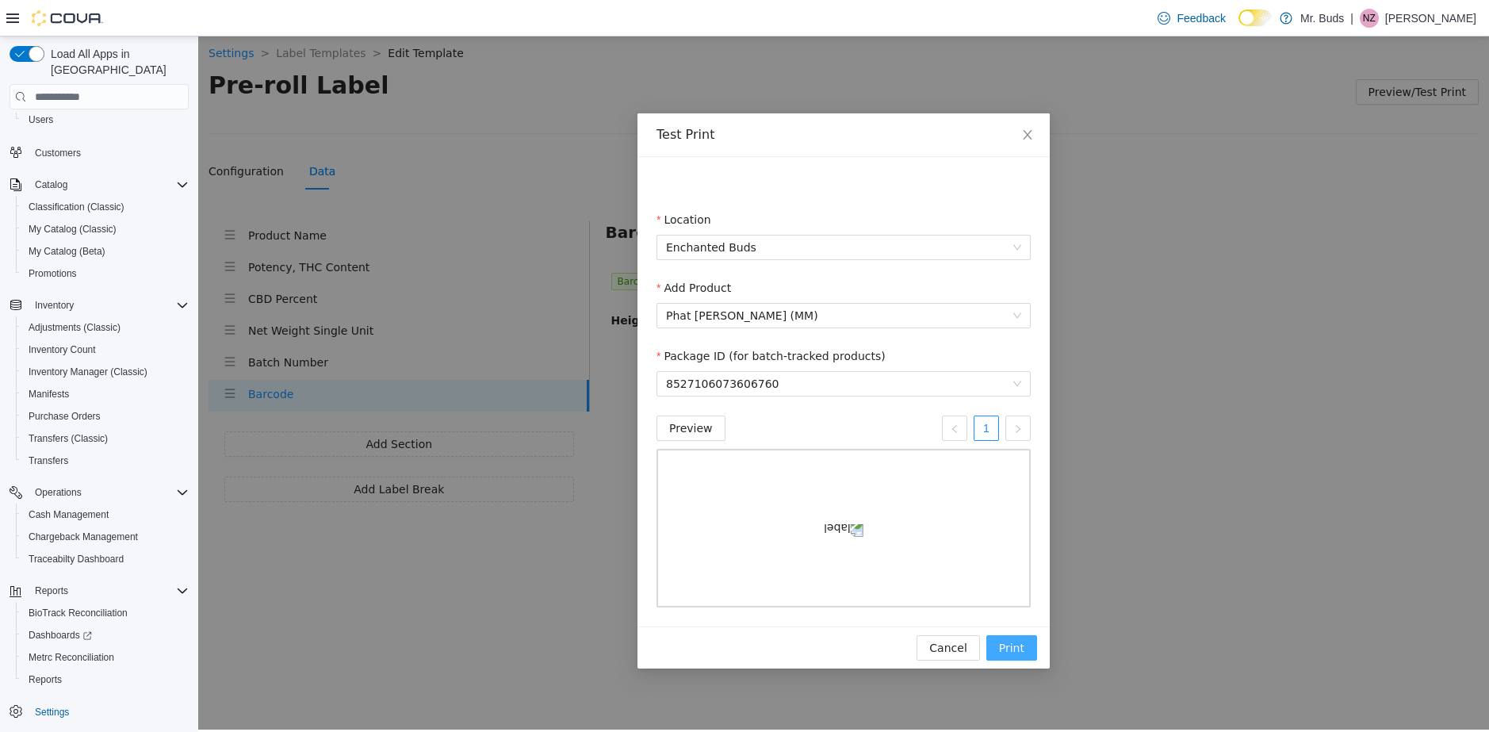
click at [1024, 661] on button "Print" at bounding box center [1011, 647] width 51 height 25
click at [1022, 138] on icon "close" at bounding box center [1027, 134] width 13 height 13
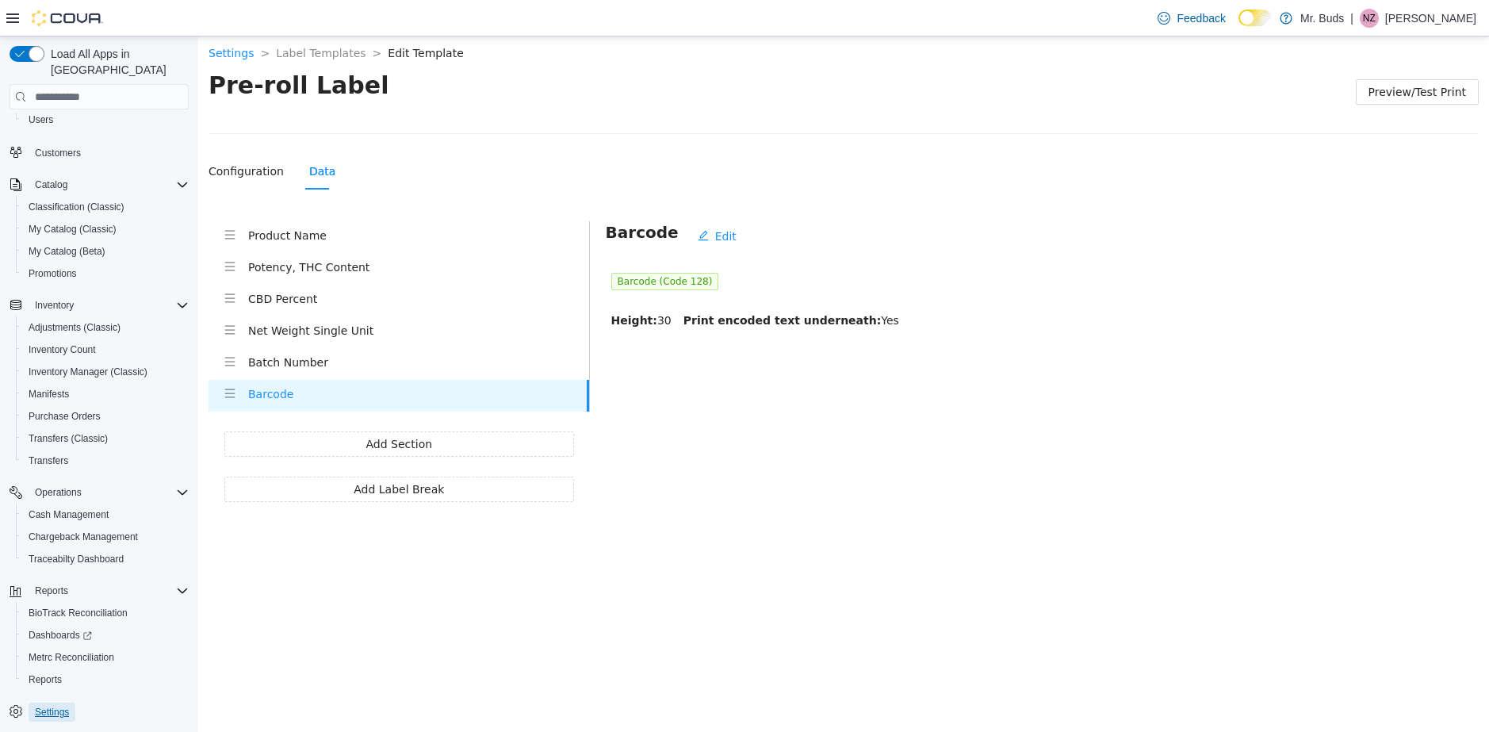
click at [57, 706] on span "Settings" at bounding box center [52, 712] width 34 height 13
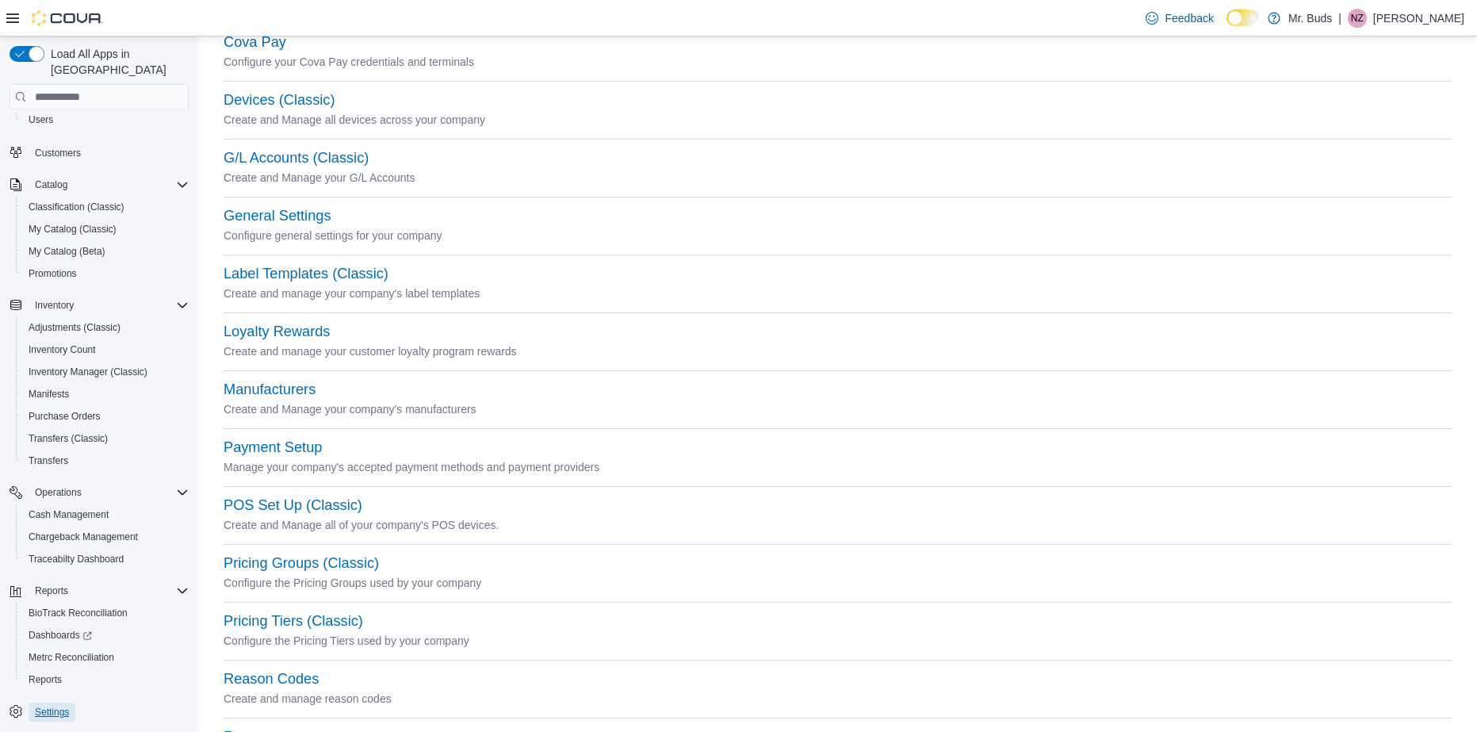
scroll to position [171, 0]
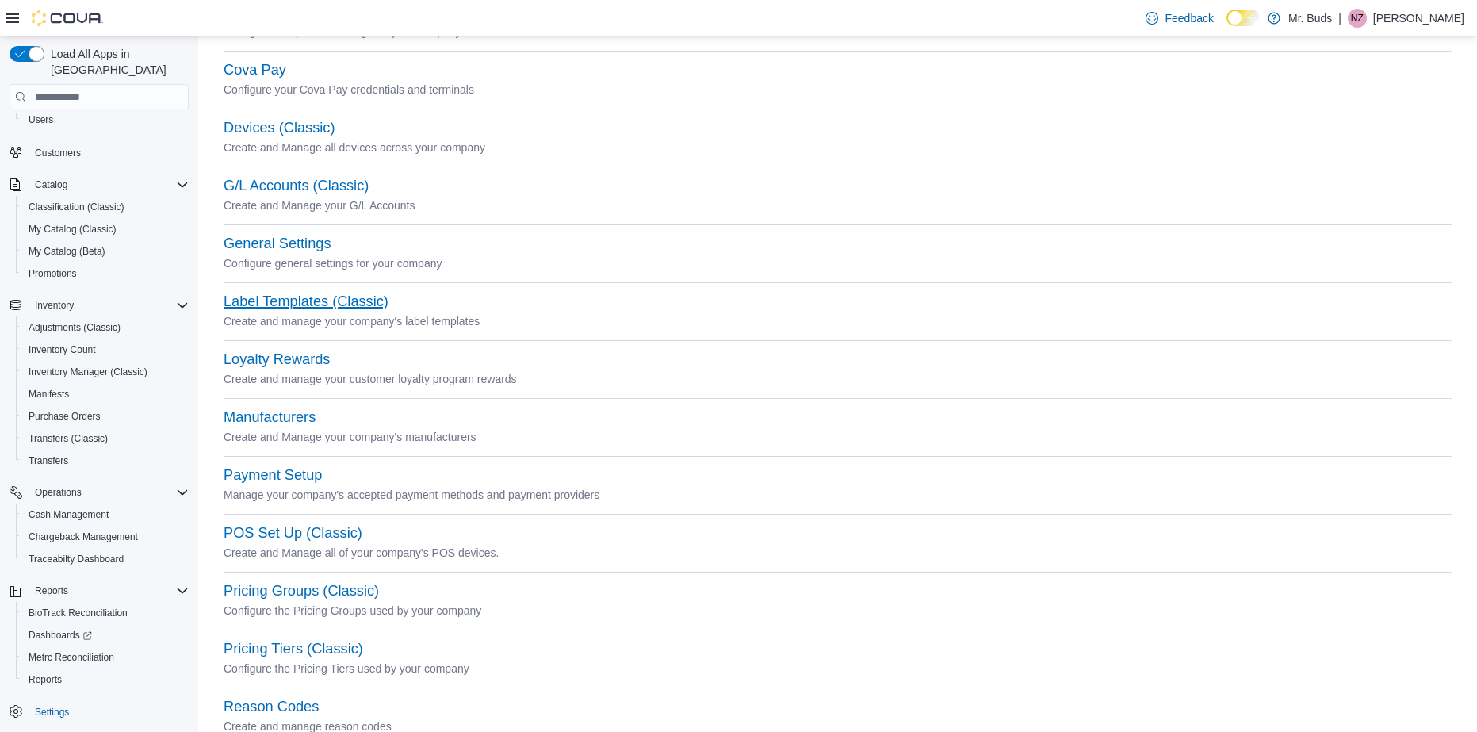
click at [359, 301] on button "Label Templates (Classic)" at bounding box center [306, 301] width 165 height 17
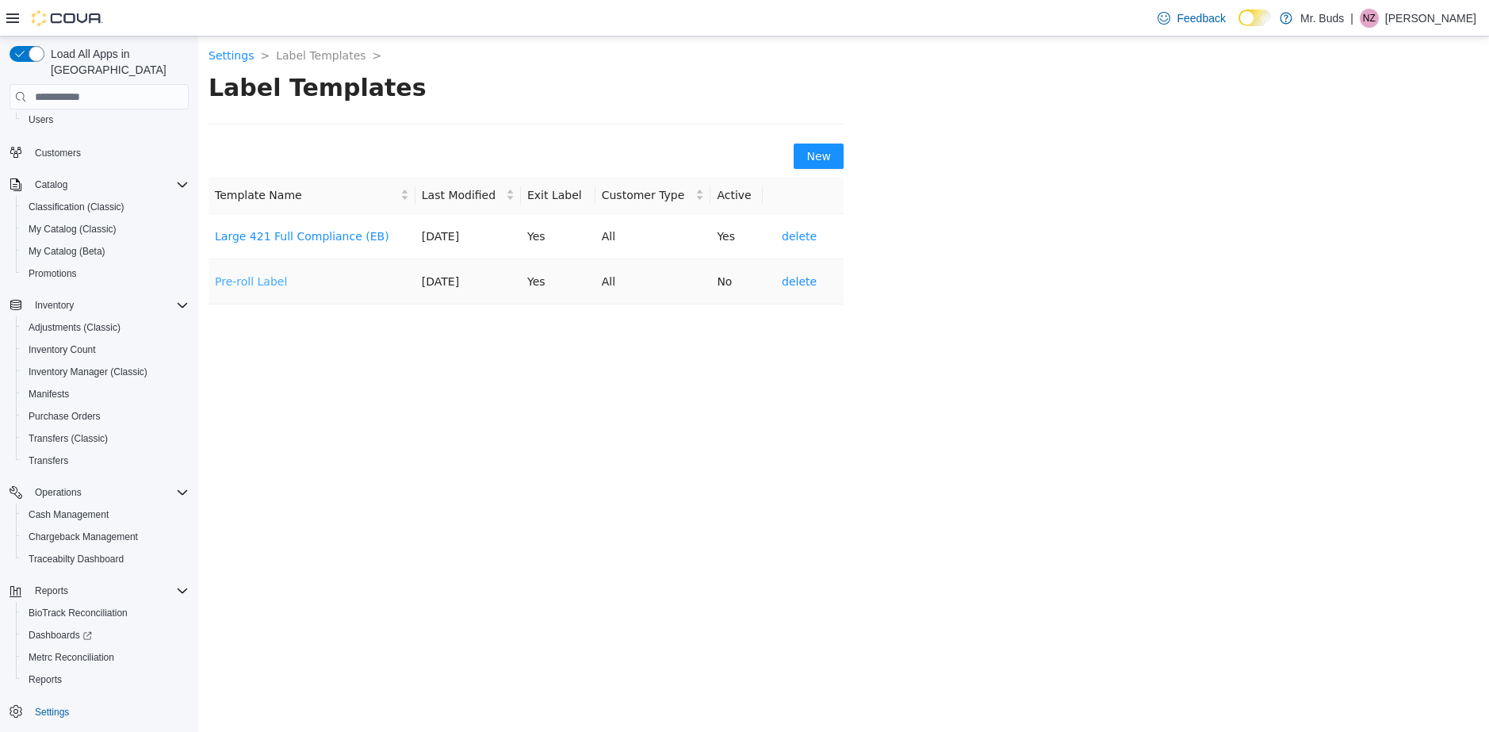
click at [240, 279] on link "Pre-roll Label" at bounding box center [251, 281] width 72 height 13
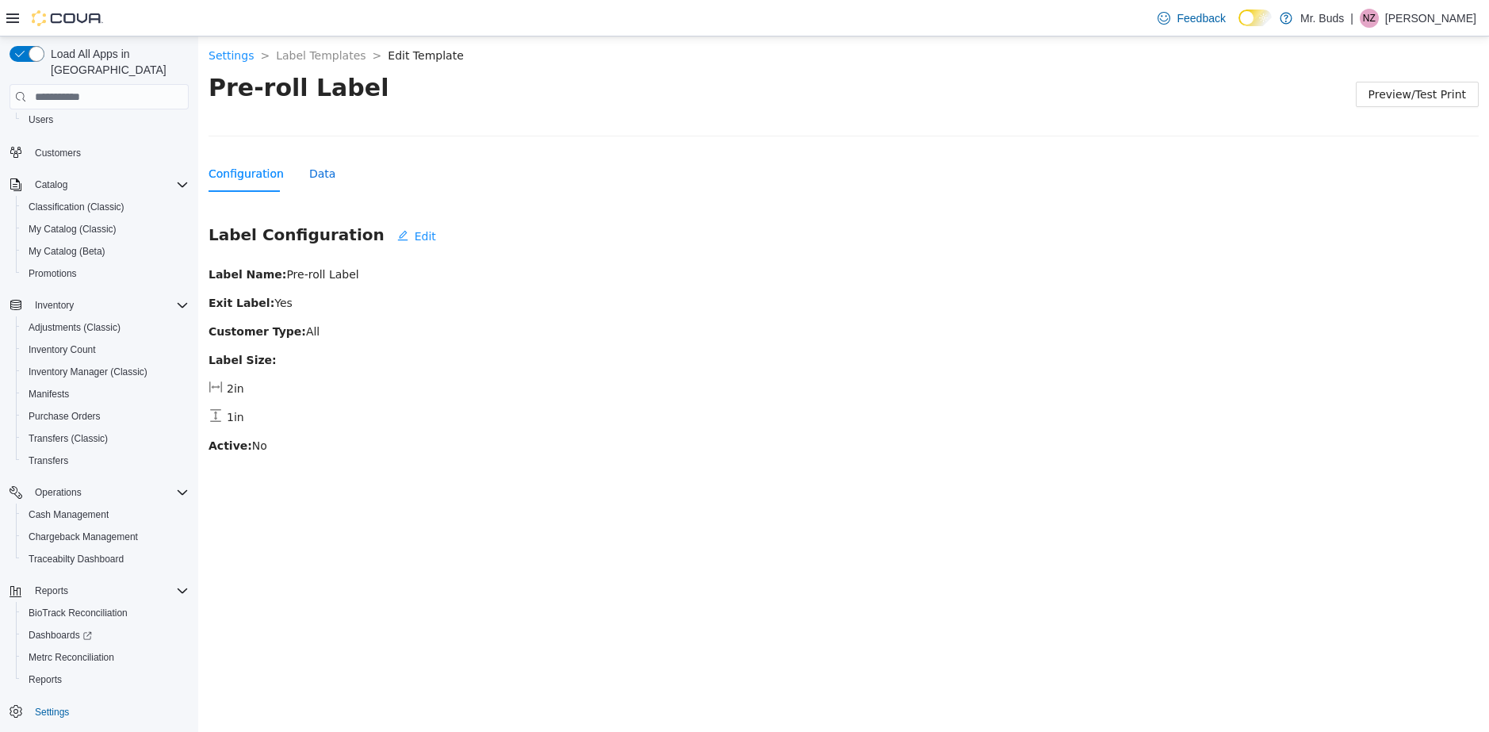
click at [309, 178] on div "Data" at bounding box center [322, 173] width 26 height 17
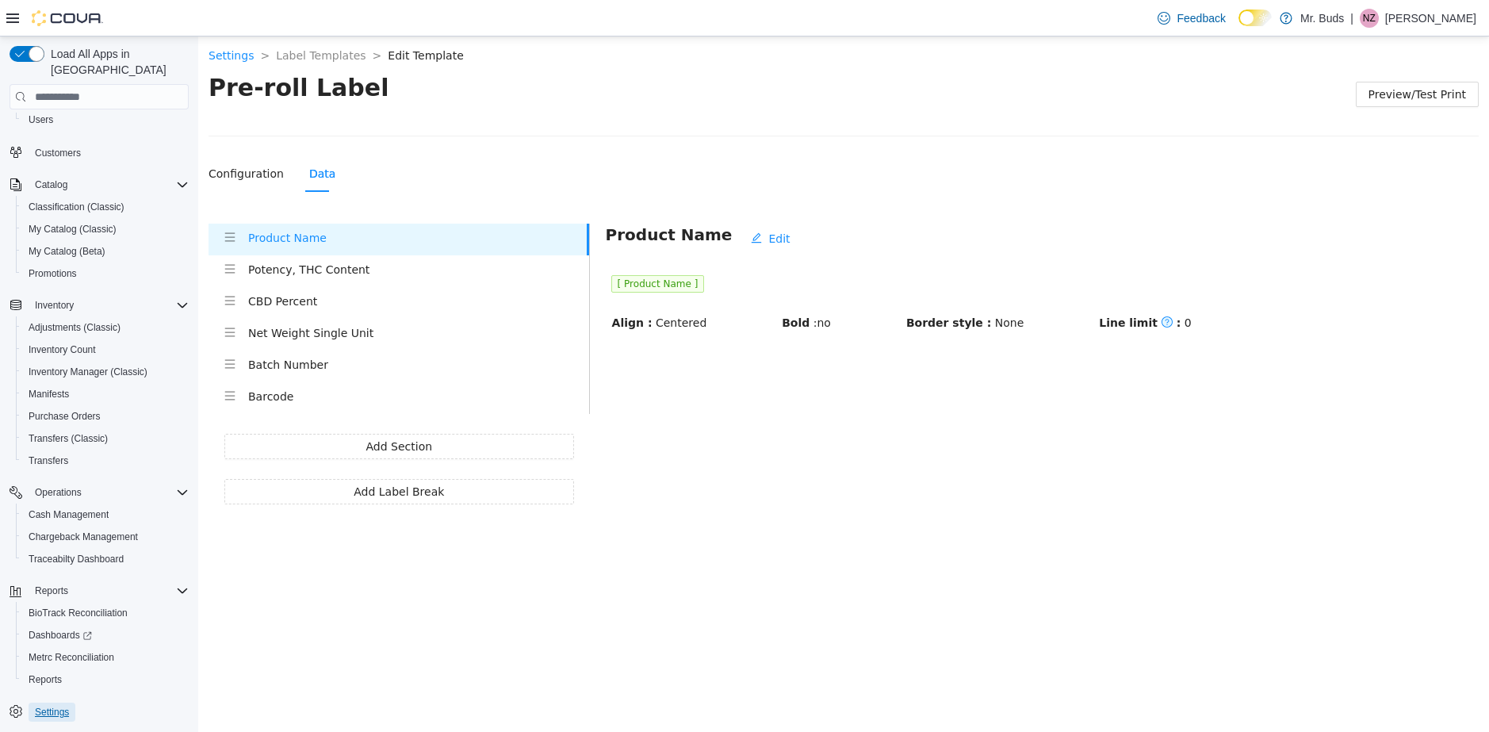
click at [57, 706] on span "Settings" at bounding box center [52, 712] width 34 height 13
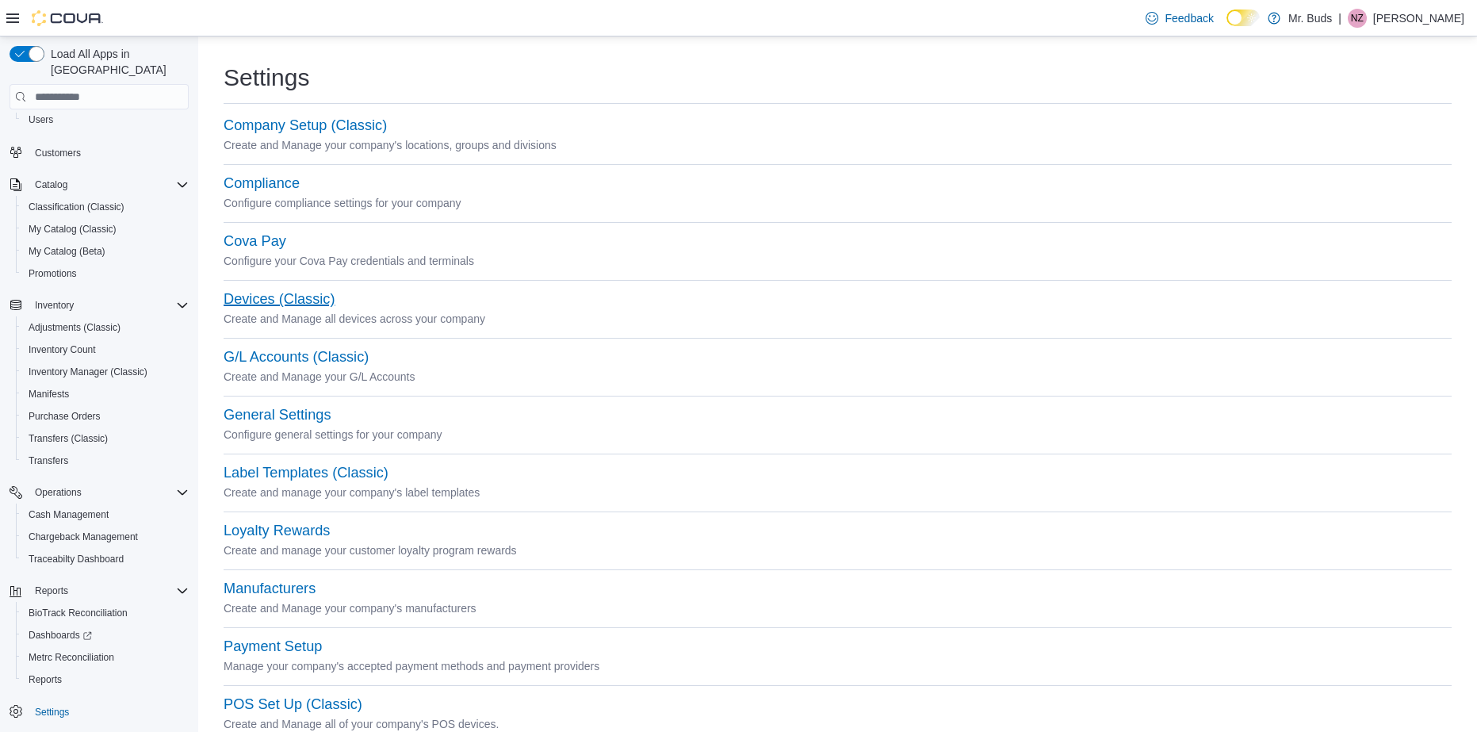
click at [293, 295] on button "Devices (Classic)" at bounding box center [279, 299] width 111 height 17
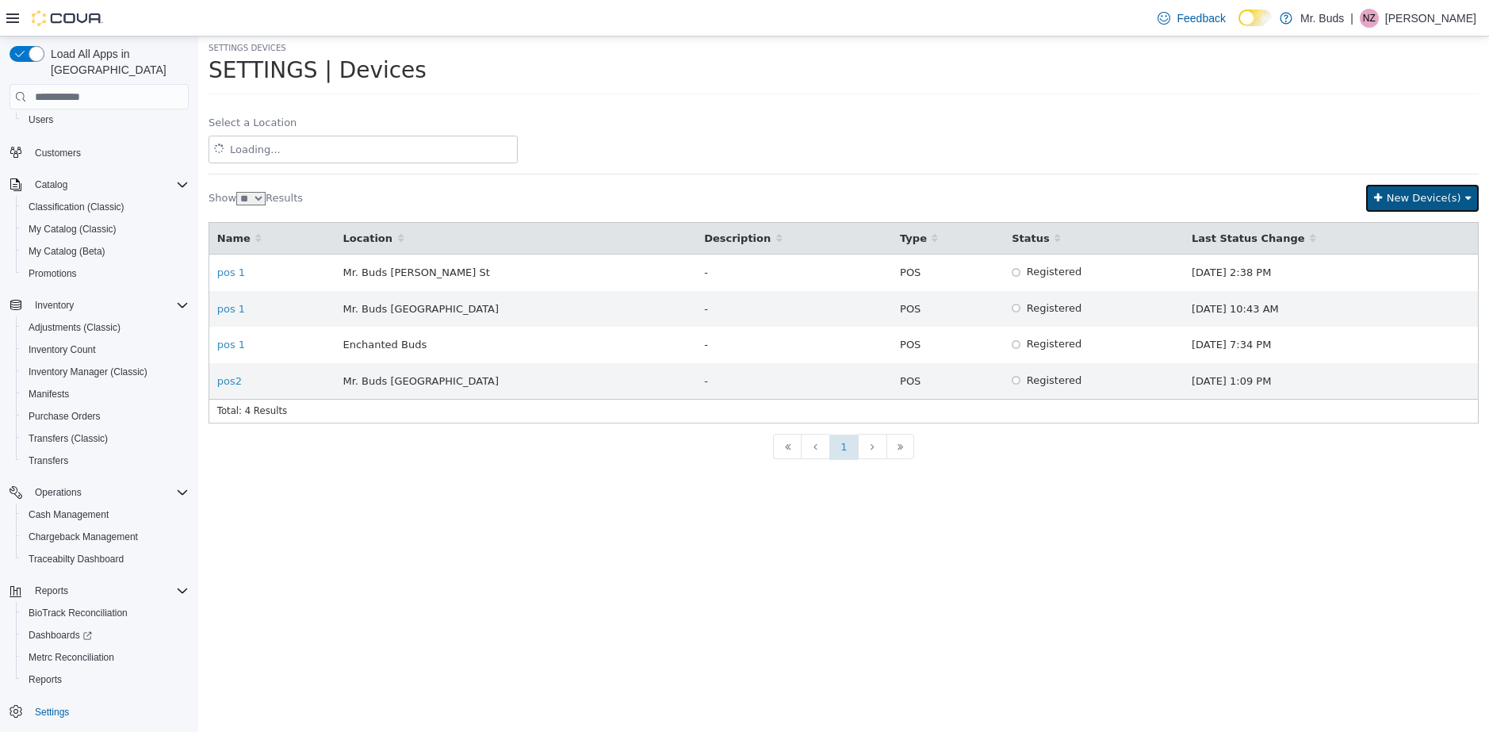
click at [1419, 193] on span "New Device(s)" at bounding box center [1424, 198] width 75 height 12
click at [1415, 222] on div "Add New Device" at bounding box center [1411, 228] width 160 height 20
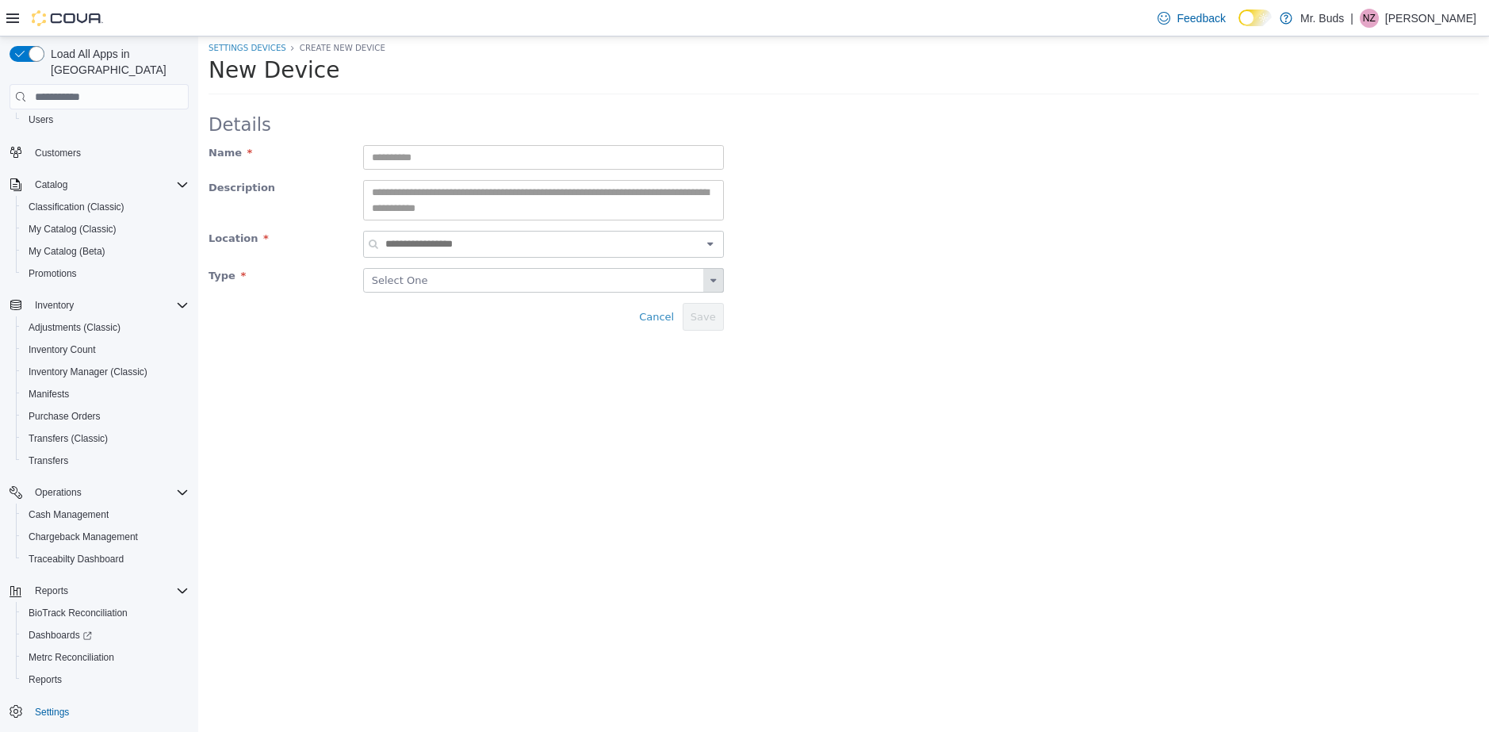
click at [435, 278] on div "Select One" at bounding box center [543, 280] width 361 height 25
click at [436, 278] on div "Select One" at bounding box center [543, 280] width 361 height 25
click at [653, 319] on span "Cancel" at bounding box center [656, 317] width 35 height 12
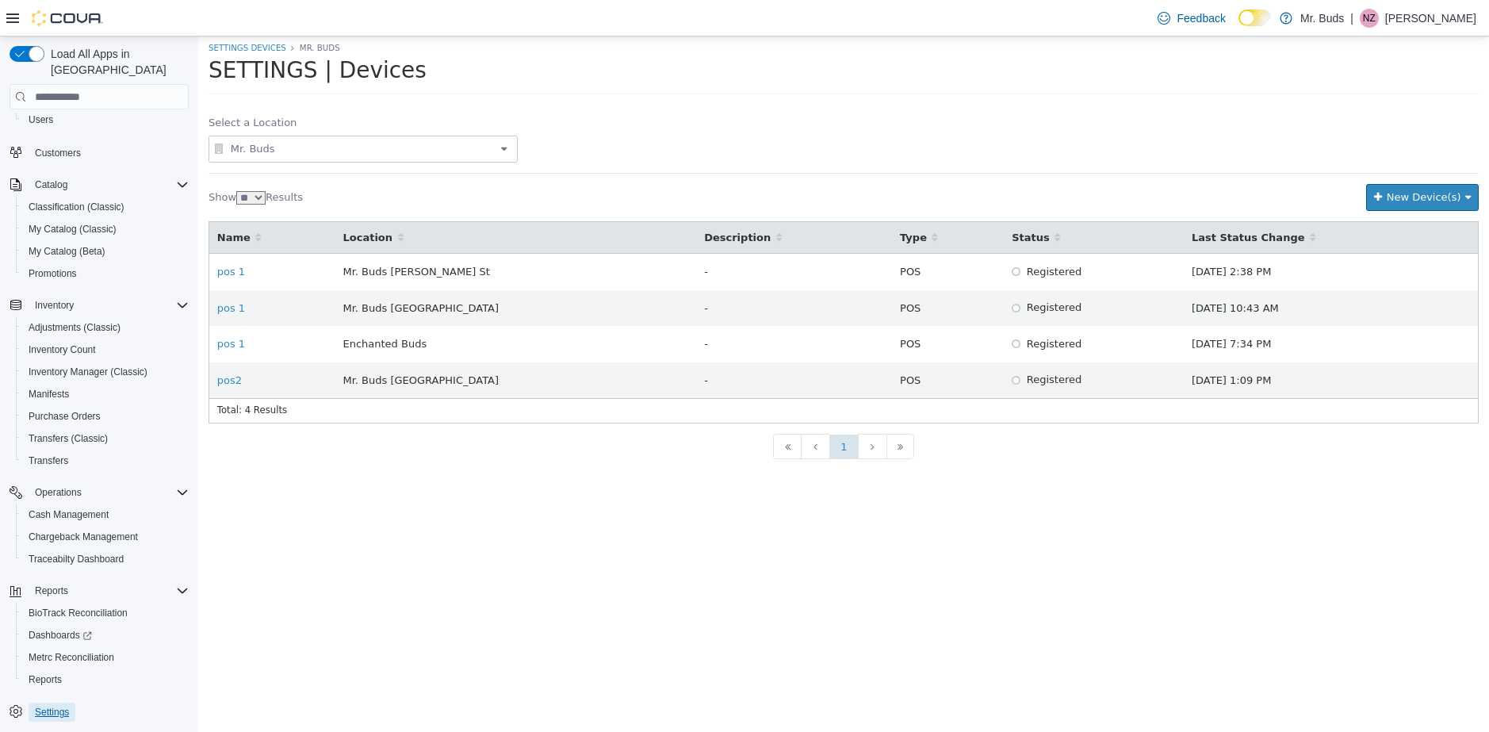
click at [52, 706] on span "Settings" at bounding box center [52, 712] width 34 height 13
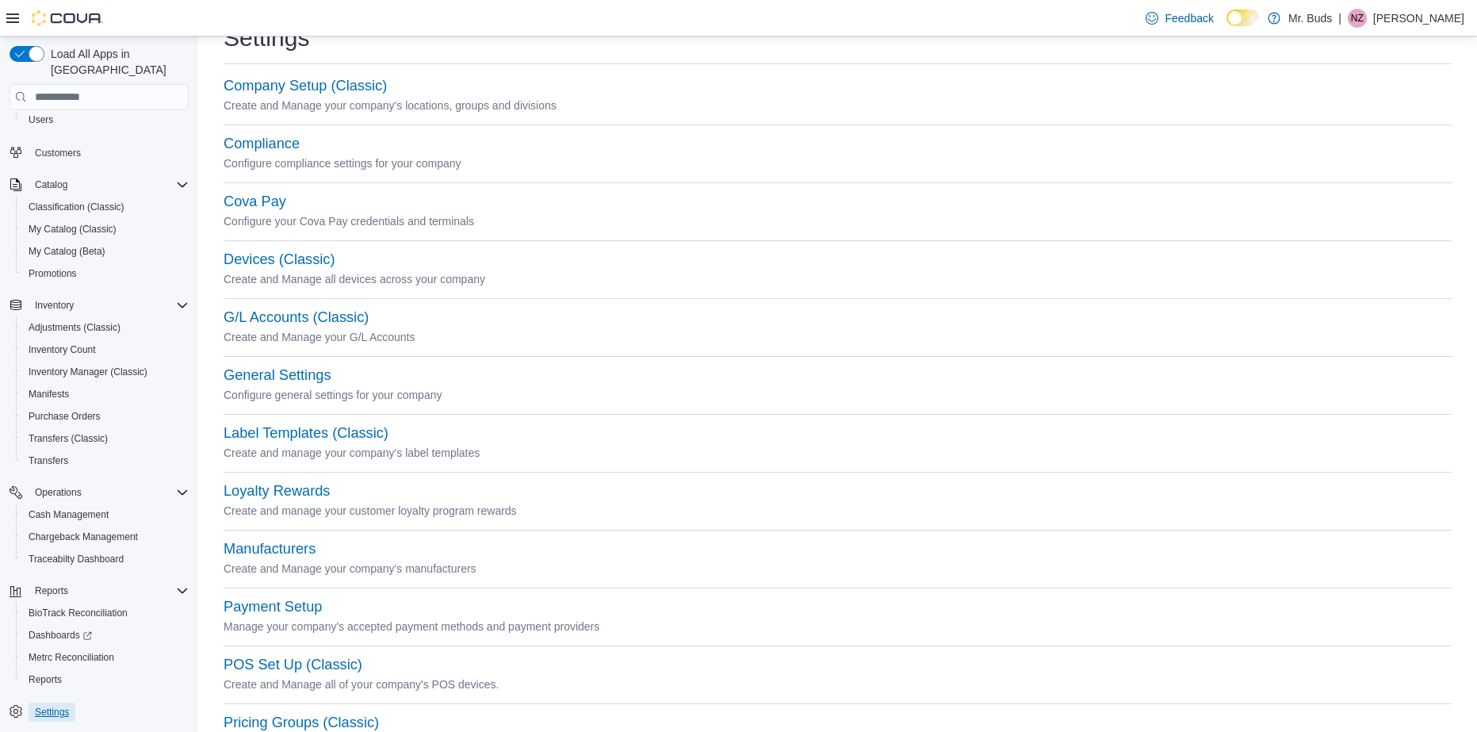
scroll to position [79, 0]
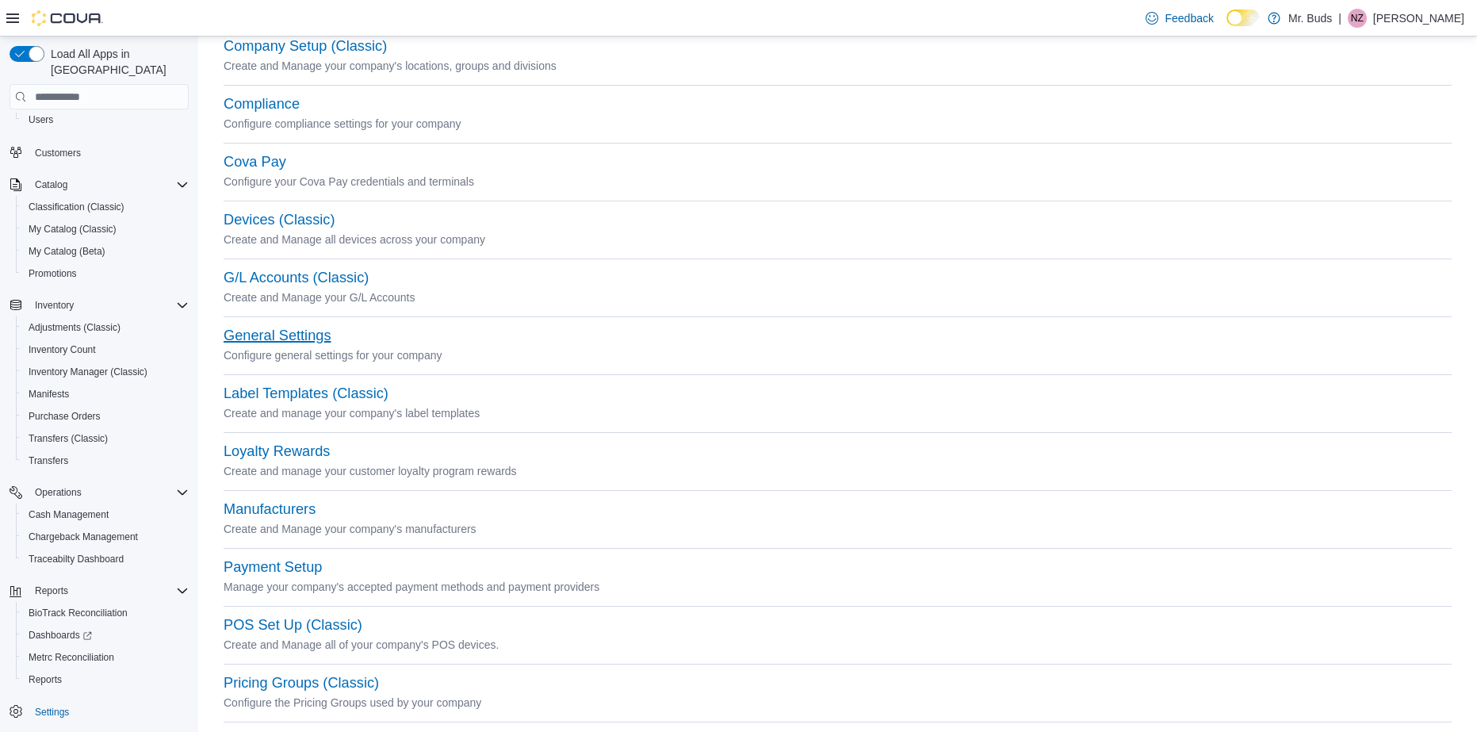
click at [298, 337] on button "General Settings" at bounding box center [277, 335] width 107 height 17
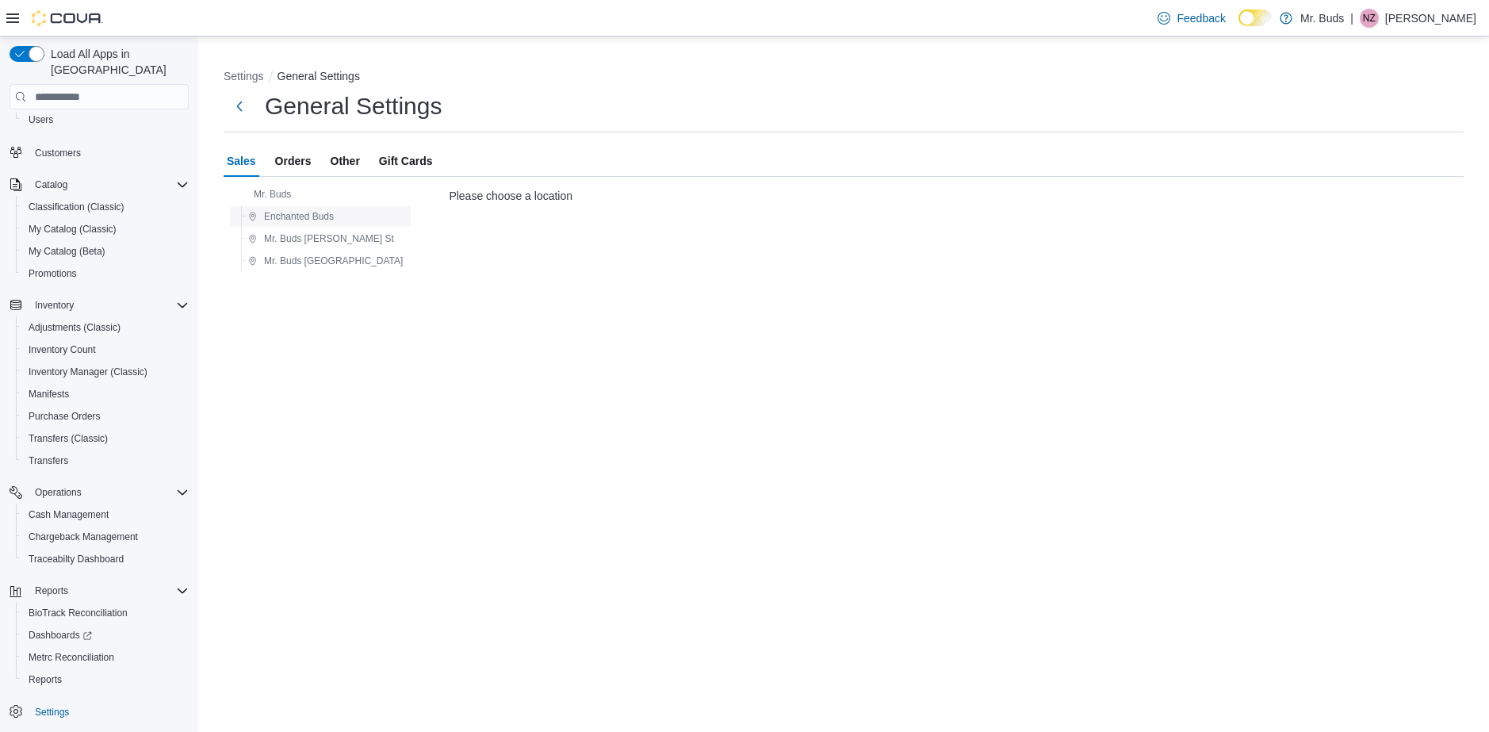
click at [290, 217] on span "Enchanted Buds" at bounding box center [299, 216] width 70 height 13
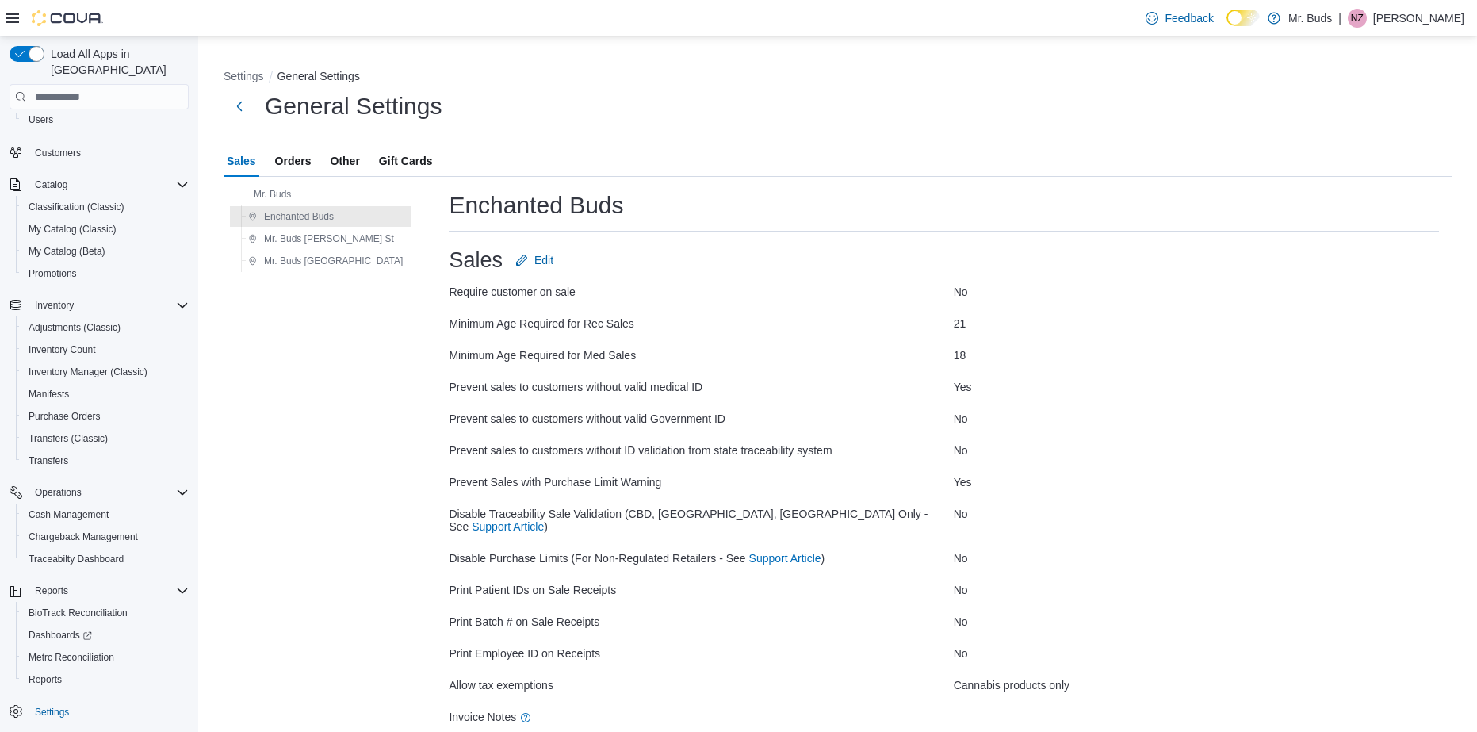
click at [354, 159] on span "Other" at bounding box center [345, 161] width 29 height 32
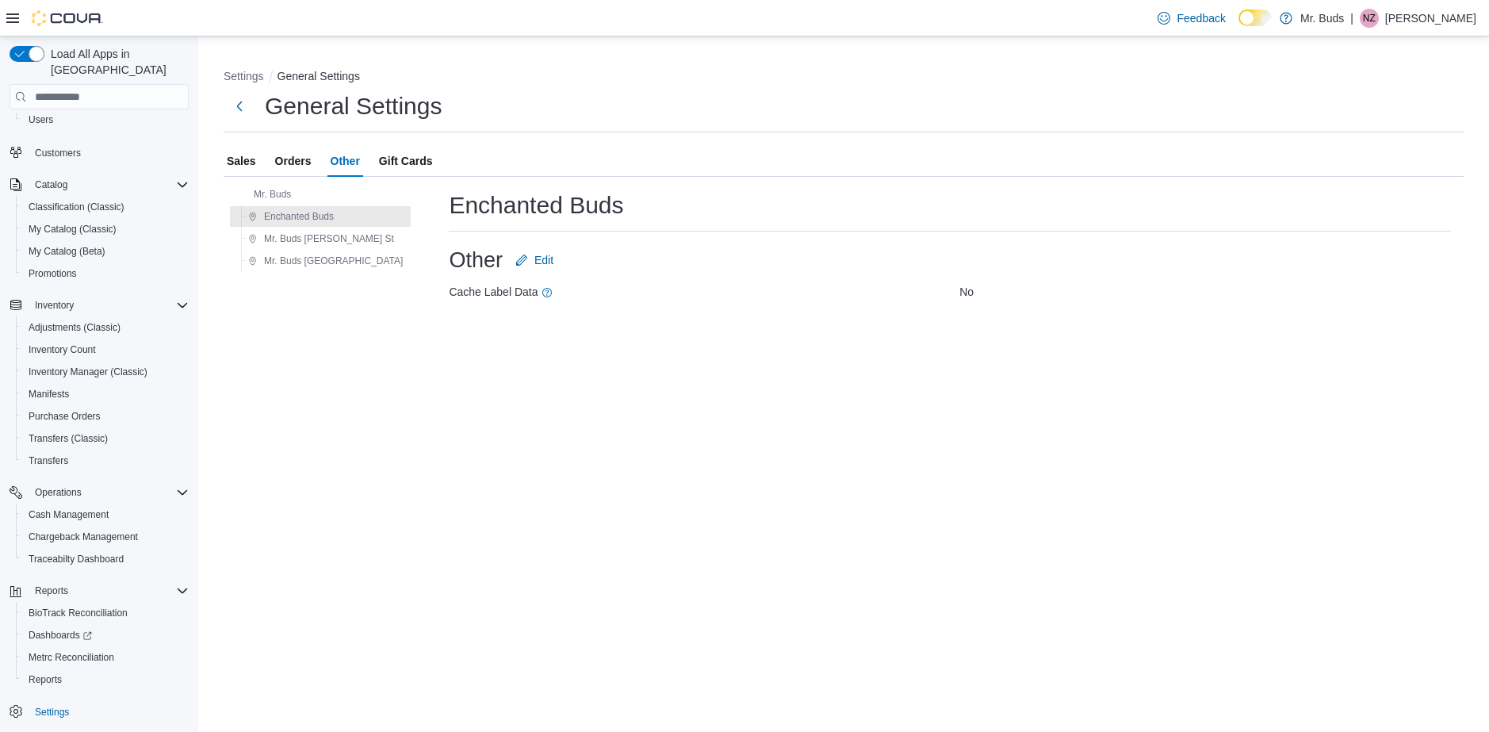
click at [409, 158] on span "Gift Cards" at bounding box center [406, 161] width 54 height 32
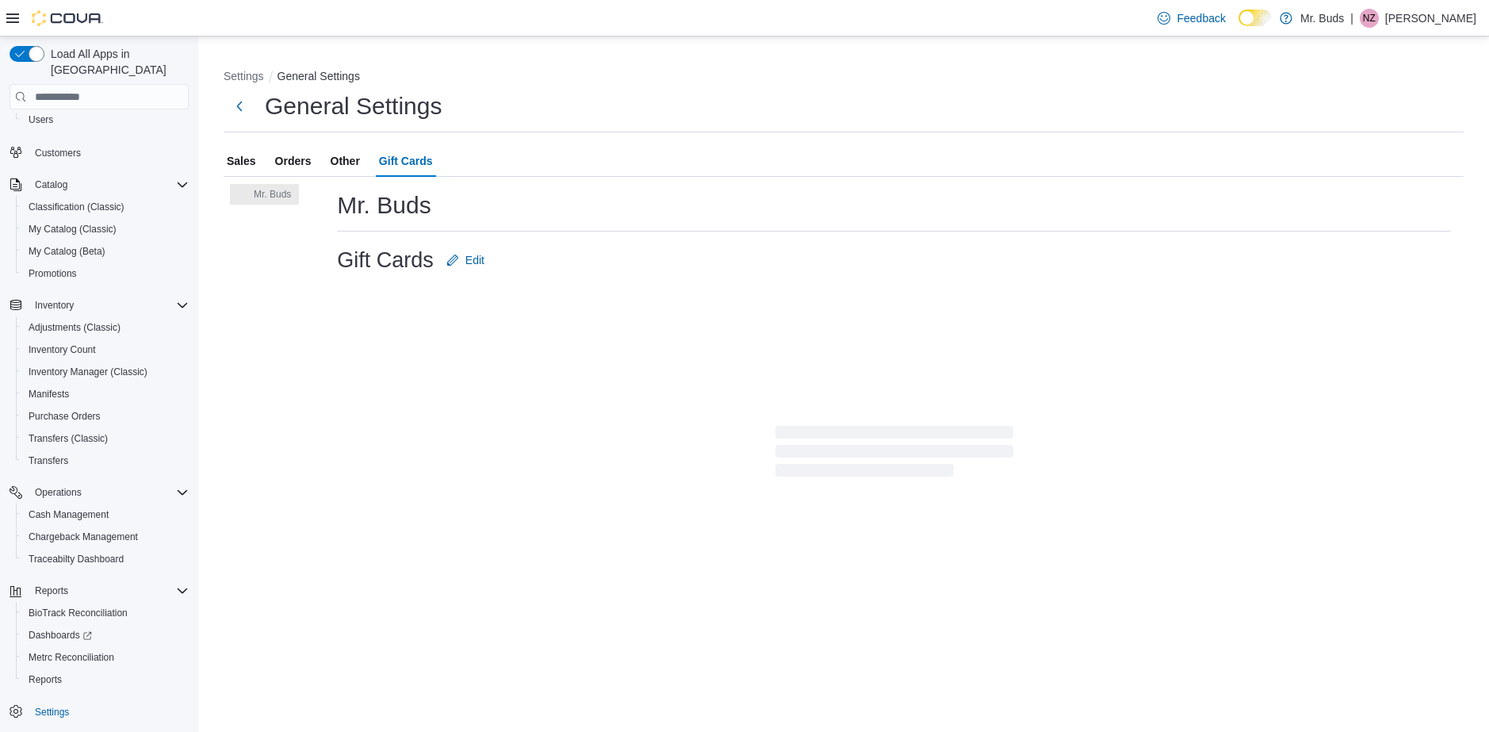
click at [350, 159] on span "Other" at bounding box center [345, 161] width 29 height 32
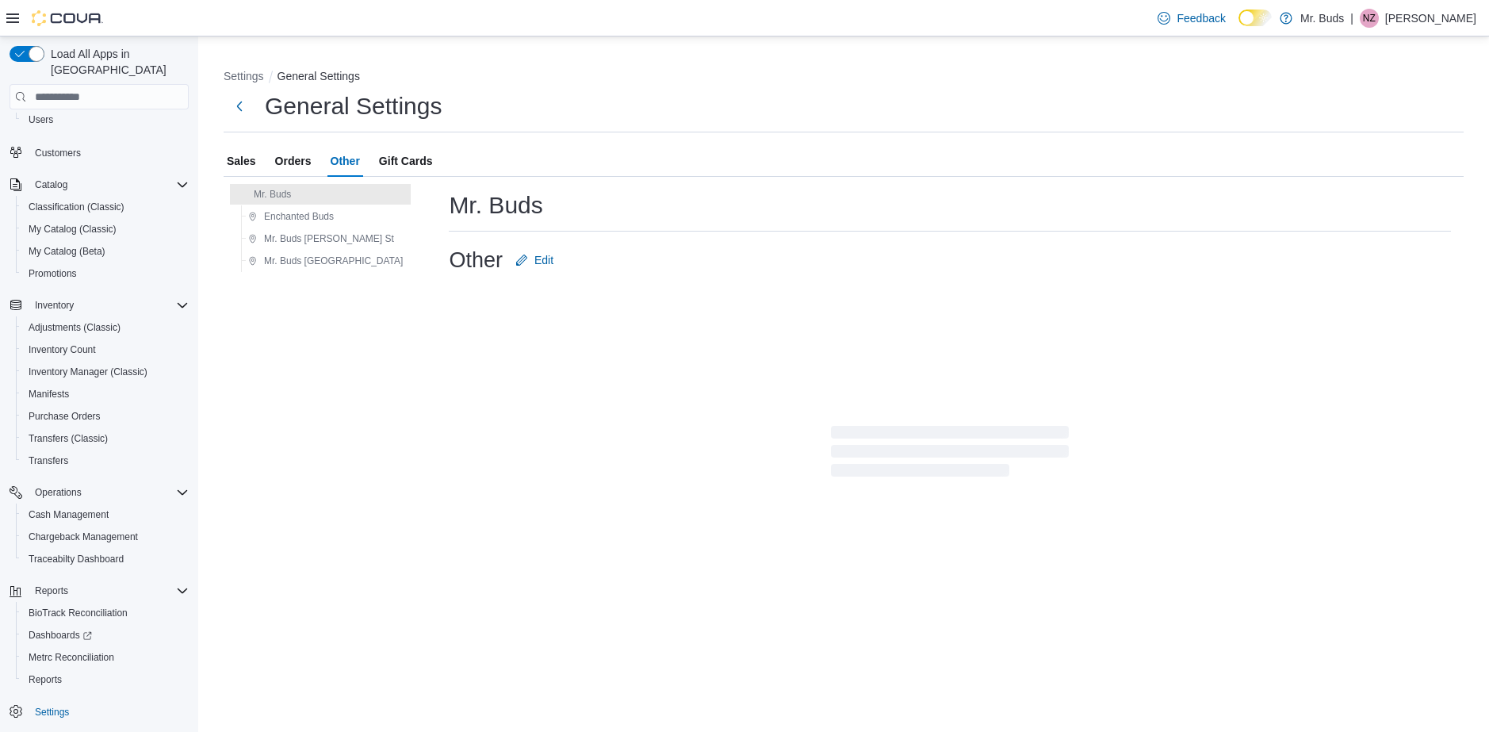
click at [300, 159] on span "Orders" at bounding box center [293, 161] width 36 height 32
click at [236, 161] on span "Sales" at bounding box center [241, 161] width 29 height 32
click at [44, 706] on span "Settings" at bounding box center [52, 712] width 34 height 13
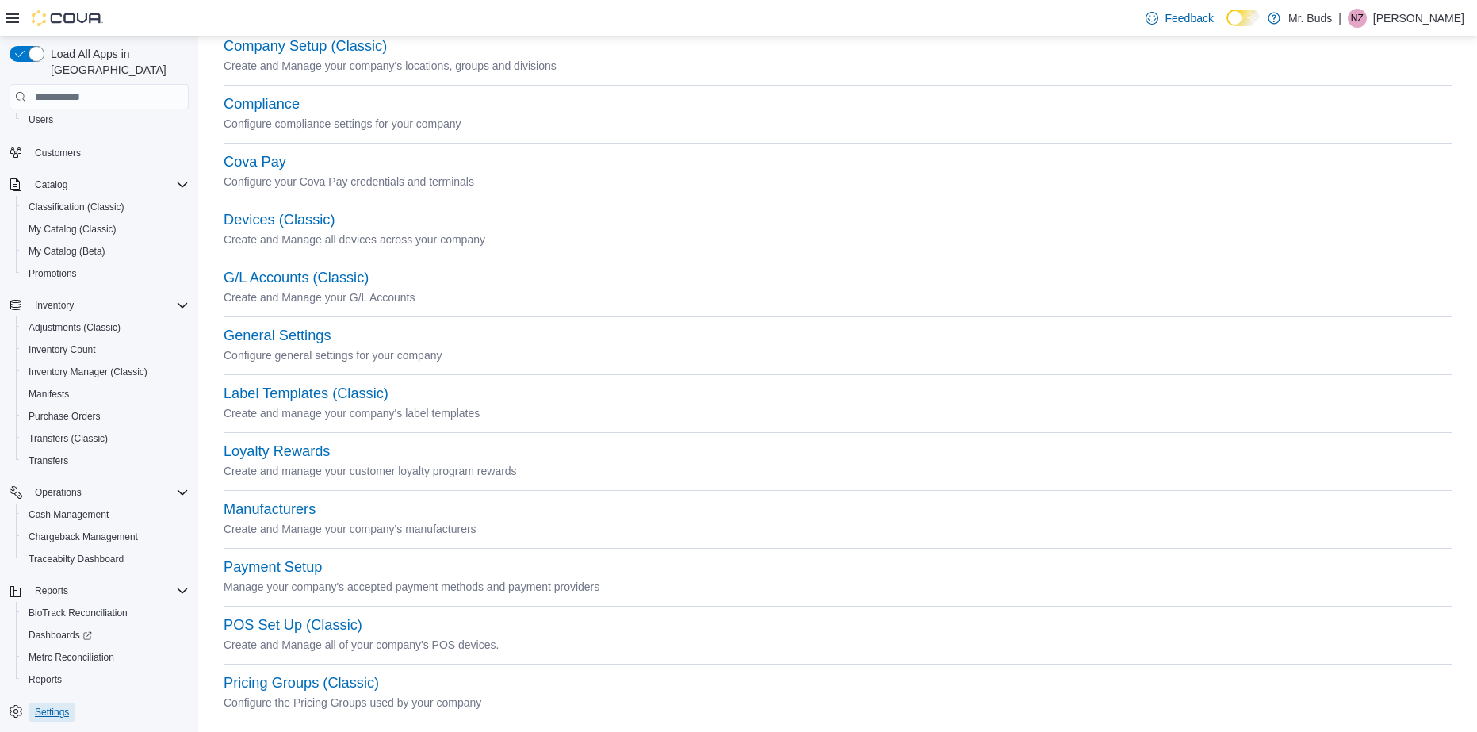
scroll to position [159, 0]
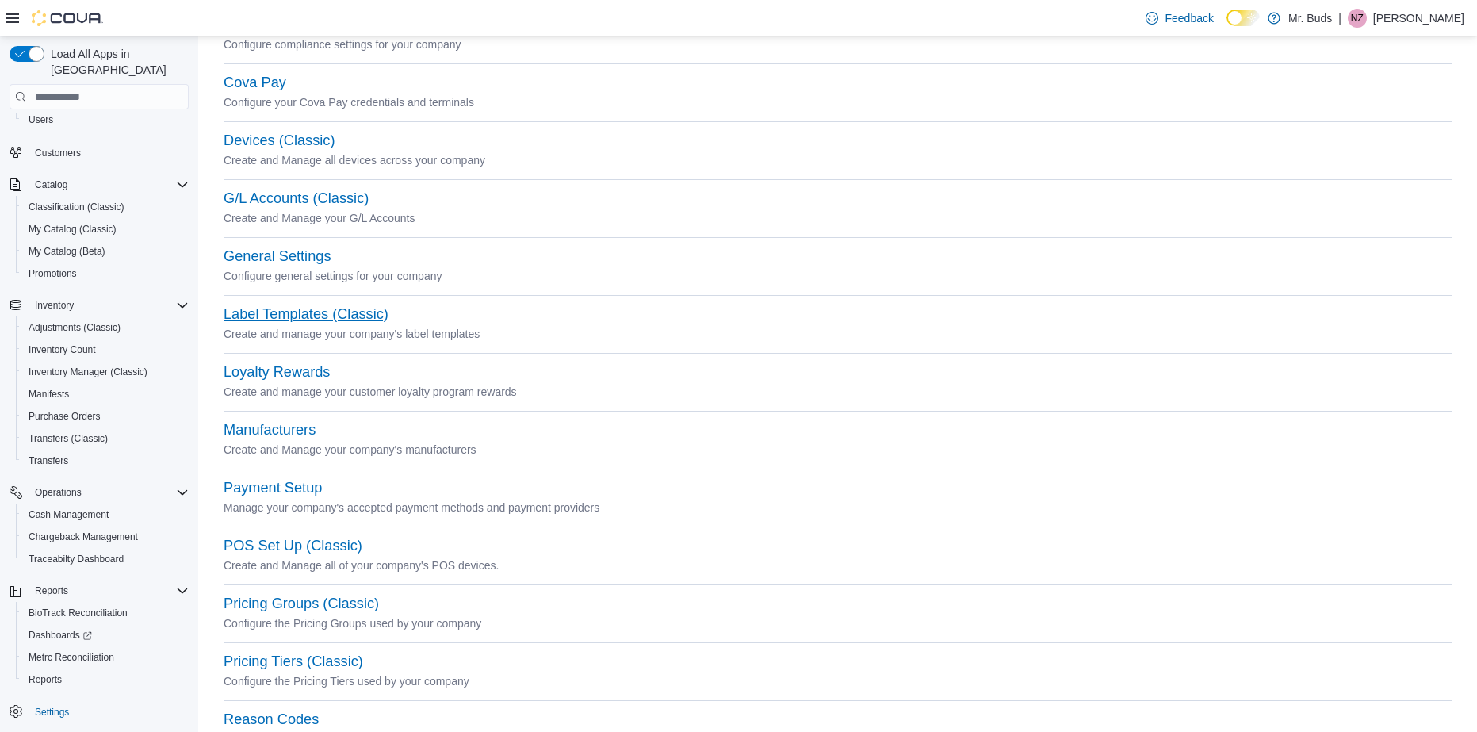
click at [352, 311] on button "Label Templates (Classic)" at bounding box center [306, 314] width 165 height 17
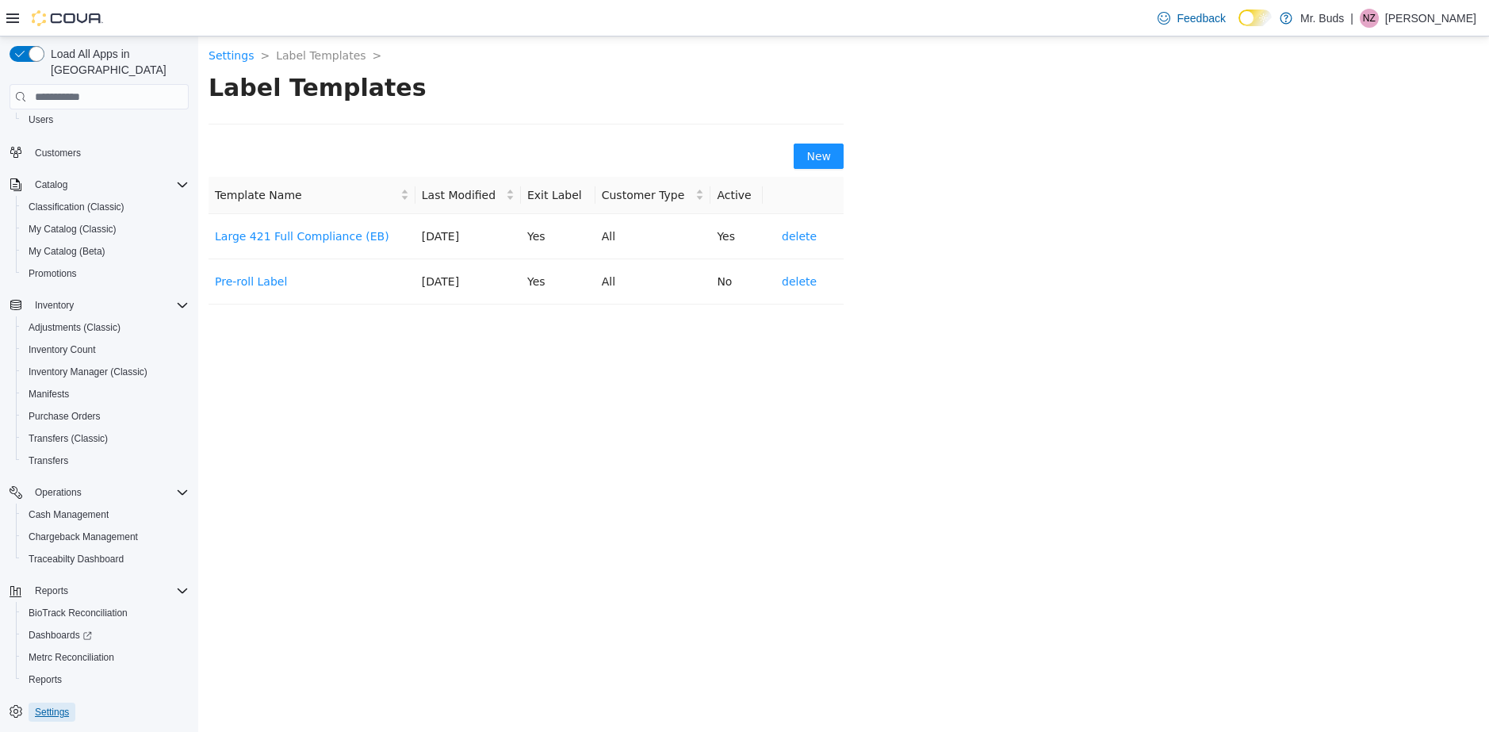
click at [43, 706] on span "Settings" at bounding box center [52, 712] width 34 height 13
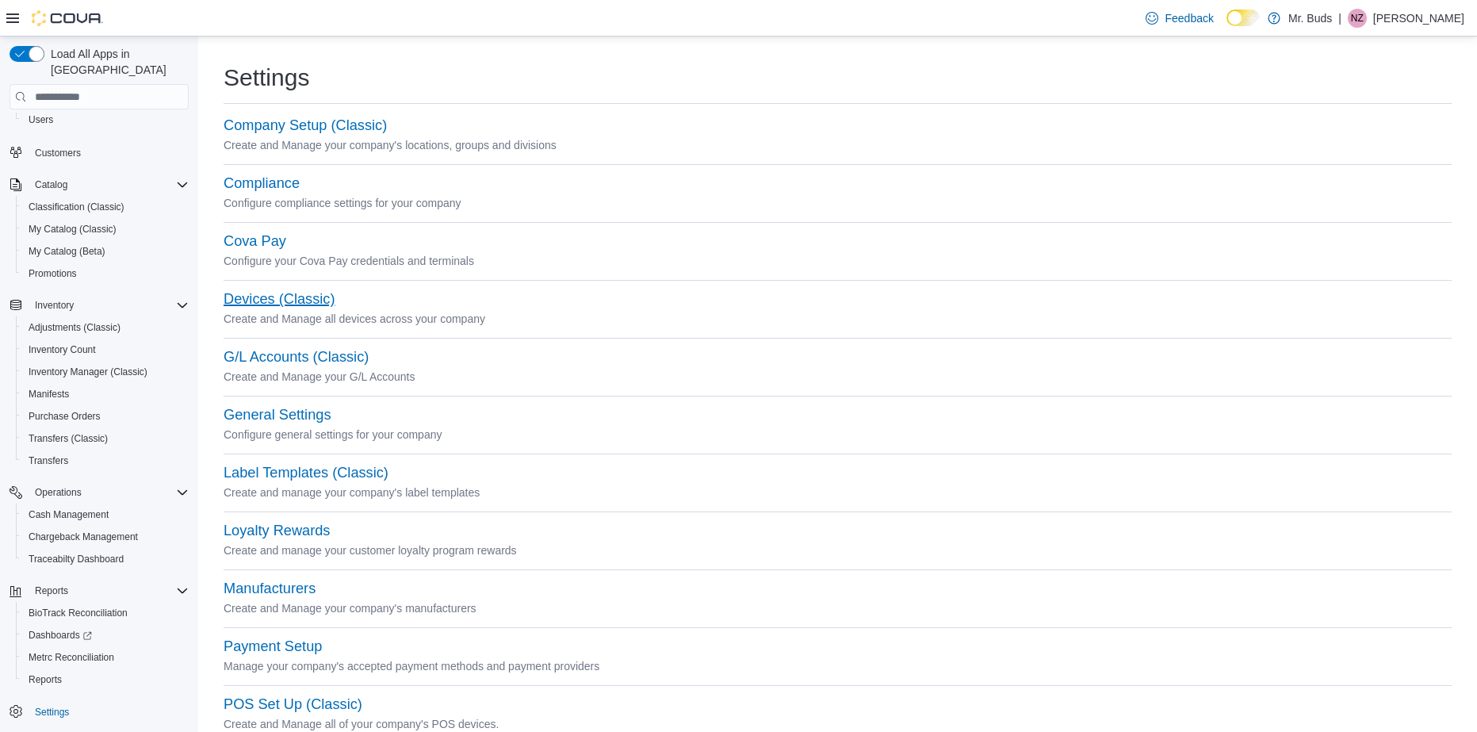
click at [308, 295] on button "Devices (Classic)" at bounding box center [279, 299] width 111 height 17
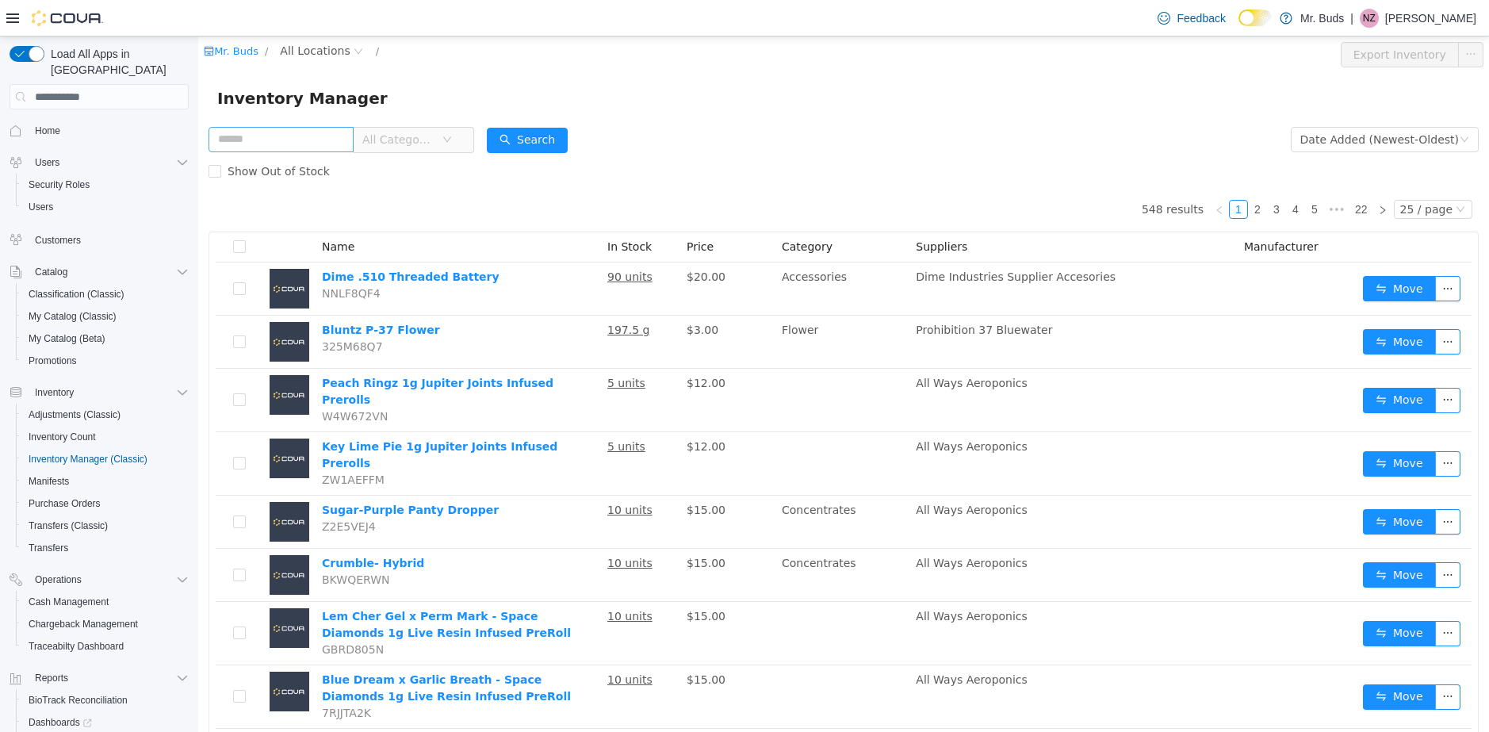
click at [271, 139] on input "text" at bounding box center [281, 139] width 145 height 25
type input "****"
click at [568, 138] on button "Search" at bounding box center [527, 140] width 81 height 25
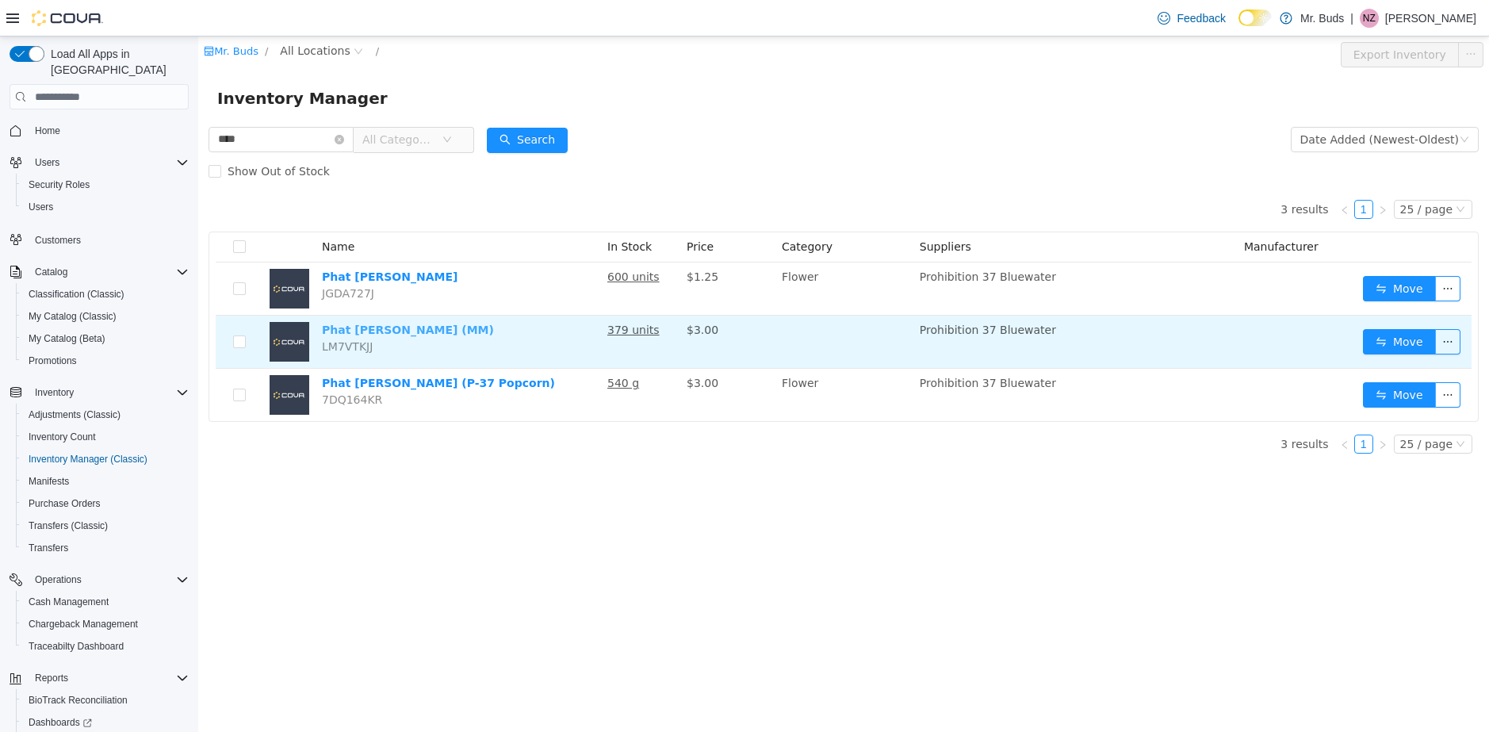
click at [431, 327] on link "Phat [PERSON_NAME] (MM)" at bounding box center [408, 330] width 172 height 13
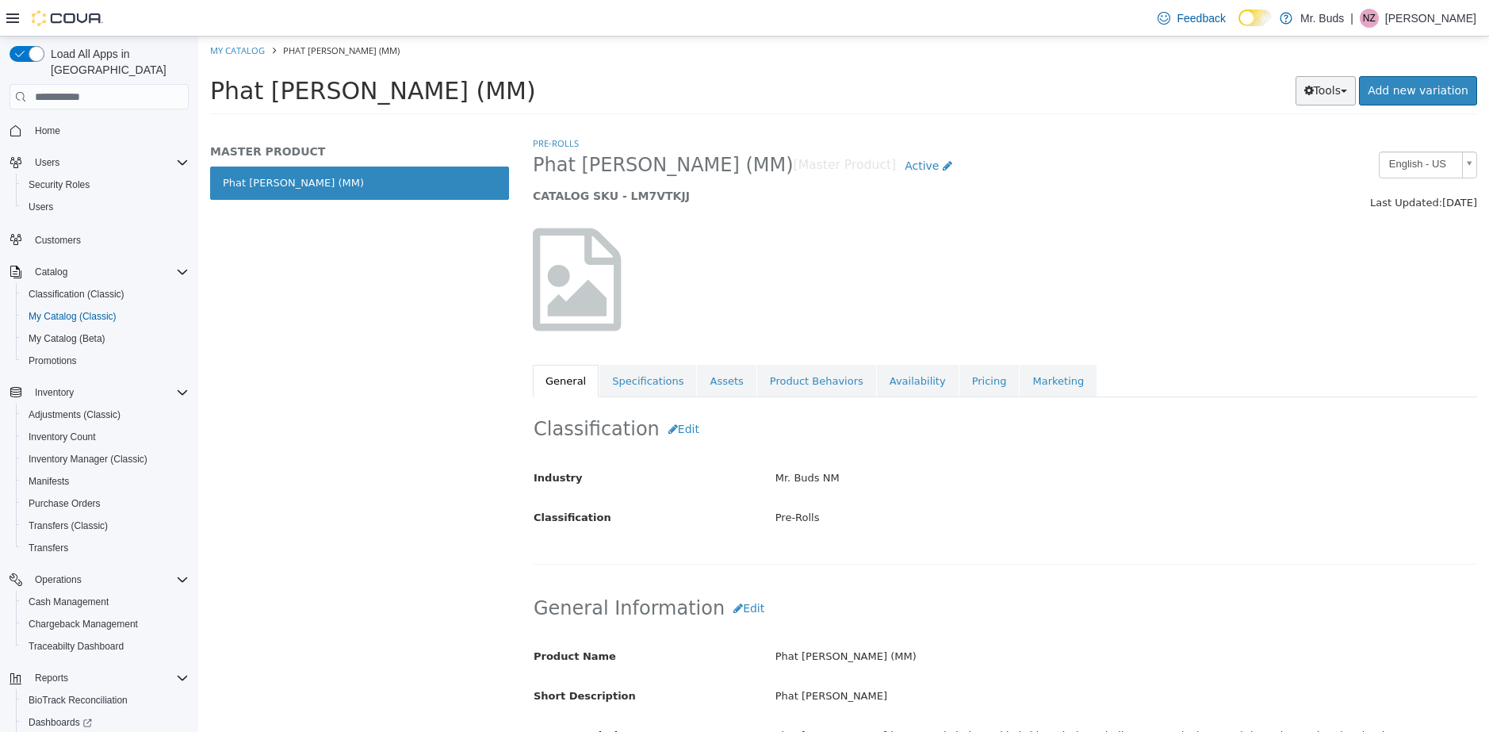
click at [1323, 90] on button "Tools" at bounding box center [1326, 90] width 61 height 29
click at [1298, 146] on link "Print Labels" at bounding box center [1292, 143] width 125 height 21
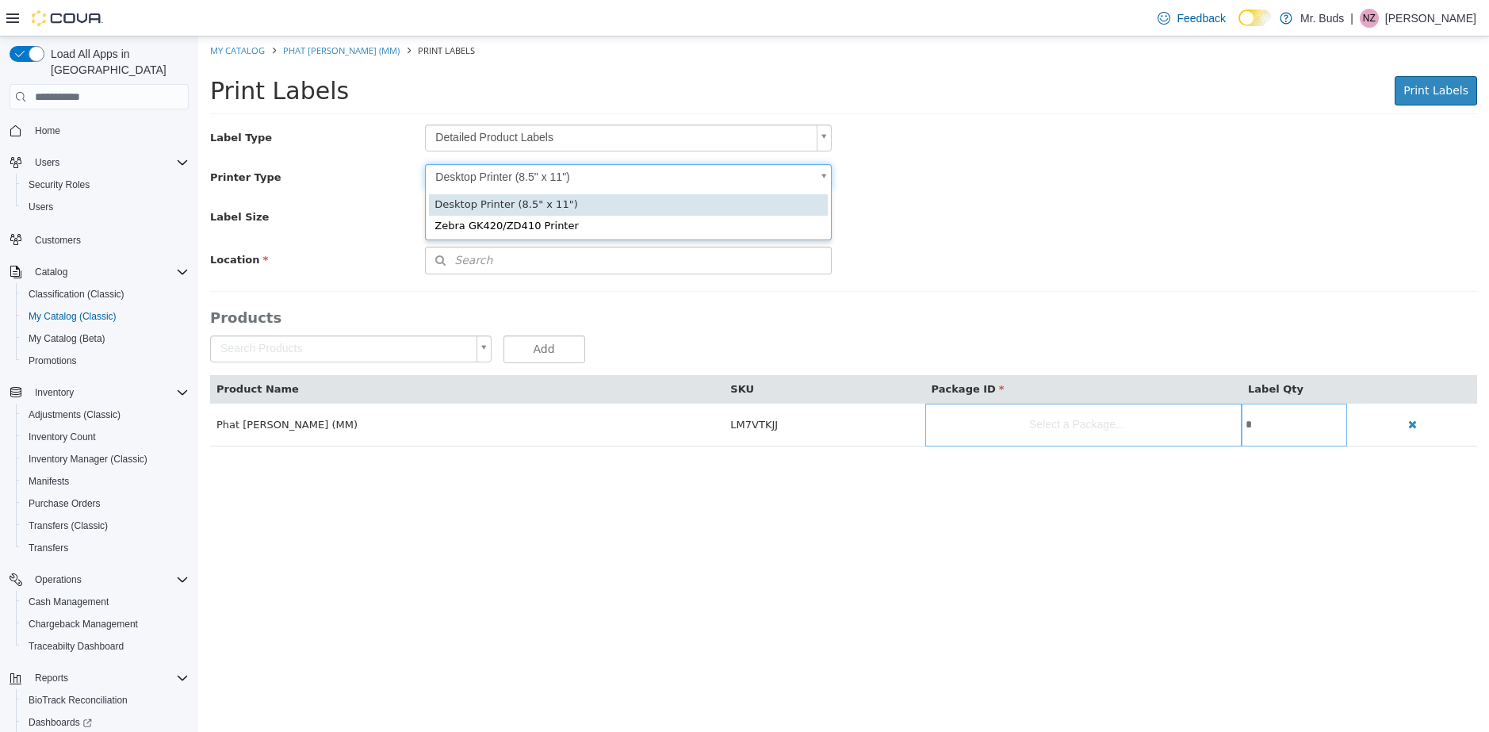
click at [568, 183] on body "Saving Bulk Changes... × My Catalog Phat [PERSON_NAME] (MM) Print Labels Print …" at bounding box center [843, 249] width 1291 height 427
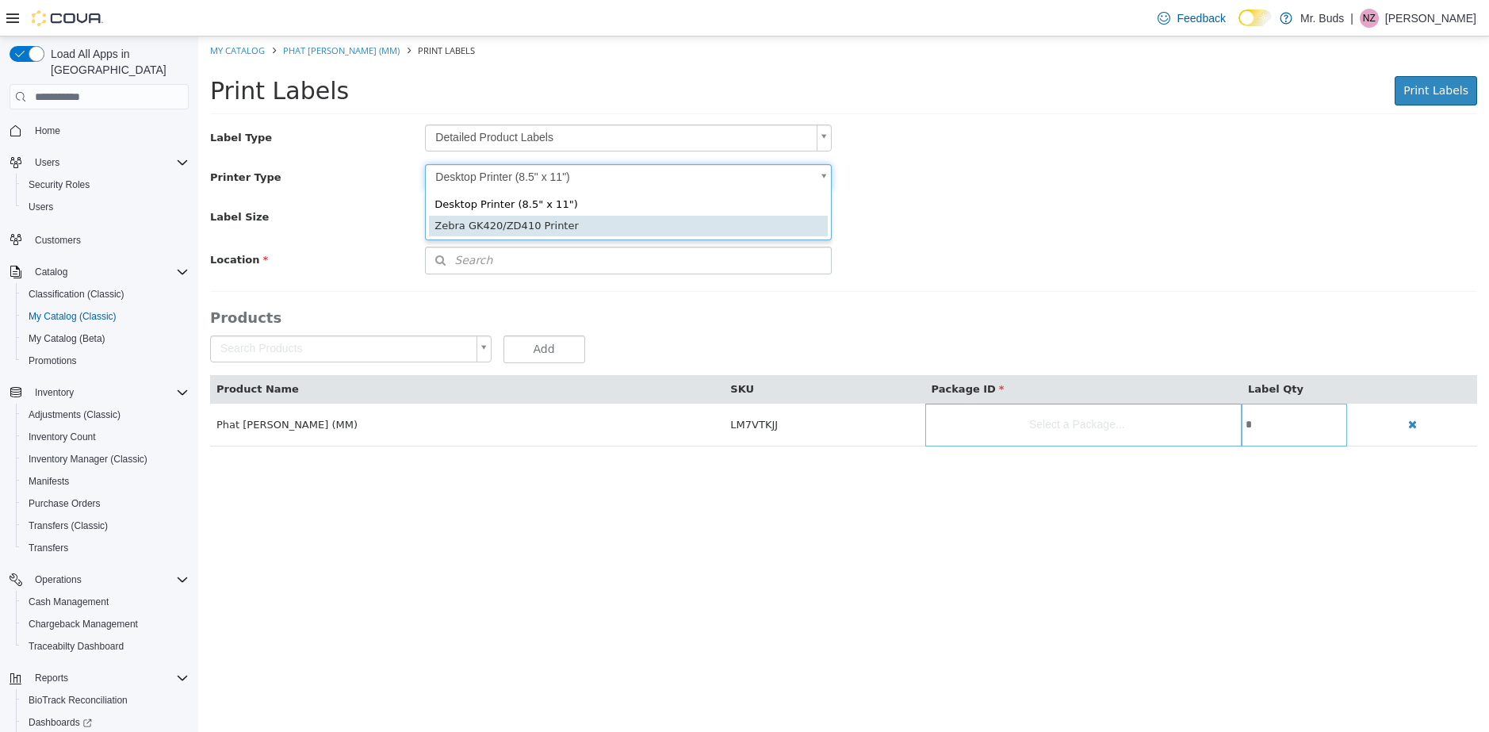
scroll to position [0, 5]
type input "*"
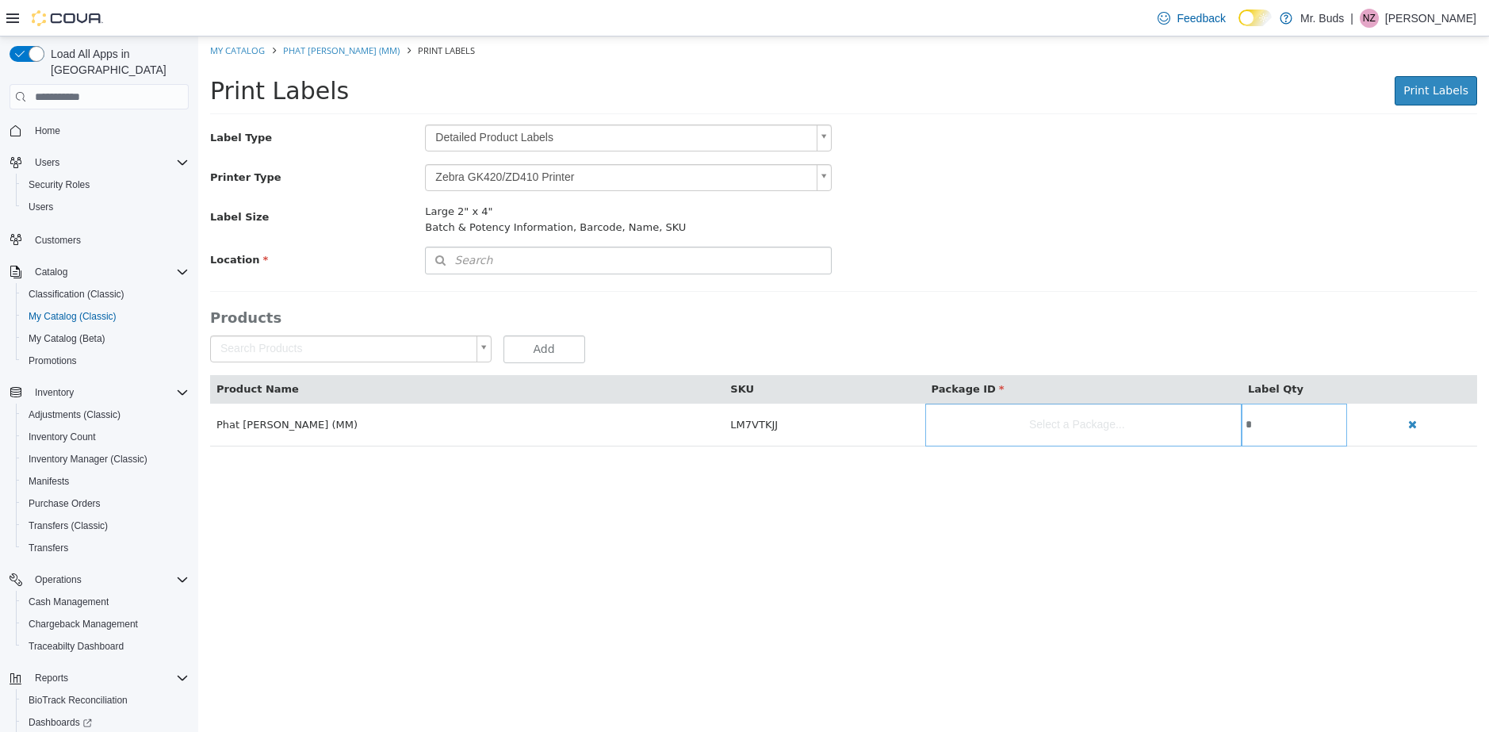
click at [465, 211] on div "Large 2" x 4"" at bounding box center [628, 212] width 407 height 16
click at [465, 210] on div "Large 2" x 4"" at bounding box center [628, 212] width 407 height 16
click at [546, 209] on div "Large 2" x 4"" at bounding box center [628, 212] width 407 height 16
click at [575, 136] on body "Saving Bulk Changes... × My Catalog Phat [PERSON_NAME] (MM) Print Labels Print …" at bounding box center [843, 249] width 1291 height 427
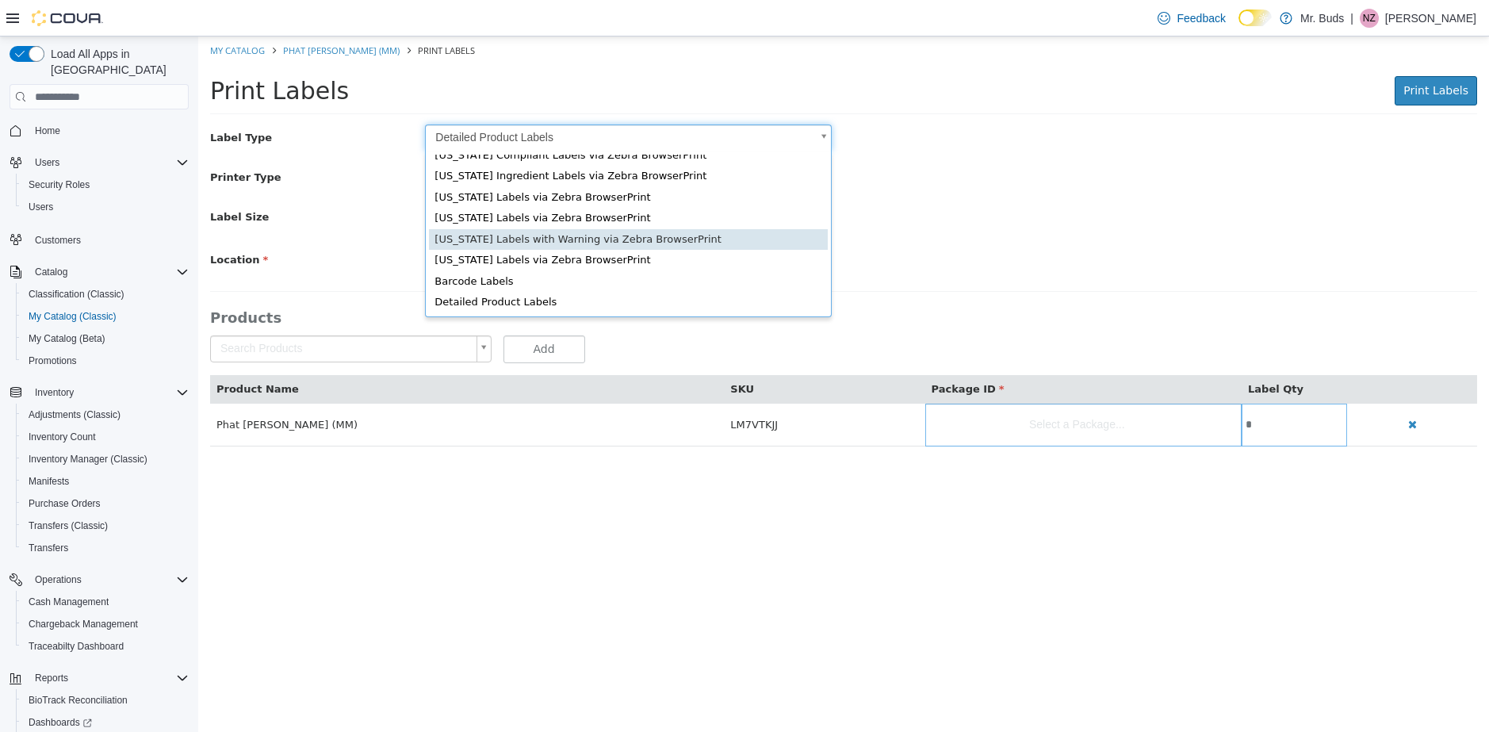
scroll to position [0, 0]
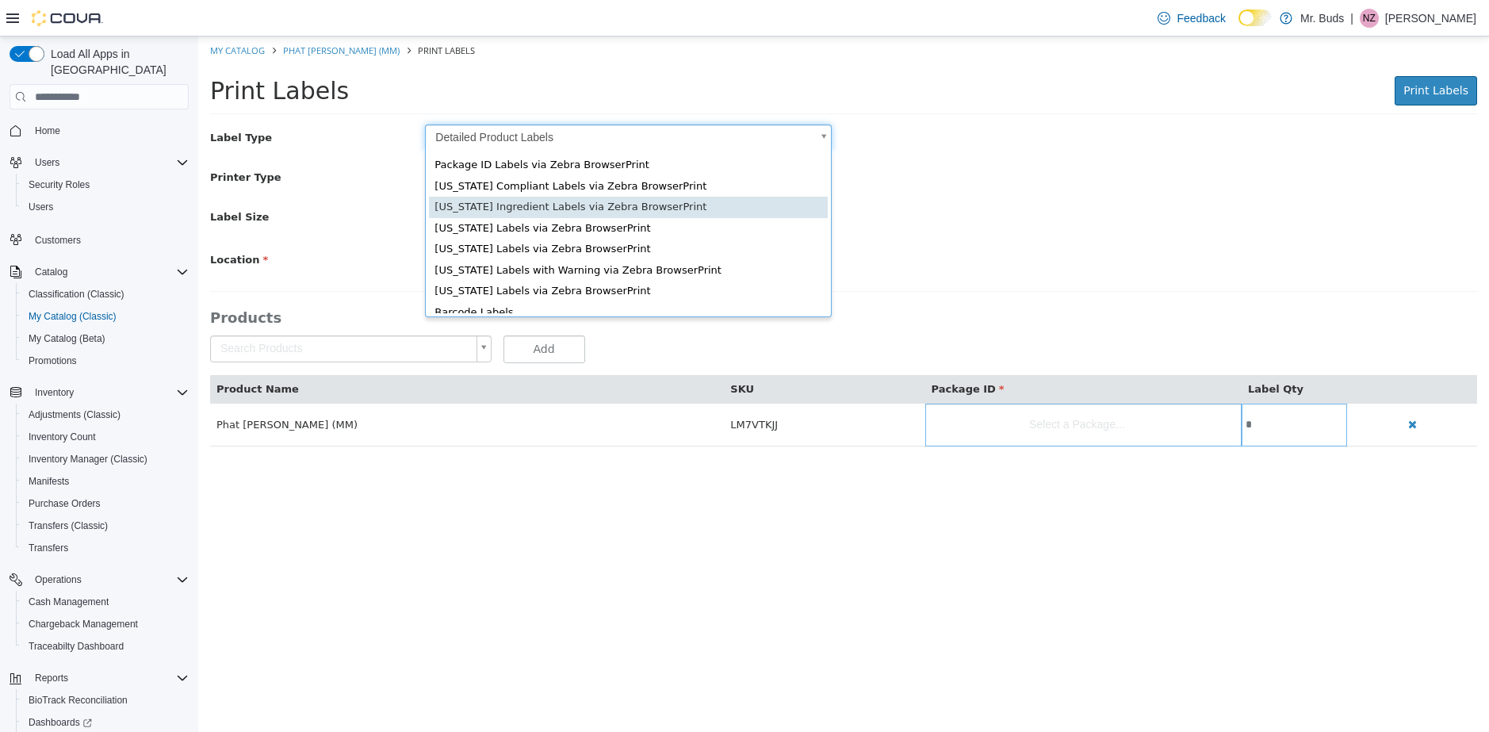
click at [1031, 222] on body "Saving Bulk Changes... × My Catalog Phat [PERSON_NAME] (MM) Print Labels Print …" at bounding box center [843, 249] width 1291 height 427
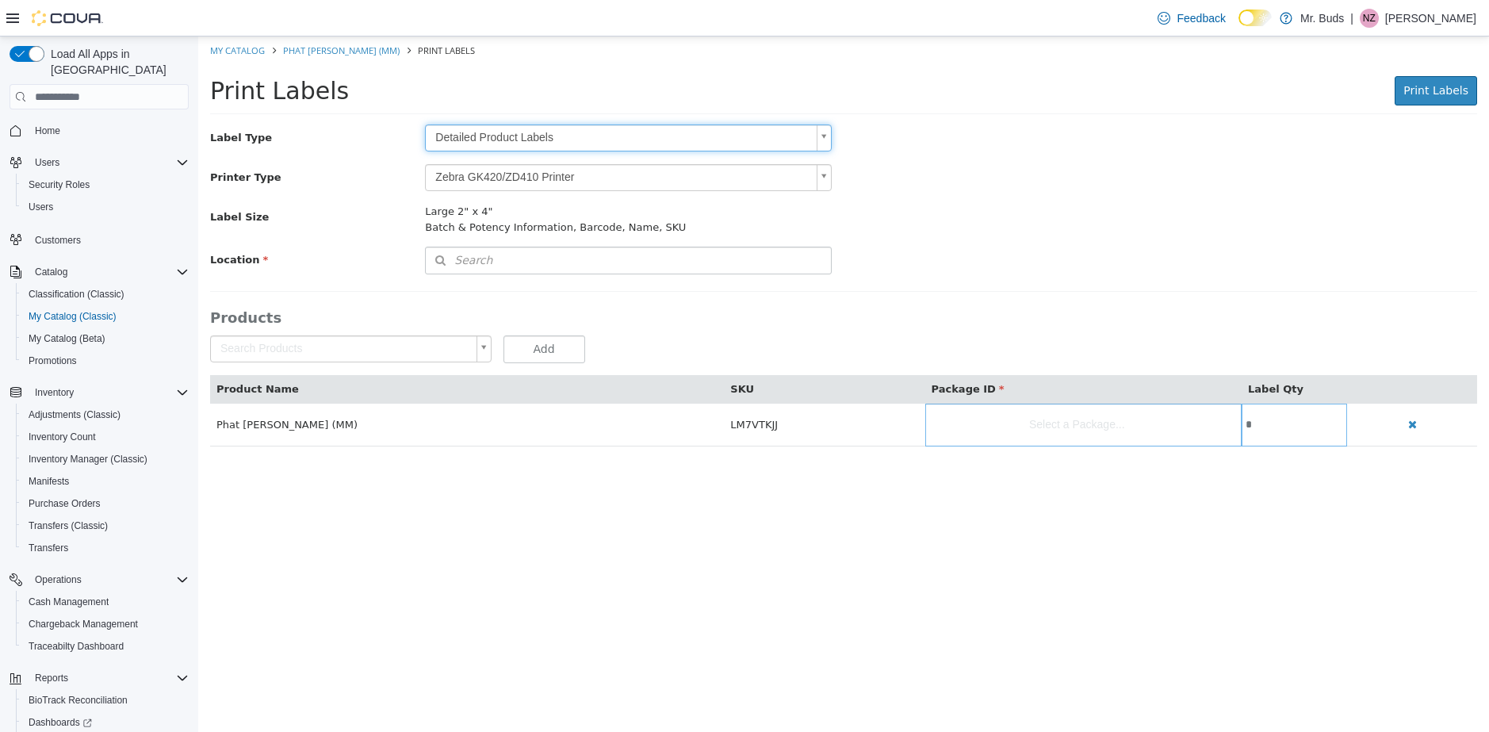
click at [530, 181] on body "Saving Bulk Changes... × My Catalog Phat [PERSON_NAME] (MM) Print Labels Print …" at bounding box center [843, 249] width 1291 height 427
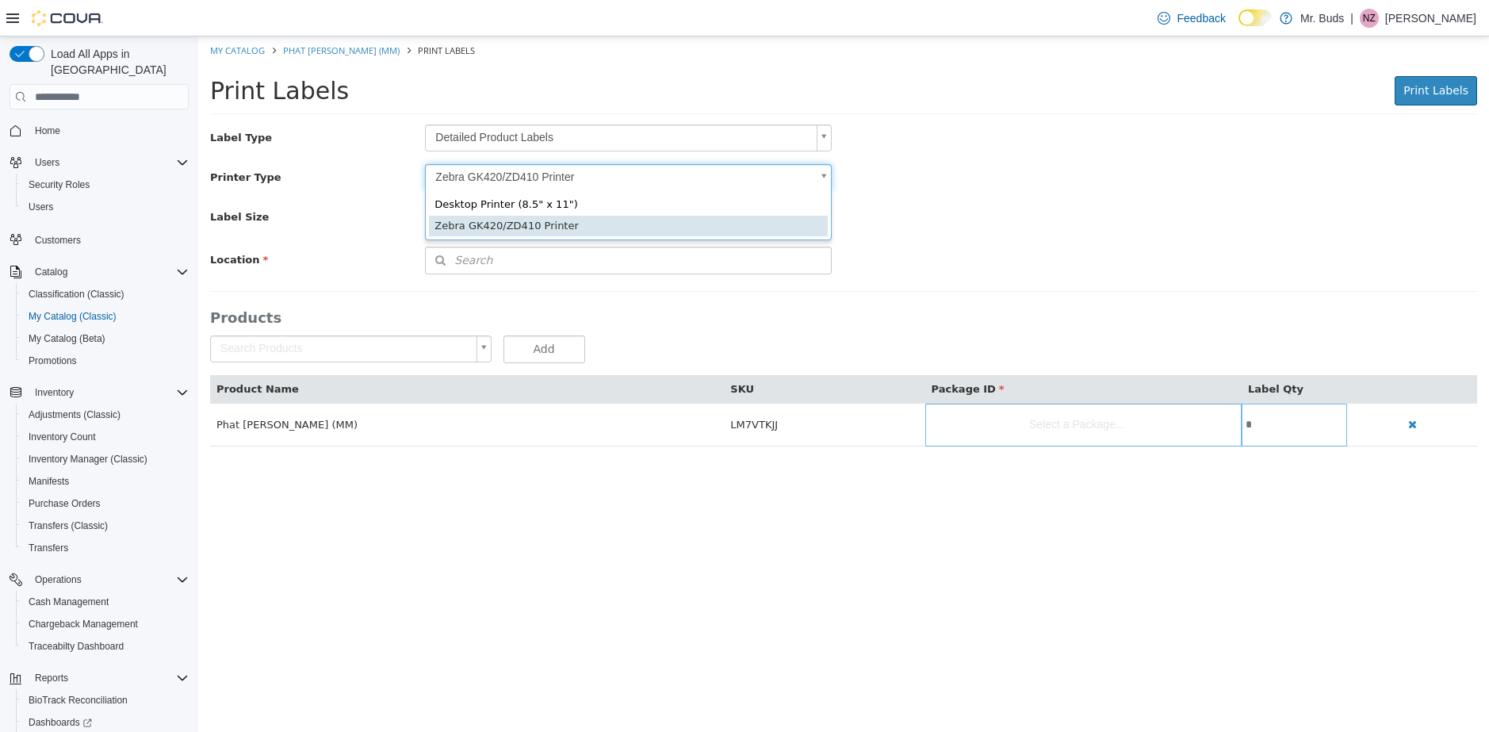
click at [530, 181] on body "Saving Bulk Changes... × My Catalog Phat [PERSON_NAME] (MM) Print Labels Print …" at bounding box center [843, 249] width 1291 height 427
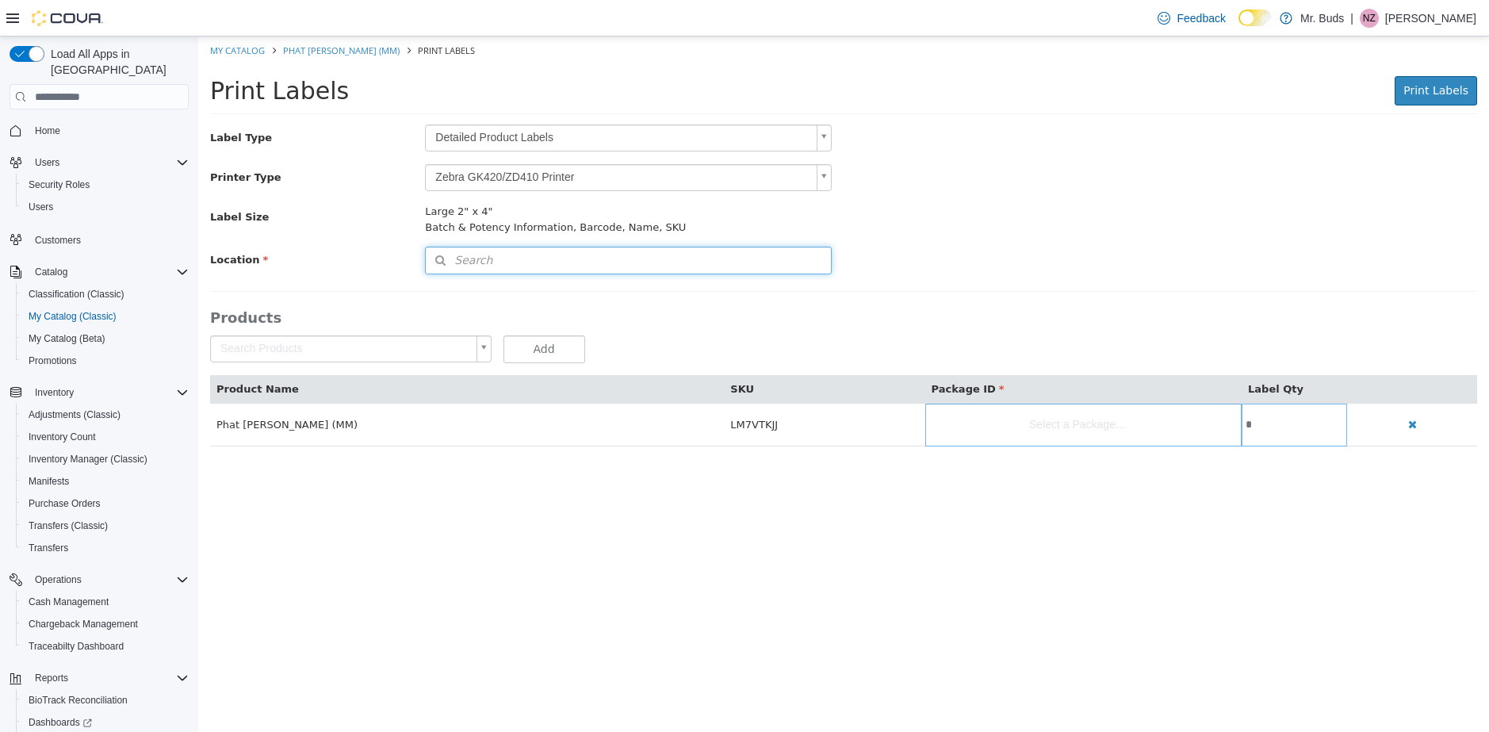
click at [494, 266] on button "Search" at bounding box center [628, 261] width 407 height 28
click at [479, 209] on div "Large 2" x 4"" at bounding box center [628, 212] width 407 height 16
click at [98, 453] on span "Inventory Manager (Classic)" at bounding box center [88, 459] width 119 height 13
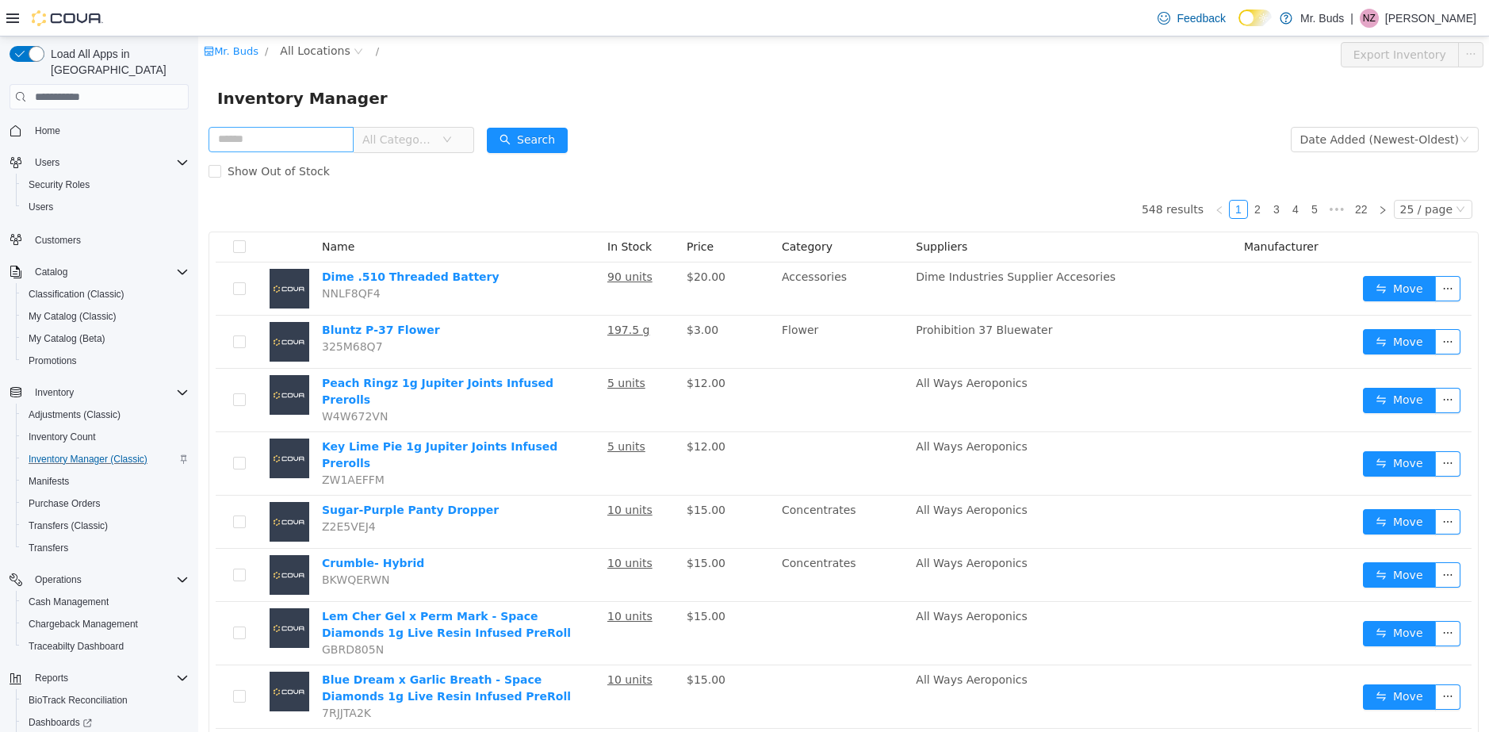
click at [304, 138] on input "text" at bounding box center [281, 139] width 145 height 25
type input "****"
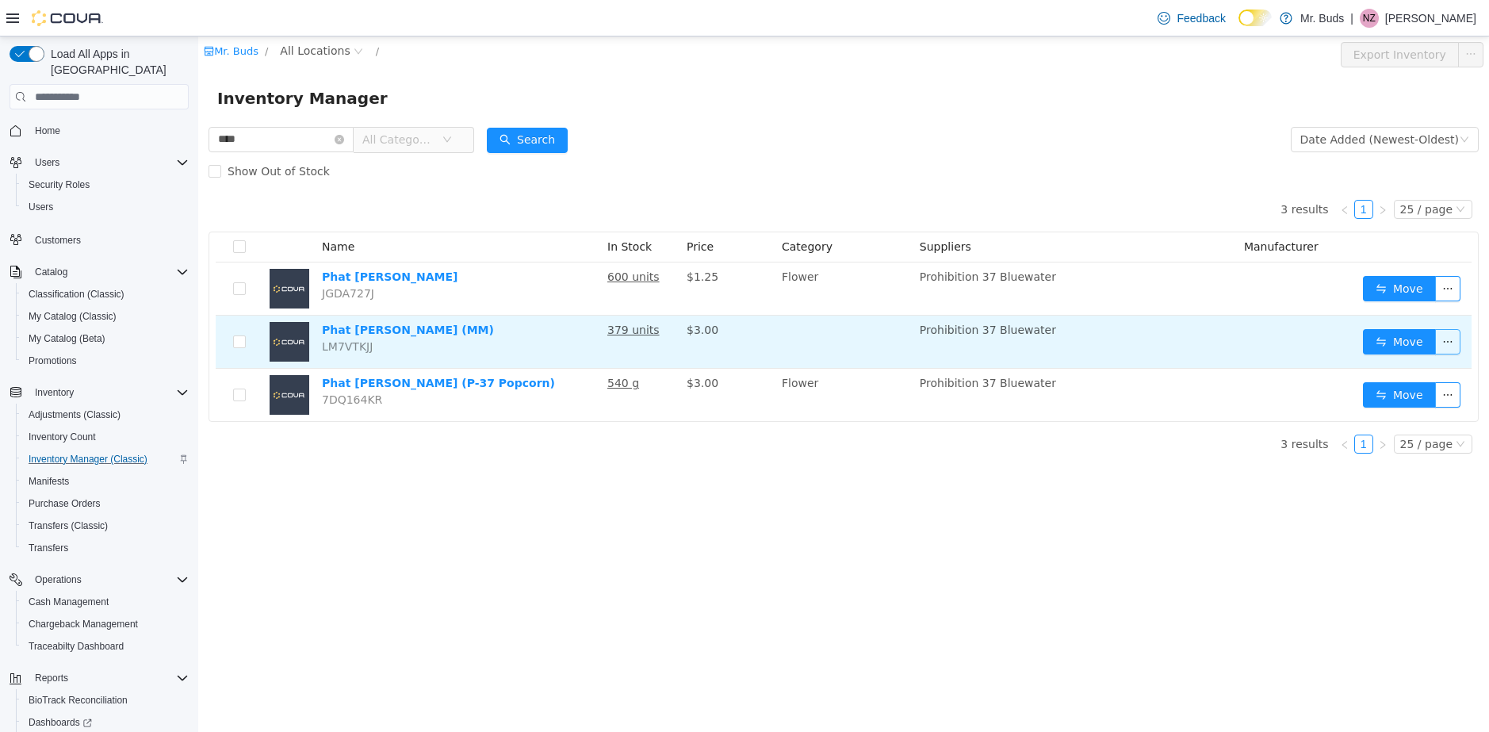
click at [1446, 343] on button "button" at bounding box center [1447, 341] width 25 height 25
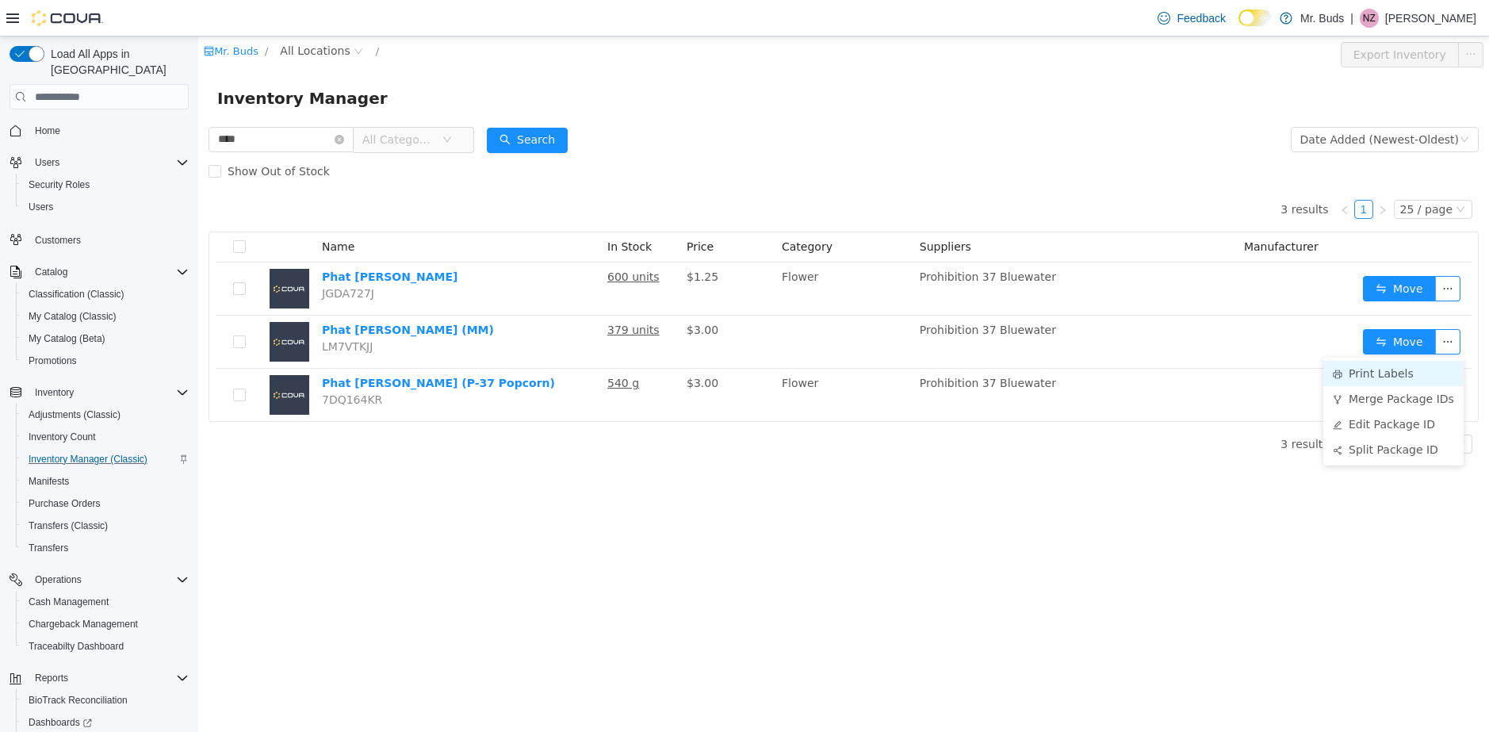
click at [1391, 369] on li "Print Labels" at bounding box center [1393, 373] width 140 height 25
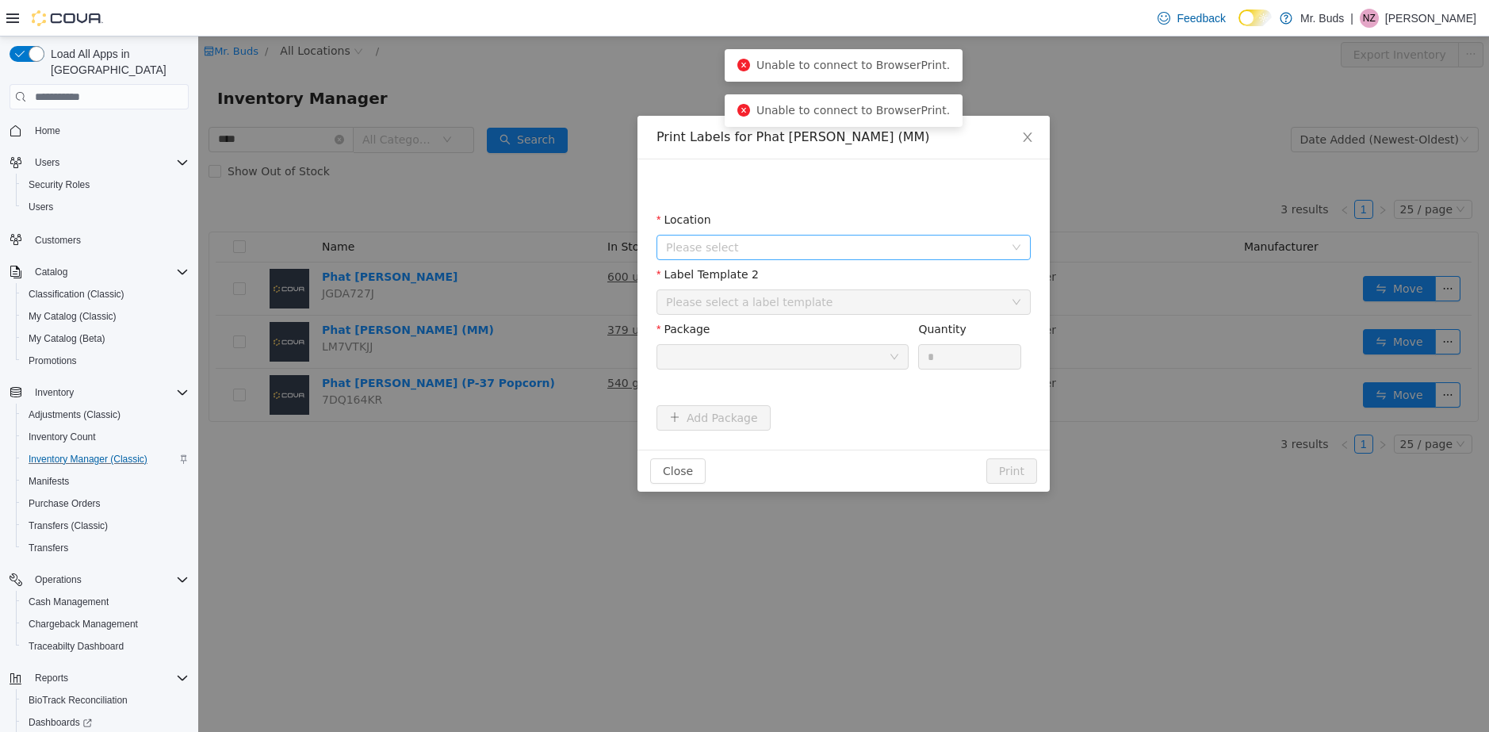
click at [755, 251] on span "Please select" at bounding box center [835, 247] width 338 height 16
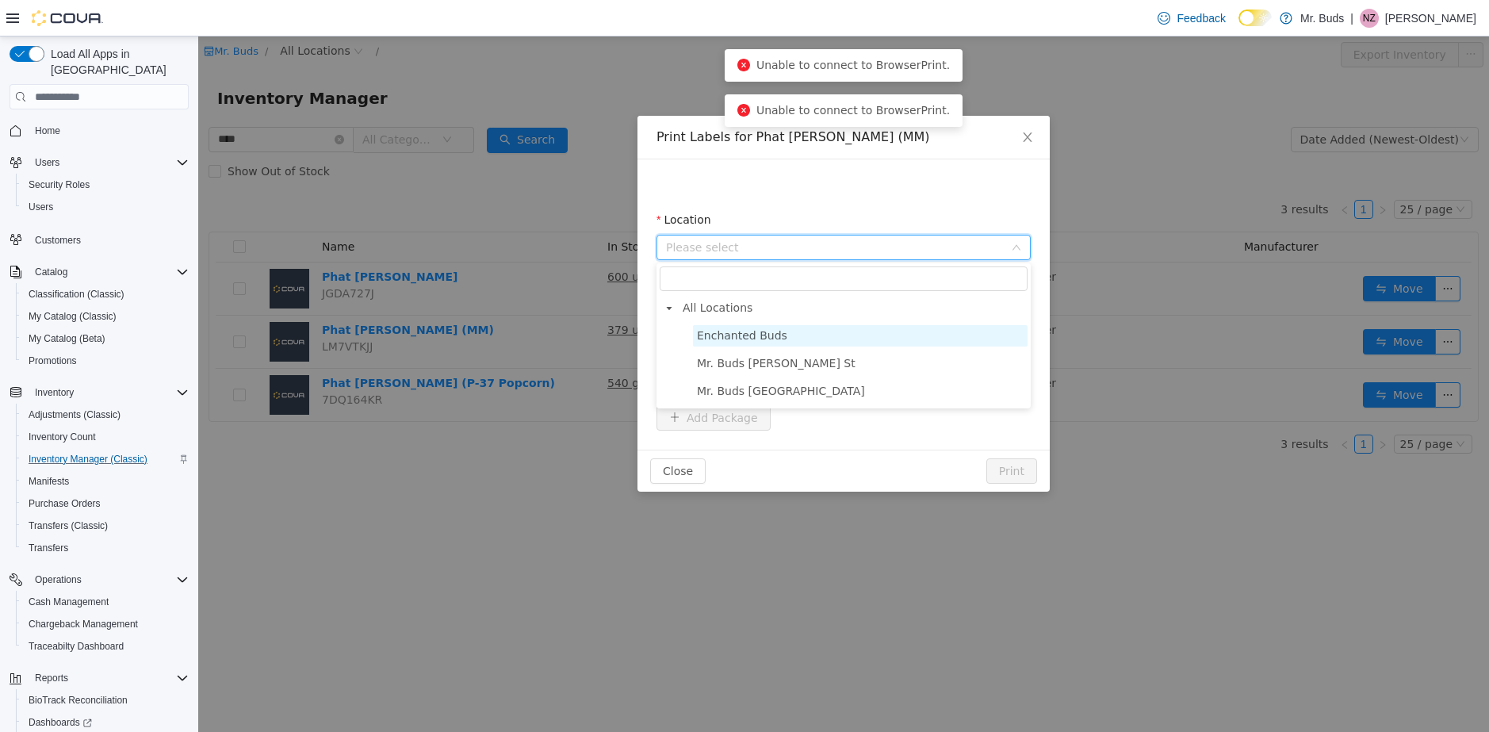
click at [755, 327] on span "Enchanted Buds" at bounding box center [860, 335] width 335 height 21
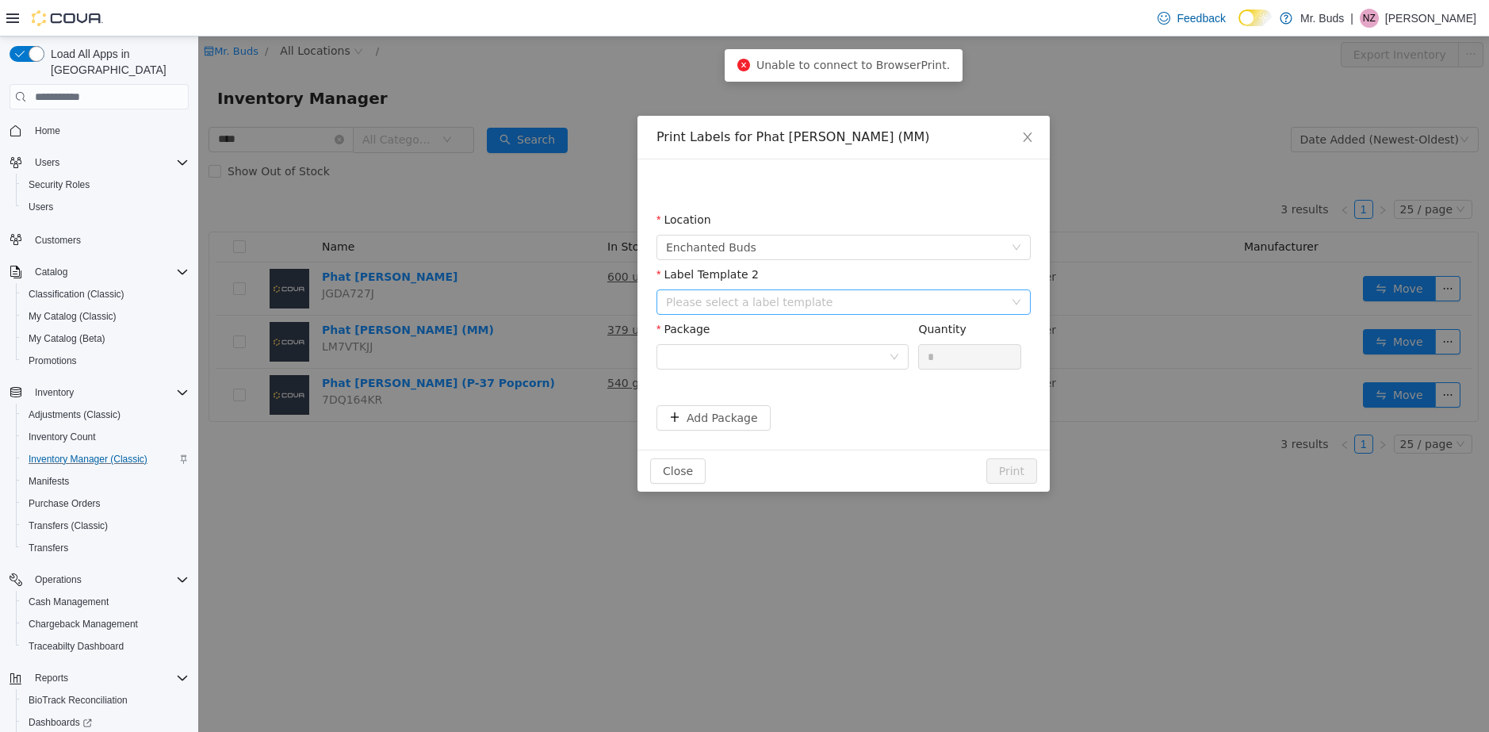
click at [737, 304] on div "Please select a label template" at bounding box center [835, 302] width 338 height 16
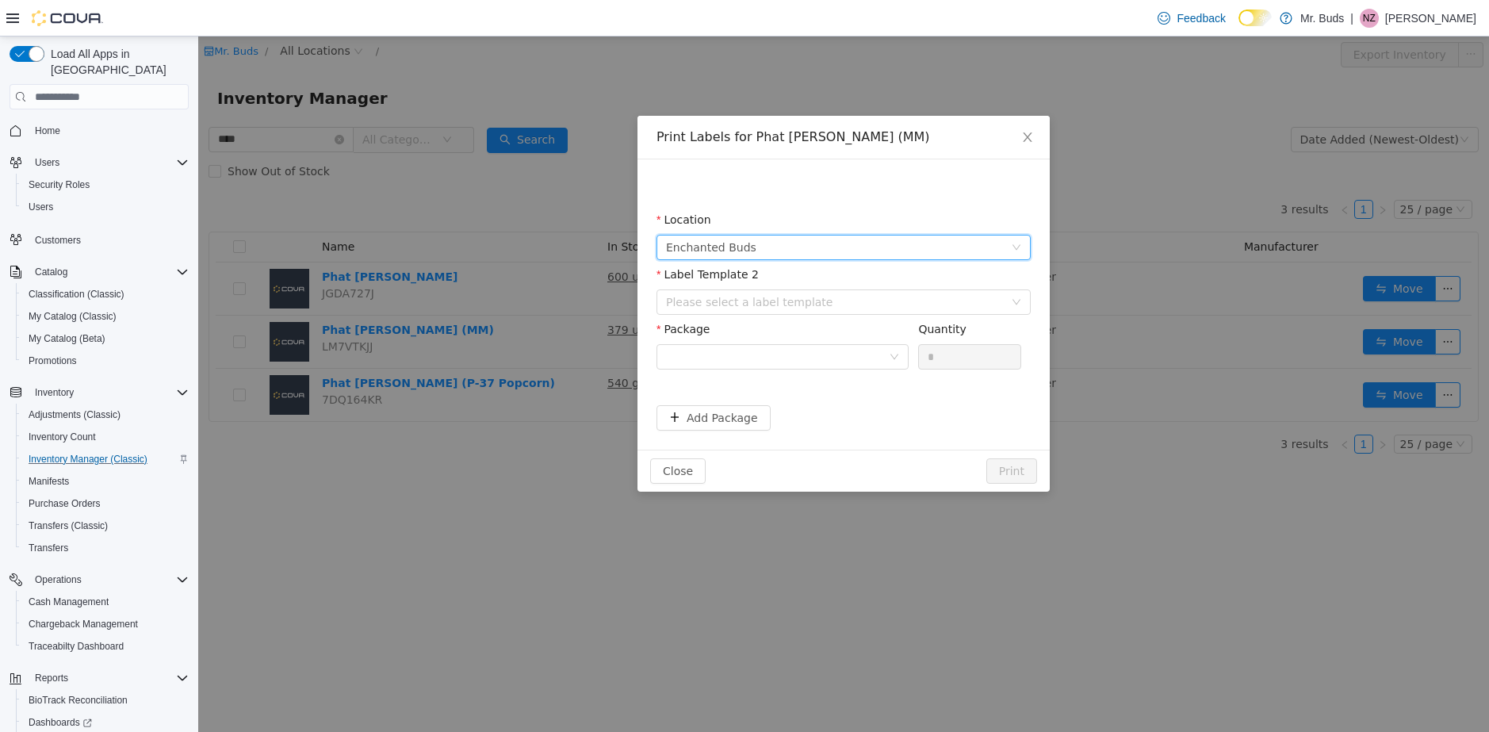
scroll to position [3, 0]
click at [782, 249] on span "Enchanted Buds" at bounding box center [838, 248] width 345 height 24
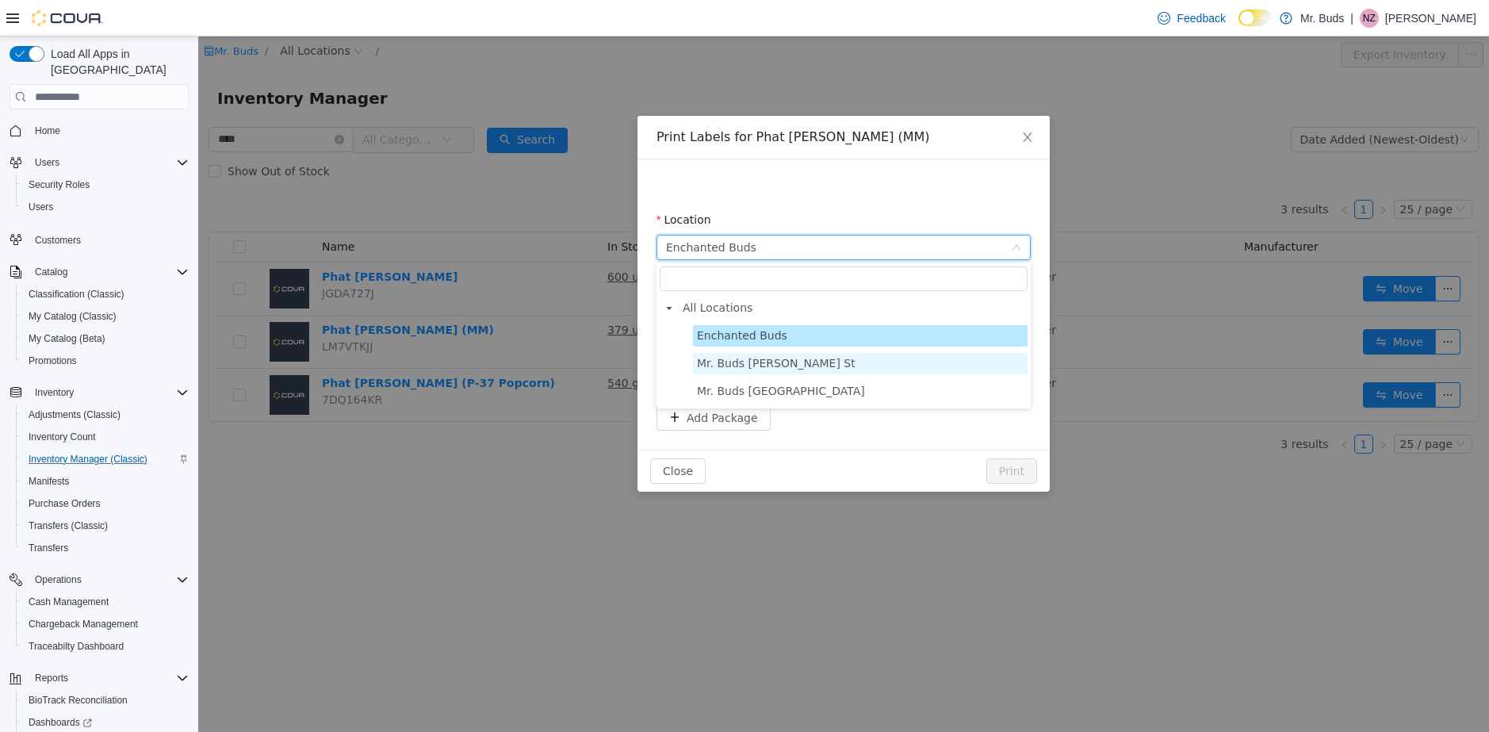
click at [784, 362] on span "Mr. Buds [PERSON_NAME] St" at bounding box center [776, 363] width 159 height 13
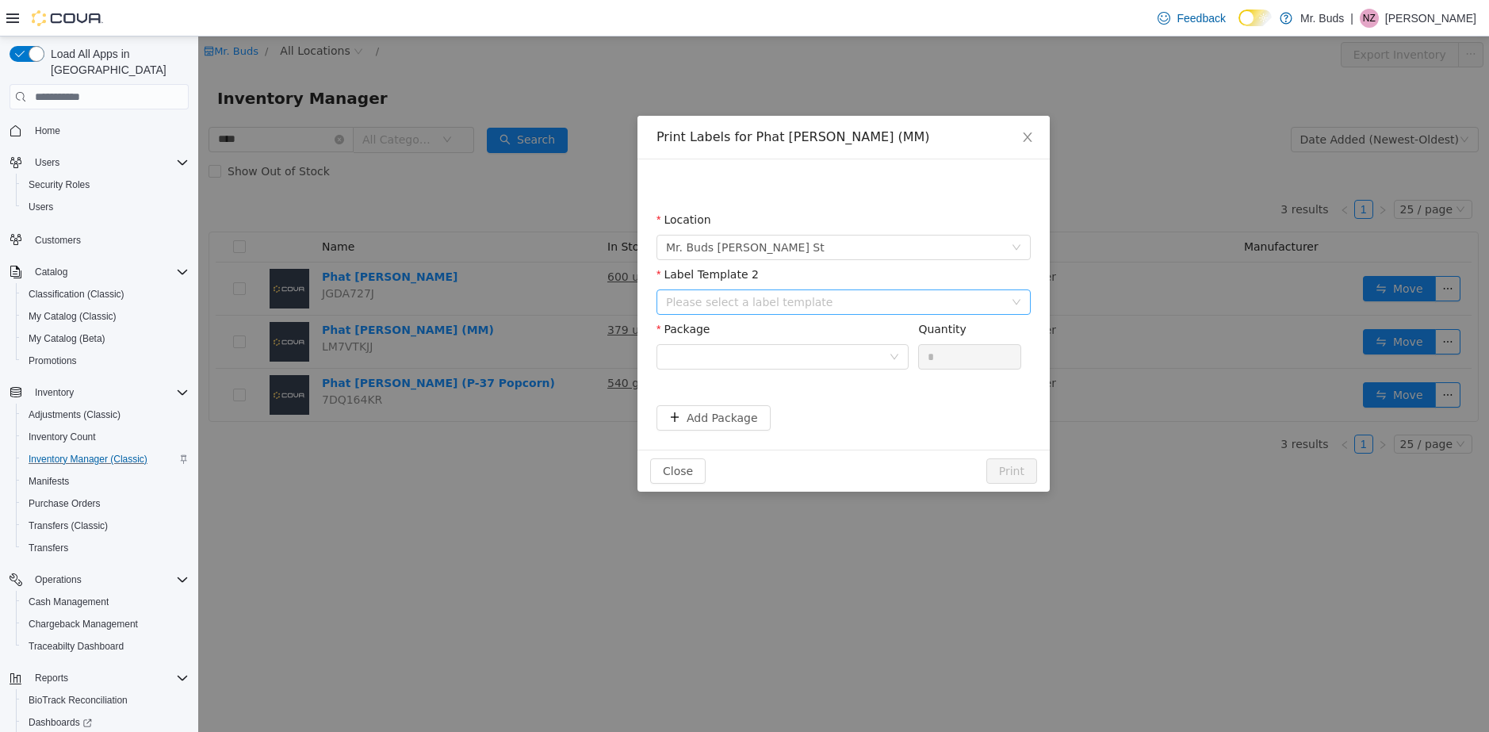
click at [783, 294] on div "Please select a label template" at bounding box center [835, 302] width 338 height 16
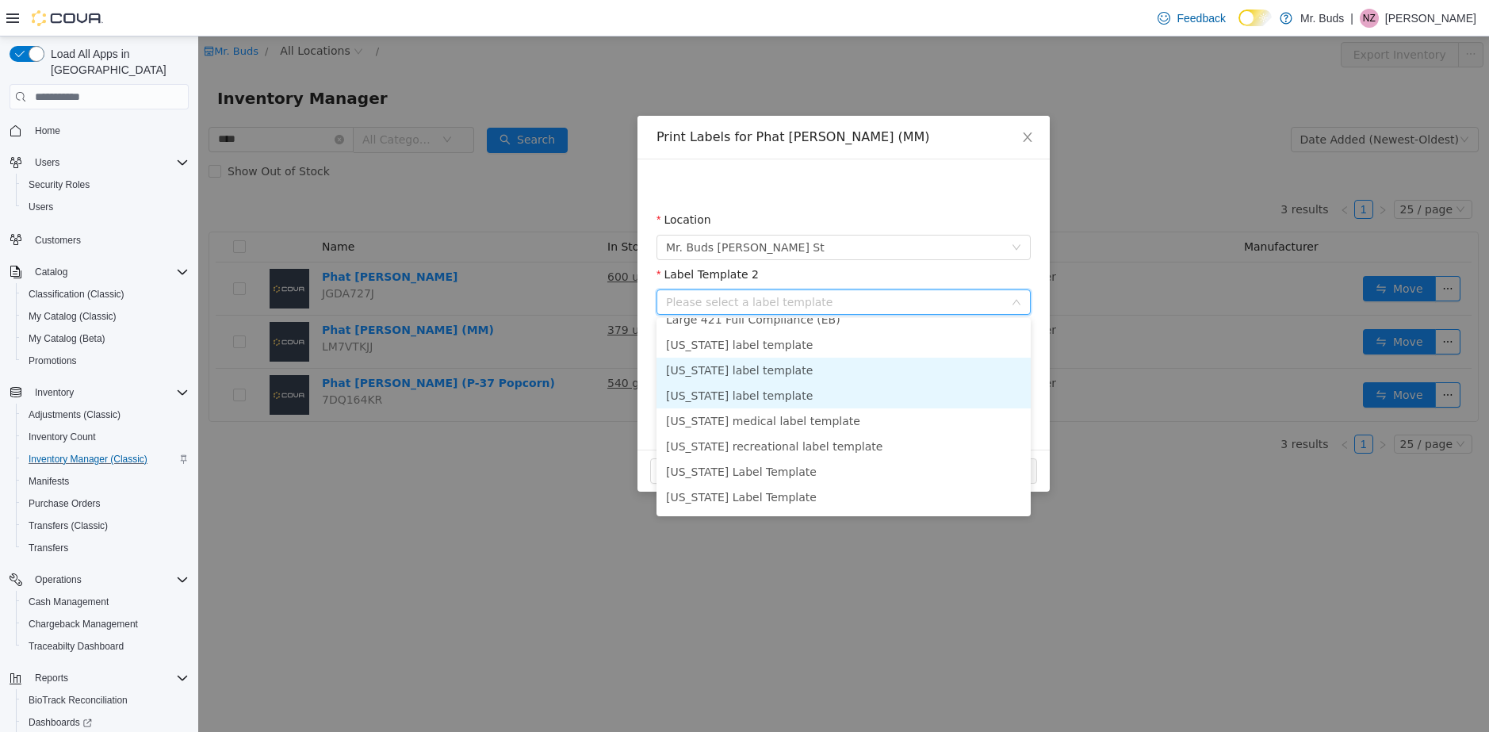
scroll to position [0, 0]
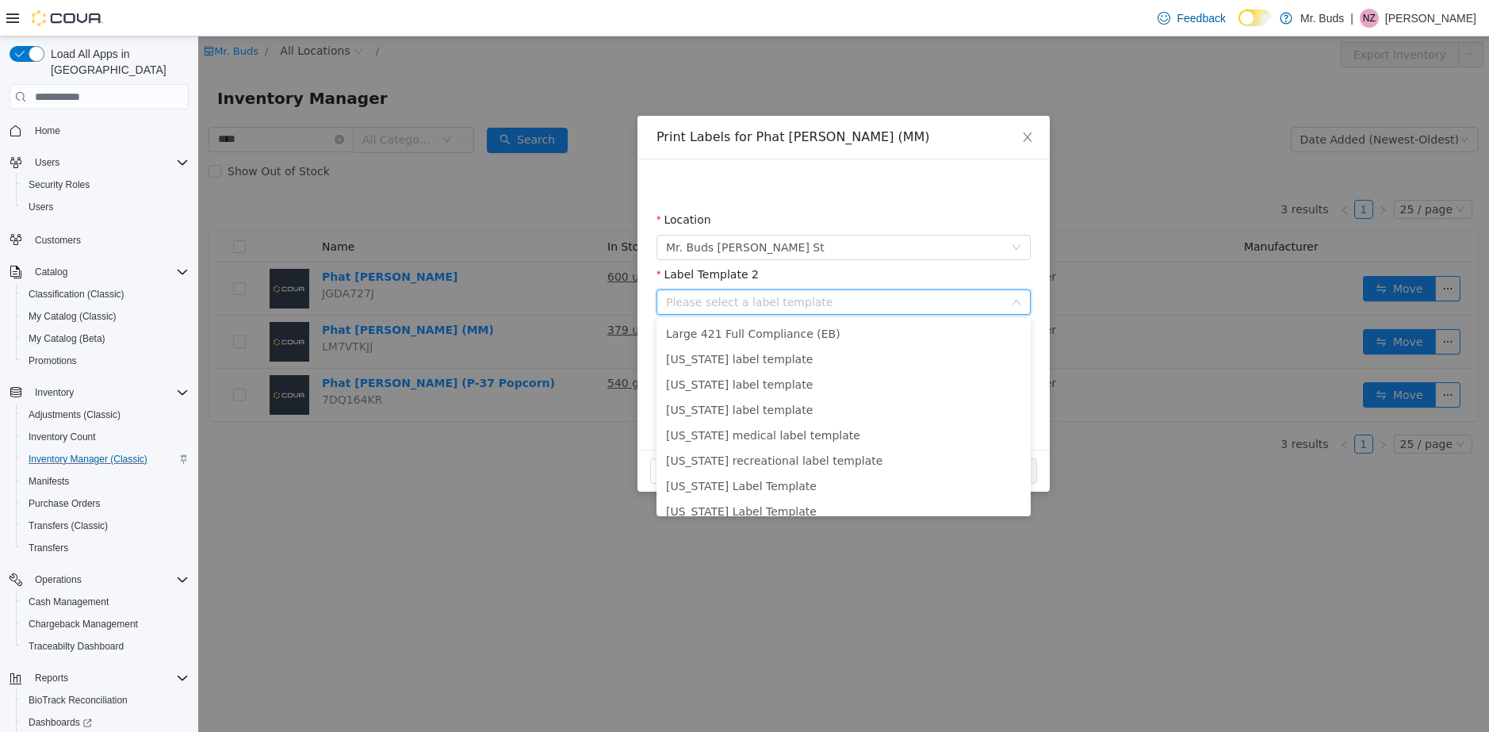
click at [793, 297] on div "Please select a label template" at bounding box center [835, 302] width 338 height 16
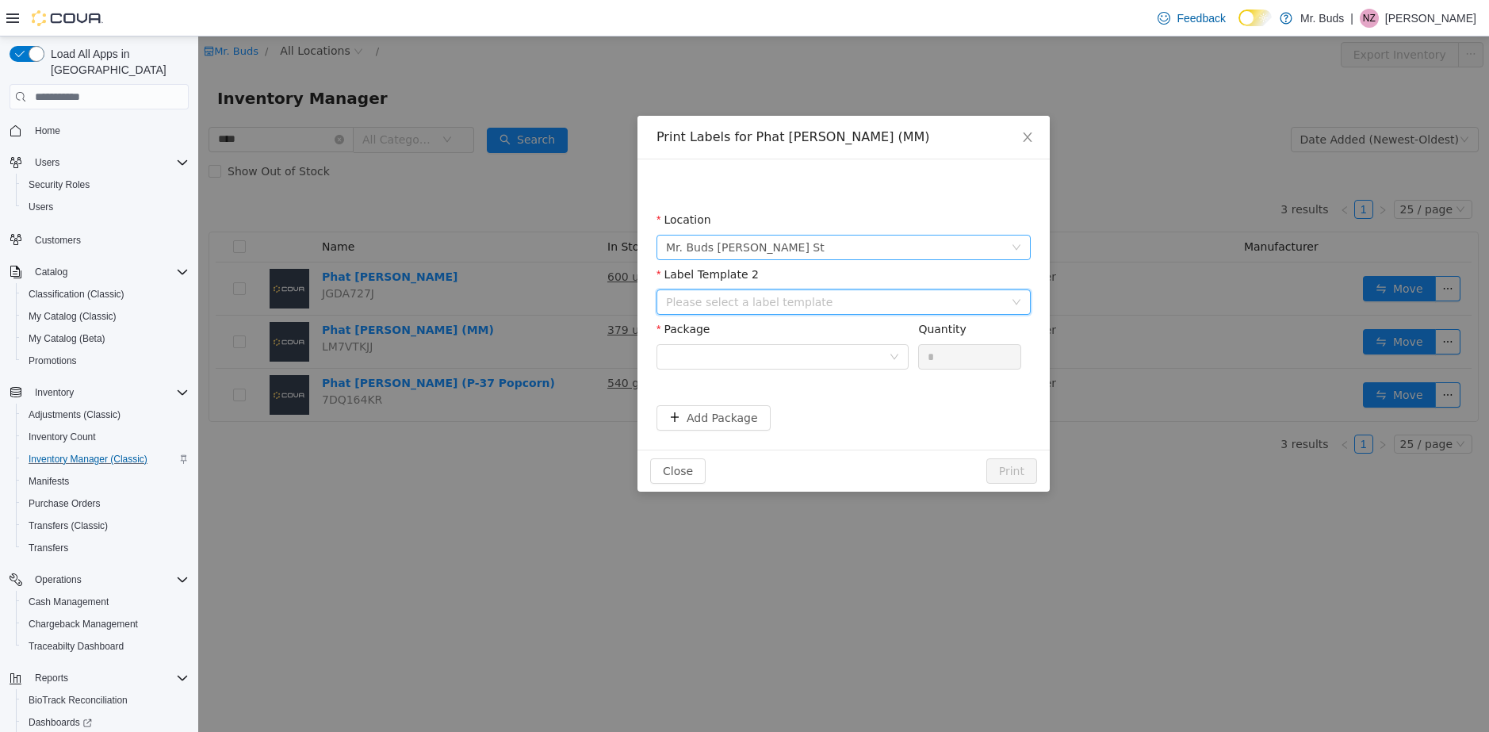
click at [784, 239] on span "Mr. Buds [PERSON_NAME] St" at bounding box center [838, 248] width 345 height 24
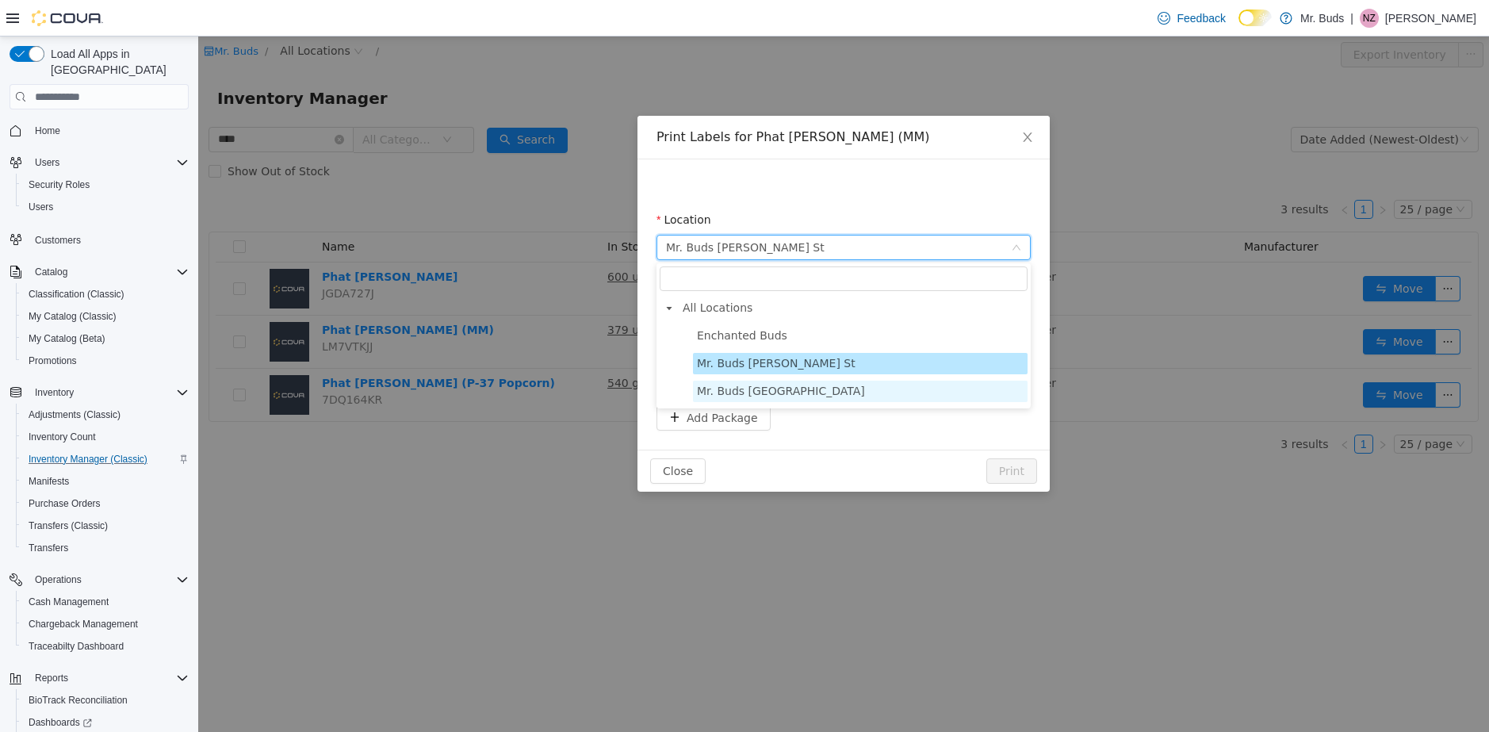
click at [780, 394] on span "Mr. Buds [GEOGRAPHIC_DATA]" at bounding box center [781, 391] width 168 height 13
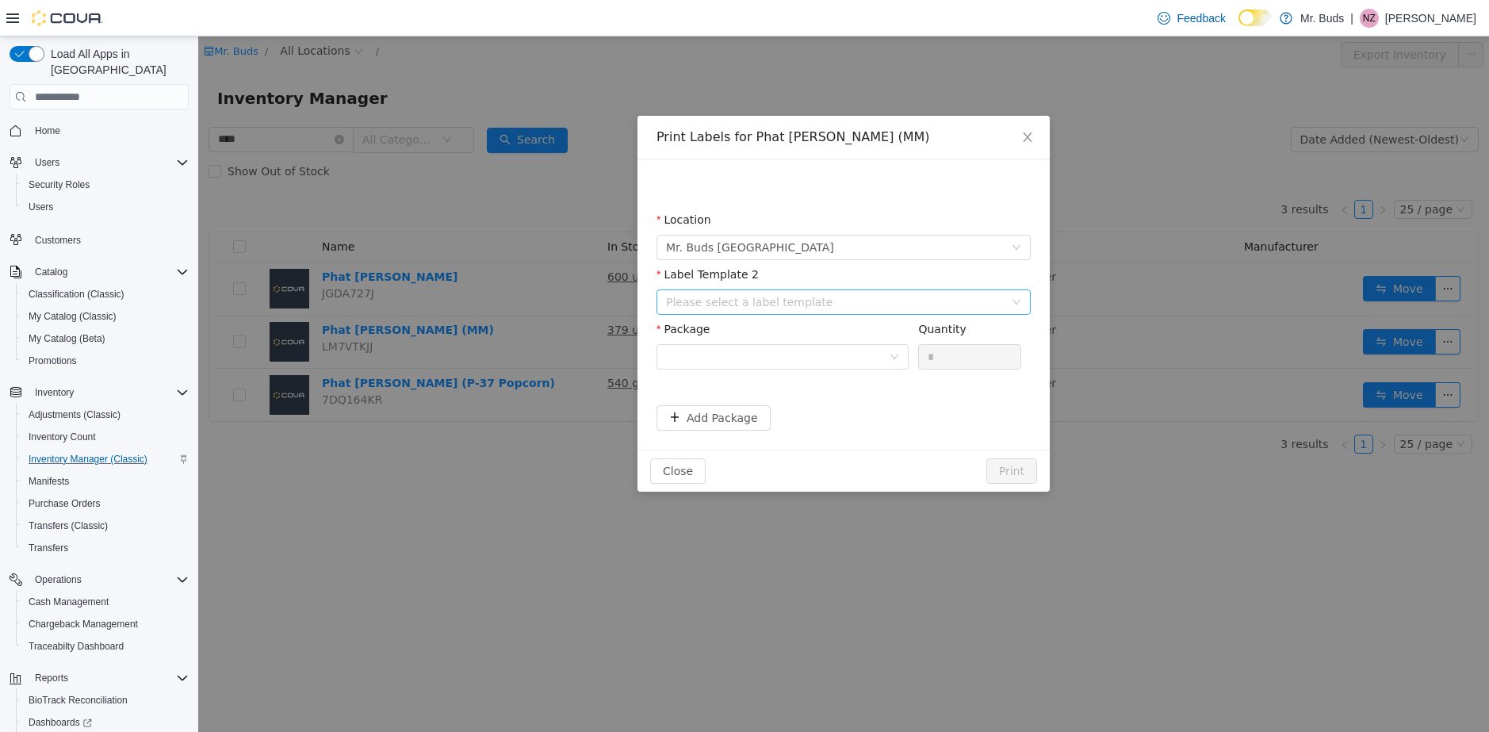
click at [782, 301] on div "Please select a label template" at bounding box center [835, 302] width 338 height 16
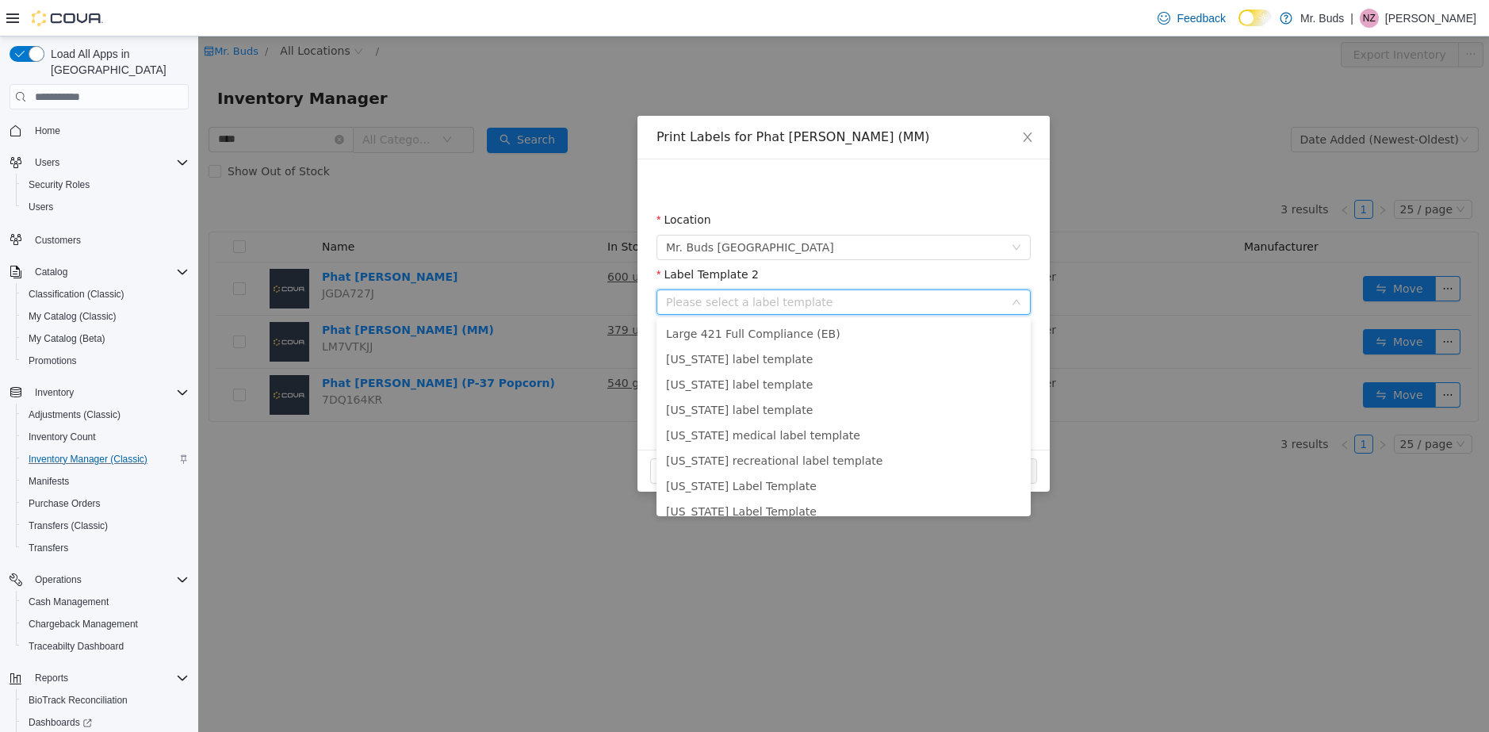
click at [805, 294] on div "Please select a label template" at bounding box center [835, 302] width 338 height 16
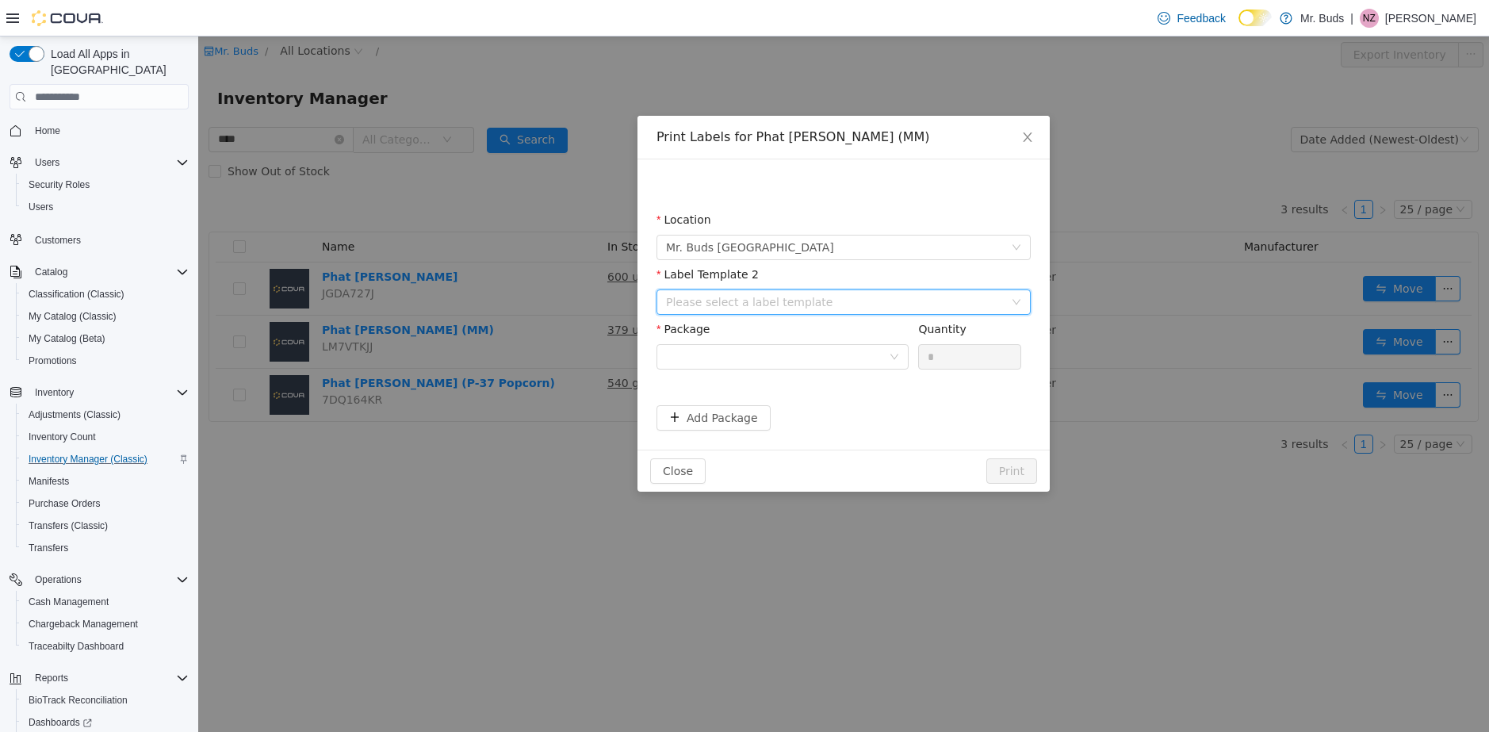
click at [837, 303] on div "Please select a label template" at bounding box center [835, 302] width 338 height 16
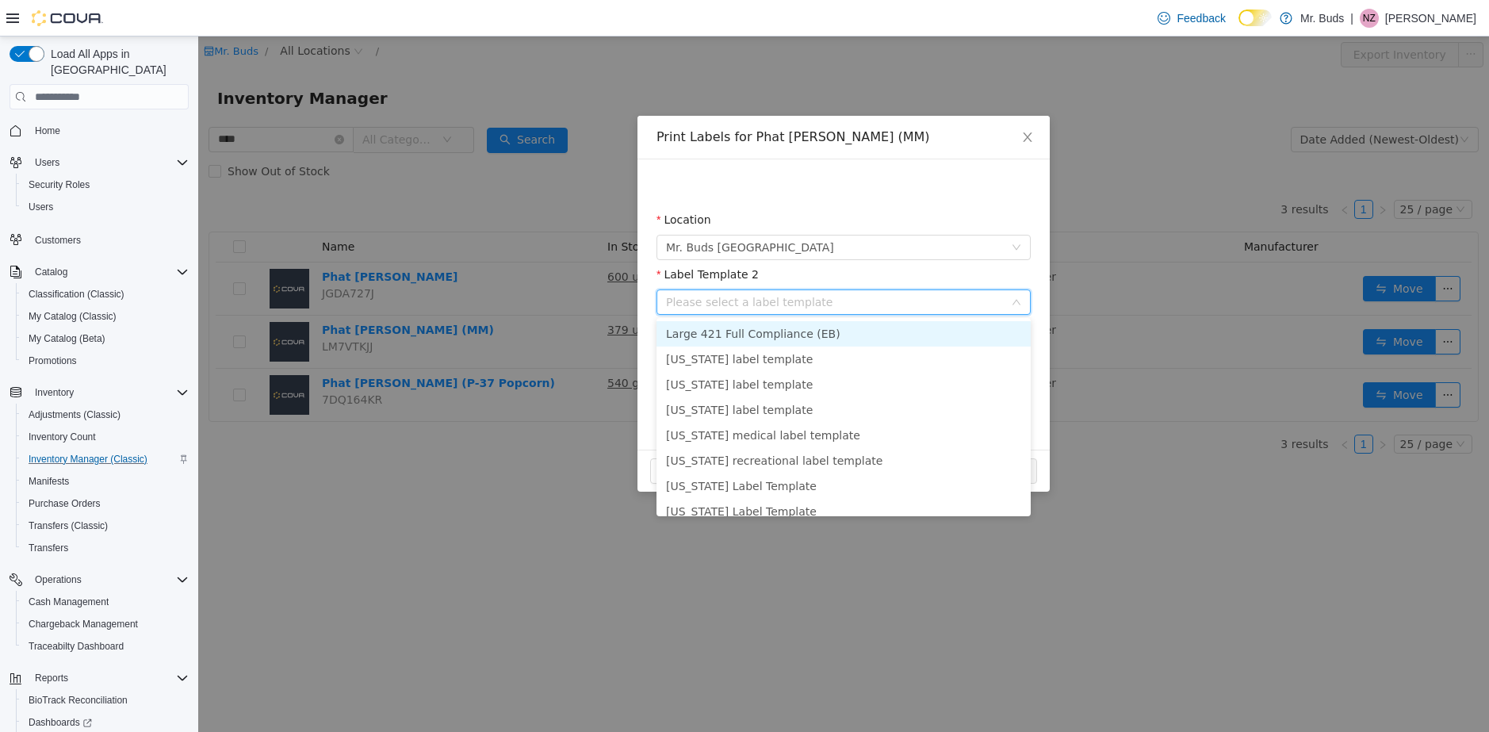
click at [794, 330] on li "Large 421 Full Compliance (EB)" at bounding box center [844, 333] width 374 height 25
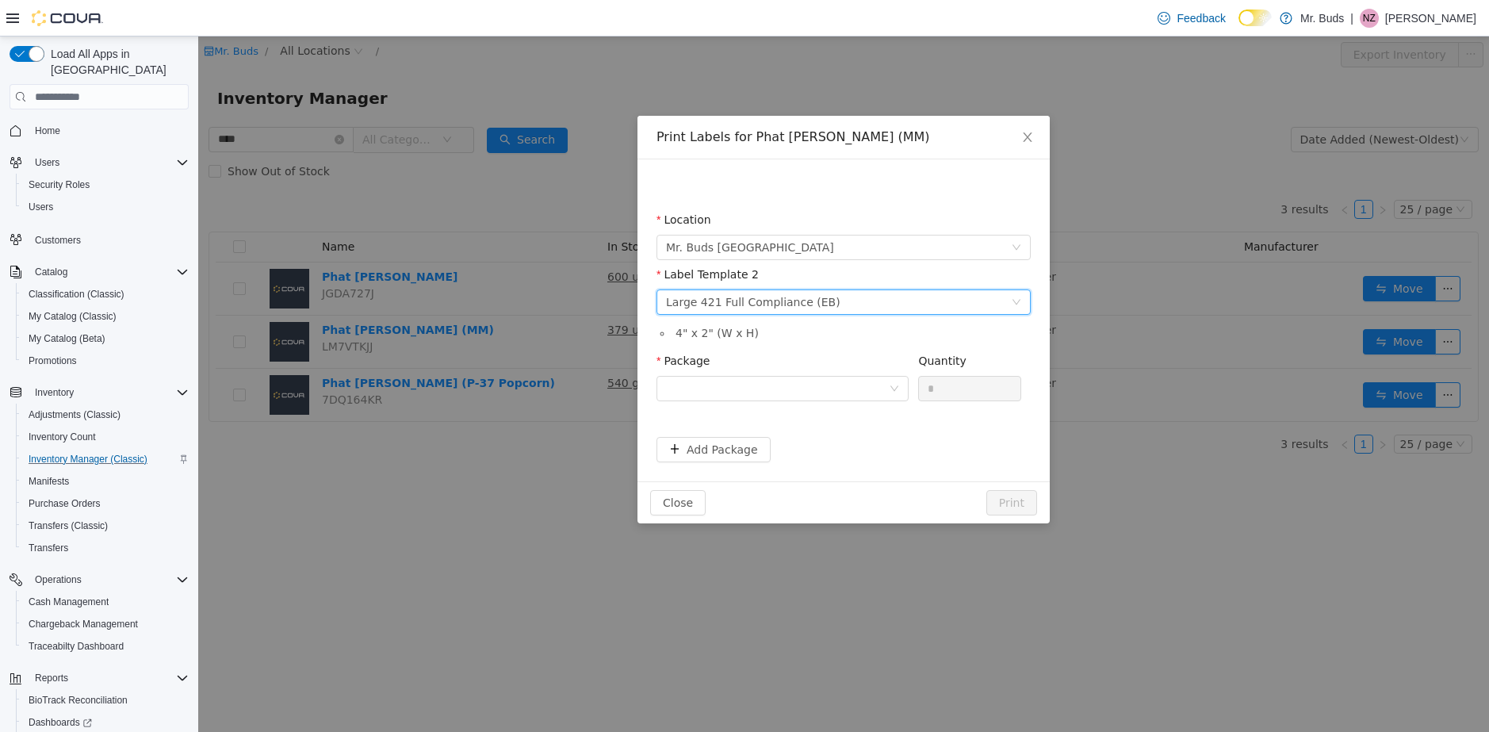
click at [848, 297] on div "Please select a label template Large 421 Full Compliance (EB)" at bounding box center [838, 302] width 345 height 24
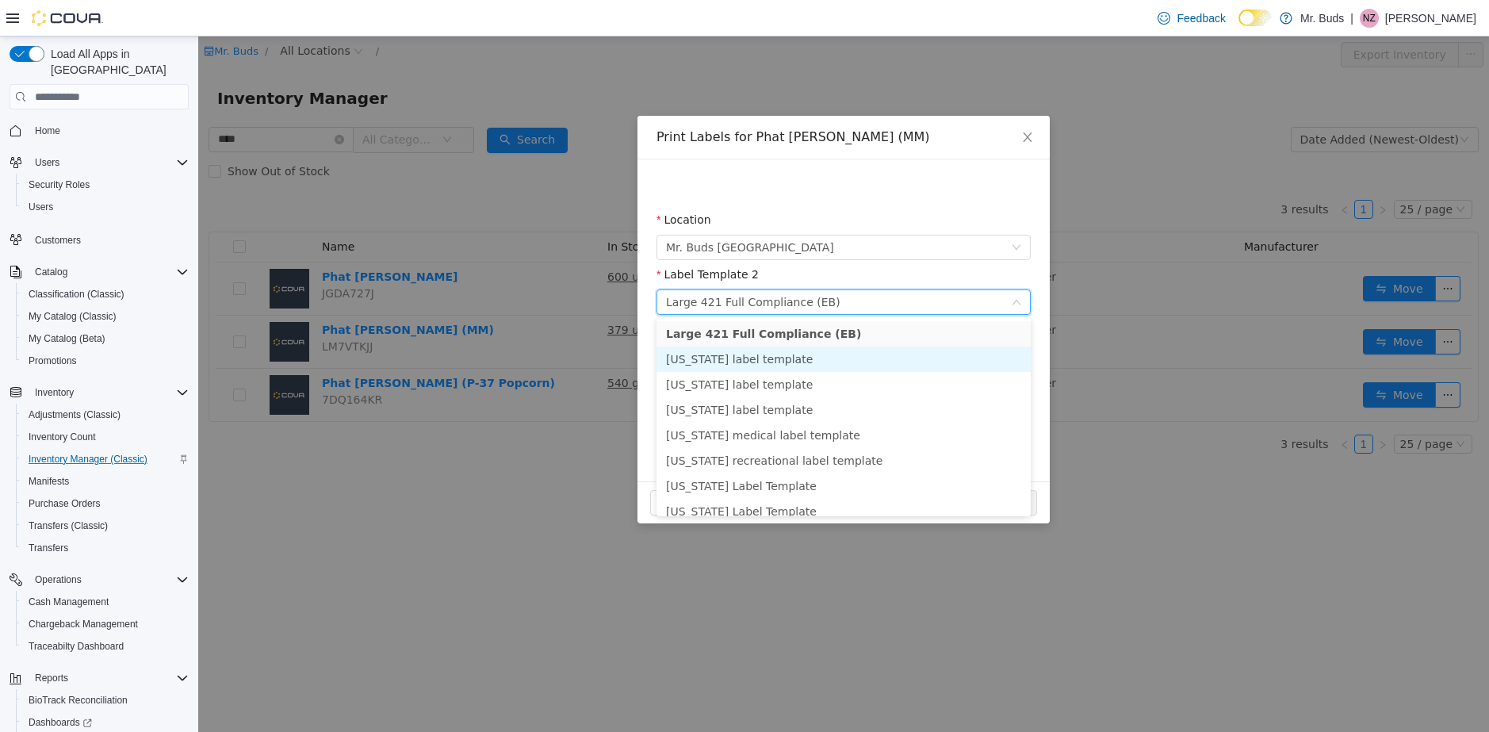
click at [783, 360] on li "[US_STATE] label template" at bounding box center [844, 359] width 374 height 25
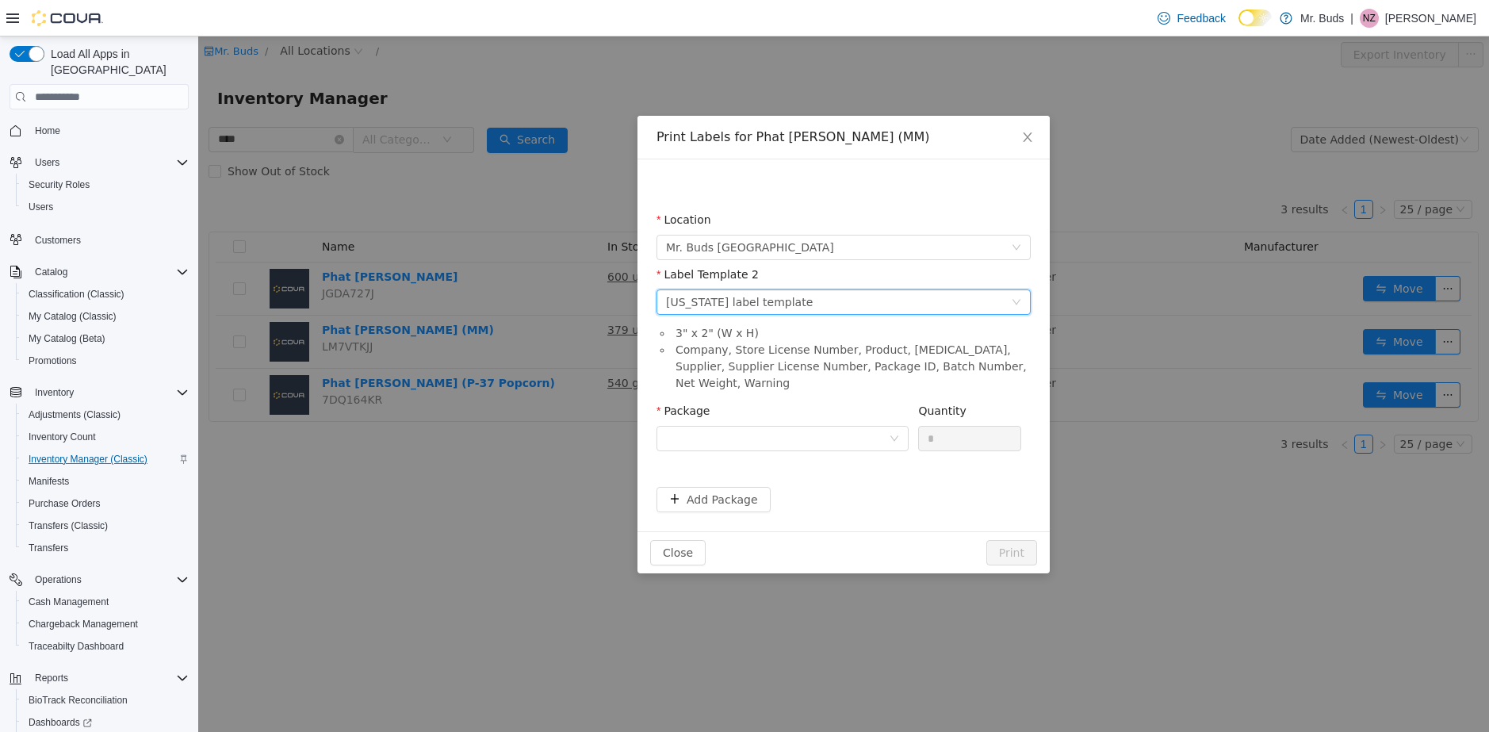
click at [813, 295] on div "Please select a label template [US_STATE] label template" at bounding box center [838, 302] width 345 height 24
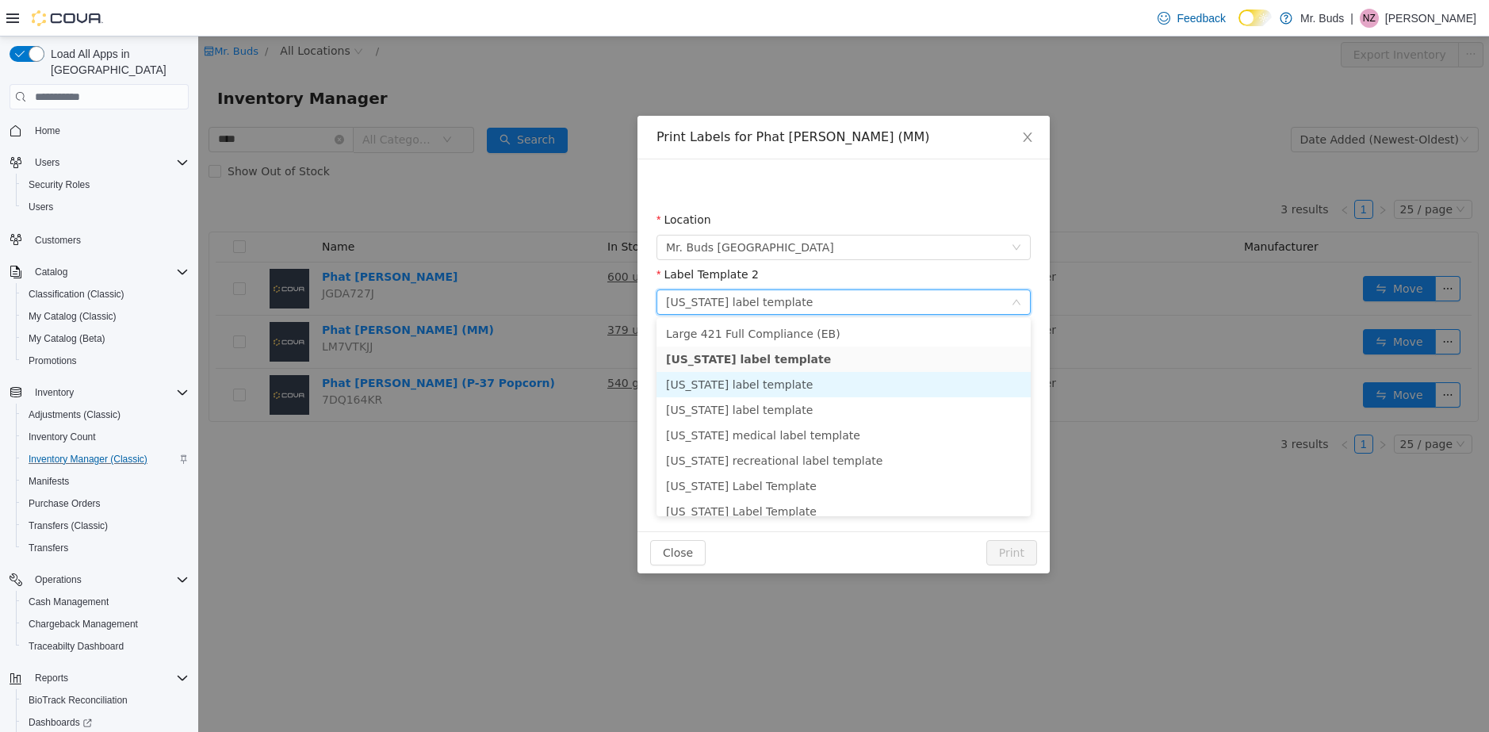
click at [818, 387] on li "[US_STATE] label template" at bounding box center [844, 384] width 374 height 25
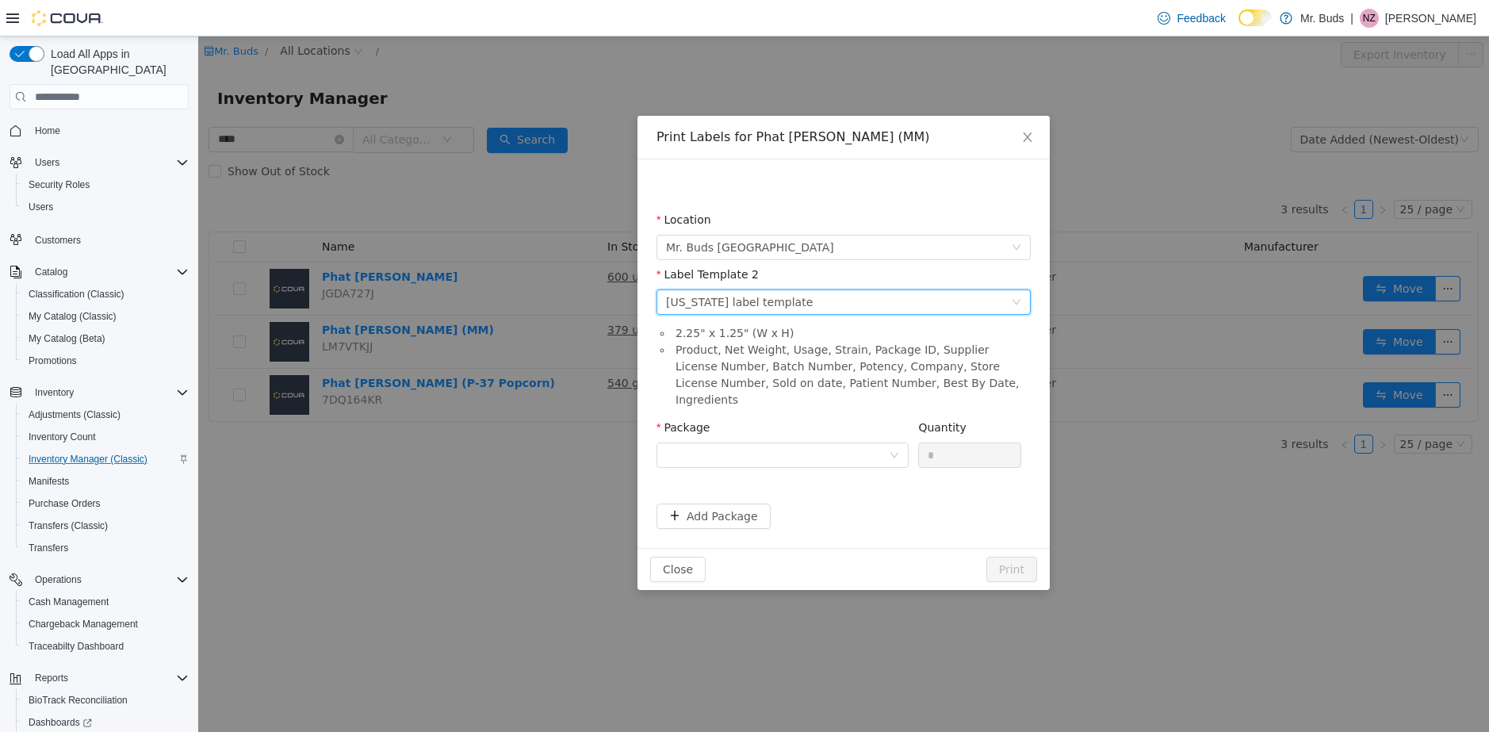
click at [821, 306] on div "Please select a label template [US_STATE] label template" at bounding box center [838, 302] width 345 height 24
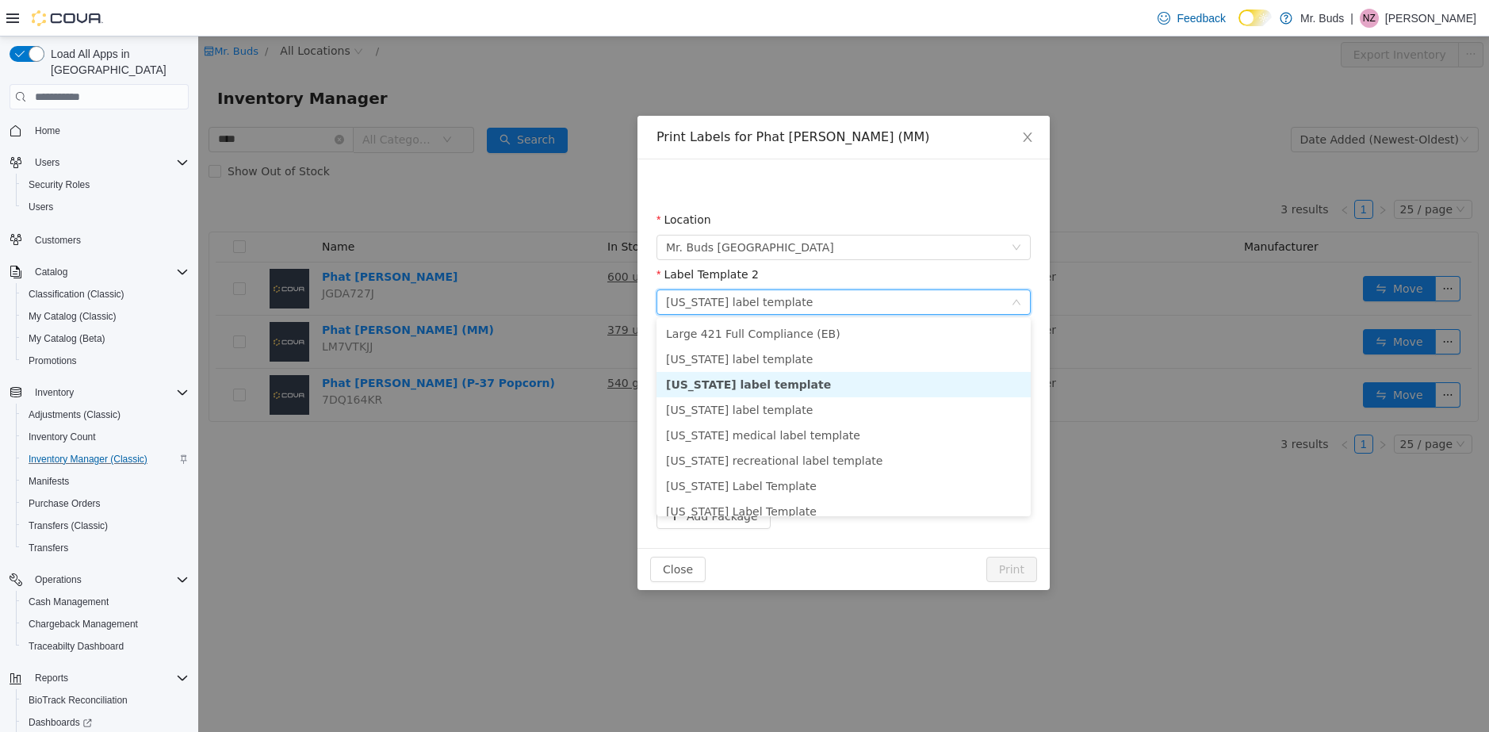
click at [806, 385] on li "[US_STATE] label template" at bounding box center [844, 384] width 374 height 25
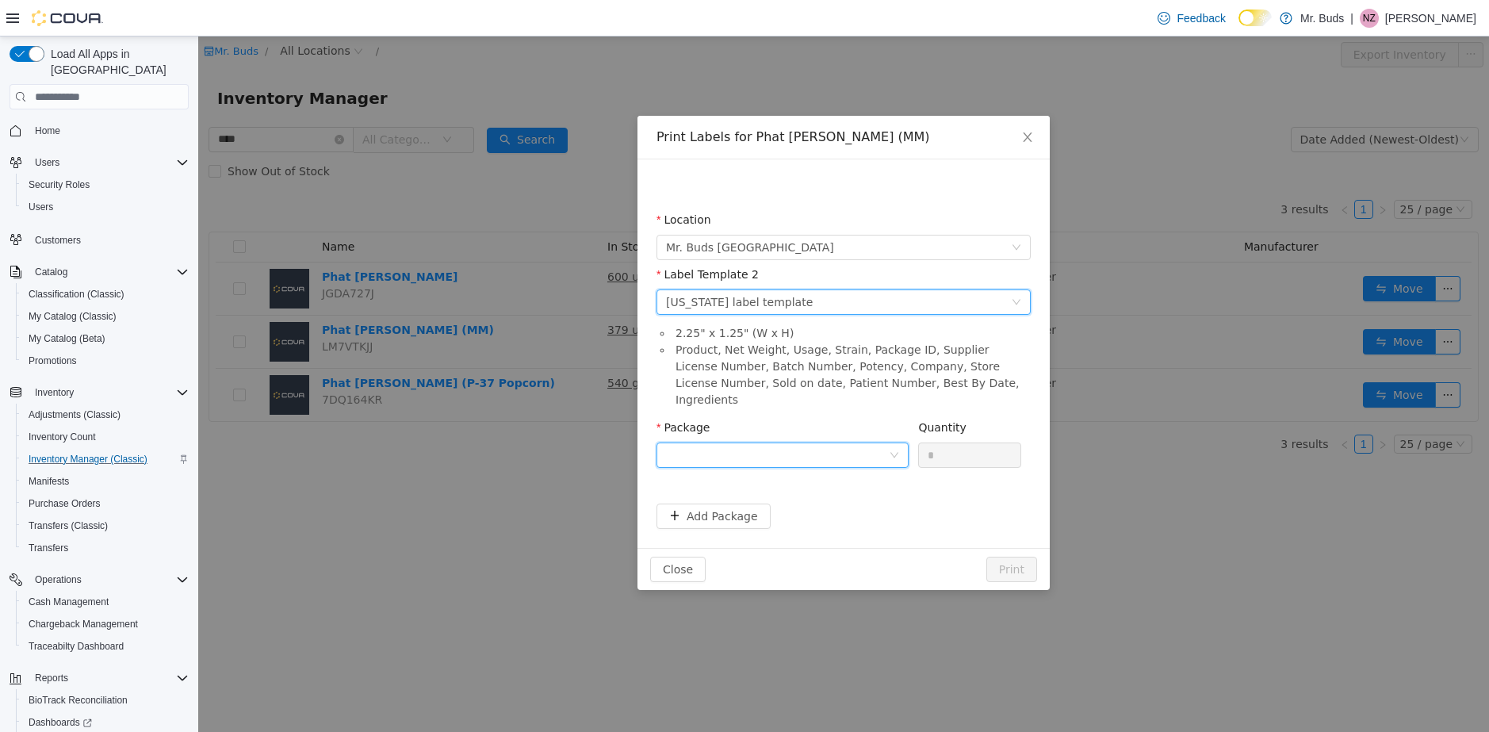
click at [831, 443] on div at bounding box center [777, 455] width 223 height 24
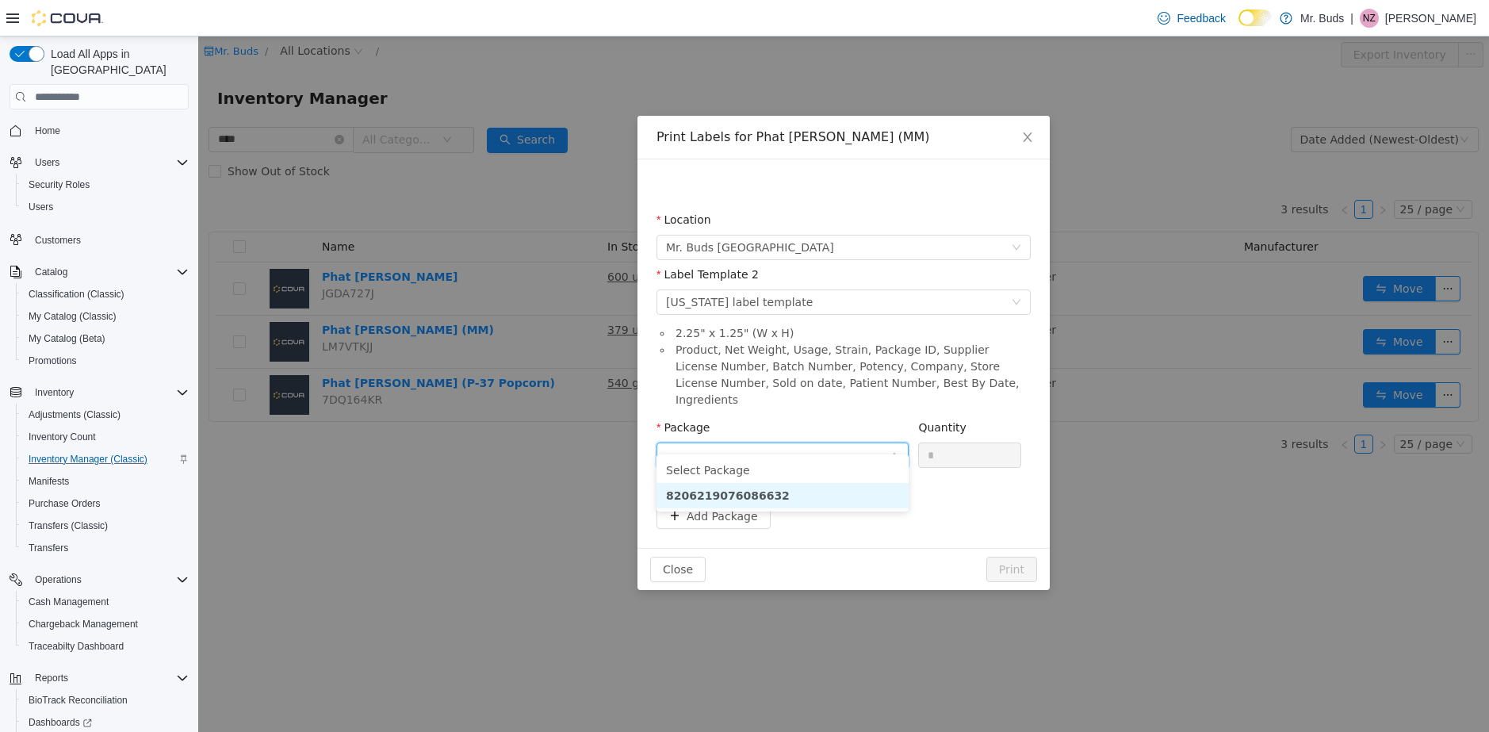
click at [757, 500] on strong "8206219076086632" at bounding box center [728, 495] width 124 height 13
click at [1024, 557] on button "Print" at bounding box center [1011, 569] width 51 height 25
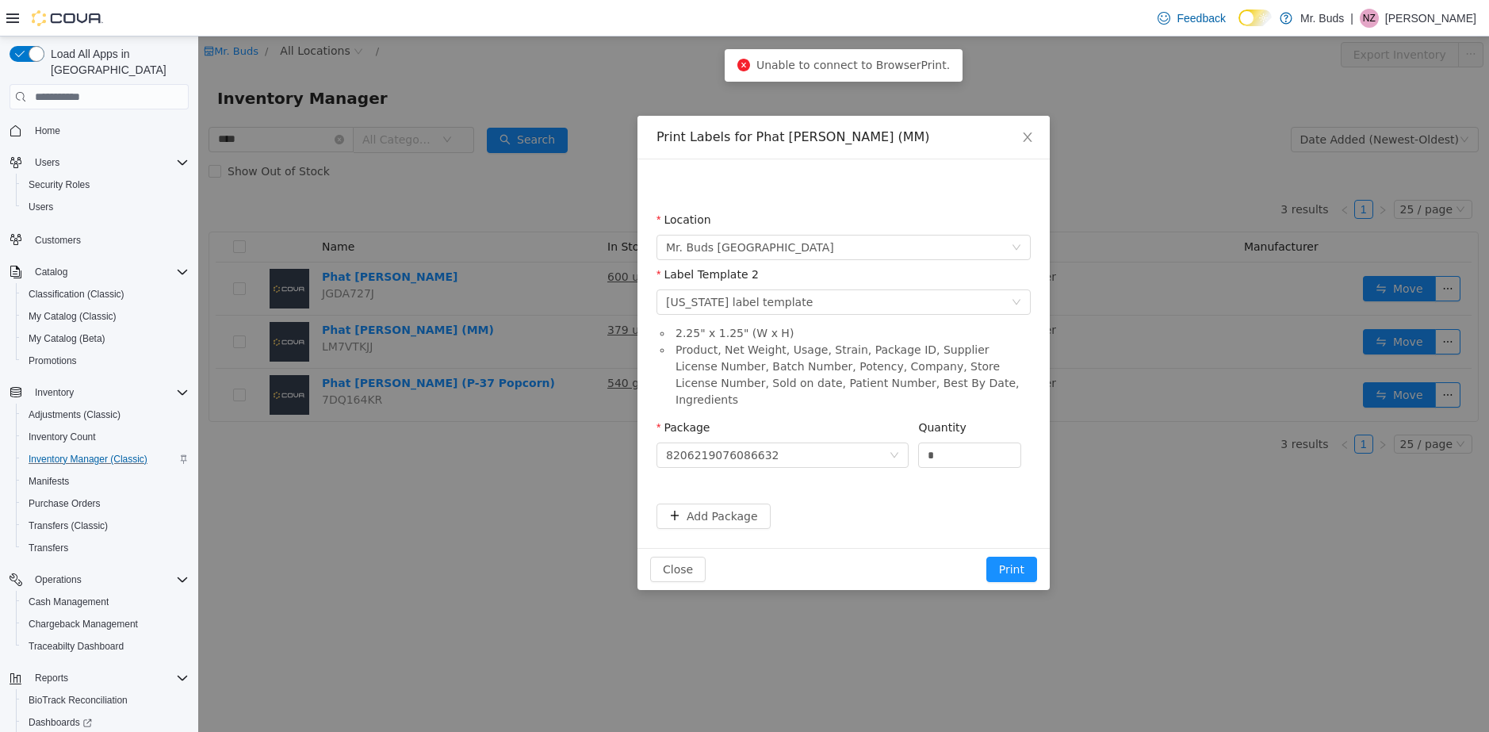
click at [750, 65] on icon "icon: close-circle" at bounding box center [743, 65] width 13 height 13
click at [877, 71] on span "Unable to connect to BrowserPrint." at bounding box center [852, 65] width 193 height 13
click at [1019, 134] on span "Close" at bounding box center [1027, 138] width 44 height 44
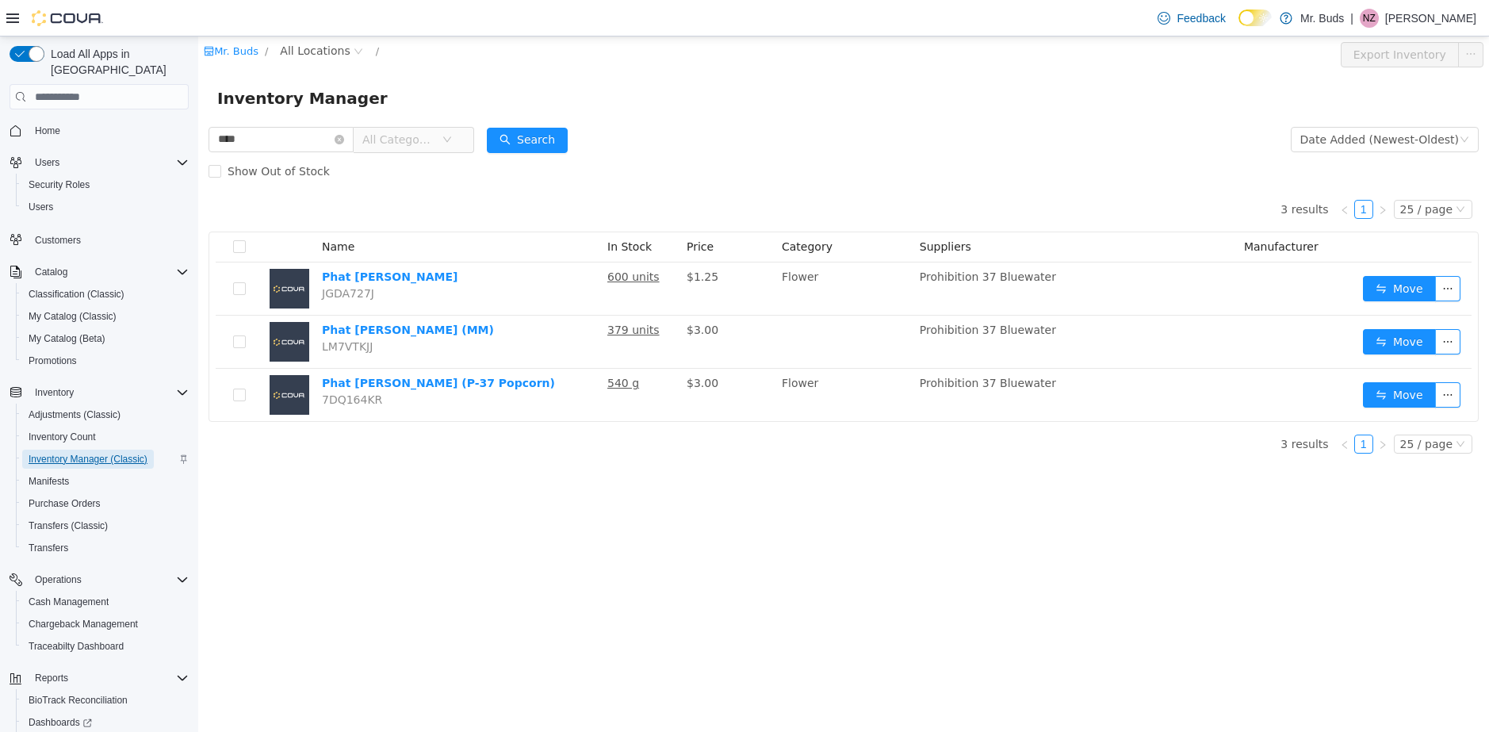
click at [108, 453] on span "Inventory Manager (Classic)" at bounding box center [88, 459] width 119 height 13
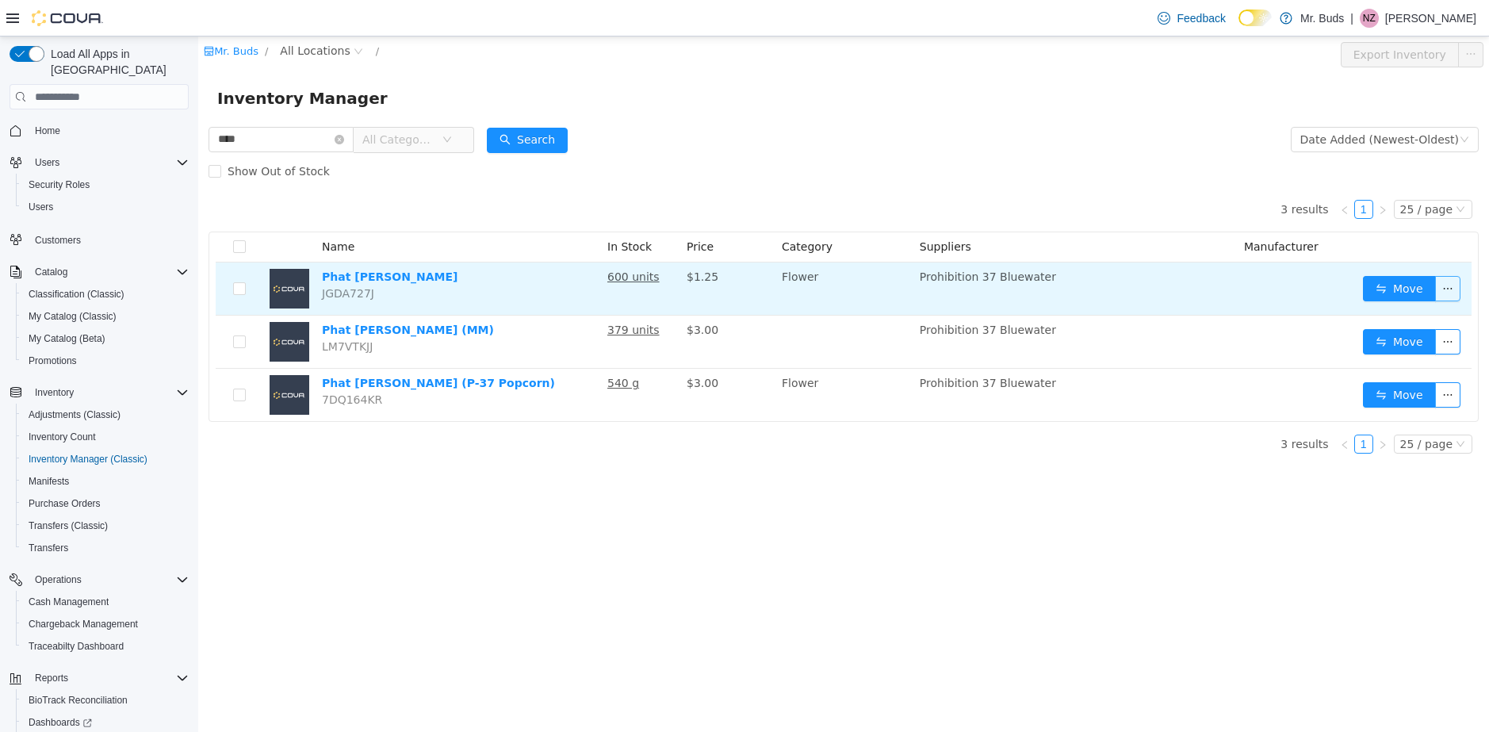
click at [1448, 287] on button "button" at bounding box center [1447, 288] width 25 height 25
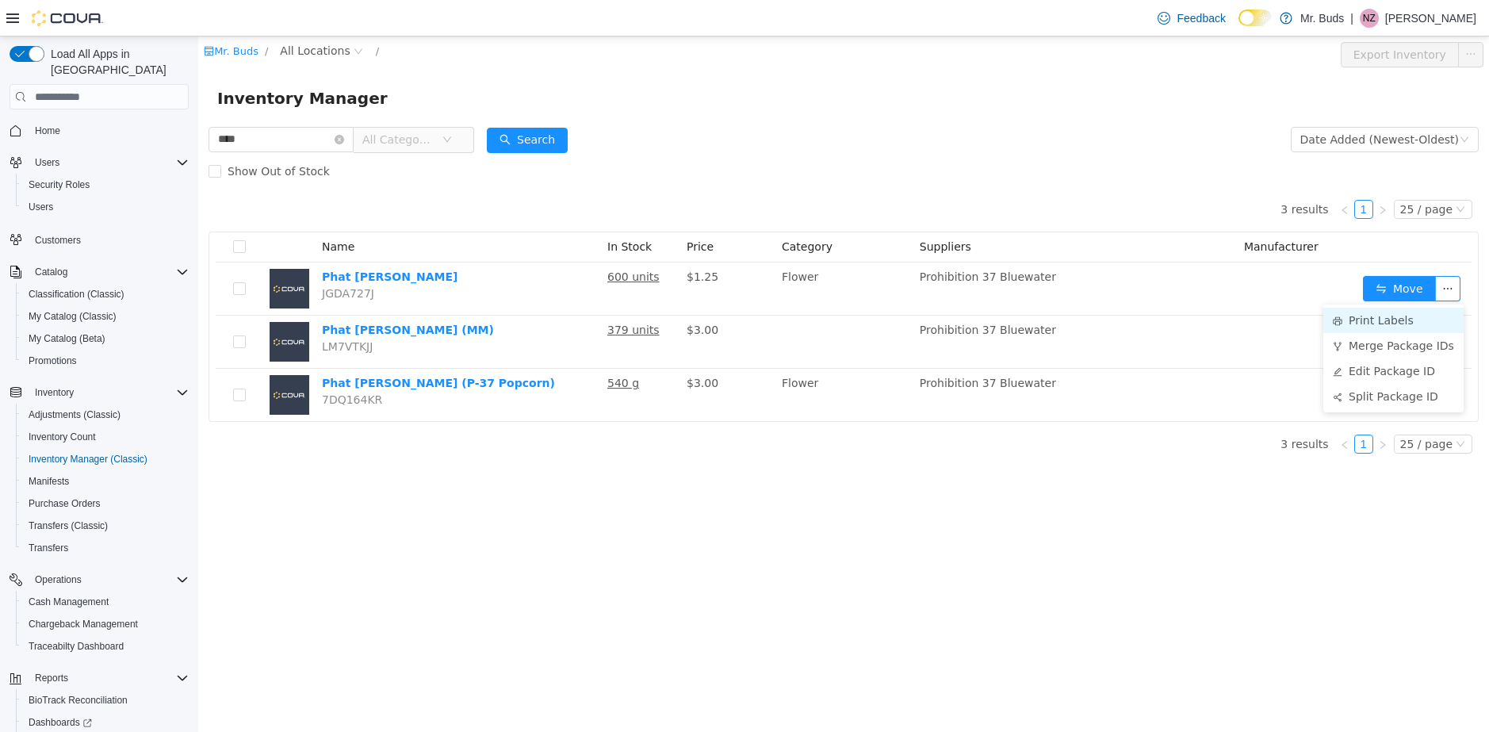
click at [1397, 316] on li "Print Labels" at bounding box center [1393, 320] width 140 height 25
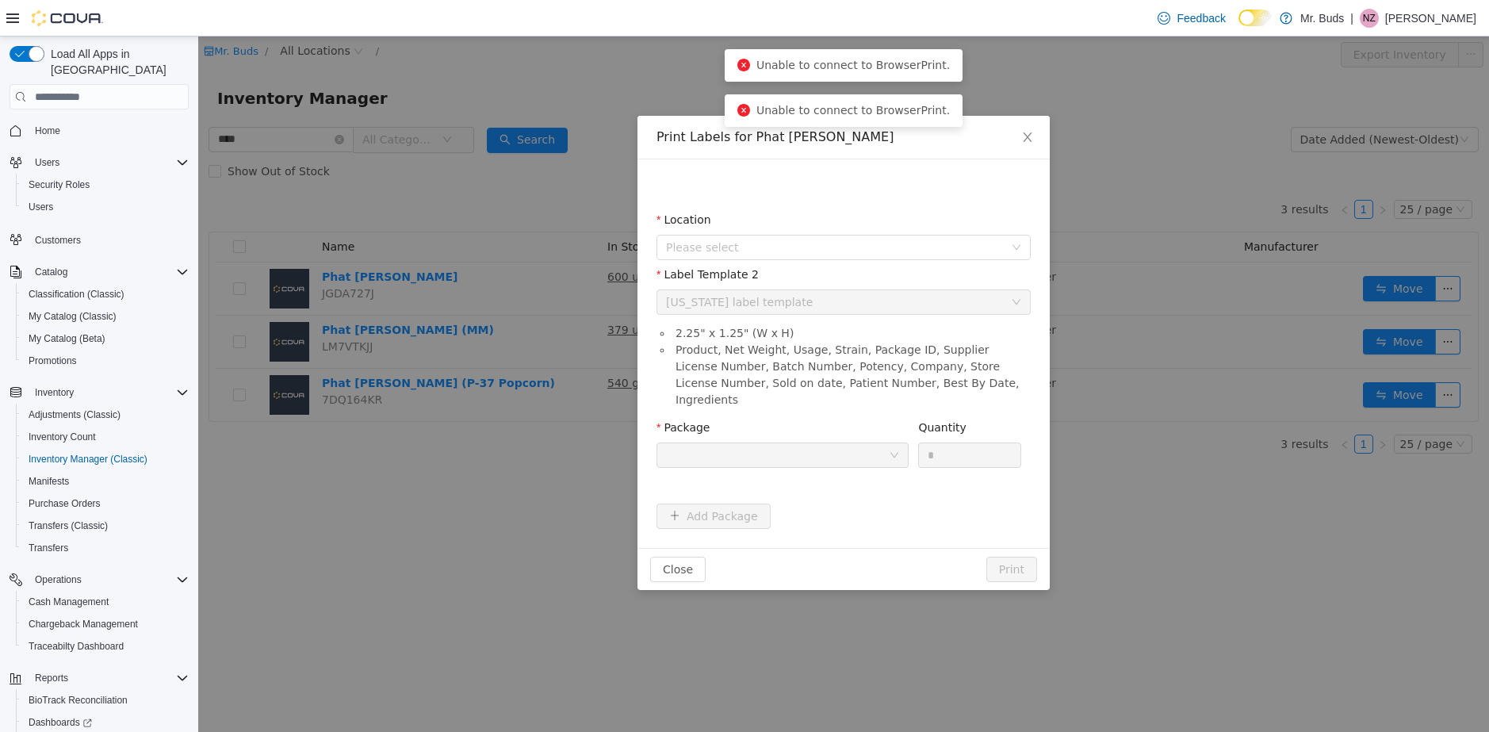
click at [800, 298] on div "Please select a label template Colorado label template" at bounding box center [838, 302] width 345 height 24
click at [795, 239] on span "Please select" at bounding box center [835, 247] width 338 height 16
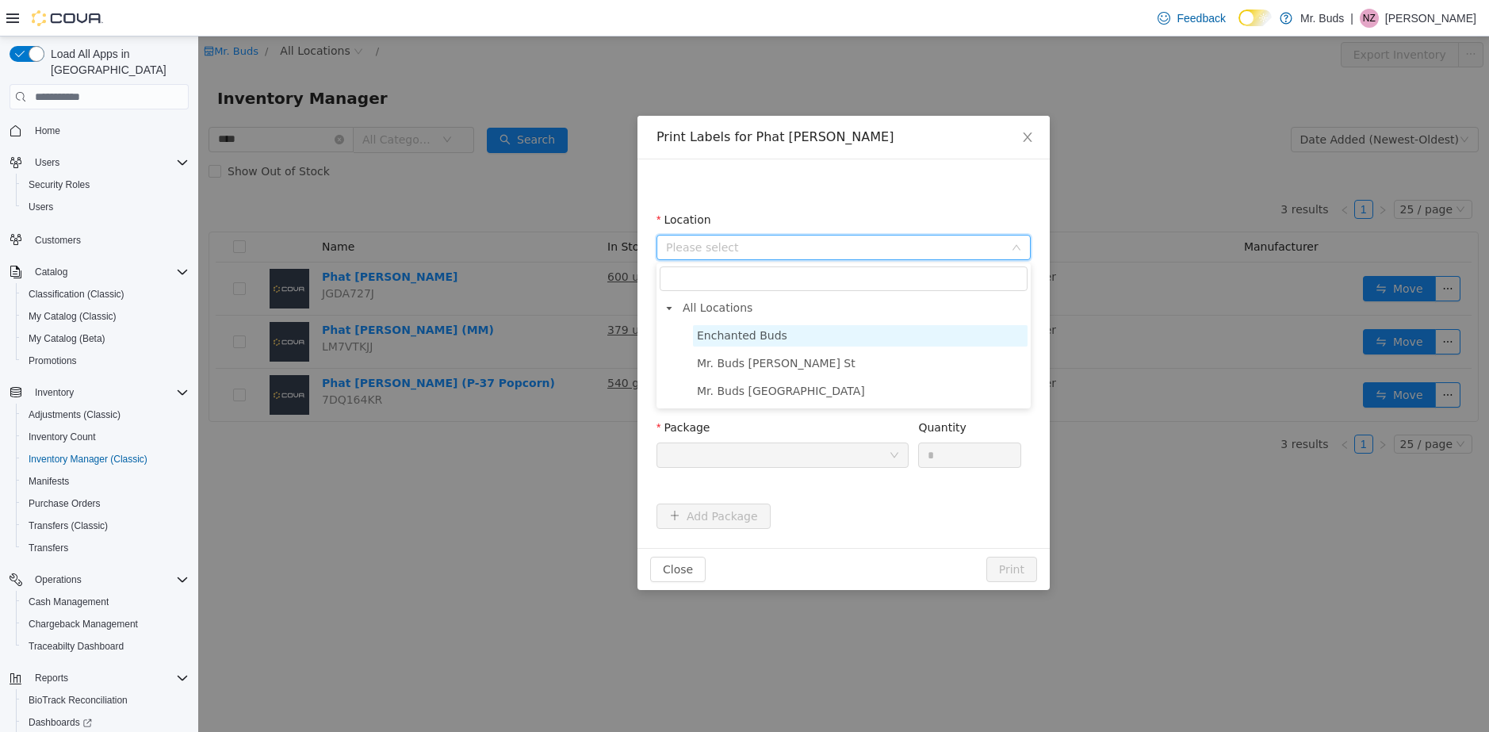
click at [772, 334] on span "Enchanted Buds" at bounding box center [742, 335] width 90 height 13
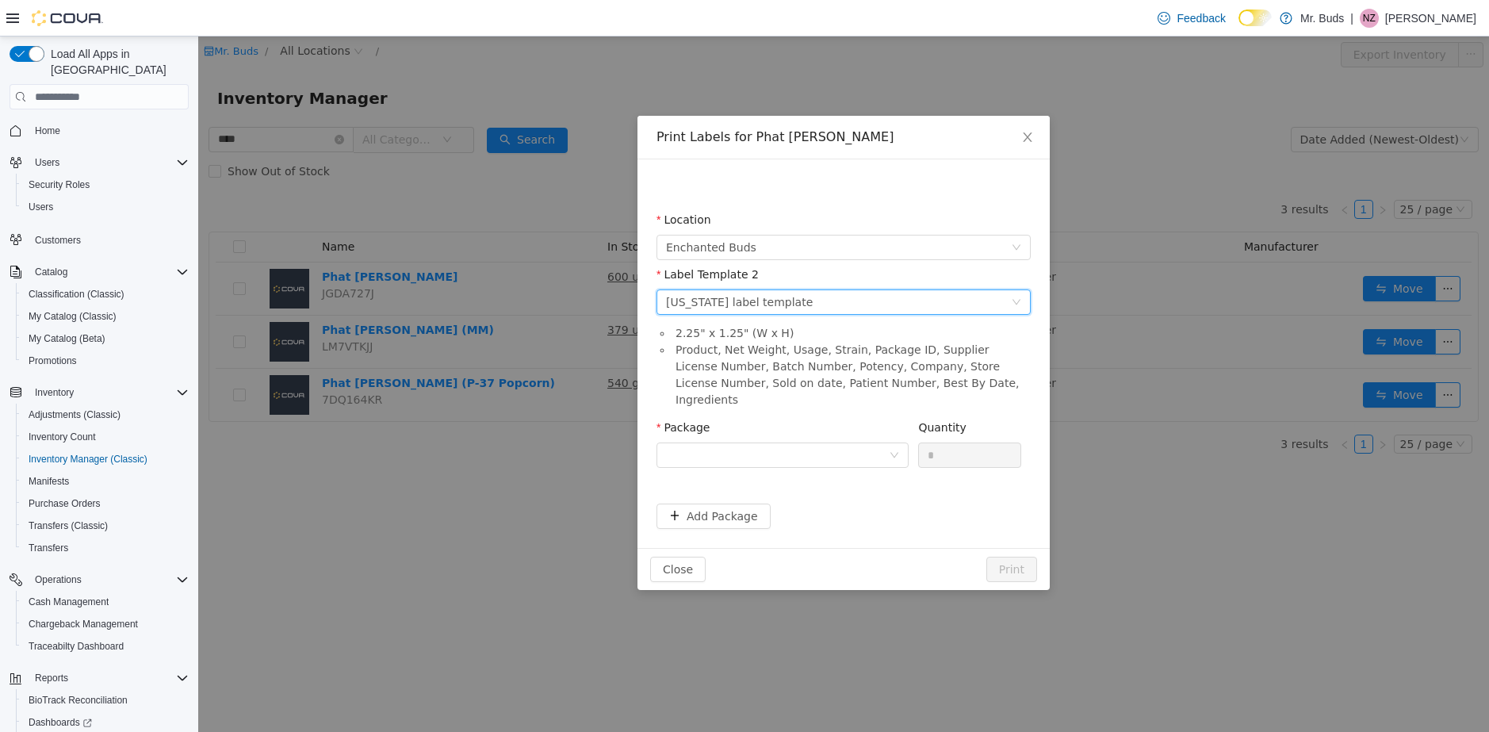
click at [786, 304] on div "Colorado label template" at bounding box center [739, 302] width 147 height 24
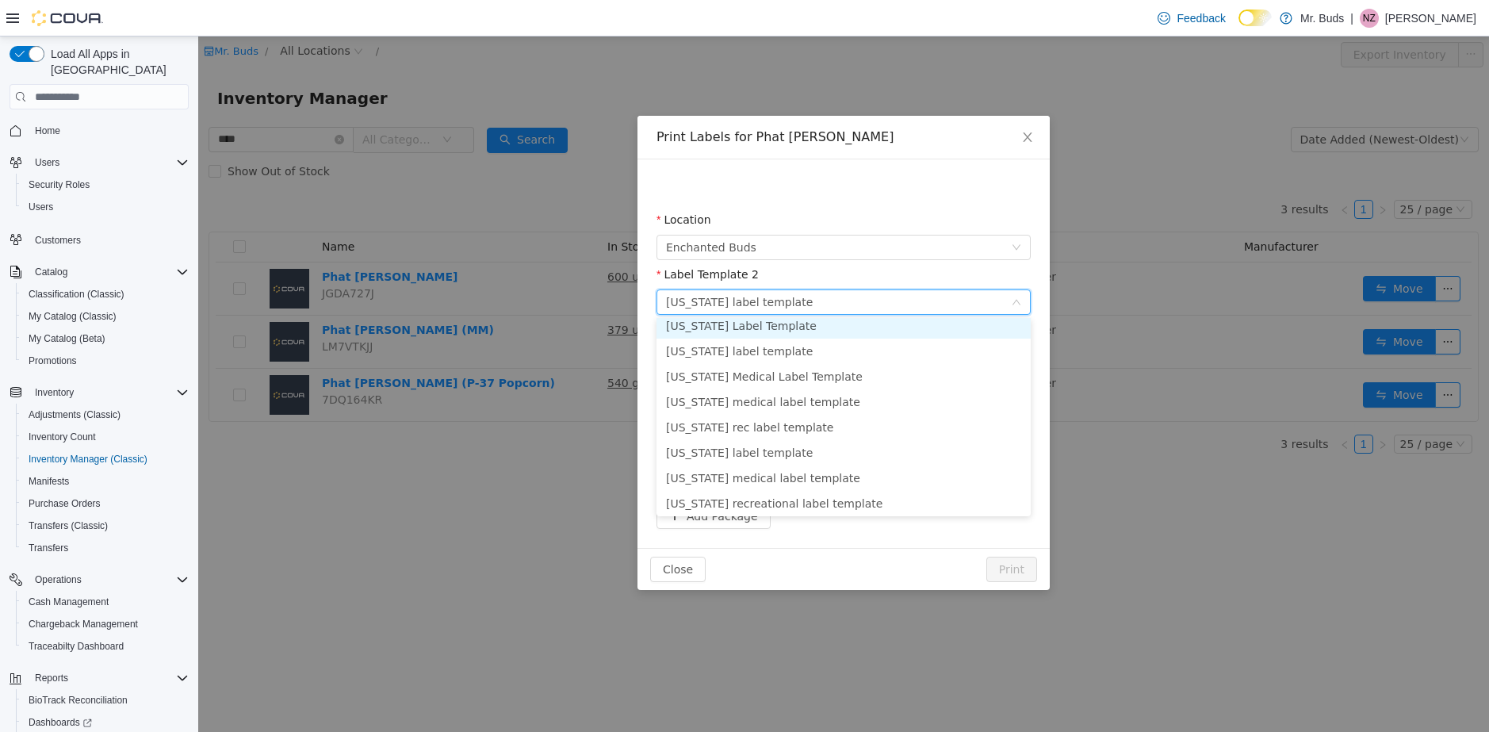
scroll to position [189, 0]
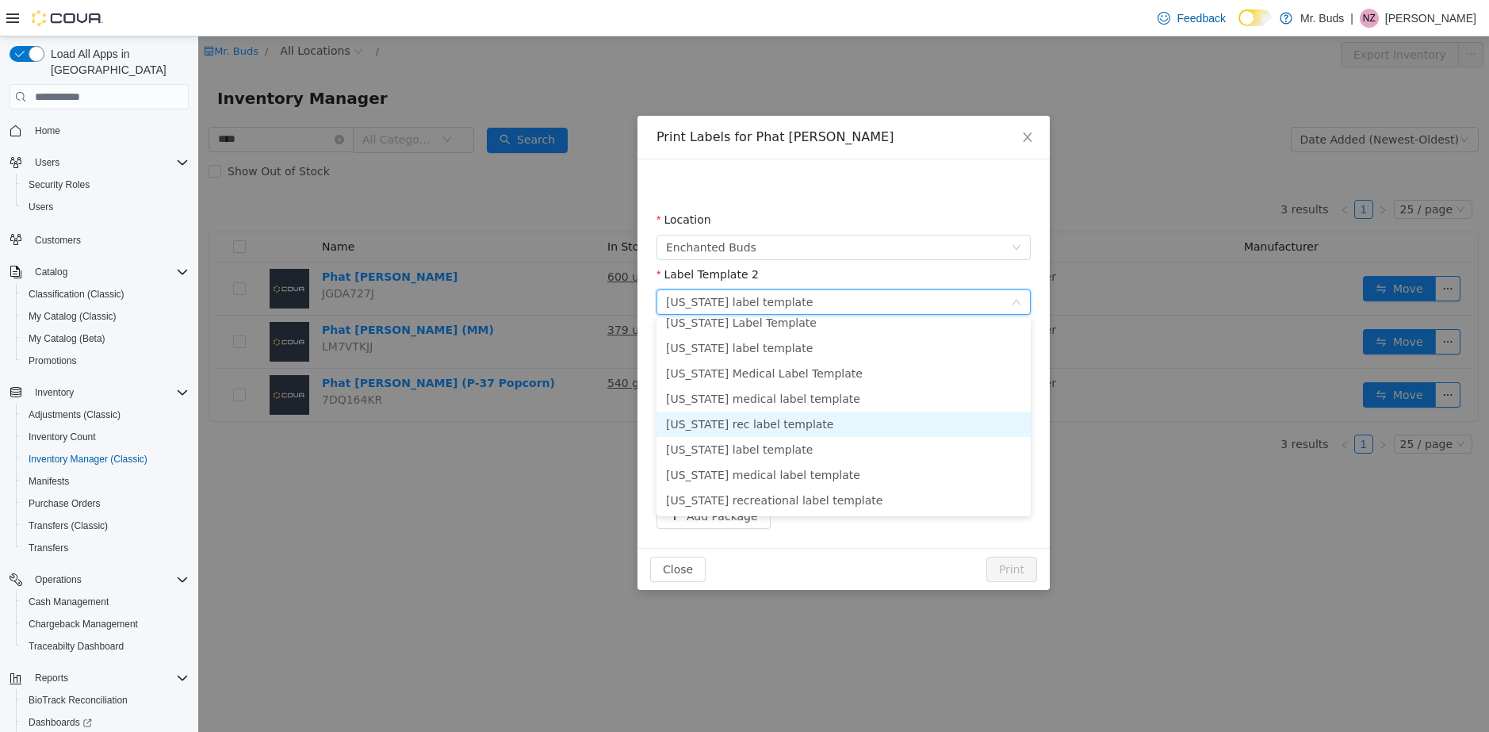
click at [726, 422] on li "New Mexico rec label template" at bounding box center [844, 424] width 374 height 25
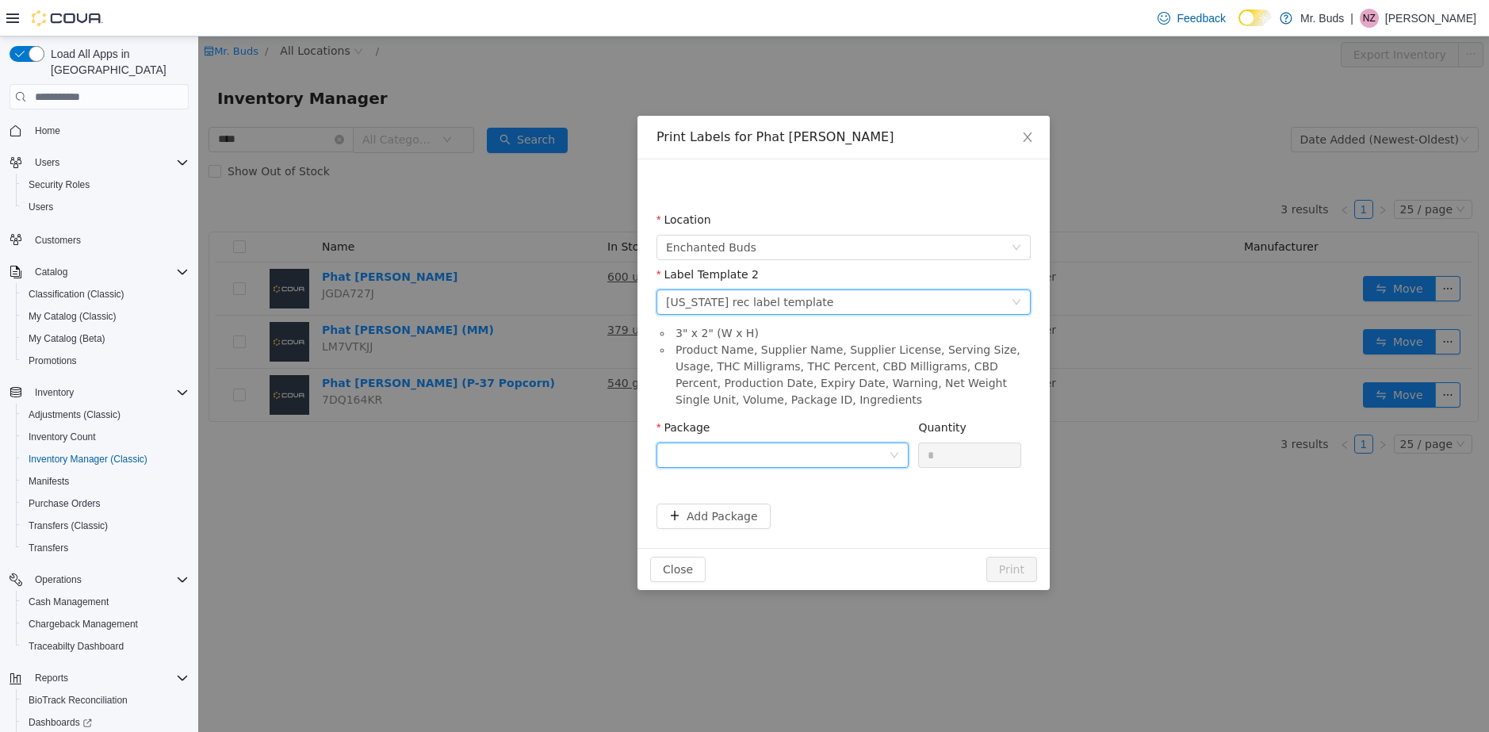
click at [789, 453] on div at bounding box center [777, 455] width 223 height 24
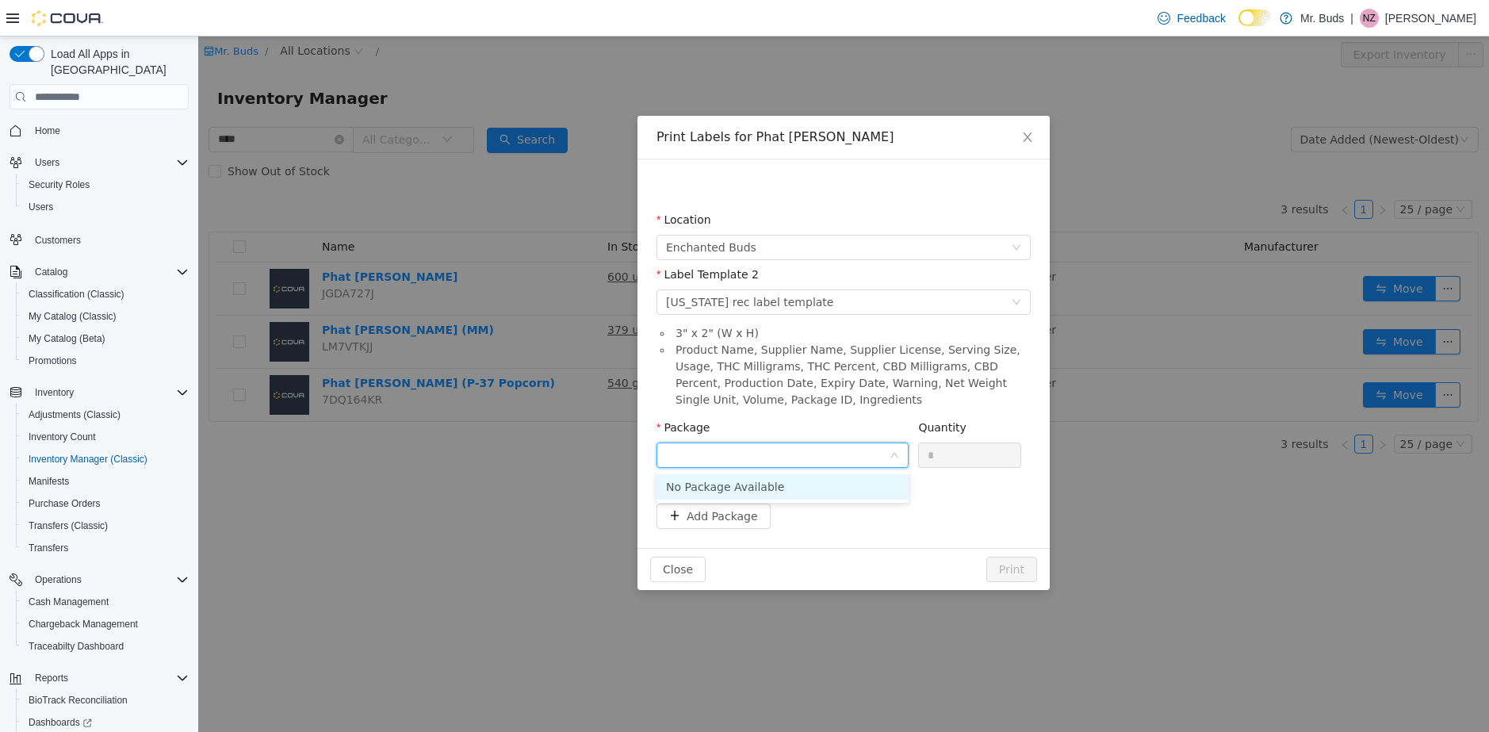
click at [789, 453] on input "Package" at bounding box center [777, 457] width 223 height 24
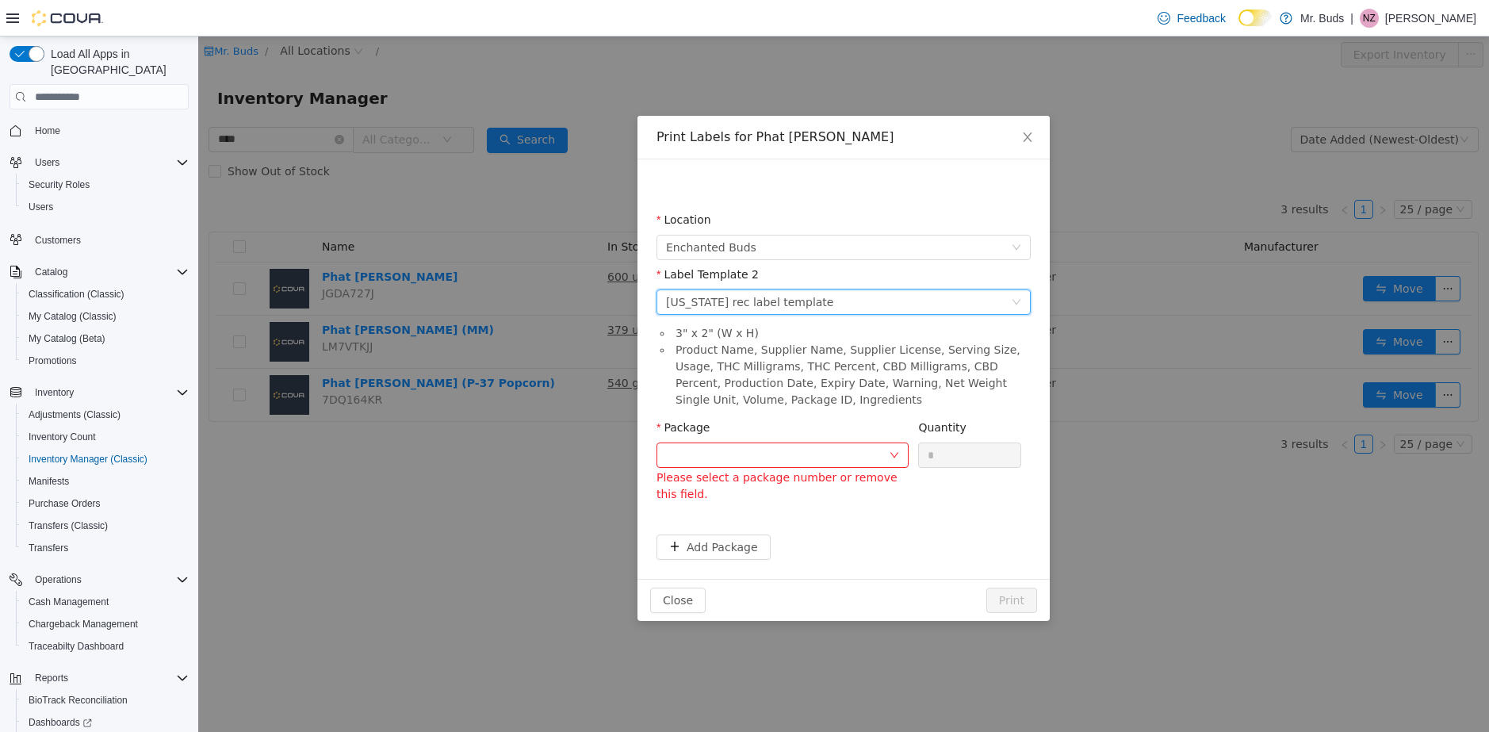
click at [783, 303] on div "New Mexico rec label template" at bounding box center [749, 302] width 167 height 24
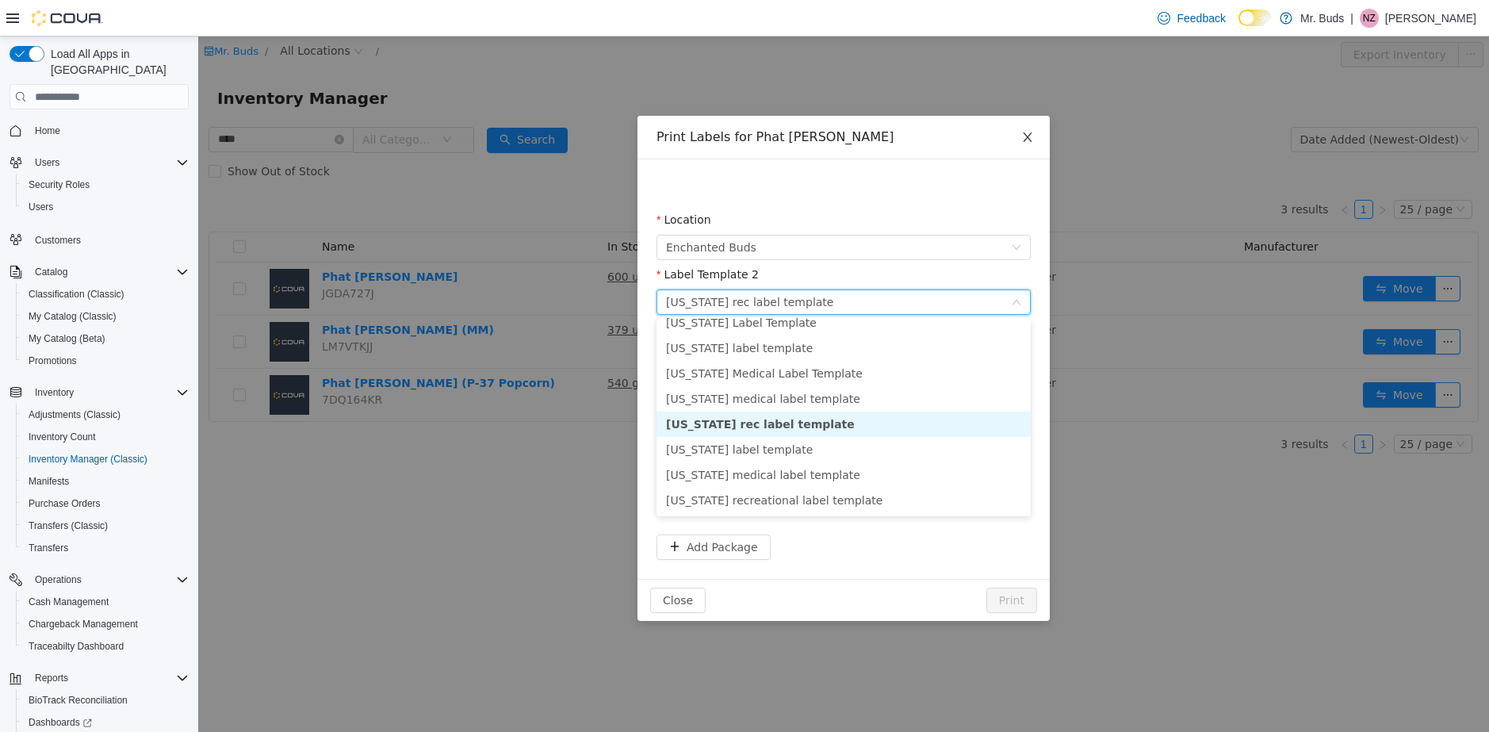
click at [1022, 136] on icon "icon: close" at bounding box center [1027, 137] width 13 height 13
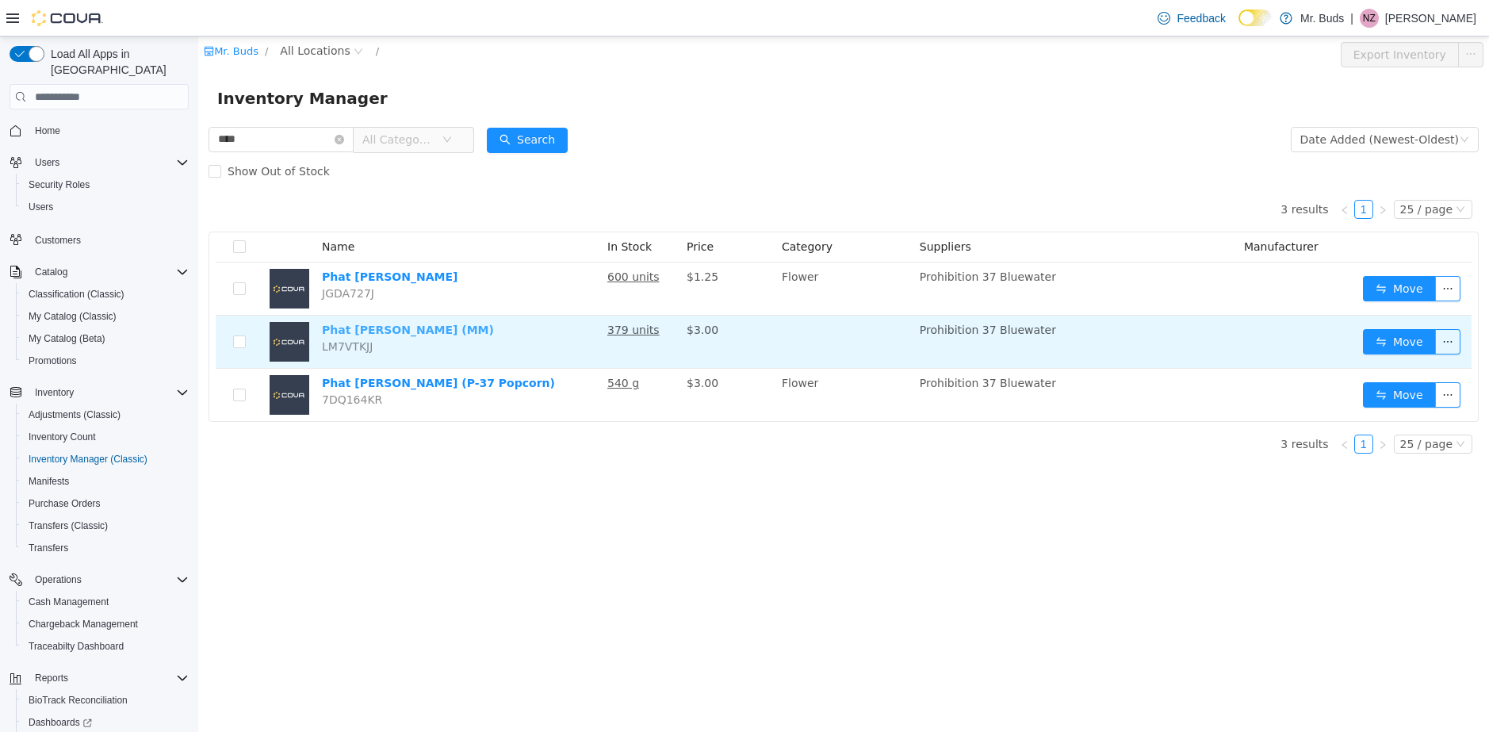
click at [400, 328] on link "Phat [PERSON_NAME] (MM)" at bounding box center [408, 330] width 172 height 13
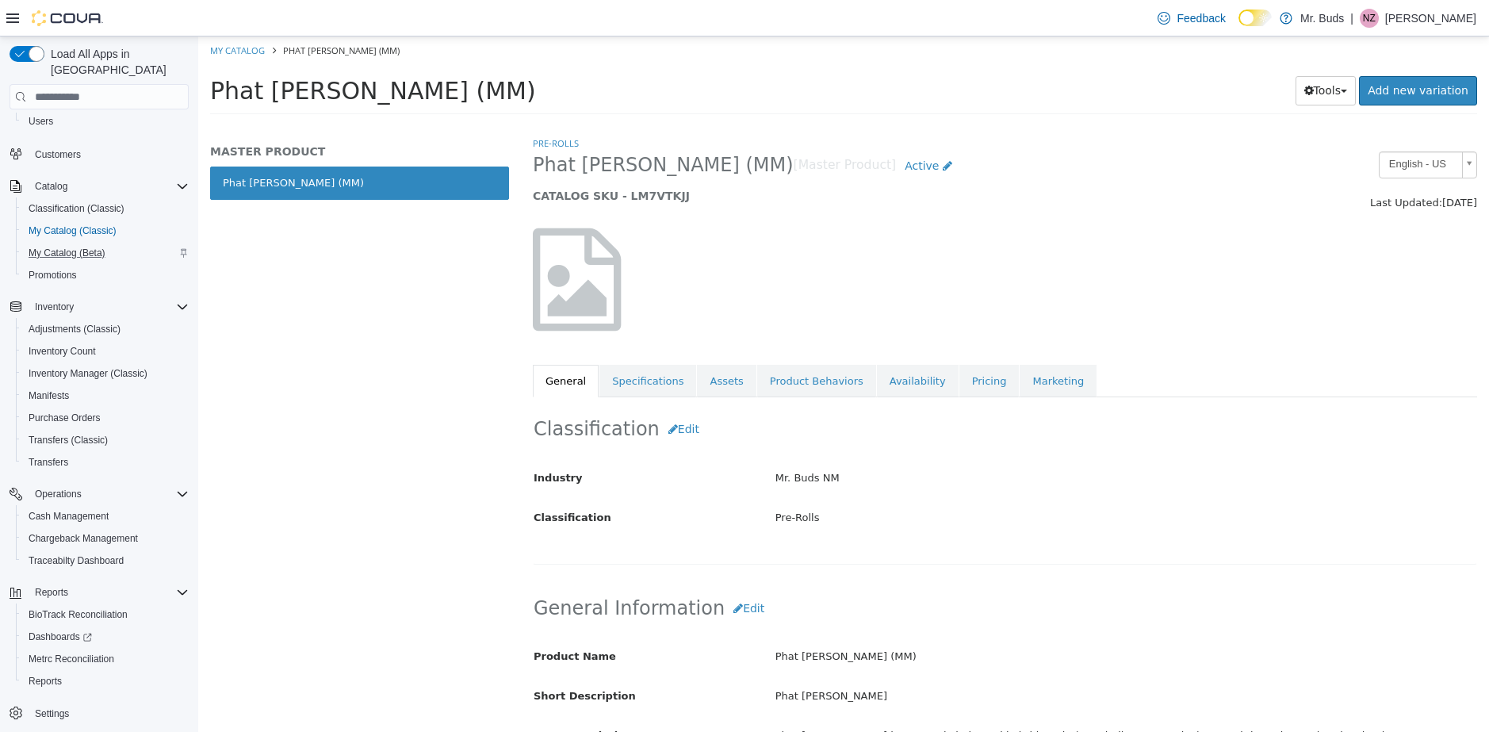
scroll to position [87, 0]
click at [186, 486] on icon "Complex example" at bounding box center [182, 492] width 13 height 13
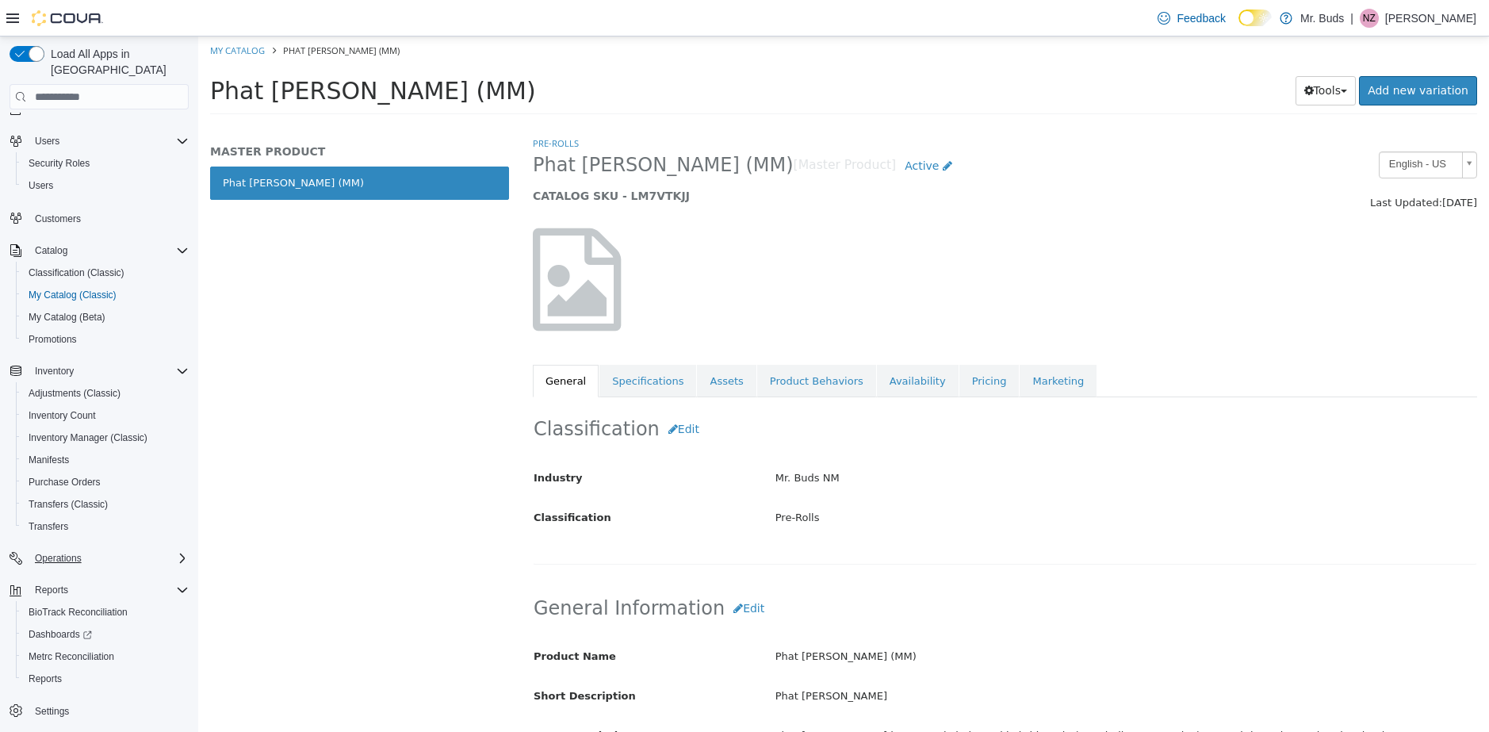
scroll to position [21, 0]
click at [178, 552] on icon "Complex example" at bounding box center [182, 558] width 13 height 13
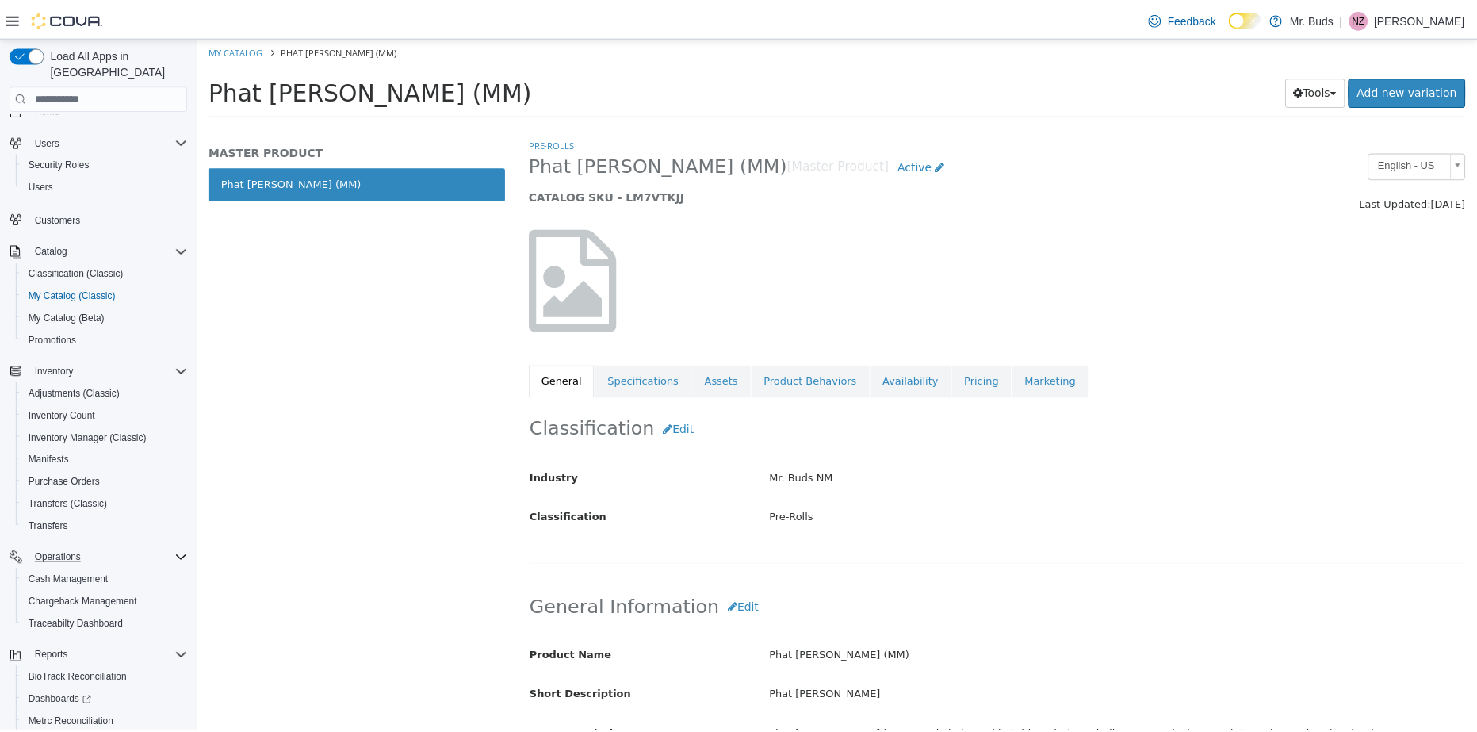
scroll to position [87, 0]
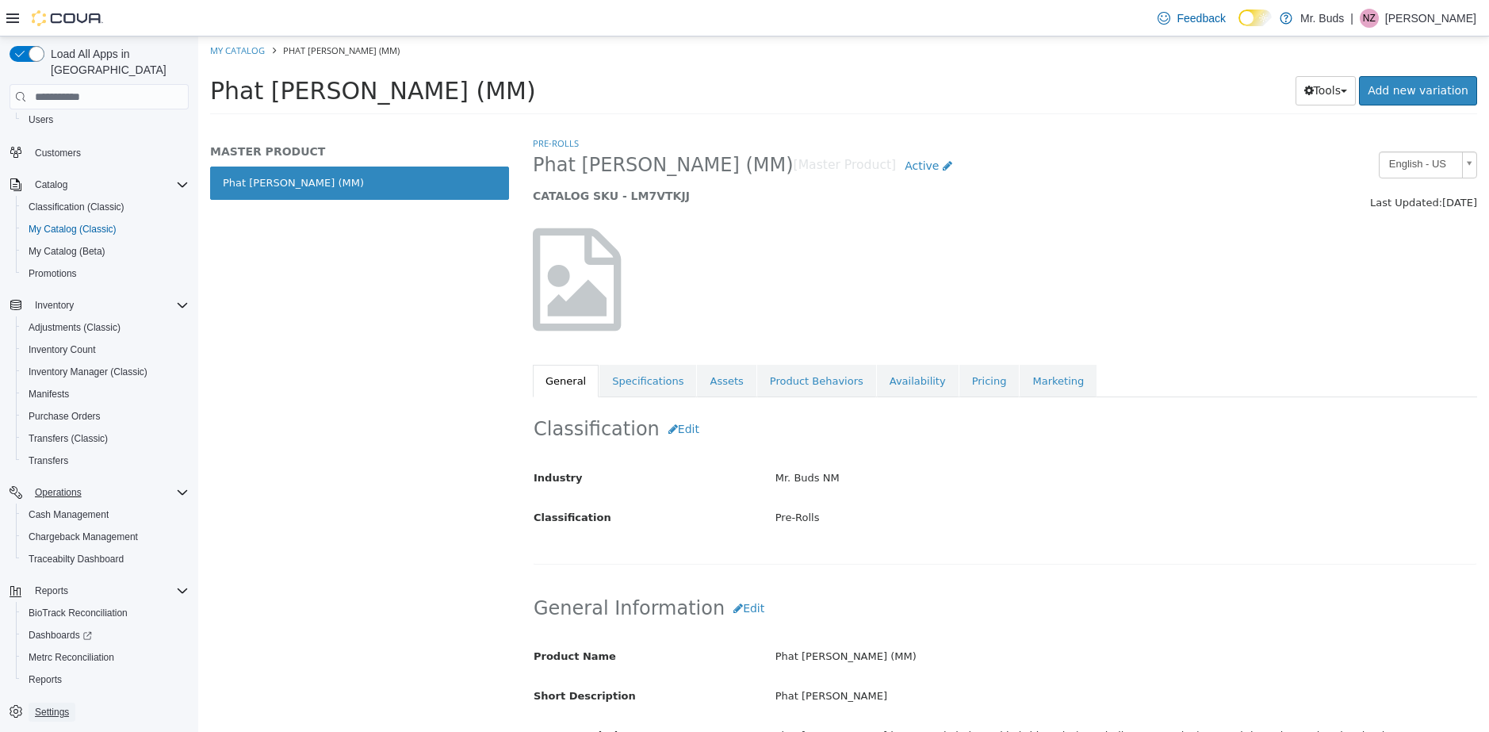
click at [69, 706] on span "Settings" at bounding box center [52, 712] width 34 height 13
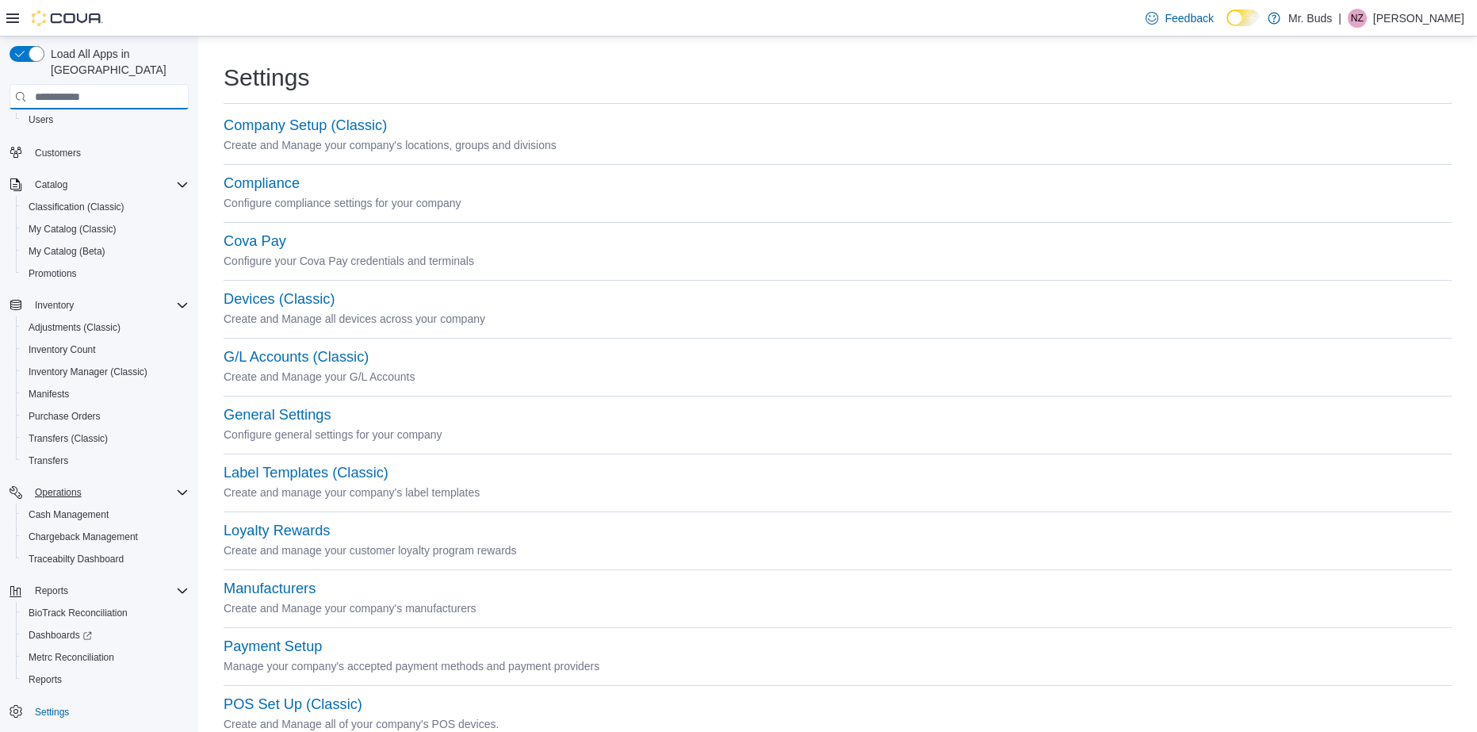
click at [127, 84] on input "search" at bounding box center [99, 96] width 179 height 25
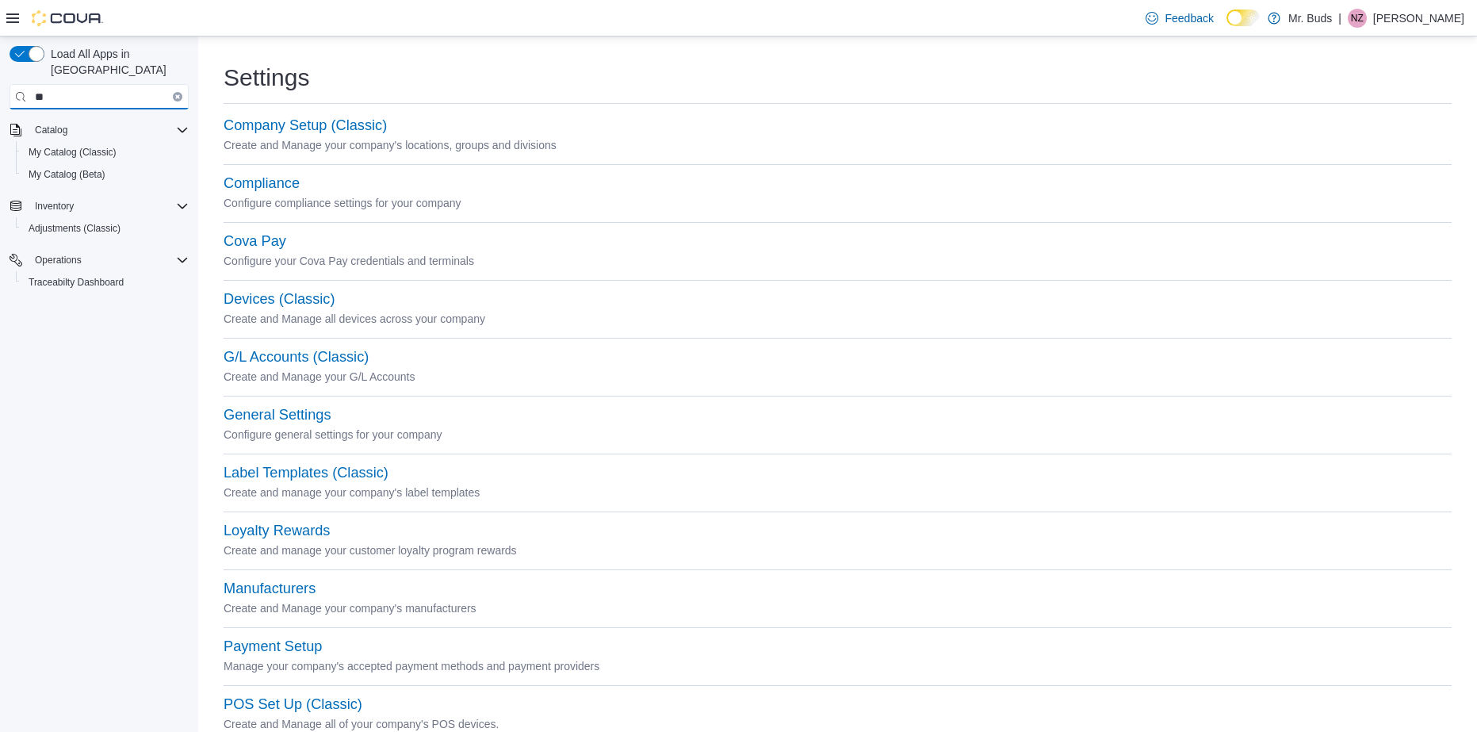
type input "*"
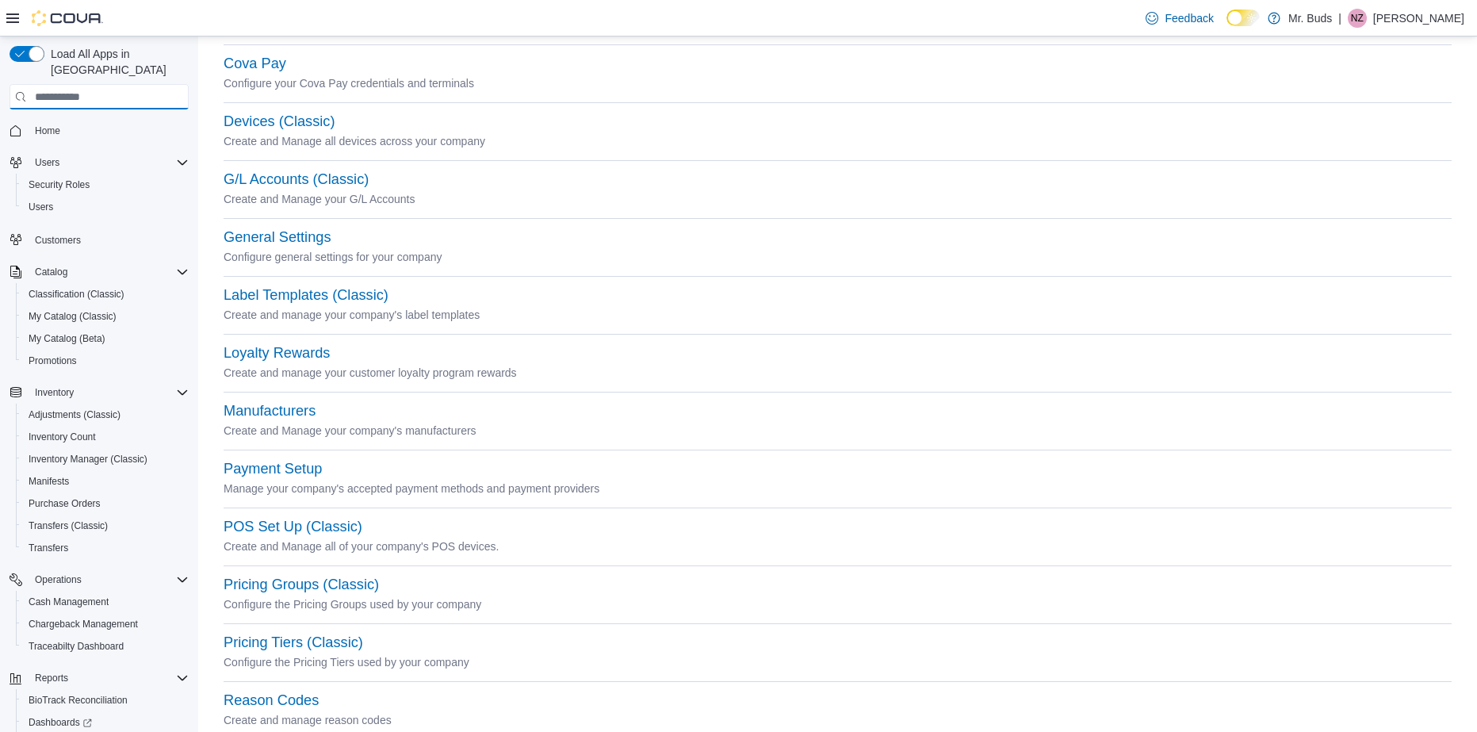
scroll to position [171, 0]
